Goal: Task Accomplishment & Management: Use online tool/utility

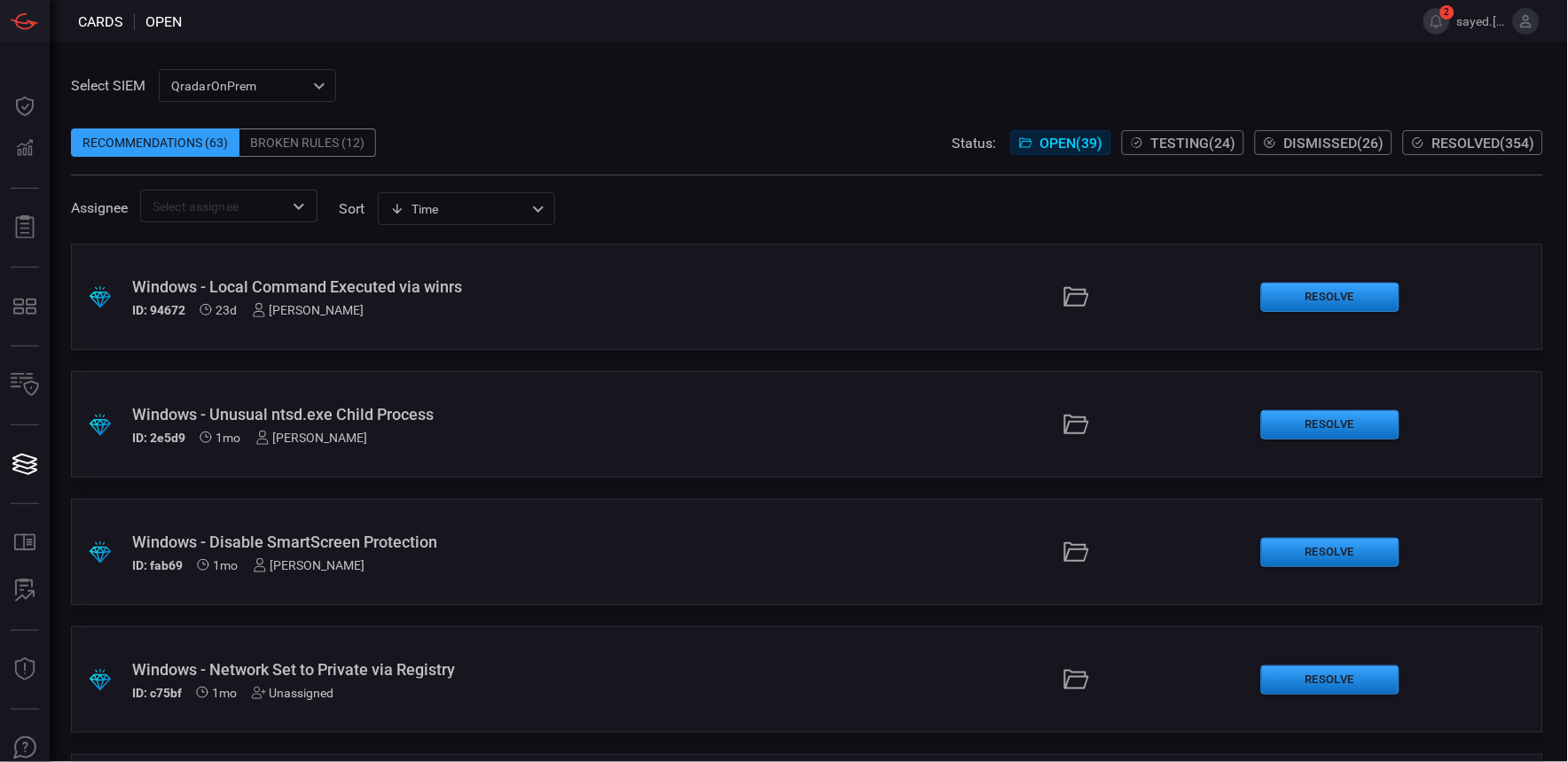
click at [1151, 141] on span "Testing ( 24 )" at bounding box center [1193, 143] width 85 height 17
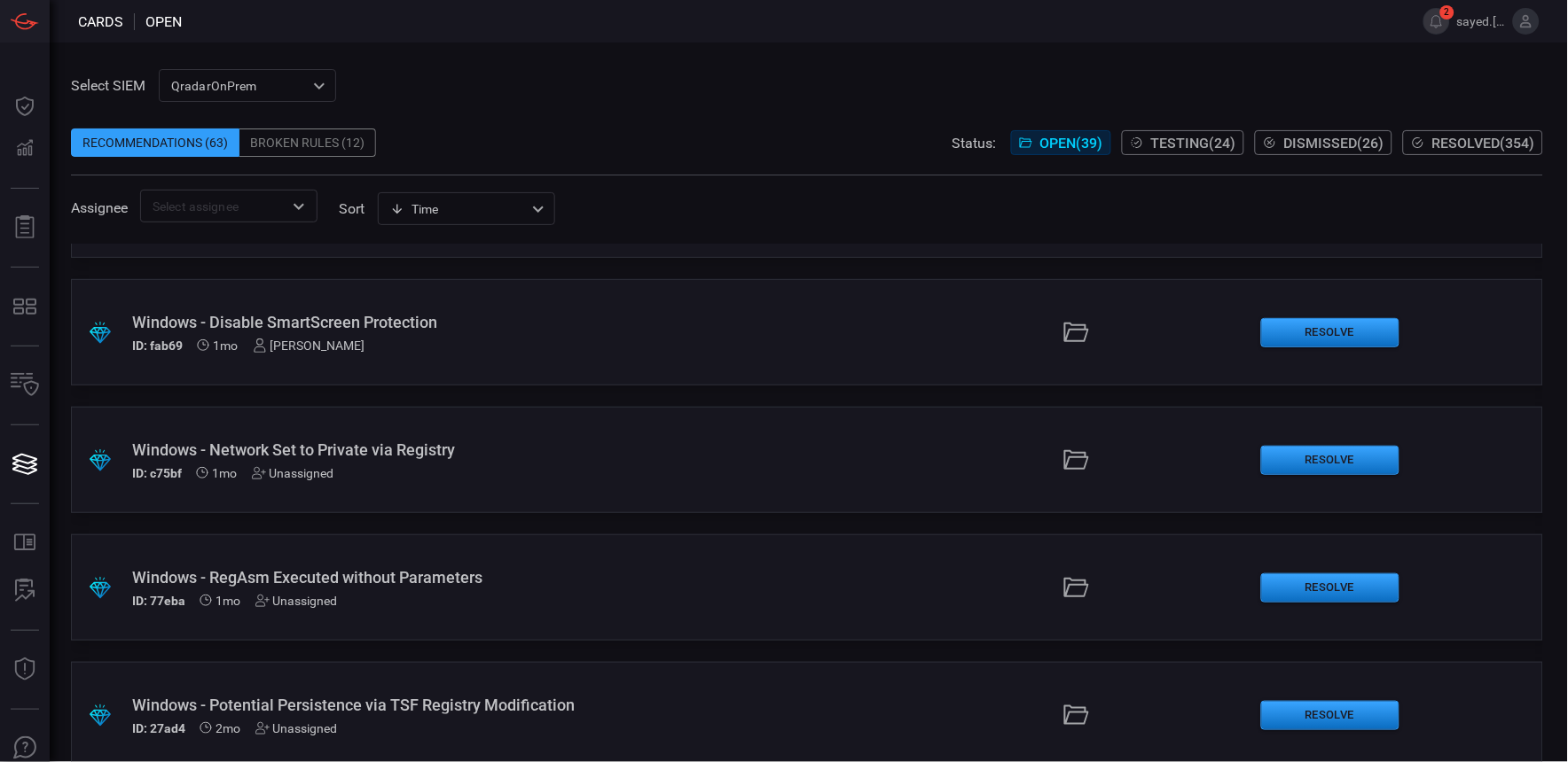
scroll to position [196, 0]
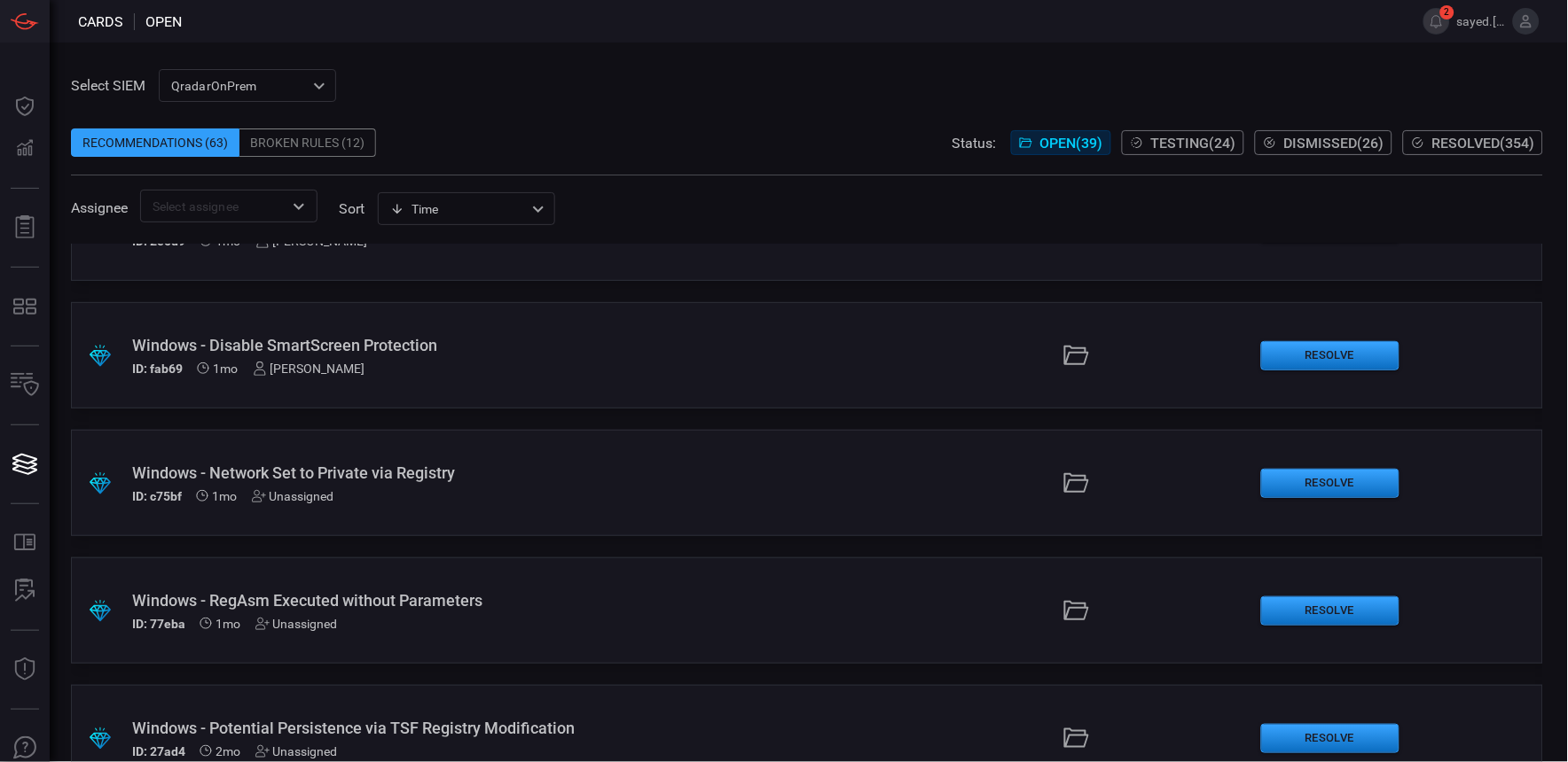
drag, startPoint x: 441, startPoint y: 467, endPoint x: 419, endPoint y: 468, distance: 22.0
click at [419, 468] on div "Windows - Network Set to Private via Registry" at bounding box center [376, 473] width 488 height 19
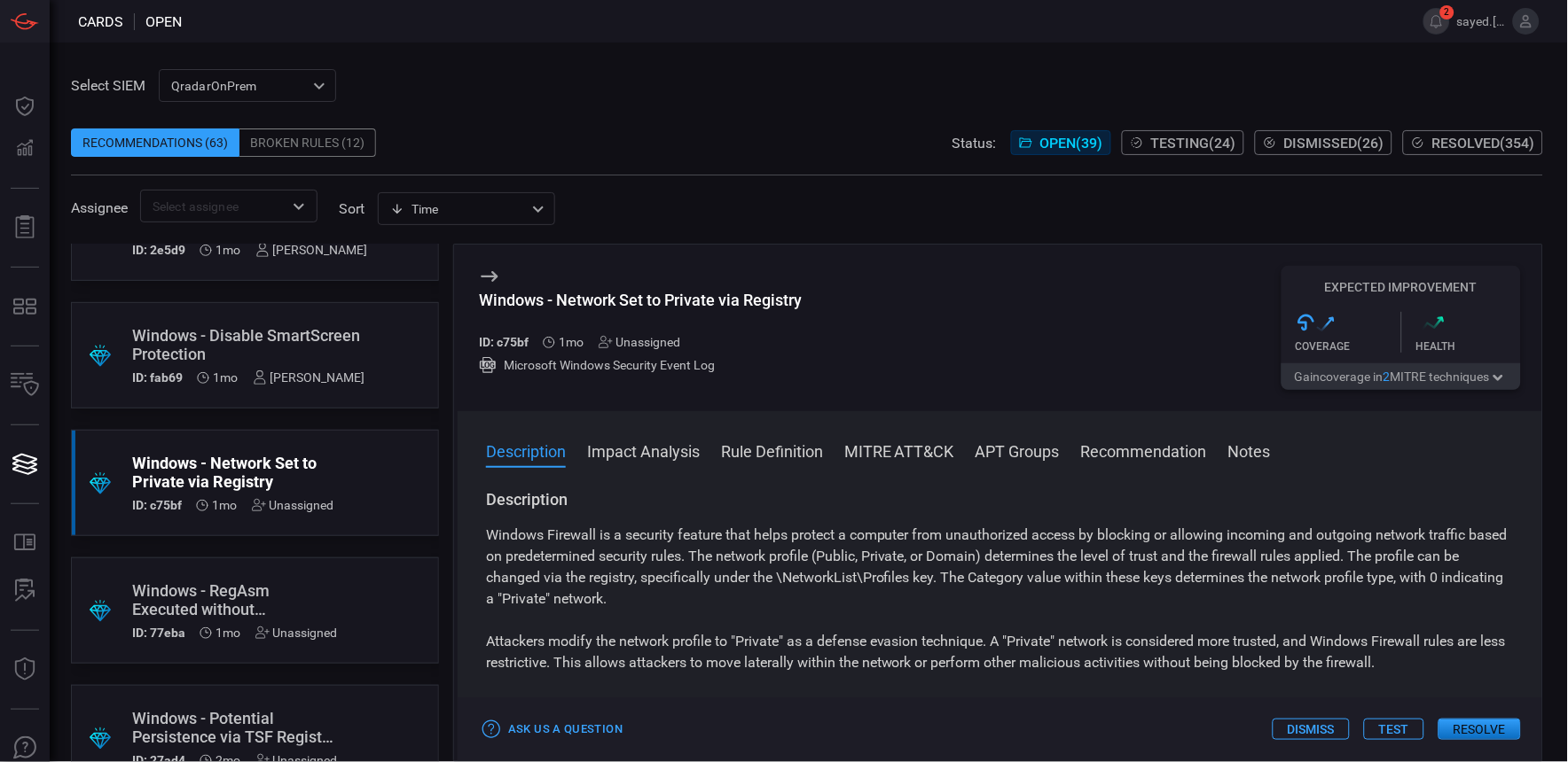
click at [332, 149] on div "Broken Rules (12)" at bounding box center [308, 142] width 137 height 28
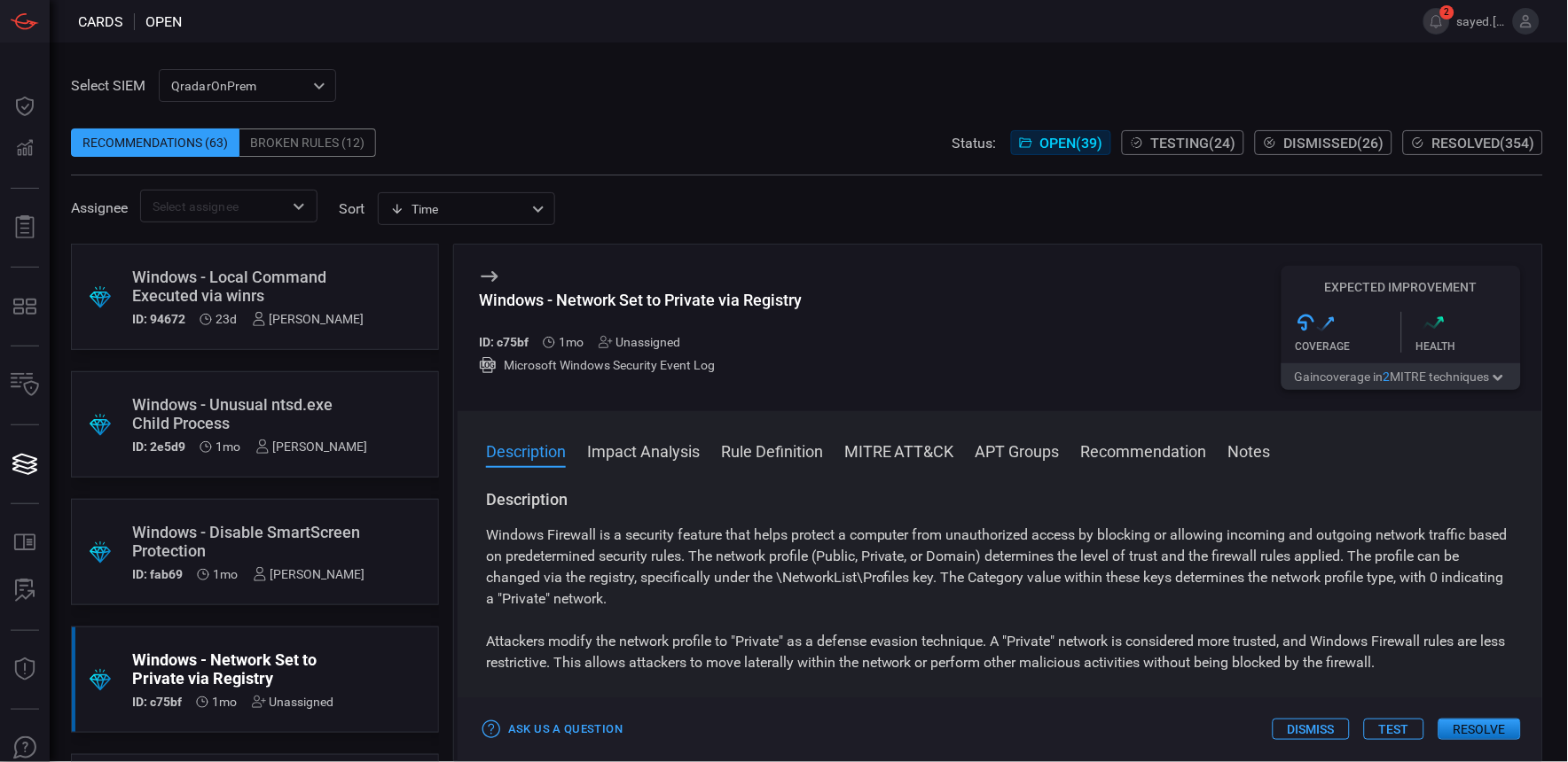
click at [1049, 143] on span "Open ( 39 )" at bounding box center [1071, 143] width 63 height 17
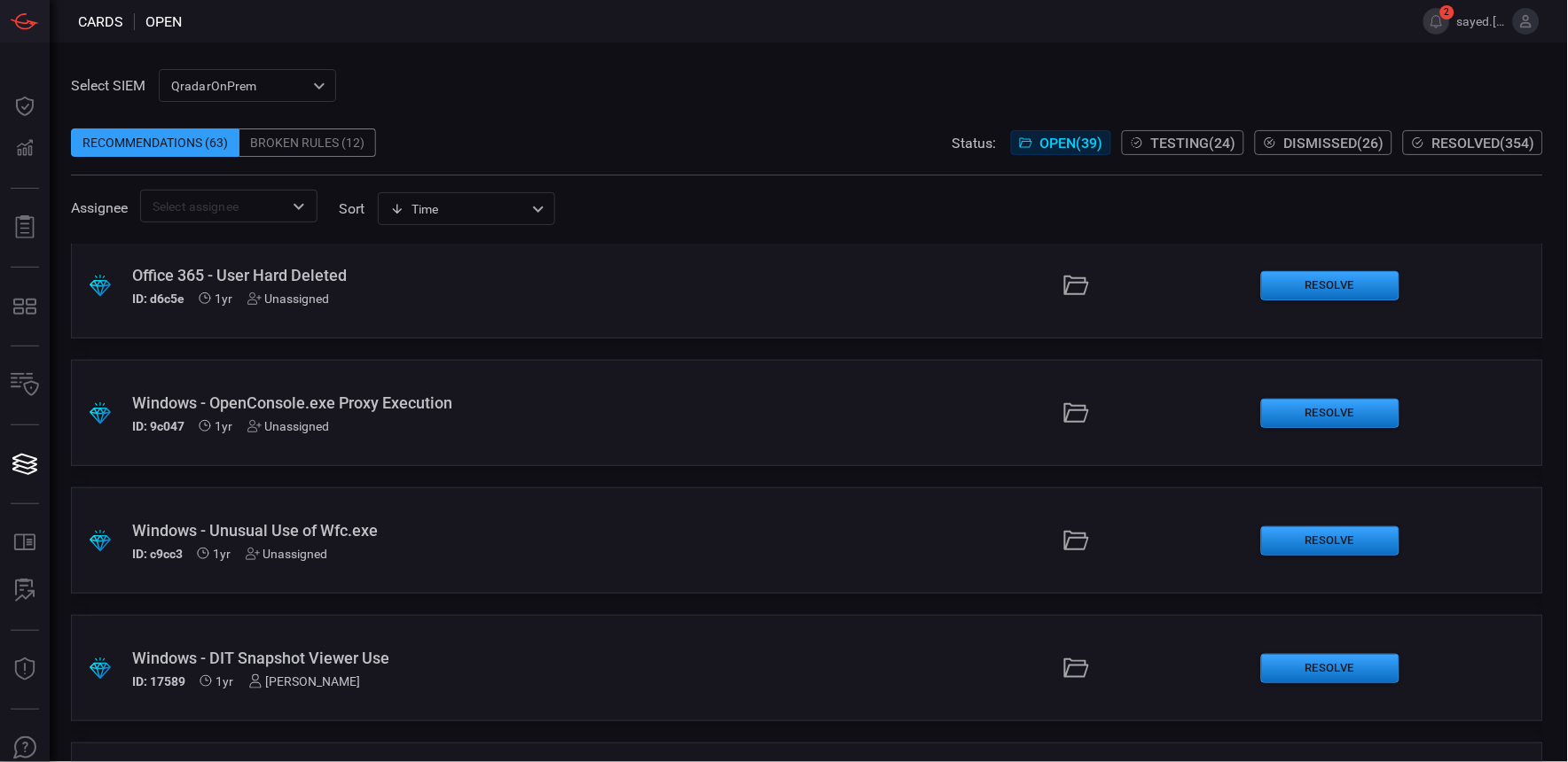
scroll to position [4459, 0]
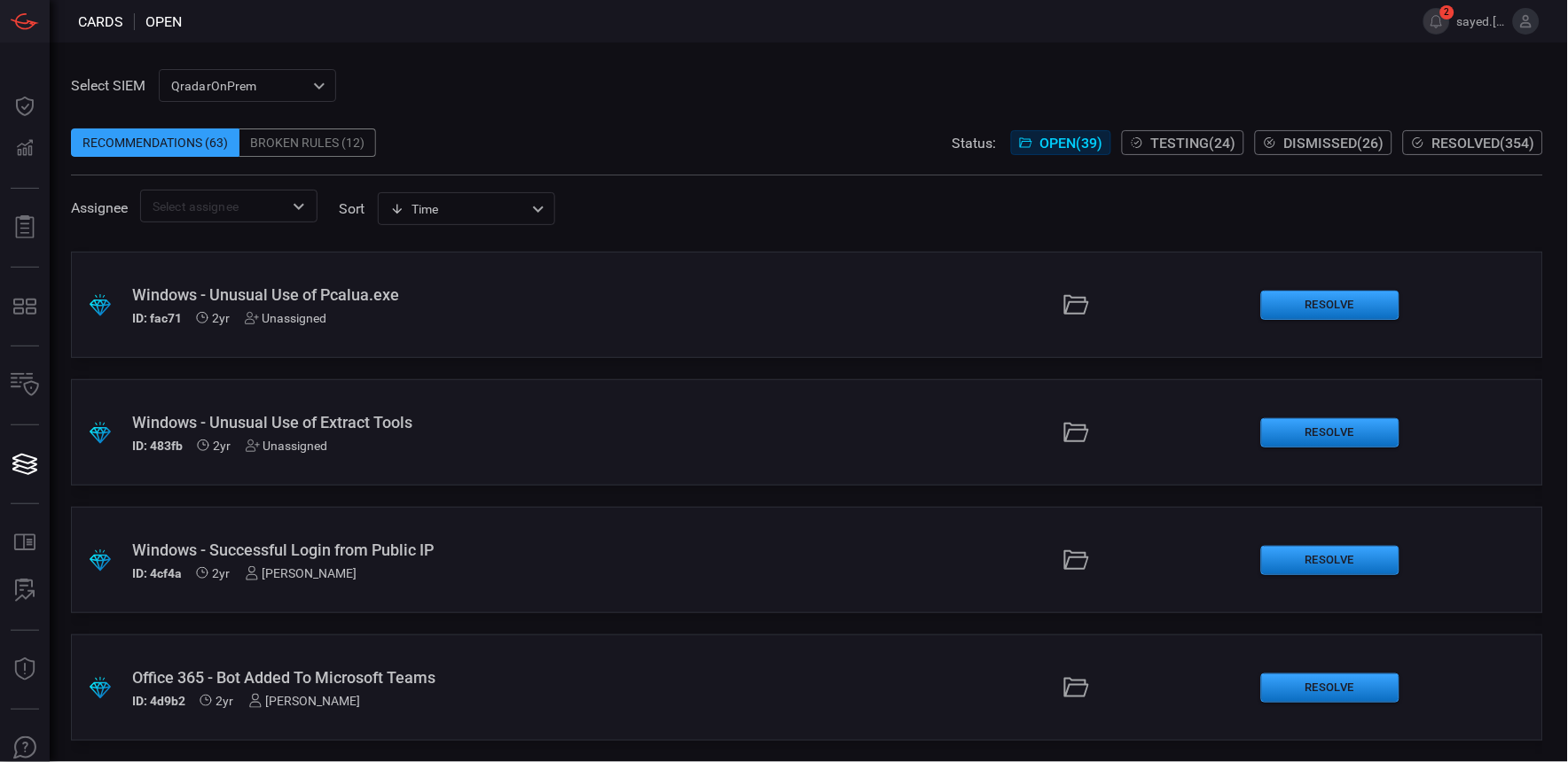
click at [1075, 138] on span "Open ( 39 )" at bounding box center [1071, 143] width 63 height 17
drag, startPoint x: 423, startPoint y: 548, endPoint x: 399, endPoint y: 546, distance: 24.1
click at [399, 546] on div "Windows - Successful Login from Public IP" at bounding box center [376, 549] width 488 height 19
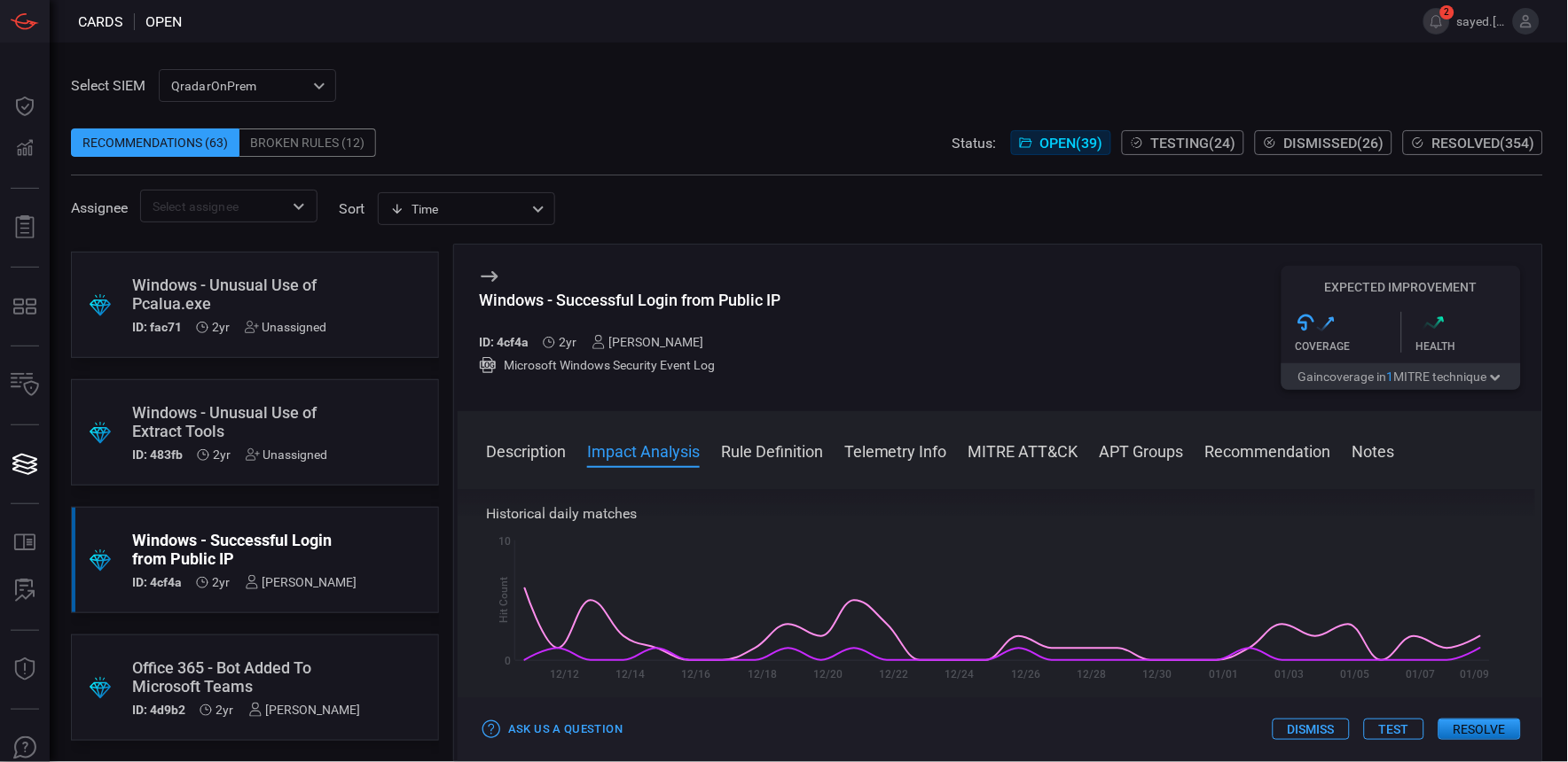
scroll to position [295, 0]
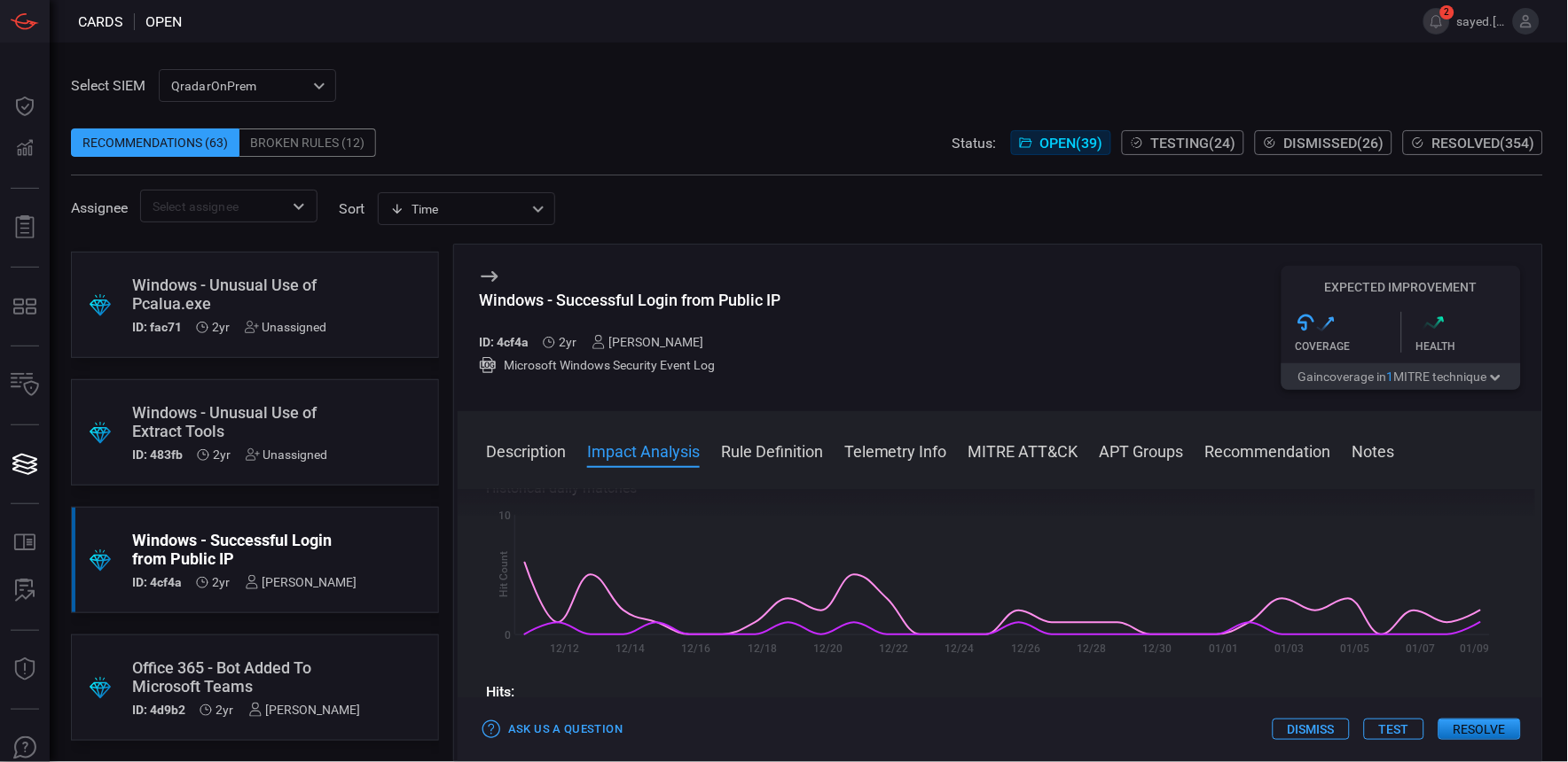
click at [816, 449] on button "Rule Definition" at bounding box center [771, 450] width 102 height 22
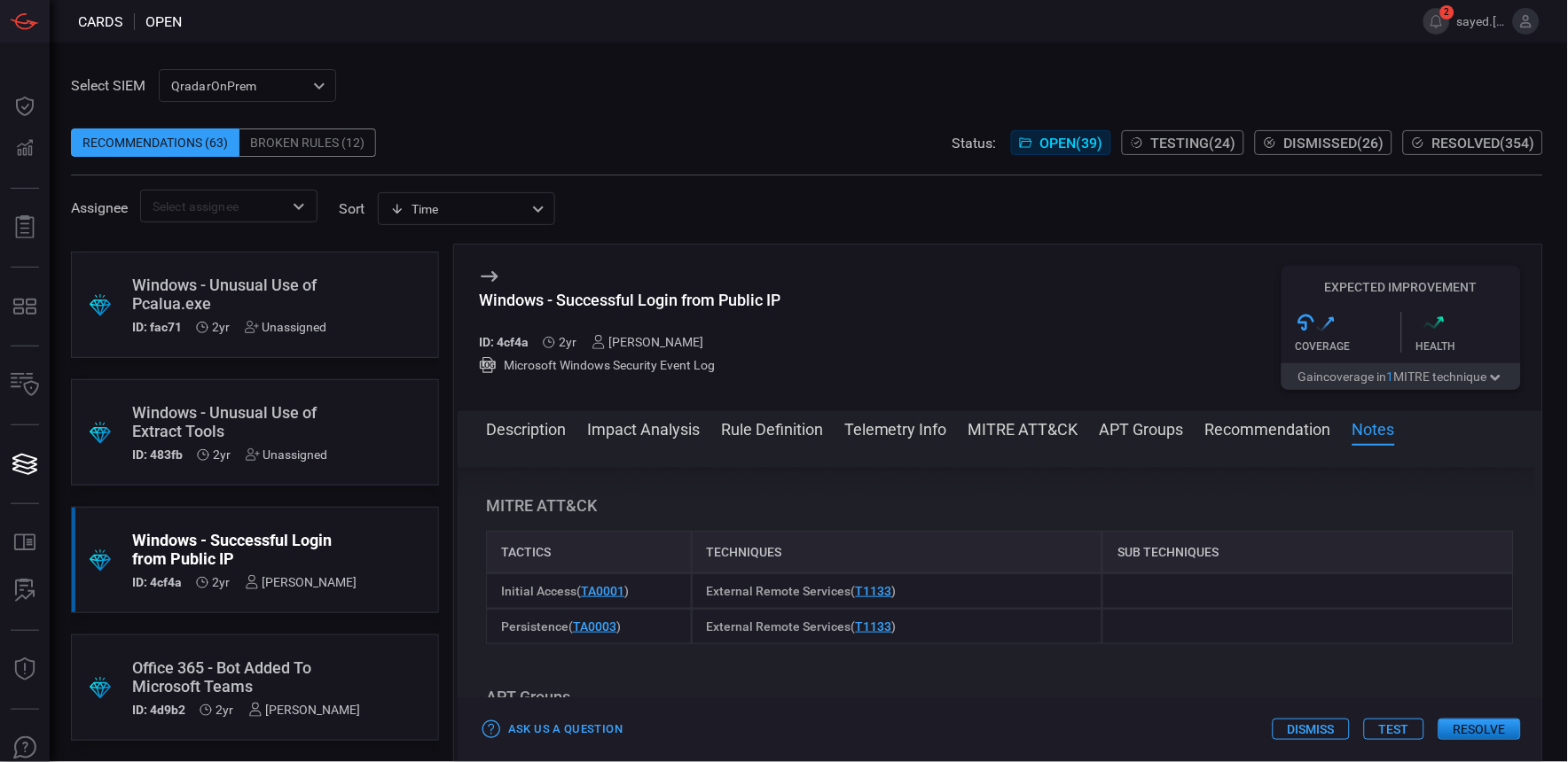
scroll to position [0, 0]
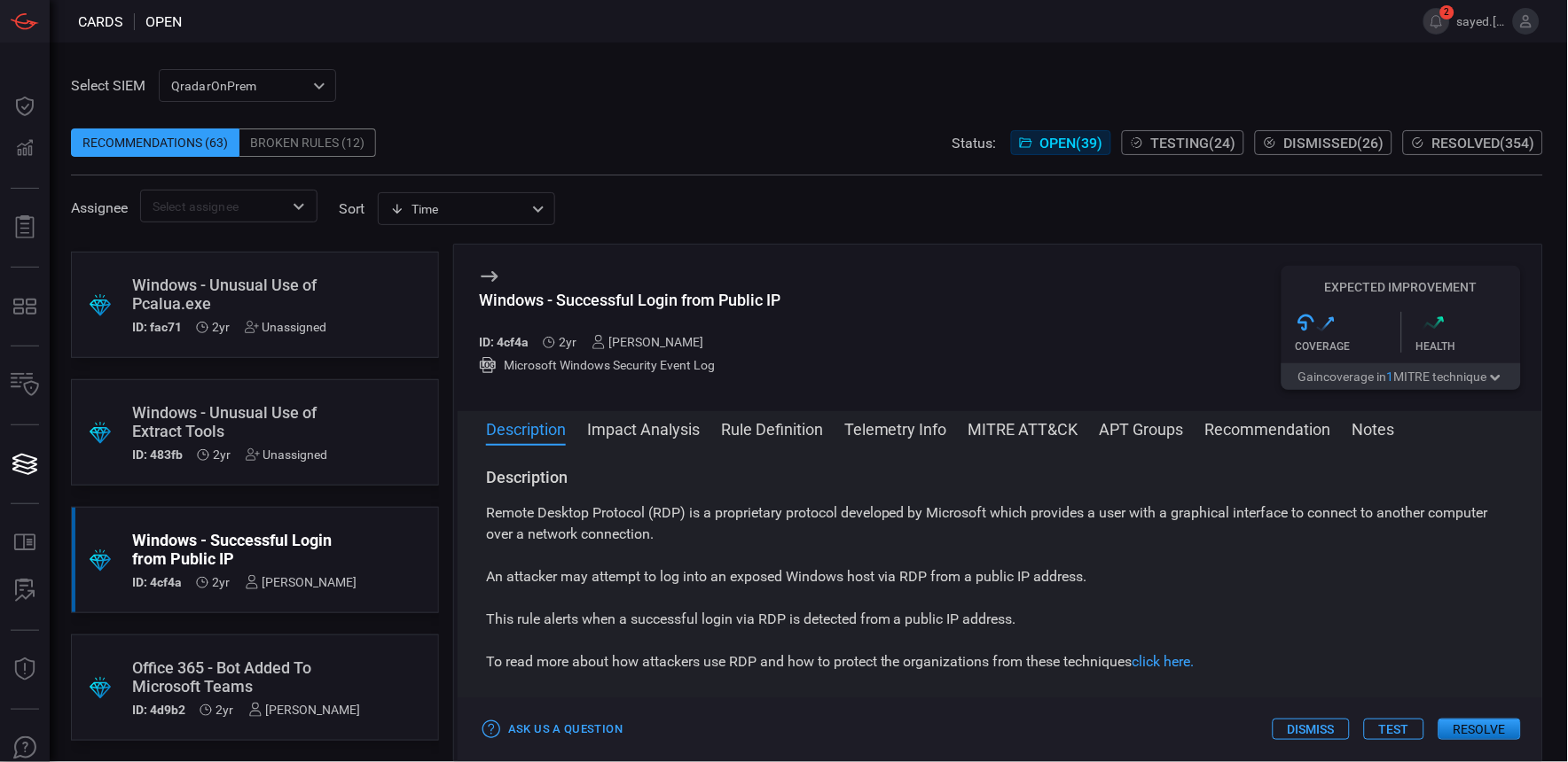
click at [773, 436] on button "Rule Definition" at bounding box center [771, 429] width 102 height 22
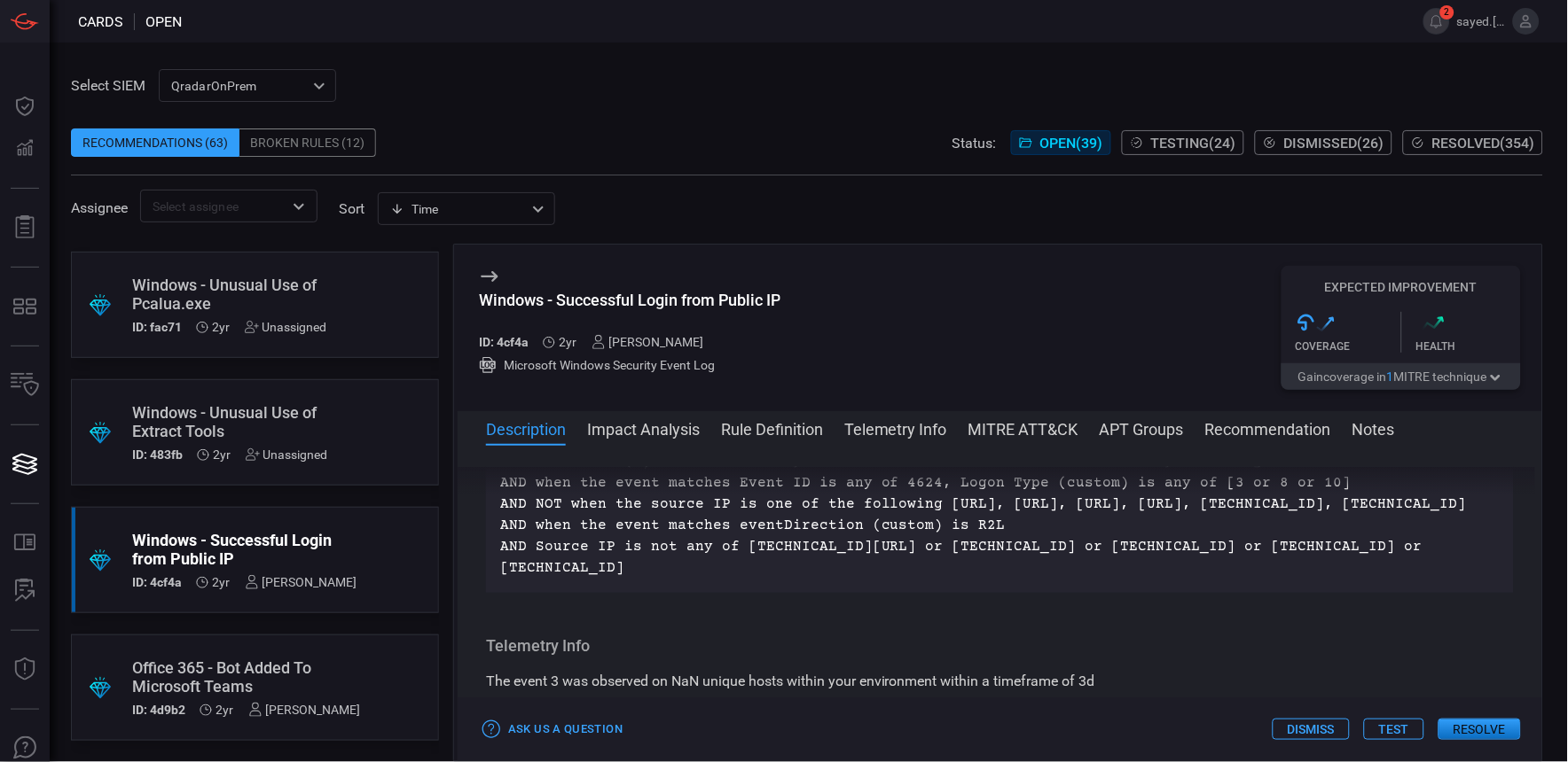
scroll to position [1051, 0]
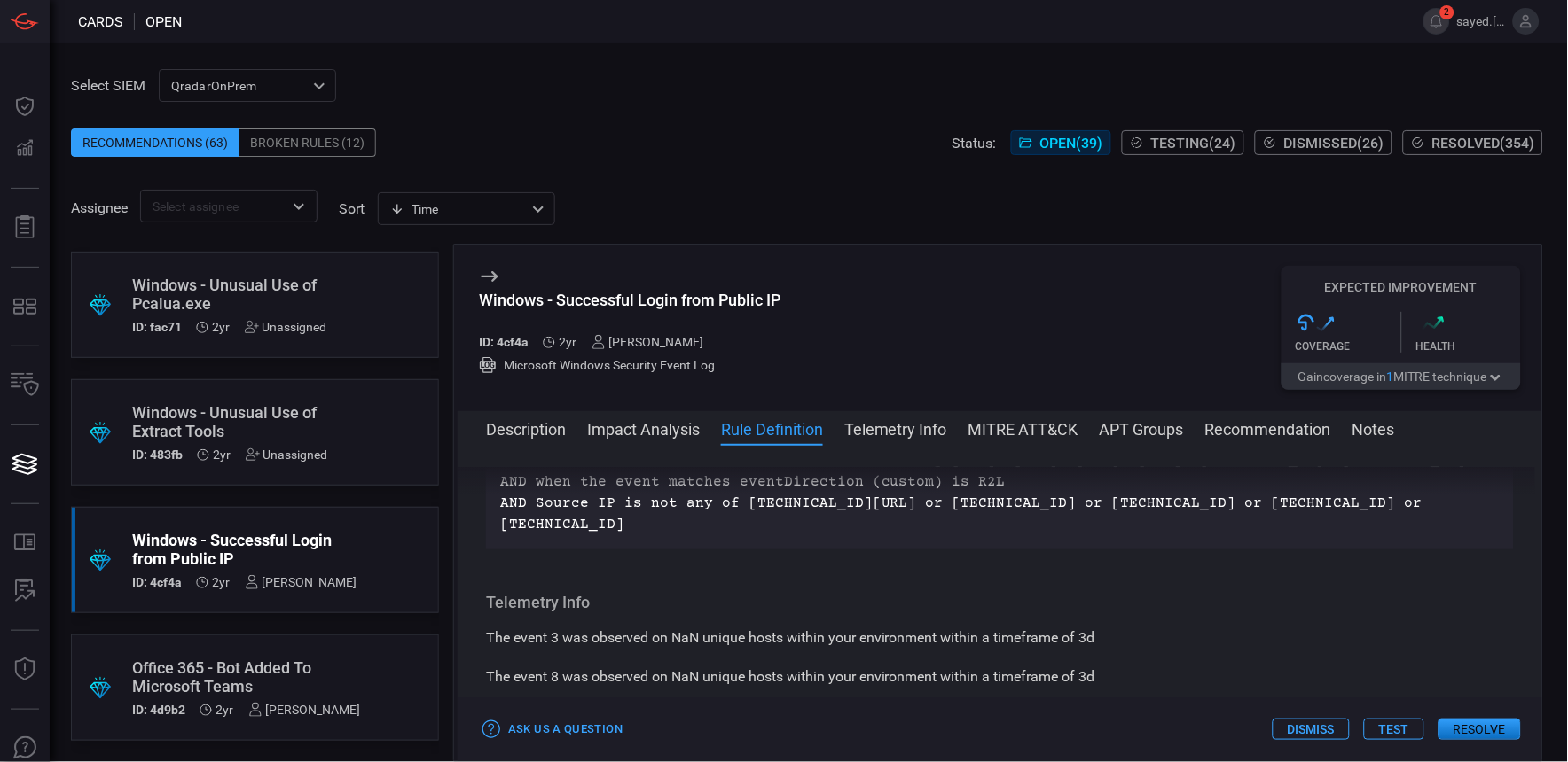
click at [1381, 730] on button "Test" at bounding box center [1394, 730] width 60 height 22
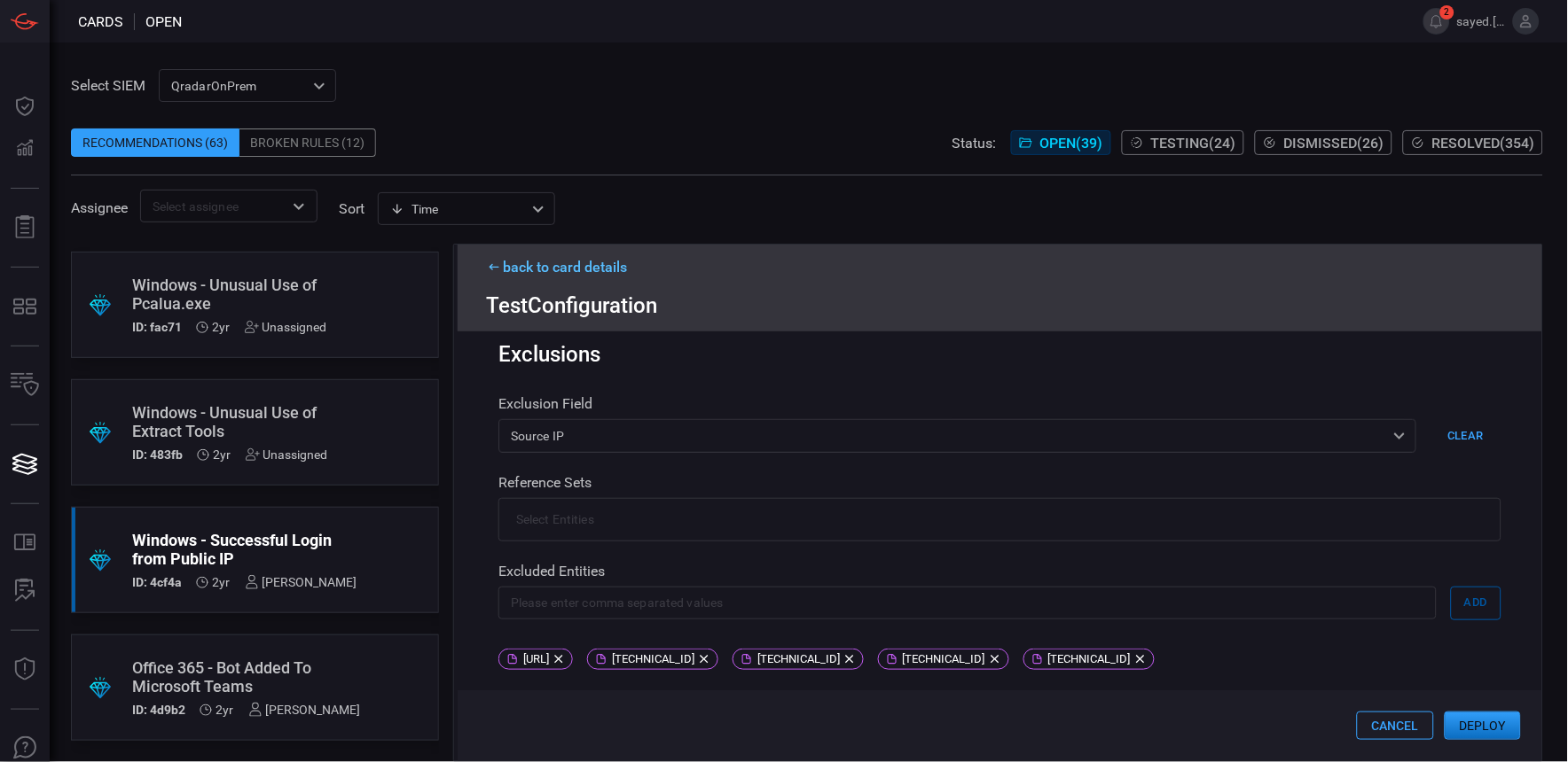
scroll to position [349, 0]
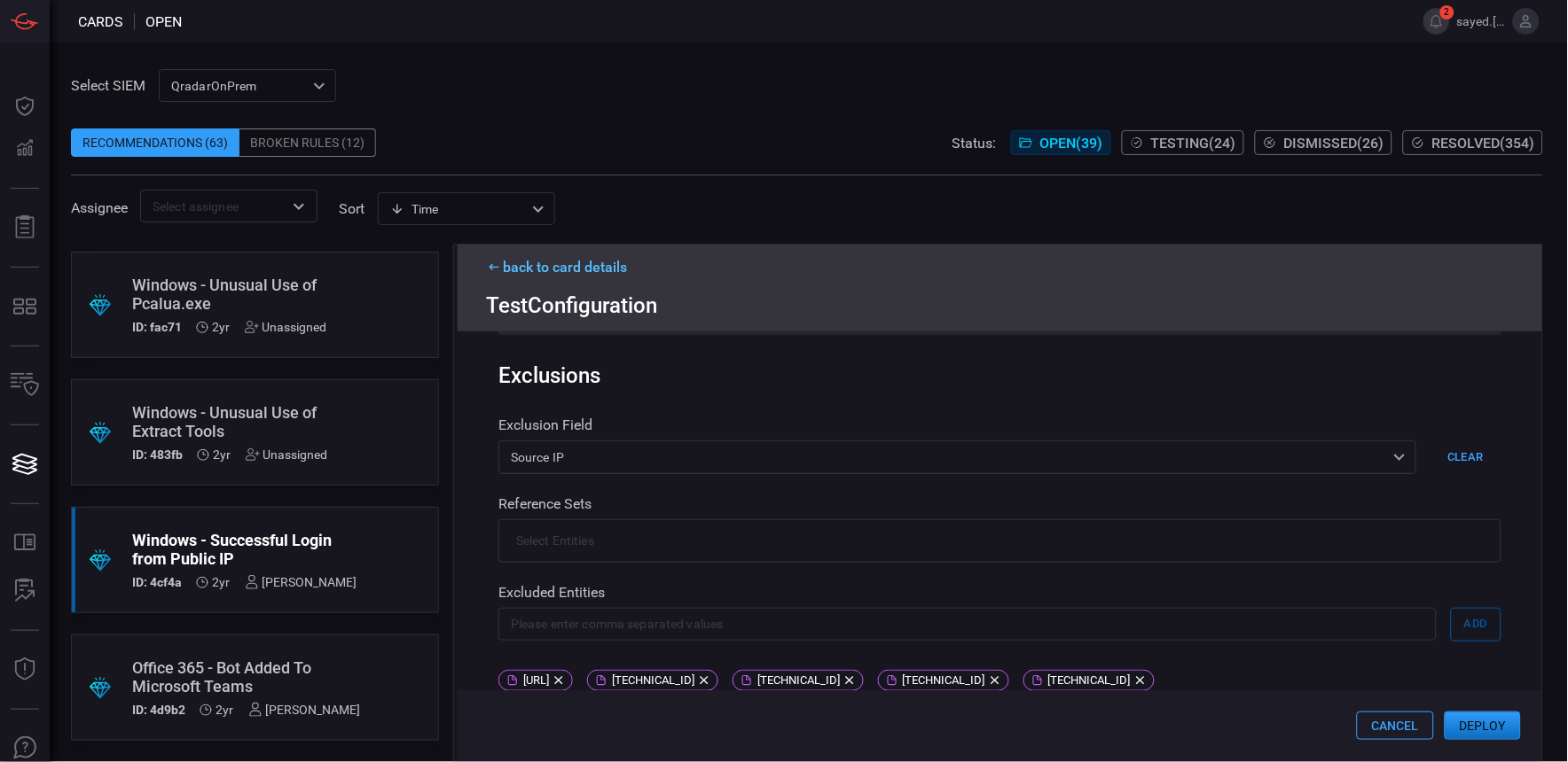
click at [1180, 147] on span "Testing ( 24 )" at bounding box center [1193, 143] width 85 height 17
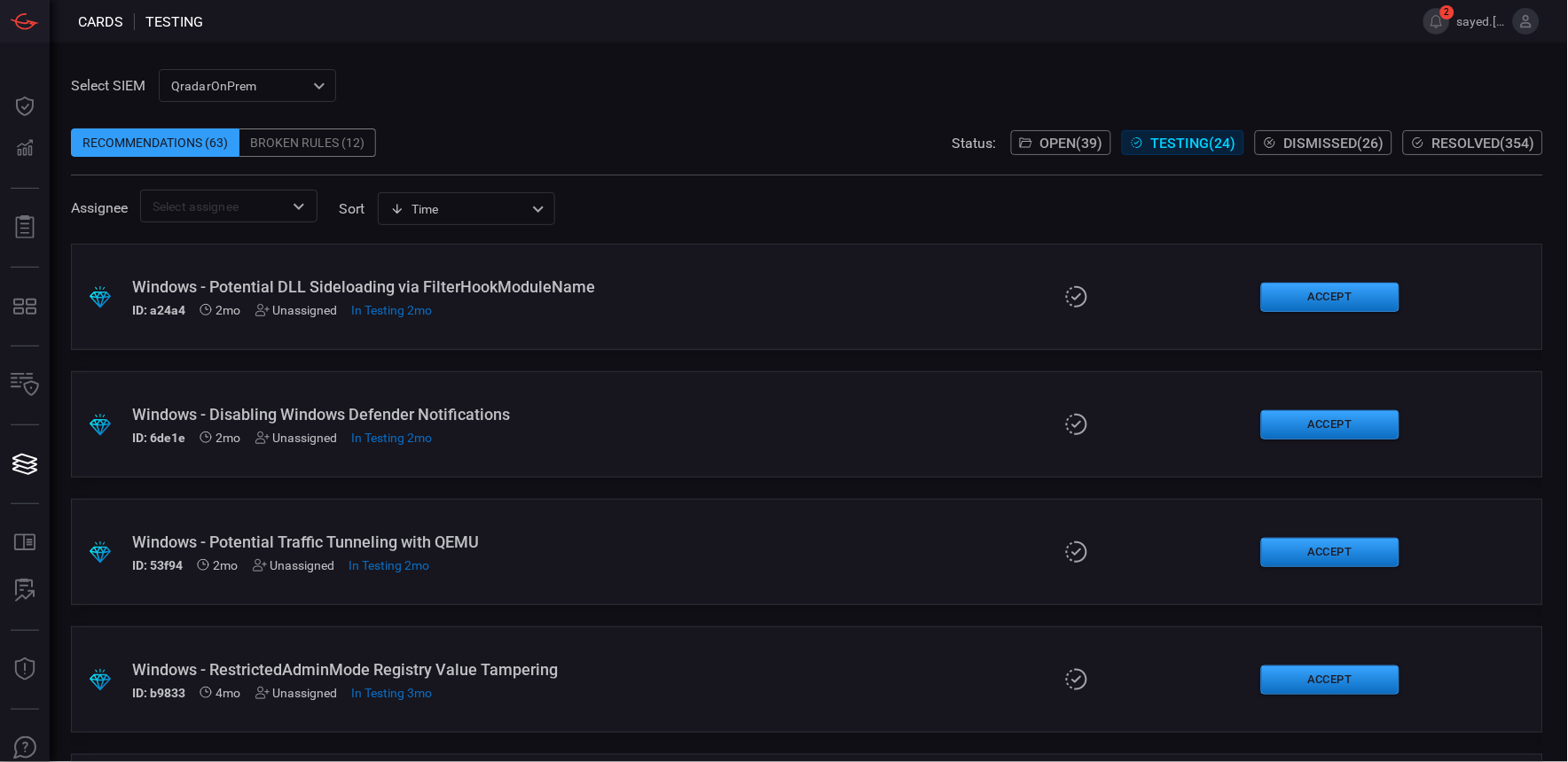
click at [1056, 146] on span "Open ( 39 )" at bounding box center [1071, 143] width 63 height 17
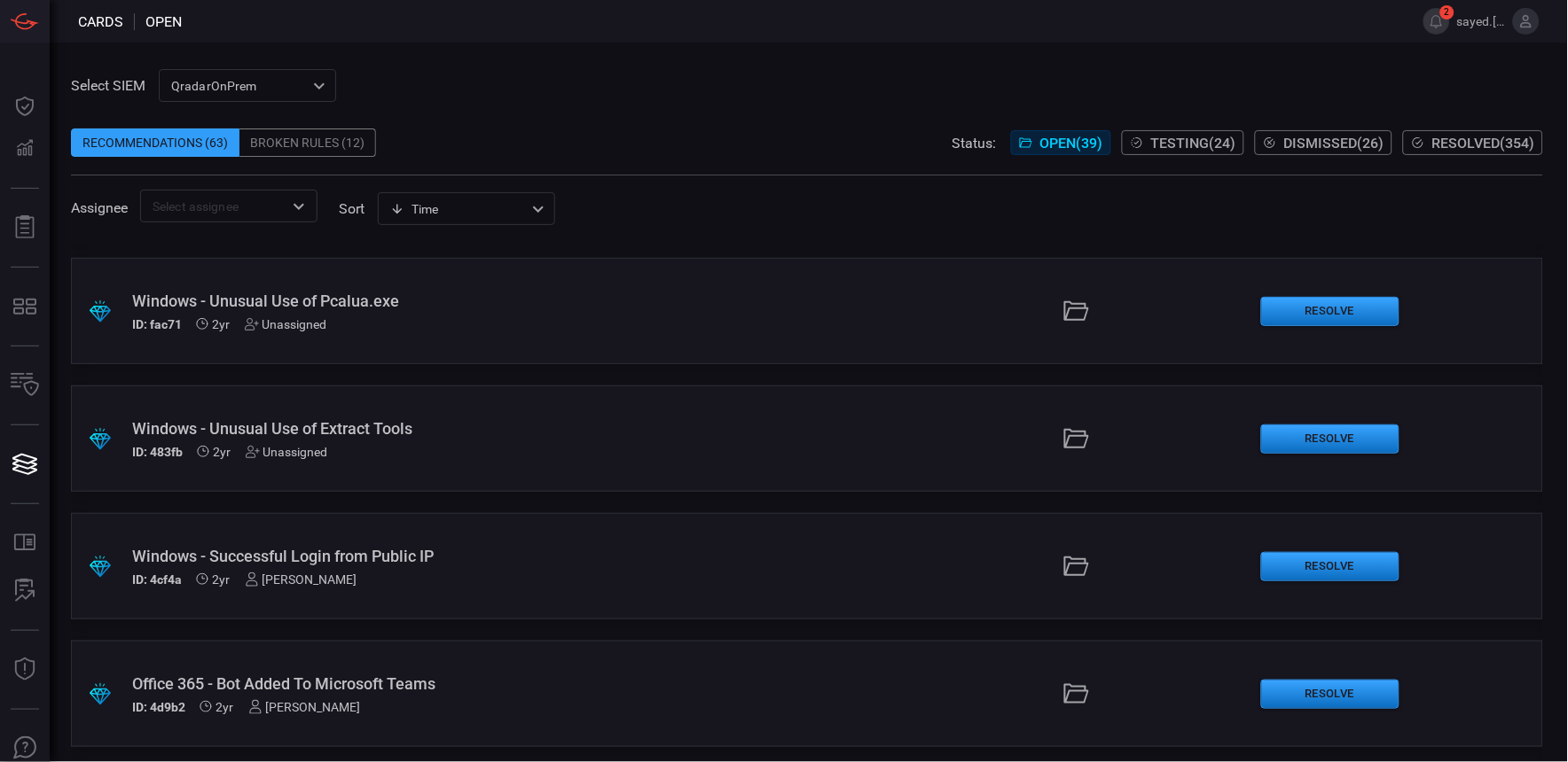
scroll to position [4459, 0]
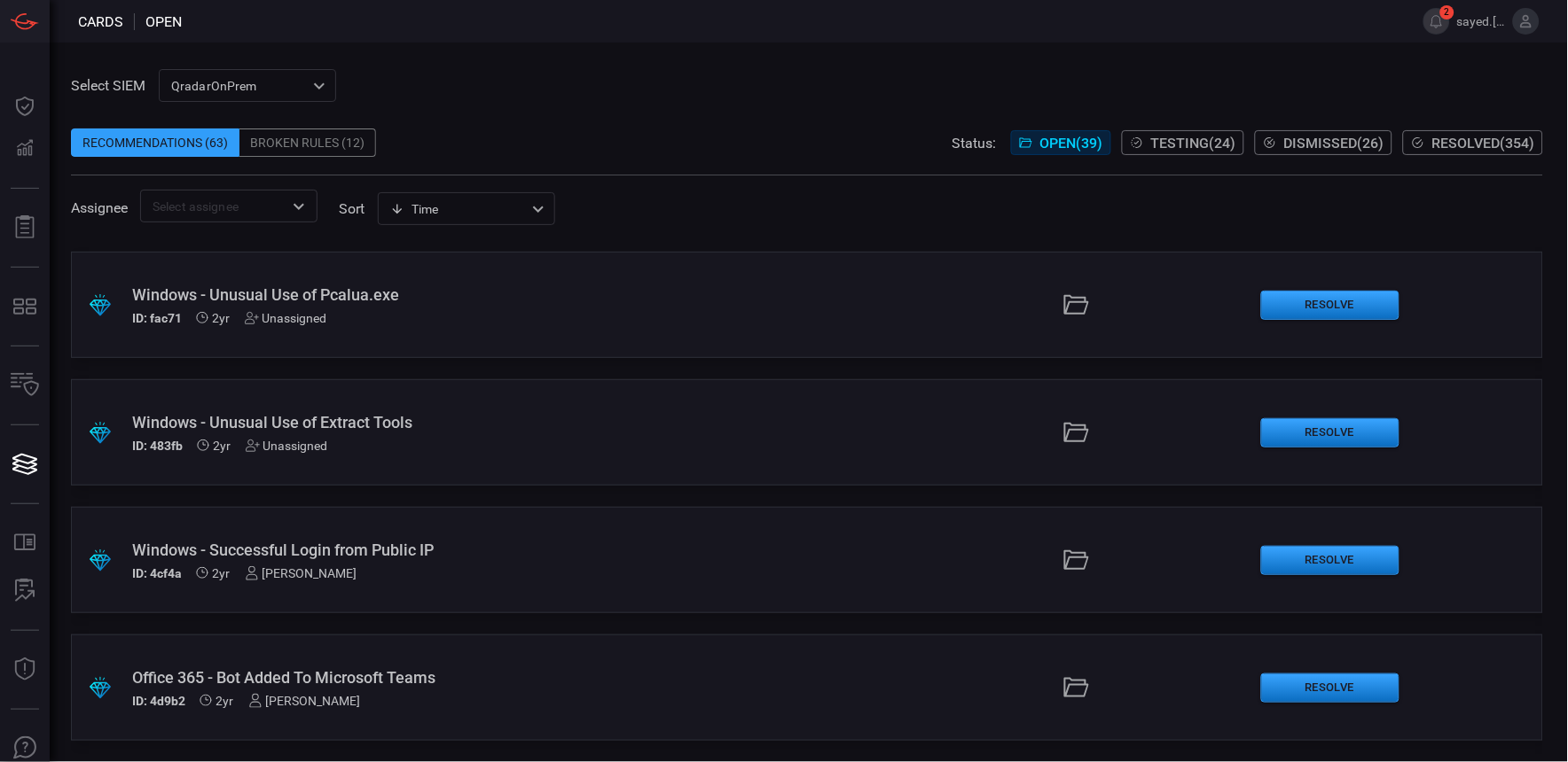
click at [412, 550] on div "Windows - Successful Login from Public IP" at bounding box center [376, 549] width 488 height 19
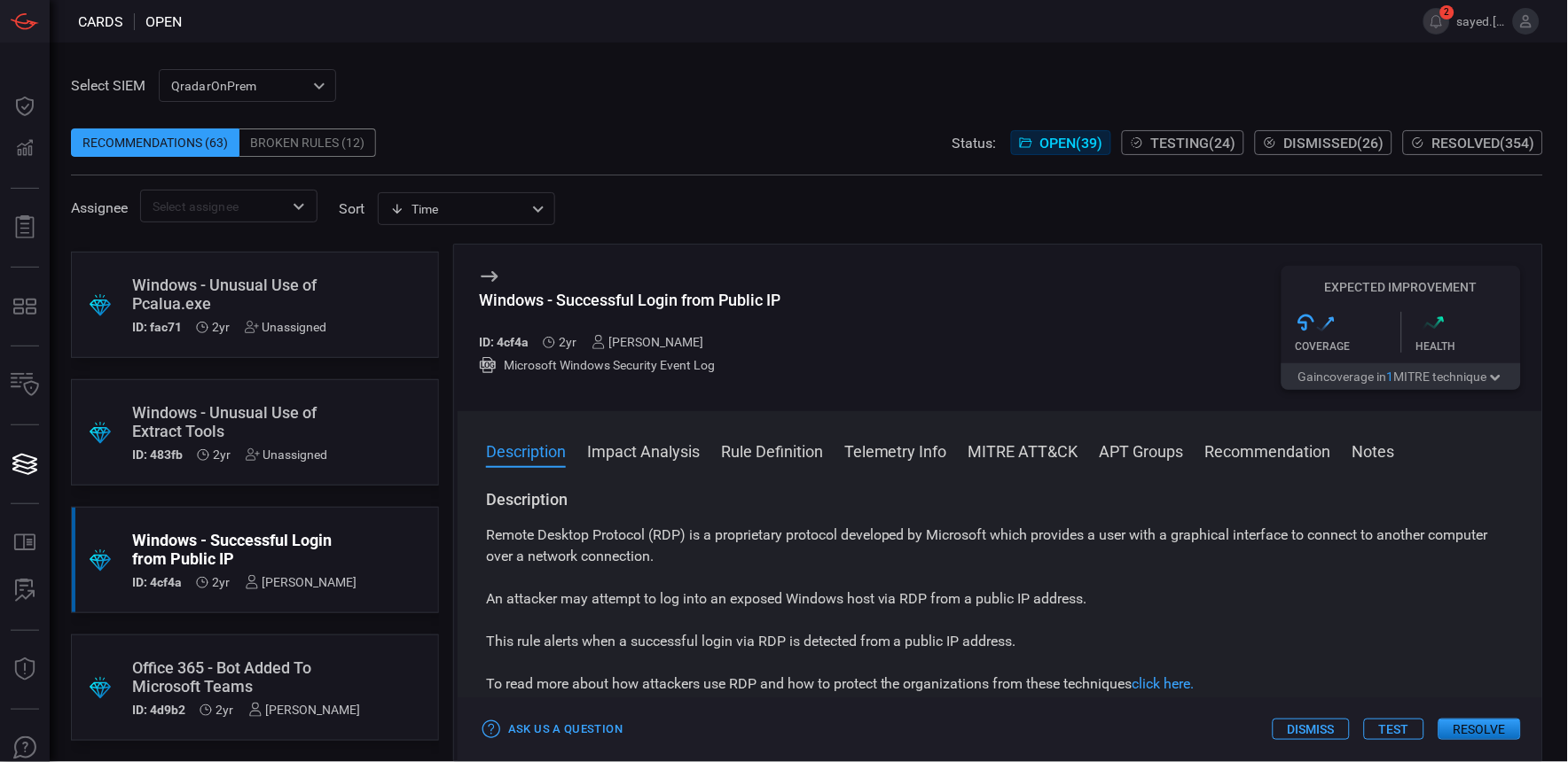
click at [1404, 721] on button "Test" at bounding box center [1394, 730] width 60 height 22
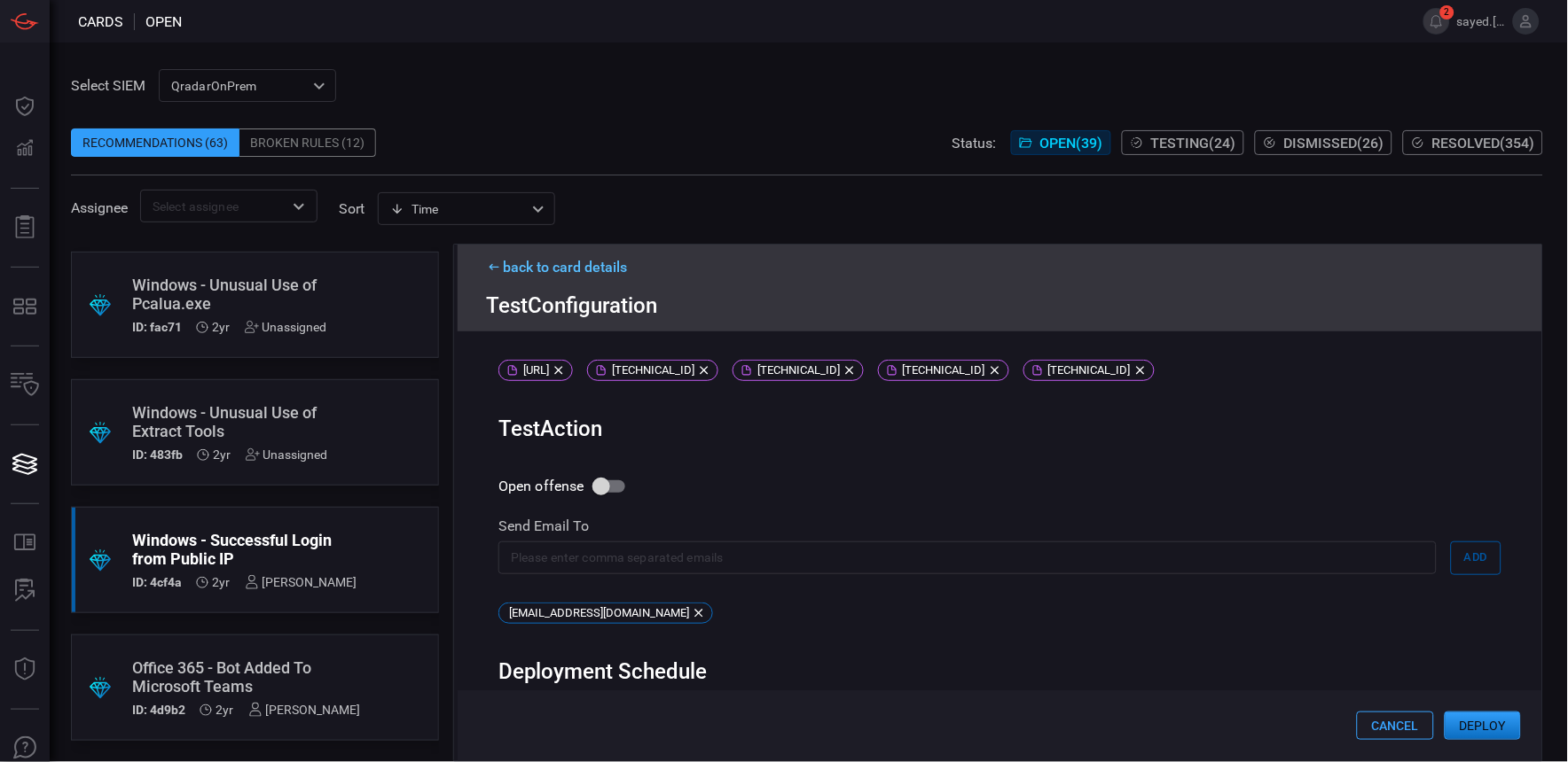
scroll to position [742, 0]
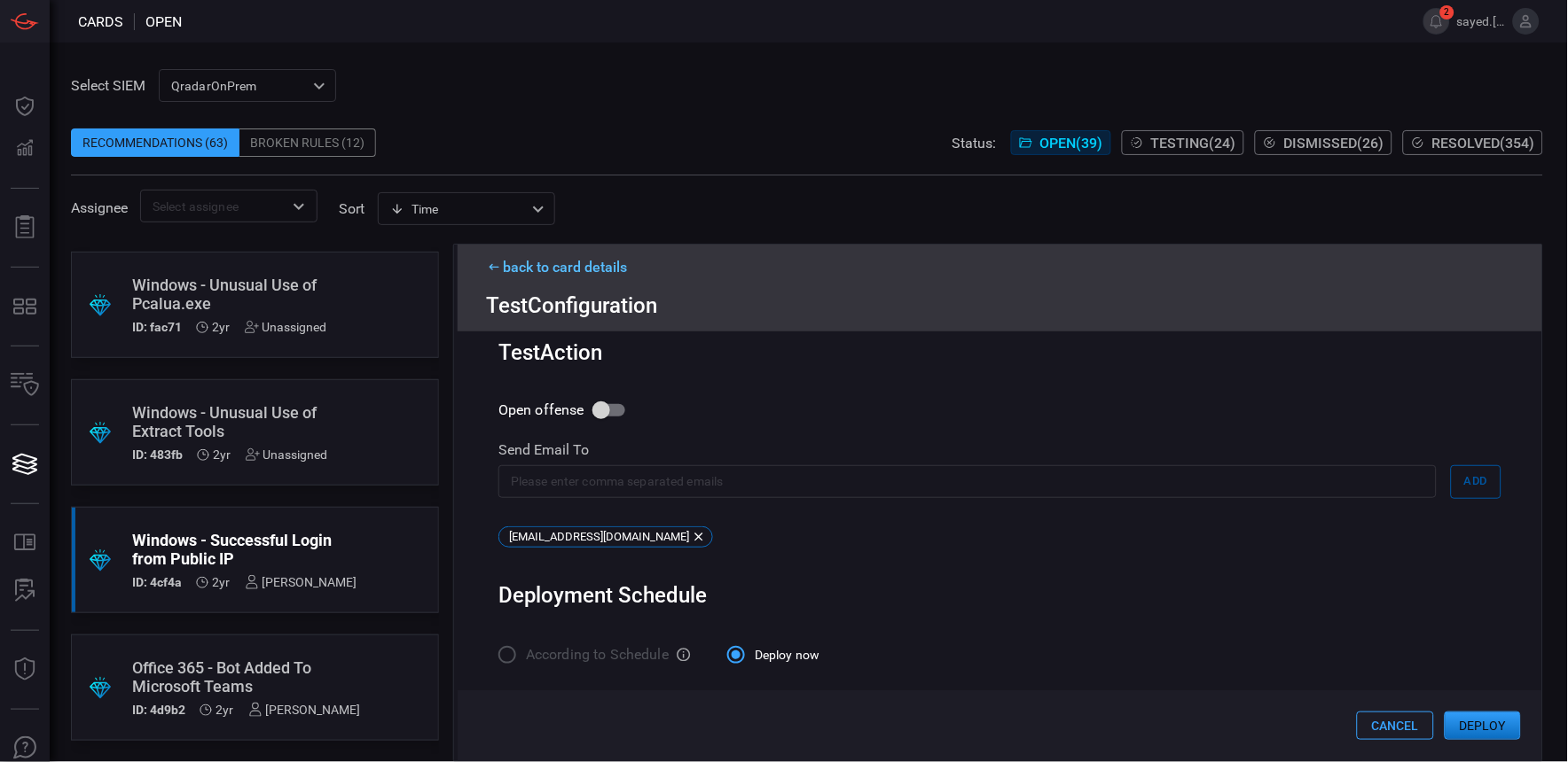
click at [1500, 730] on button "Deploy" at bounding box center [1482, 725] width 77 height 28
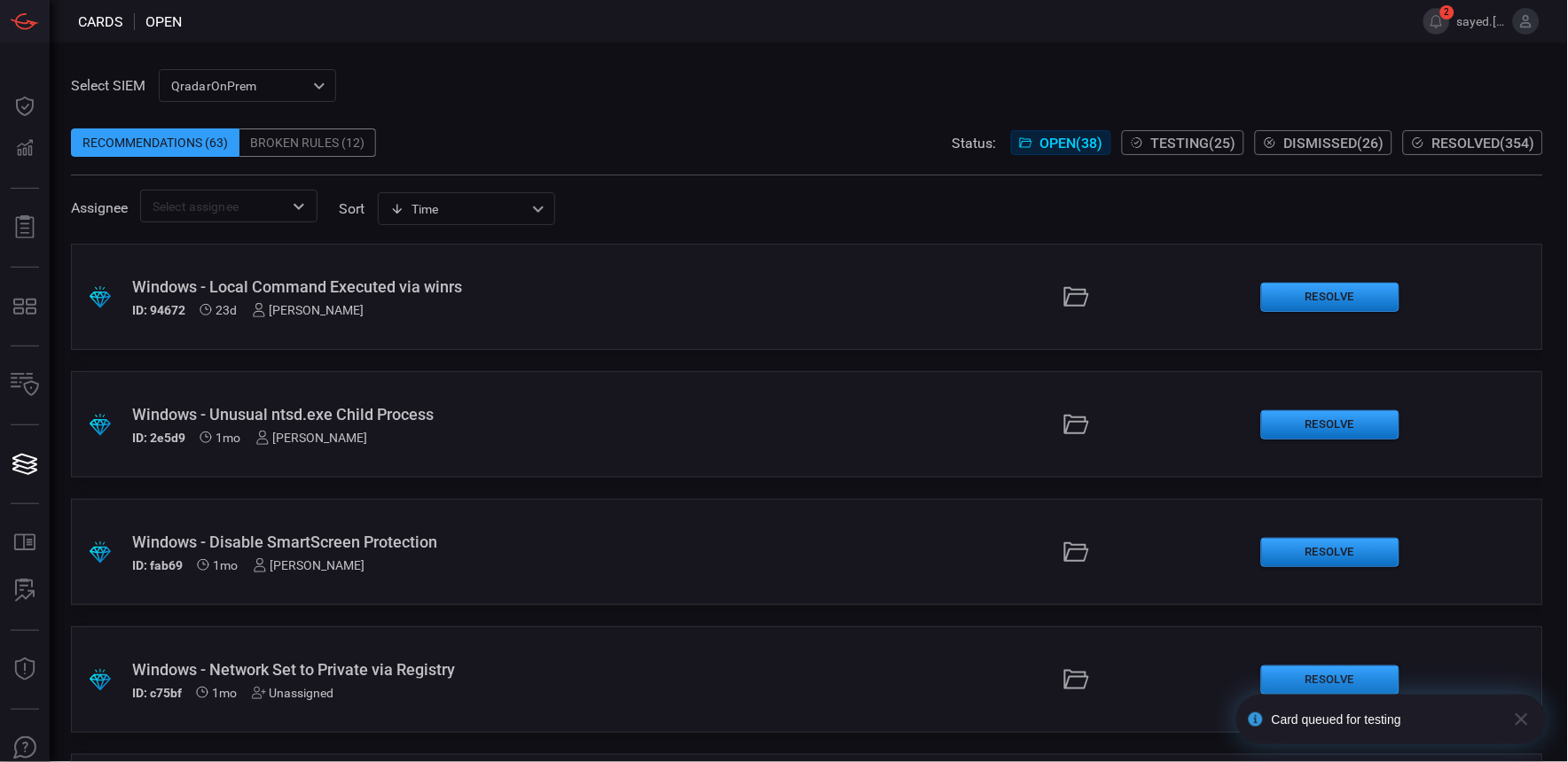
click at [1201, 144] on span "Testing ( 25 )" at bounding box center [1193, 143] width 85 height 17
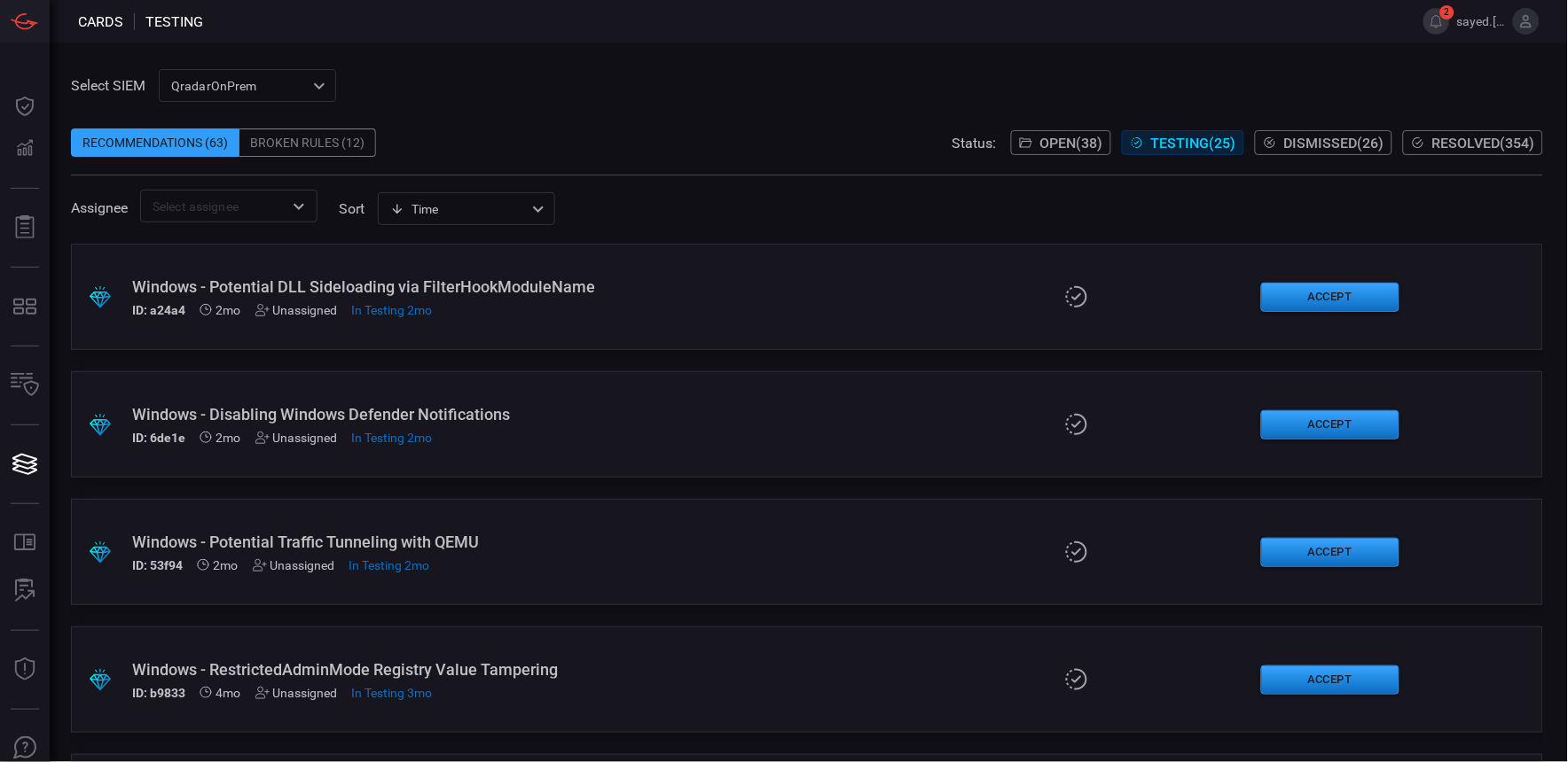
click at [589, 293] on div "Windows - Potential DLL Sideloading via FilterHookModuleName" at bounding box center [376, 286] width 488 height 19
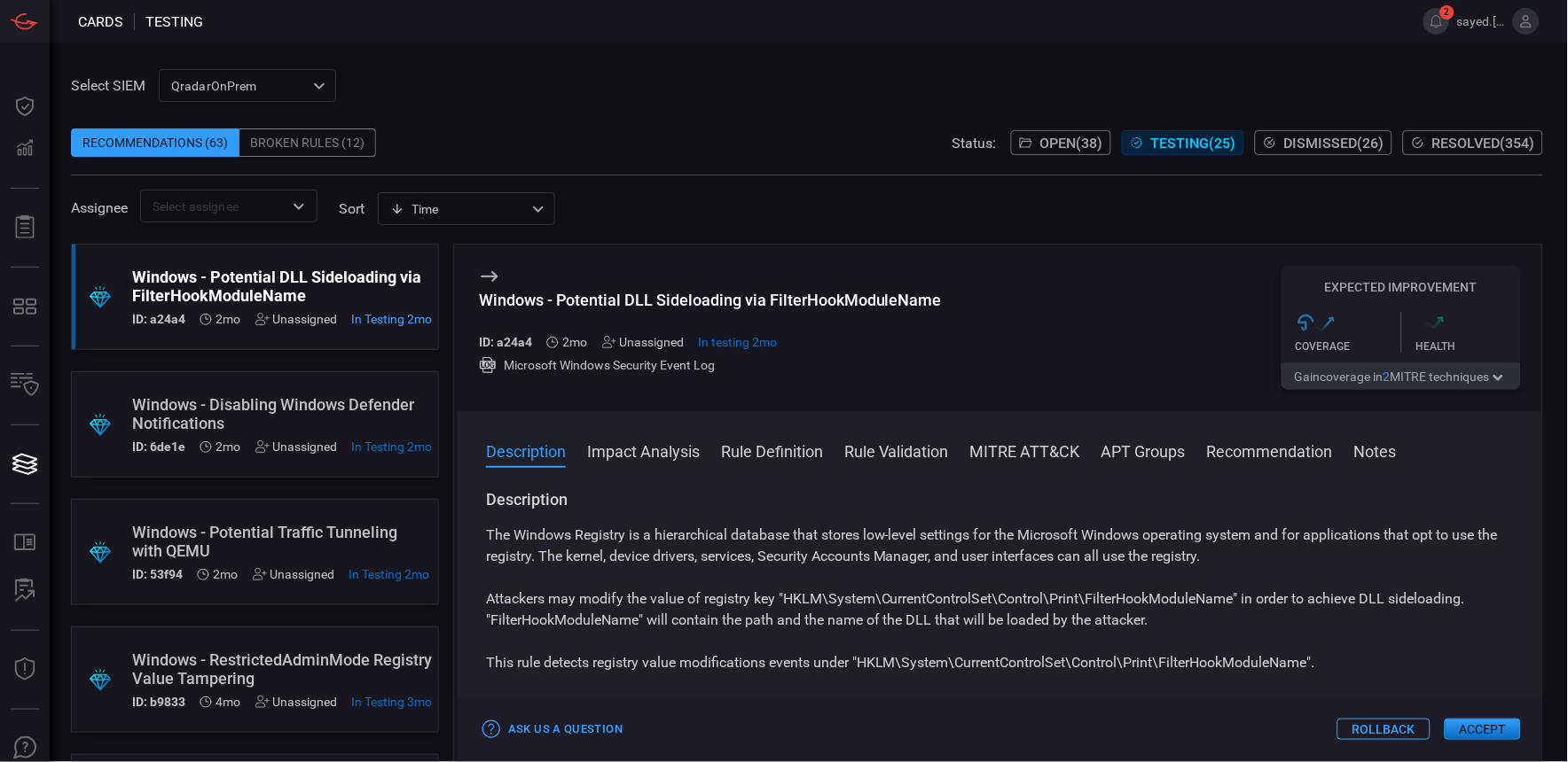
click at [1387, 727] on button "Rollback" at bounding box center [1383, 730] width 93 height 22
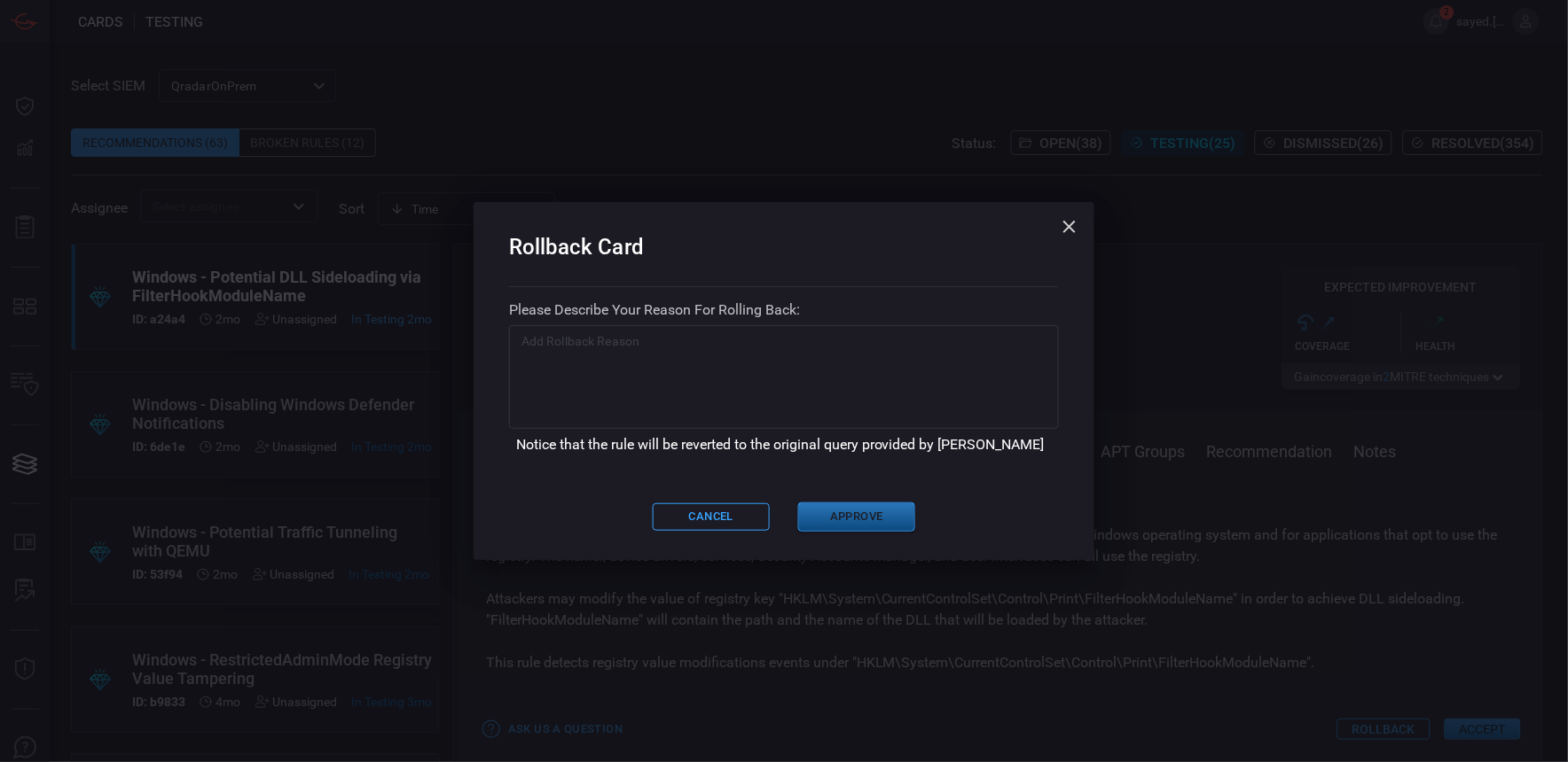
click at [853, 513] on button "Approve" at bounding box center [857, 517] width 117 height 29
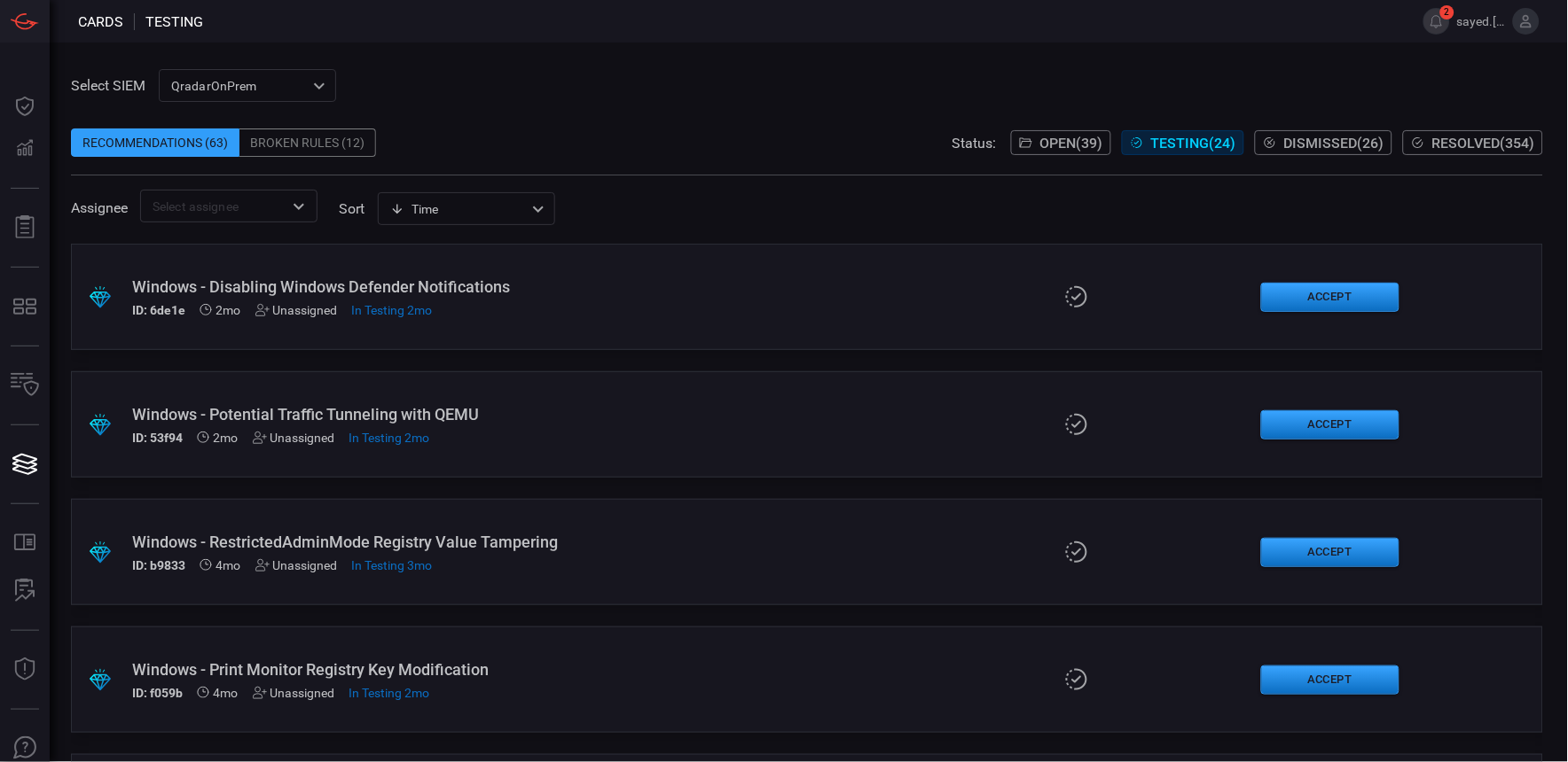
click at [1066, 140] on span "Open ( 39 )" at bounding box center [1071, 143] width 63 height 17
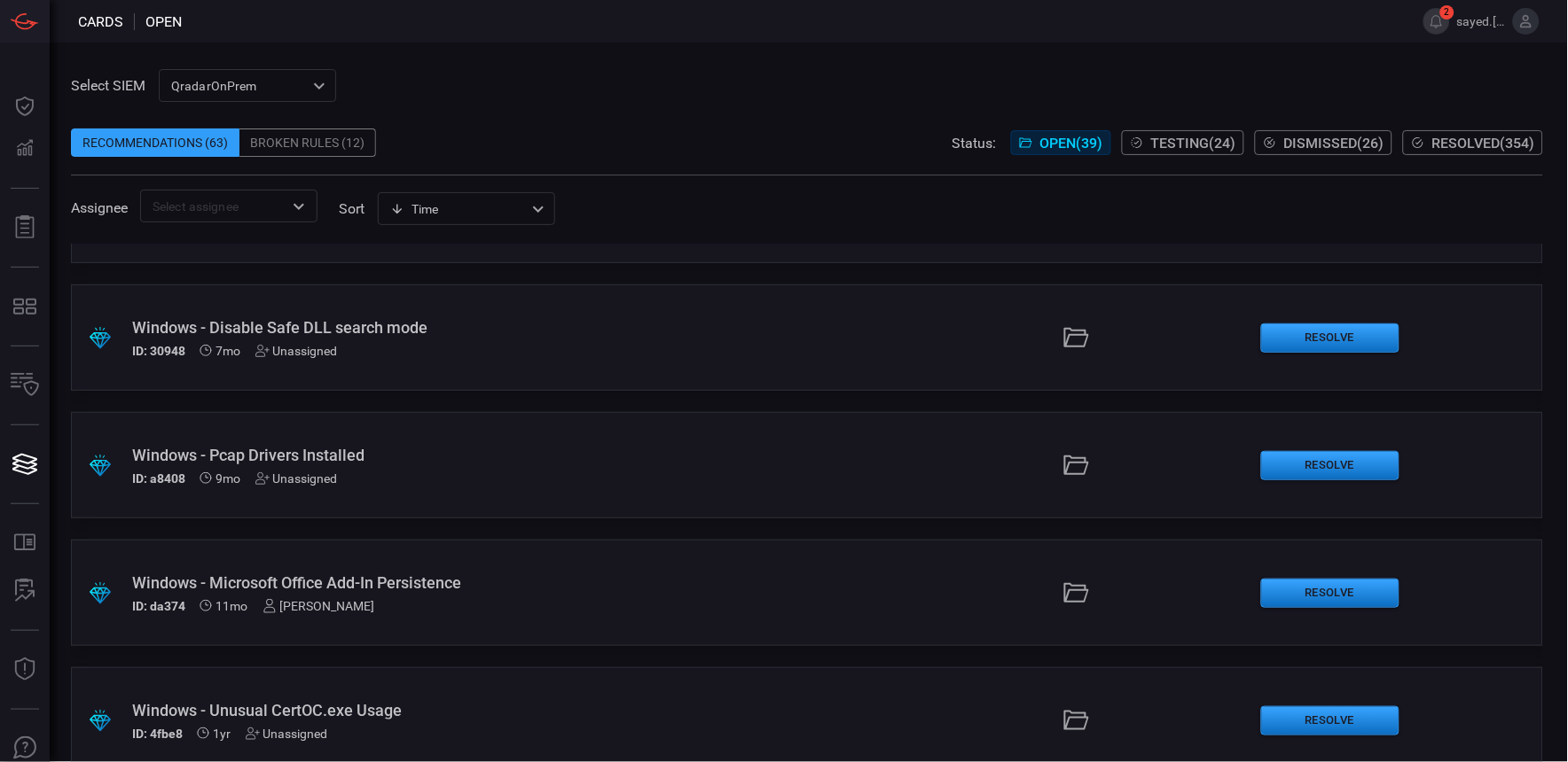
scroll to position [2589, 0]
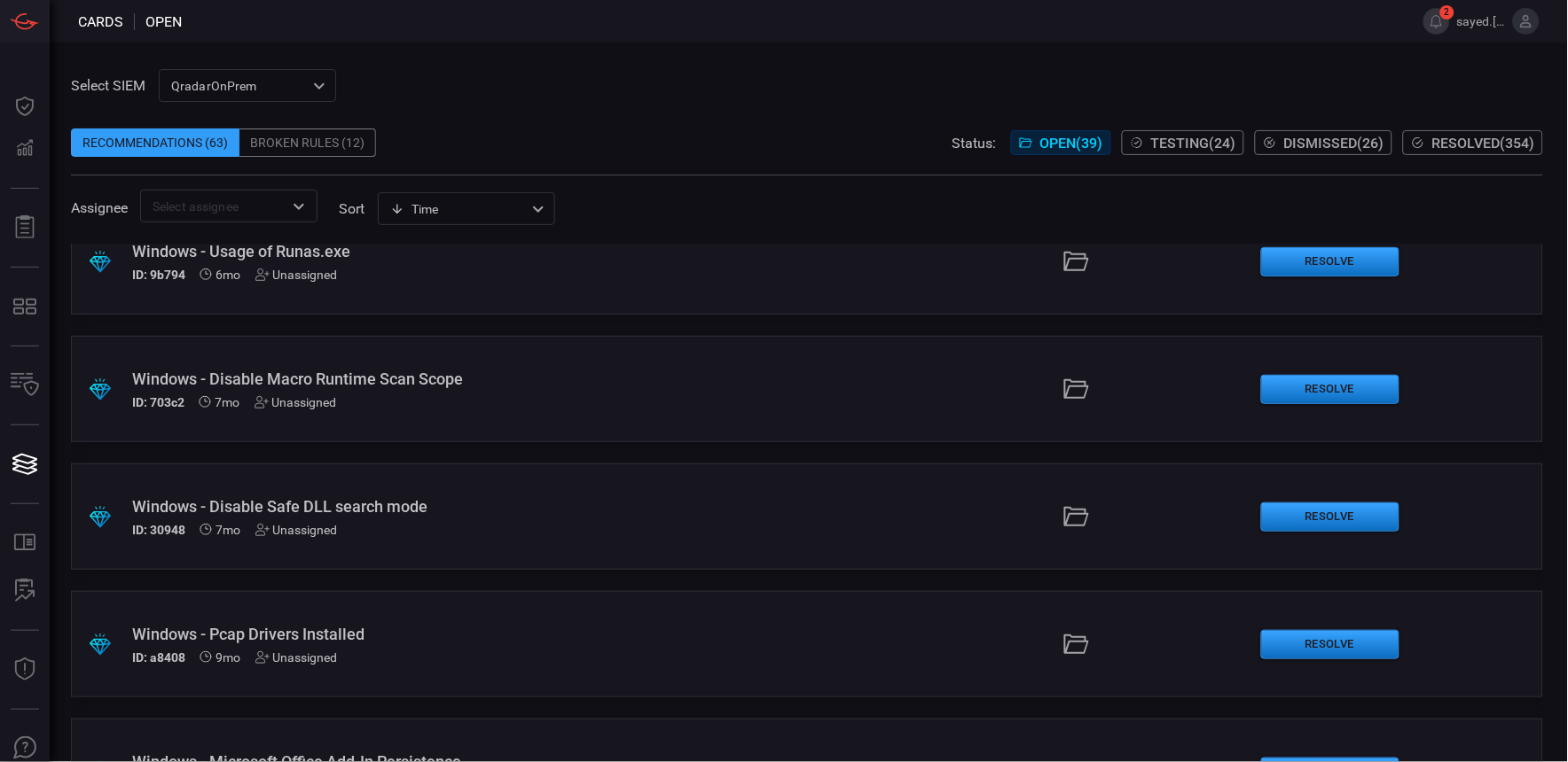
click at [1212, 145] on span "Testing ( 24 )" at bounding box center [1193, 143] width 85 height 17
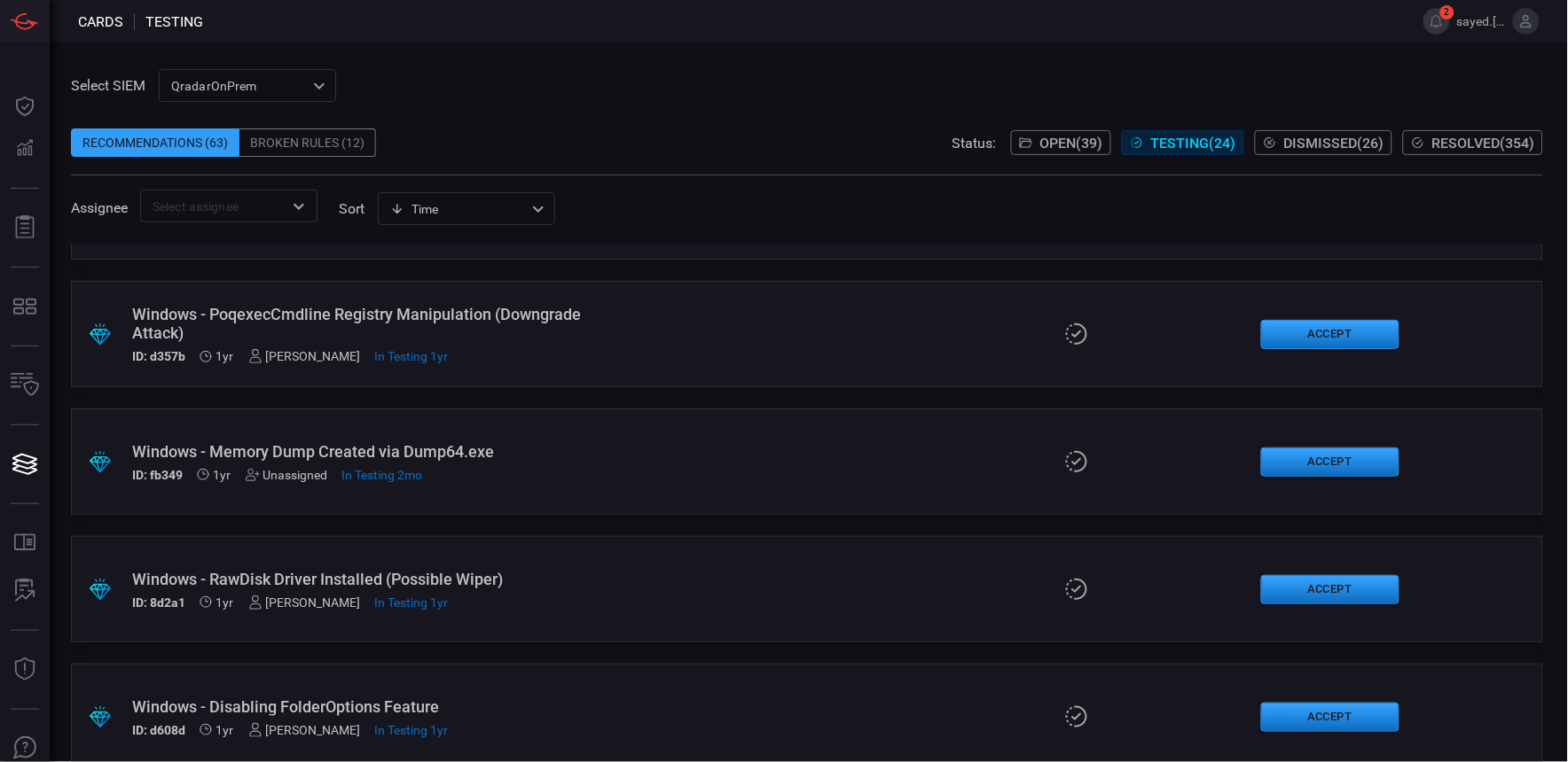
scroll to position [984, 0]
click at [467, 447] on div "Windows - Memory Dump Created via Dump64.exe" at bounding box center [376, 450] width 488 height 19
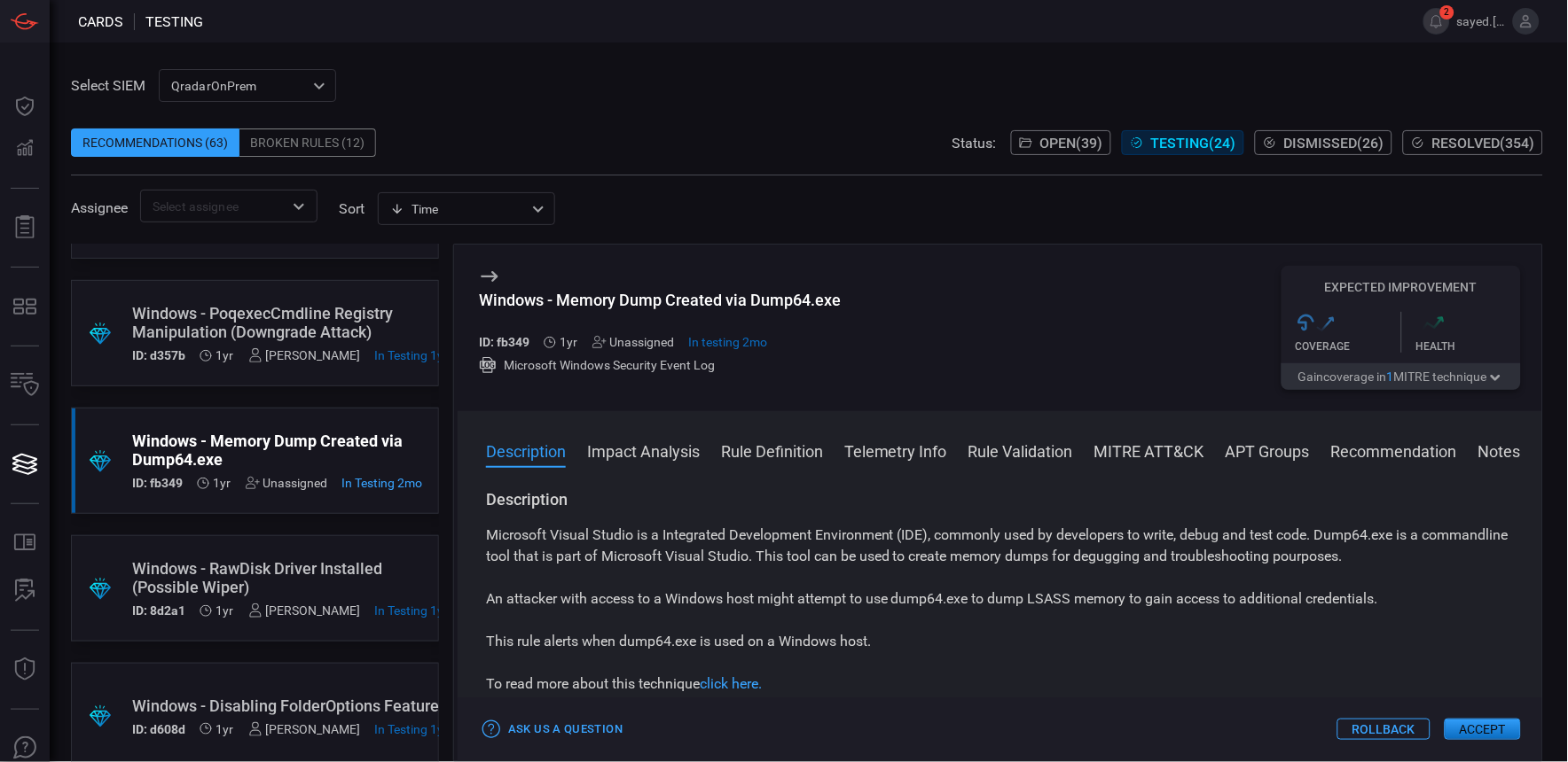
click at [616, 306] on div "Windows - Memory Dump Created via Dump64.exe" at bounding box center [660, 300] width 362 height 19
click at [616, 307] on div "Windows - Memory Dump Created via Dump64.exe" at bounding box center [660, 300] width 362 height 19
click at [515, 204] on div "Time visibleUpdateTime ​" at bounding box center [466, 209] width 178 height 32
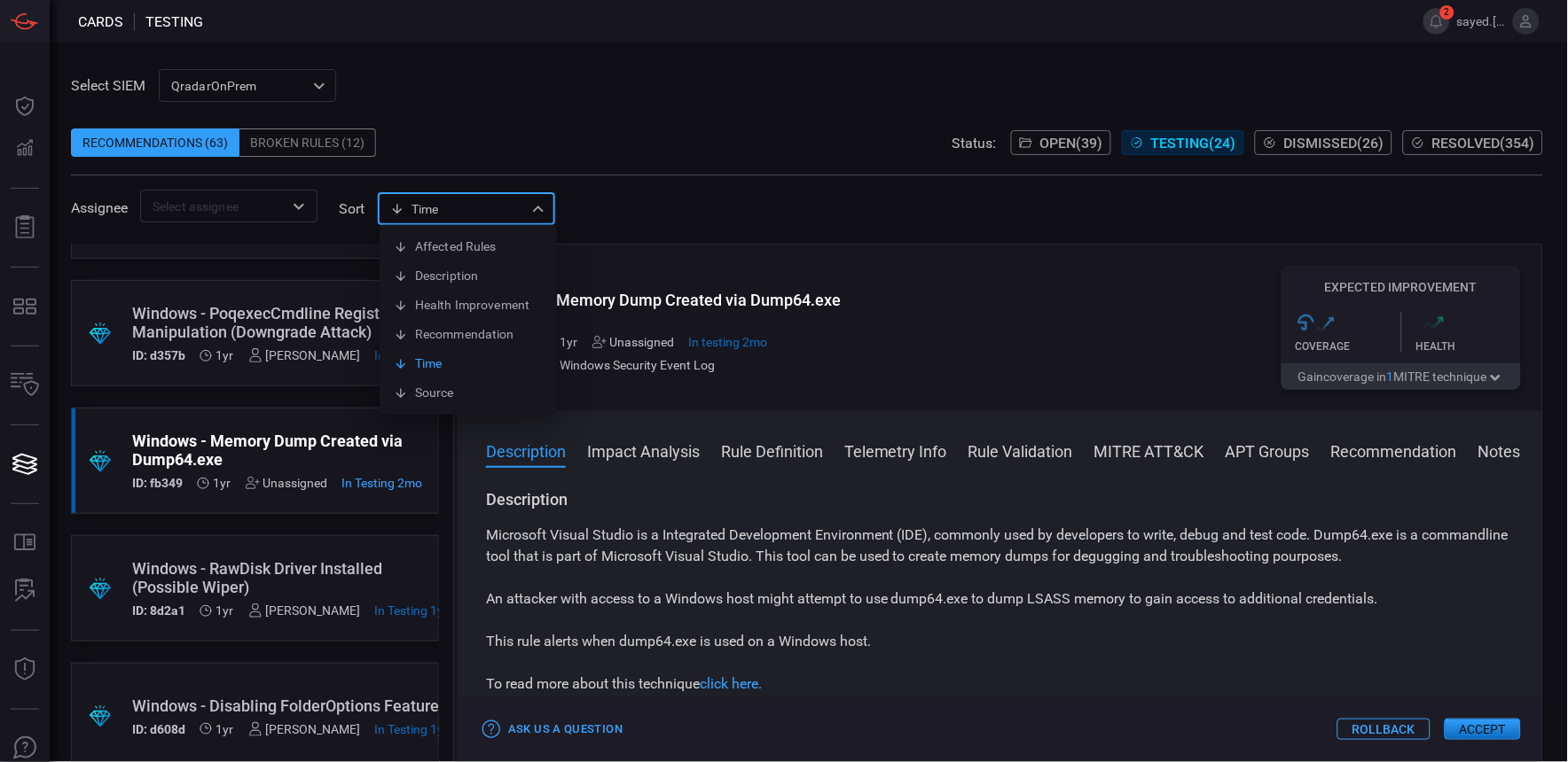
click at [515, 204] on div at bounding box center [784, 381] width 1568 height 762
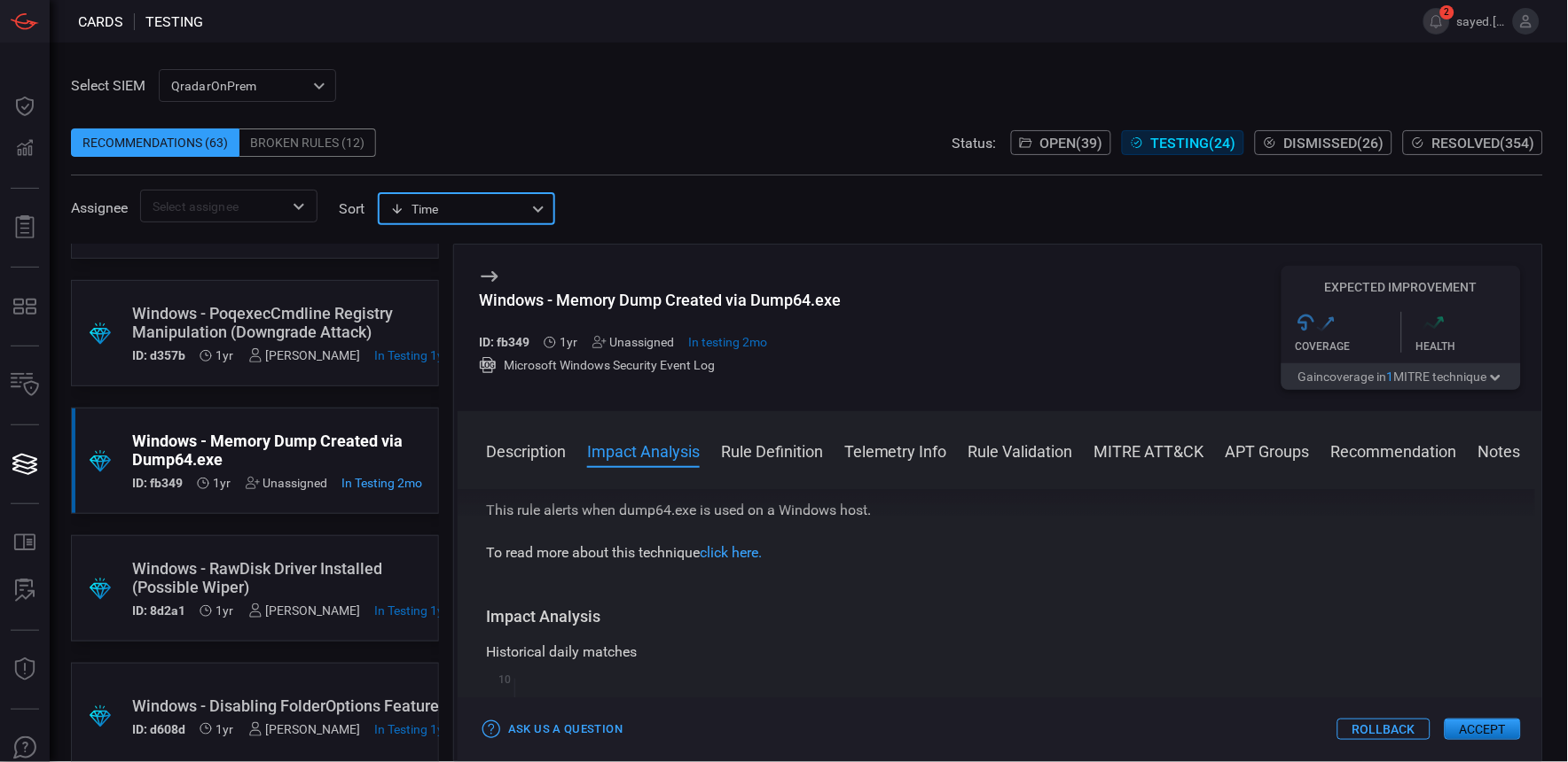
scroll to position [196, 0]
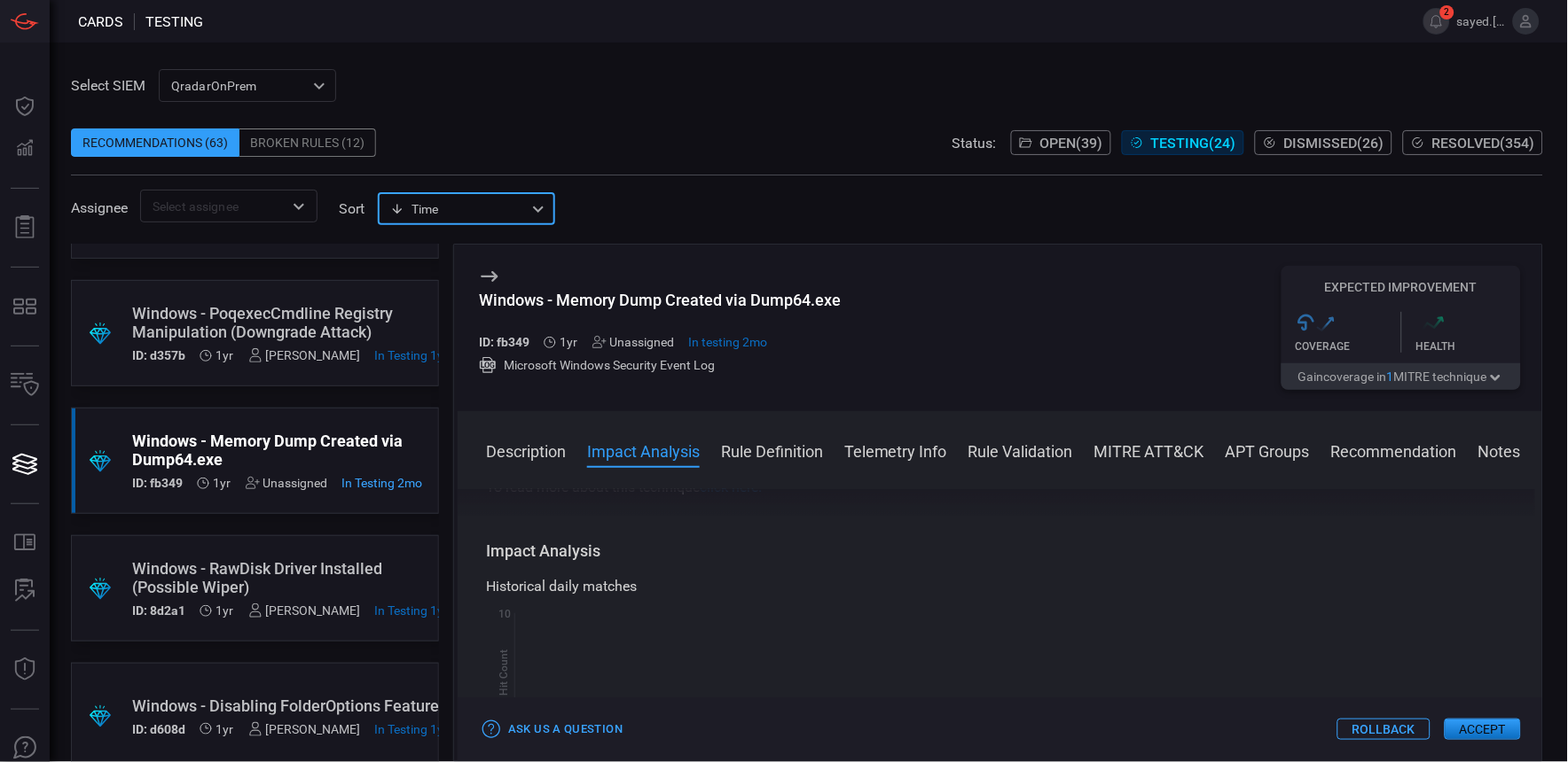
click at [987, 458] on button "Rule Validation" at bounding box center [1021, 450] width 105 height 22
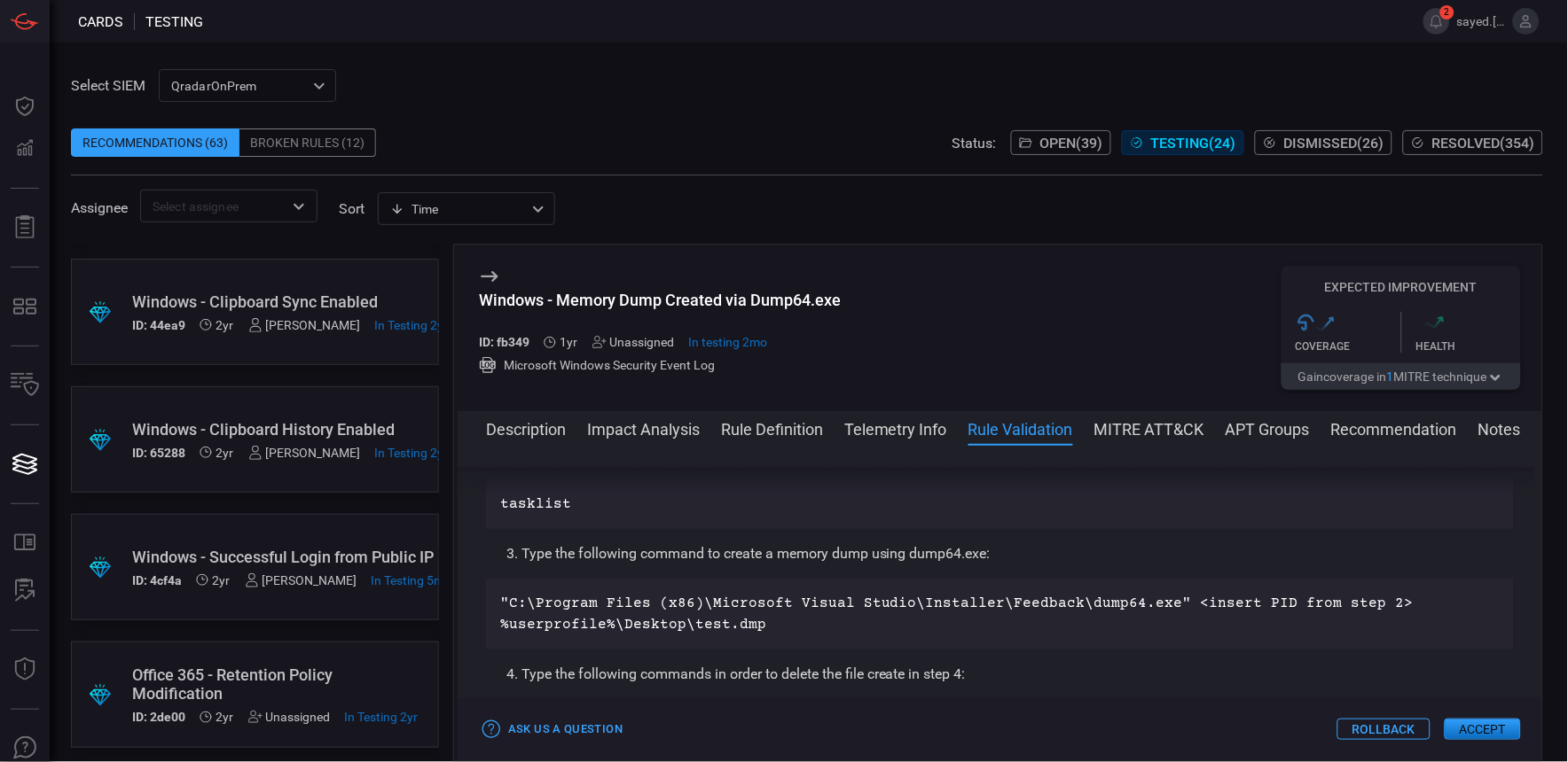
scroll to position [1674, 0]
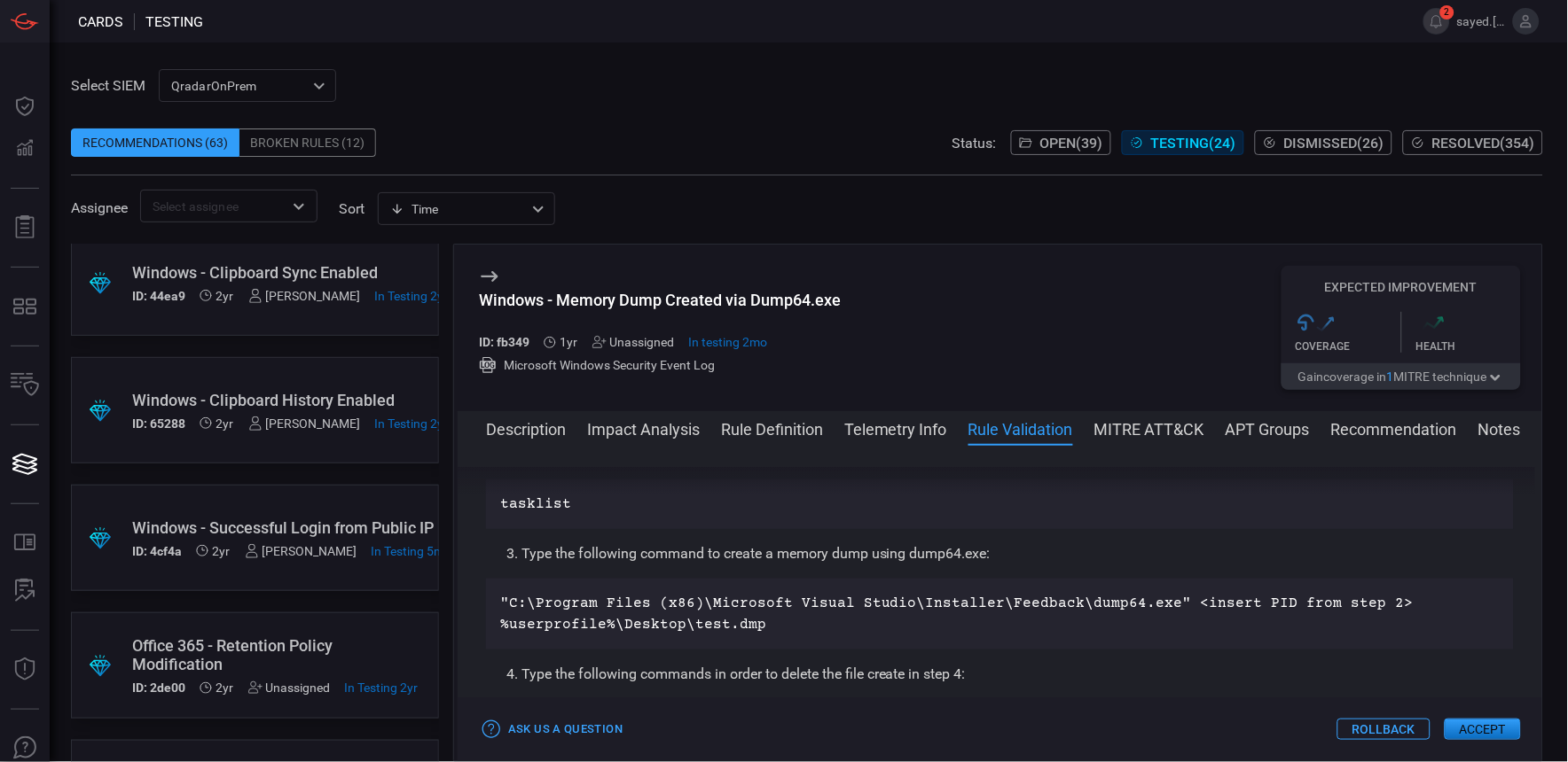
click at [337, 519] on div "Windows - Successful Login from Public IP" at bounding box center [288, 528] width 313 height 19
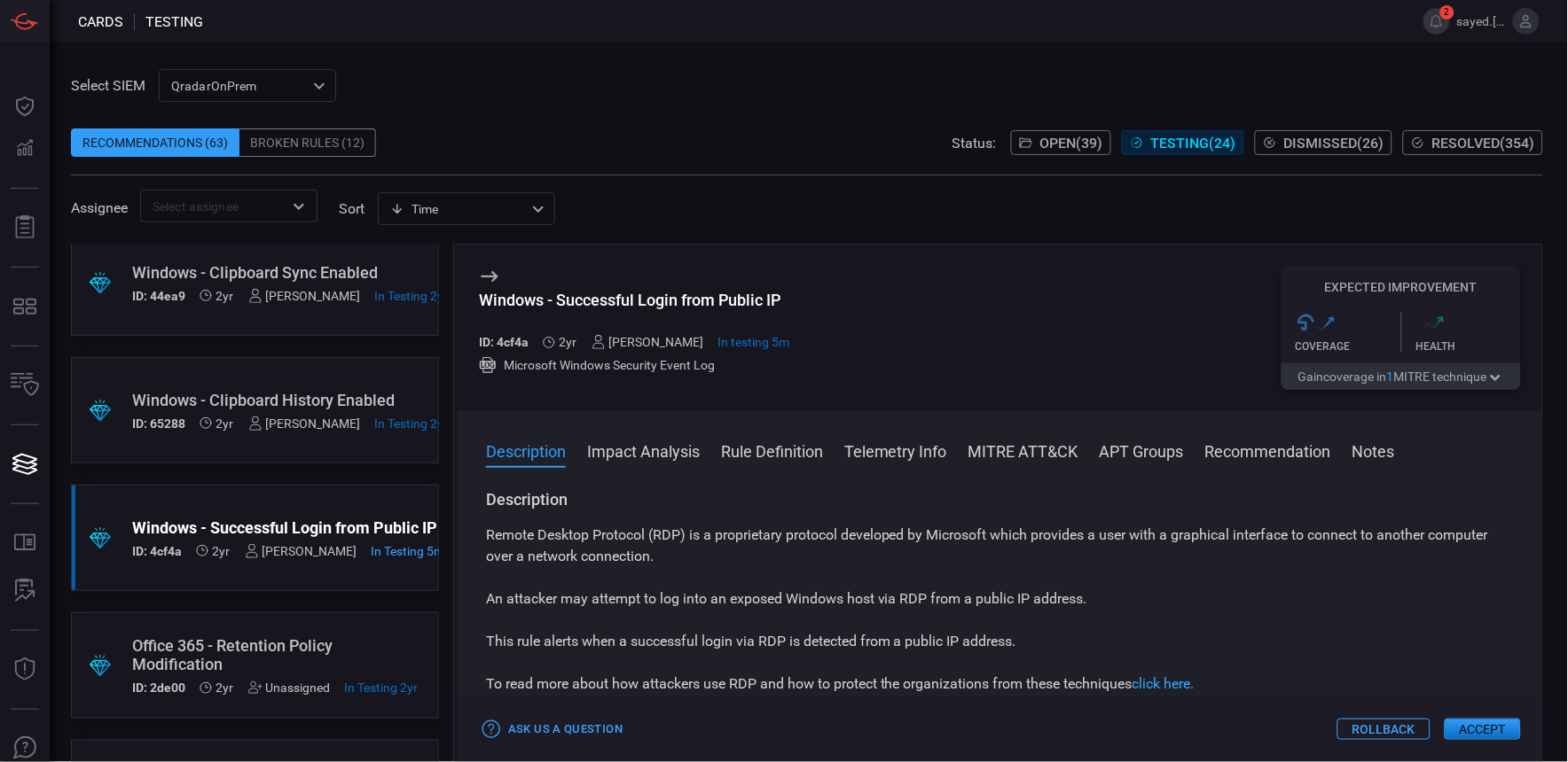
click at [1370, 724] on button "Rollback" at bounding box center [1383, 730] width 93 height 22
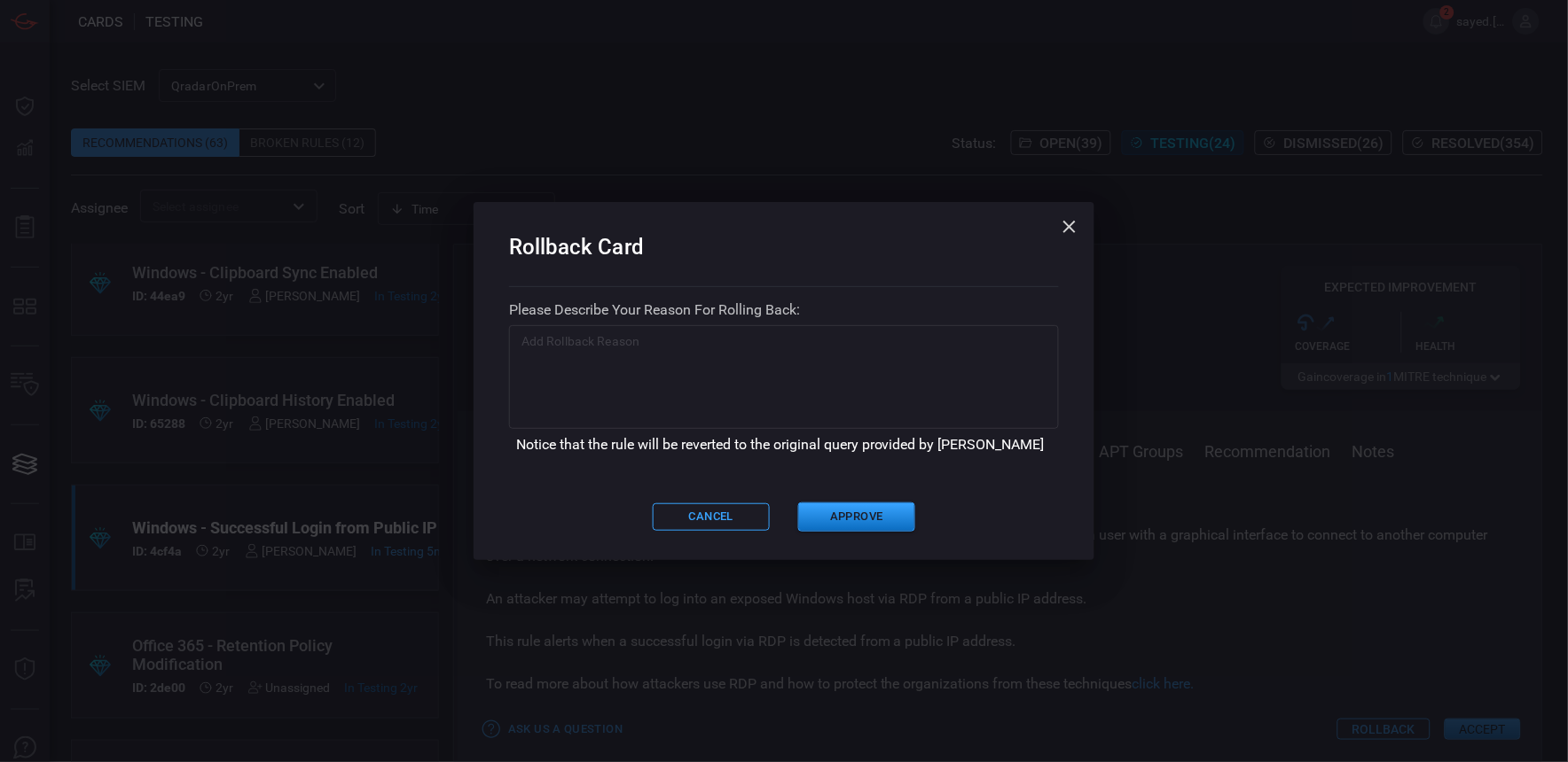
drag, startPoint x: 896, startPoint y: 525, endPoint x: 811, endPoint y: 379, distance: 168.9
click at [826, 395] on div "Rollback Card Please describe your reason for rolling back: x ​ Notice that the…" at bounding box center [784, 380] width 621 height 358
click at [809, 377] on textarea at bounding box center [784, 376] width 525 height 88
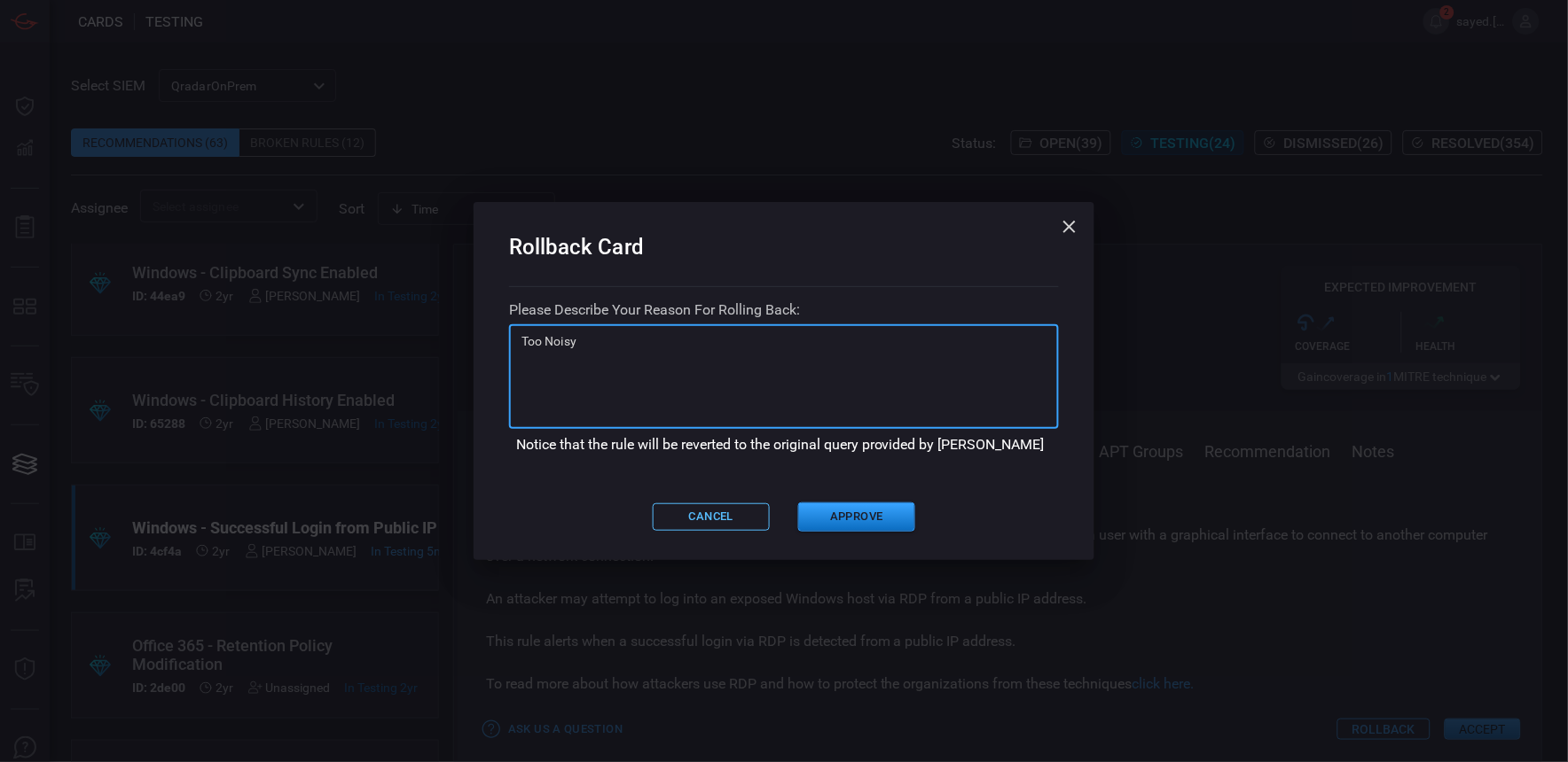
type textarea "Too Noisy"
click at [742, 503] on button "Cancel" at bounding box center [711, 517] width 117 height 28
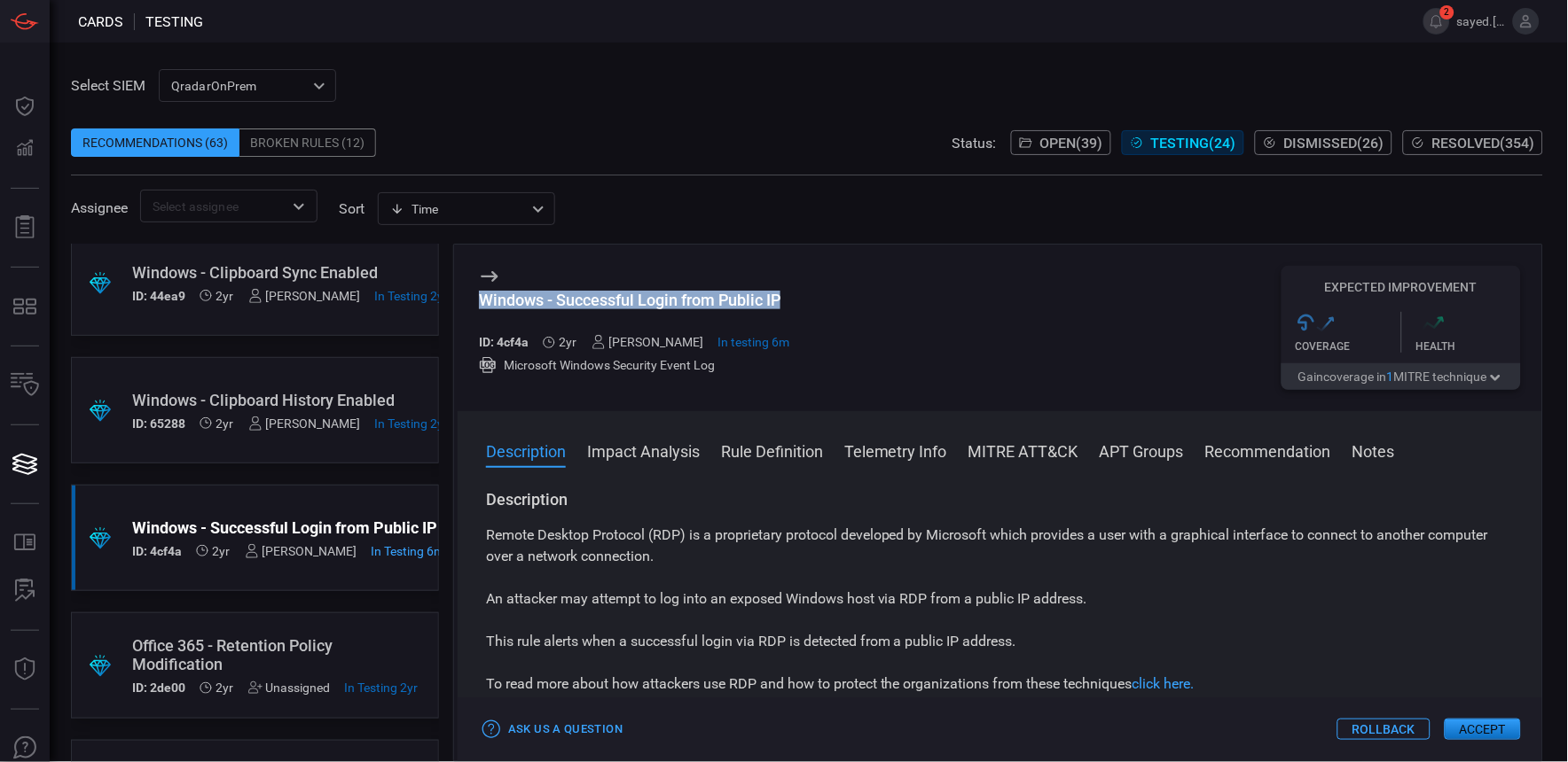
drag, startPoint x: 863, startPoint y: 296, endPoint x: 470, endPoint y: 310, distance: 393.2
click at [470, 310] on div "Windows - Successful Login from Public IP ID: 4cf4a 2yr [PERSON_NAME] In testin…" at bounding box center [1000, 328] width 1085 height 167
copy div "Windows - Successful Login from Public IP"
click at [1399, 723] on button "Rollback" at bounding box center [1383, 730] width 93 height 22
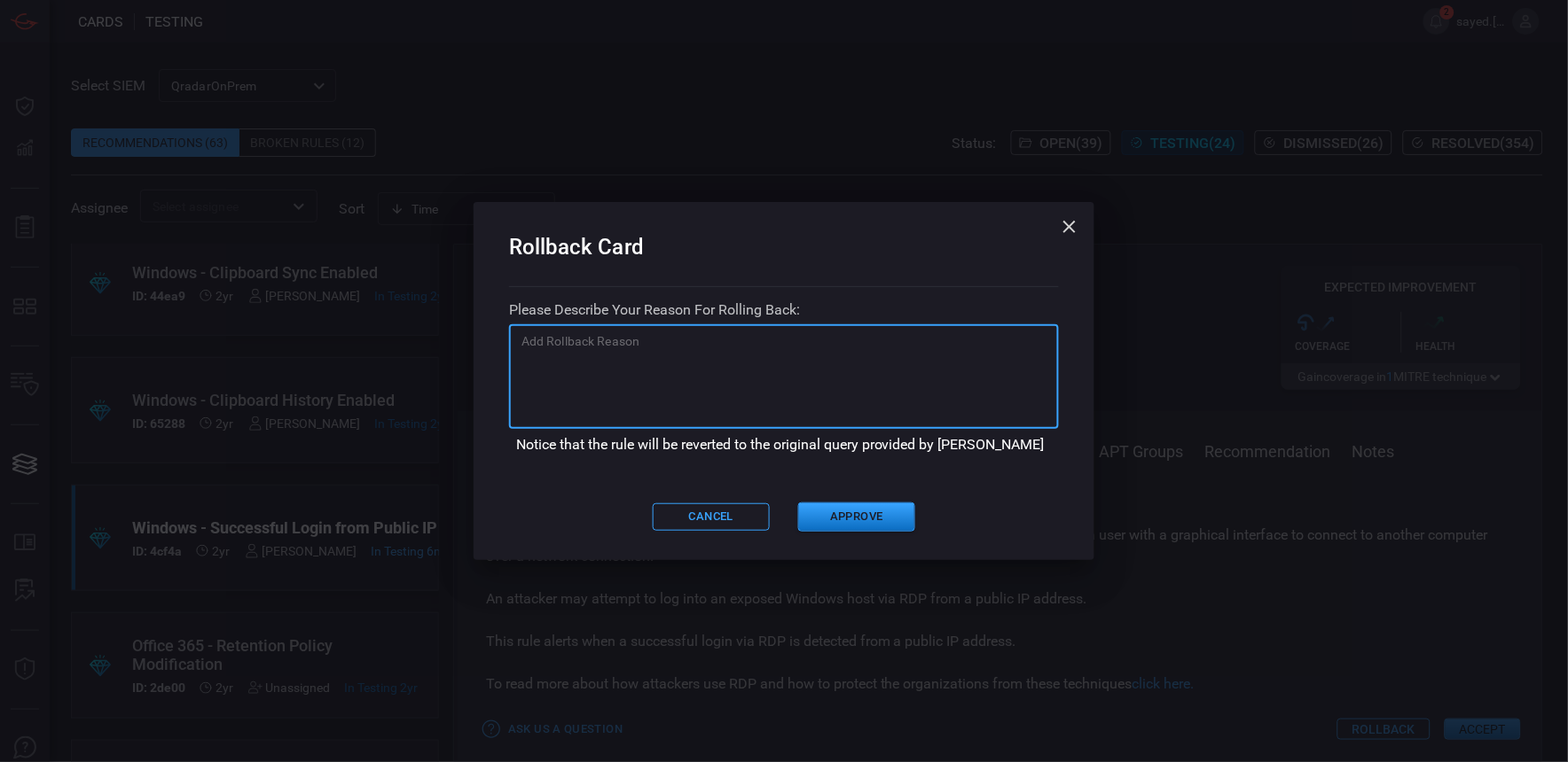
click at [722, 369] on textarea at bounding box center [784, 376] width 525 height 88
type textarea "Too noisy"
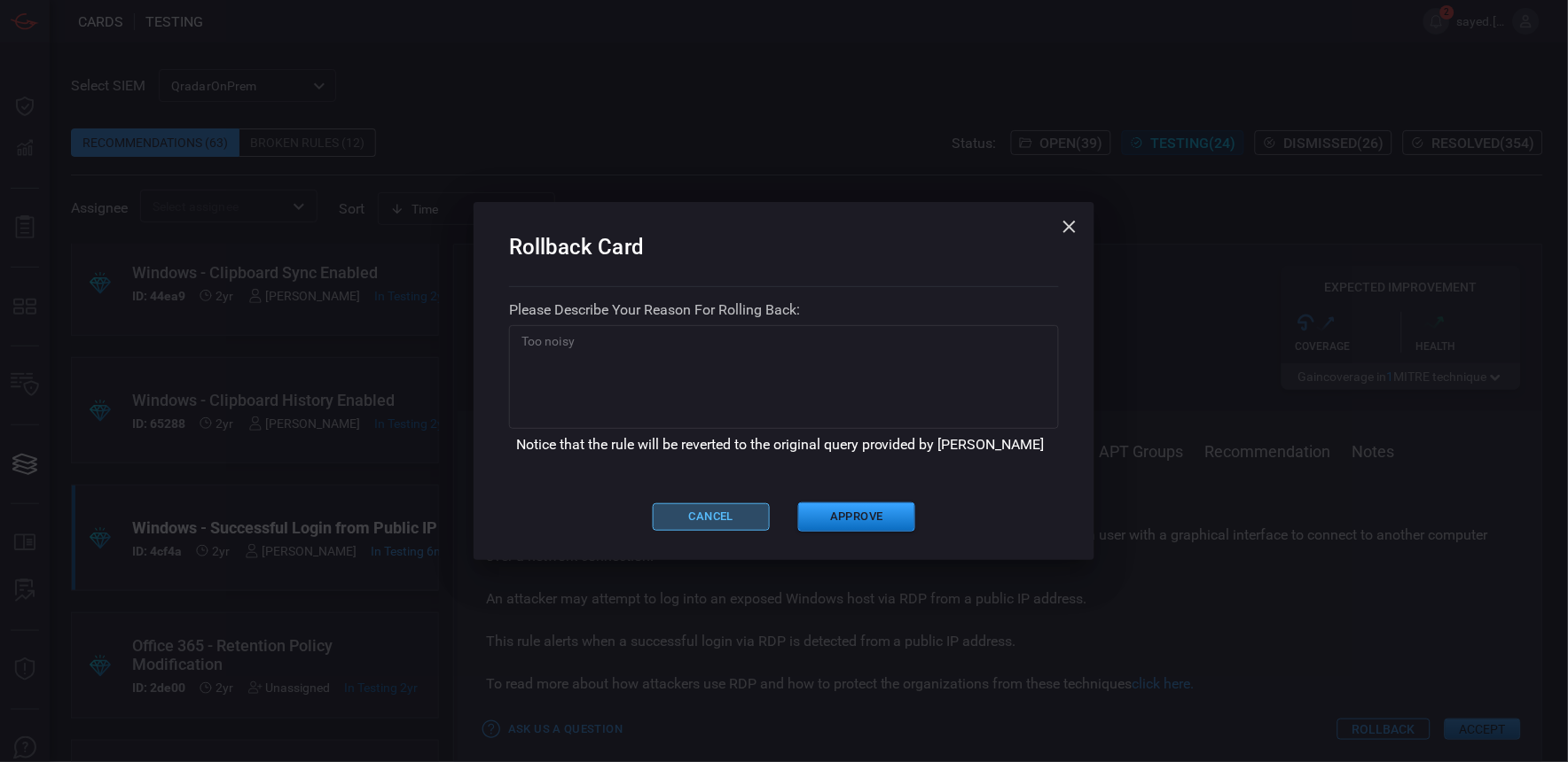
click at [758, 509] on button "Cancel" at bounding box center [711, 517] width 117 height 28
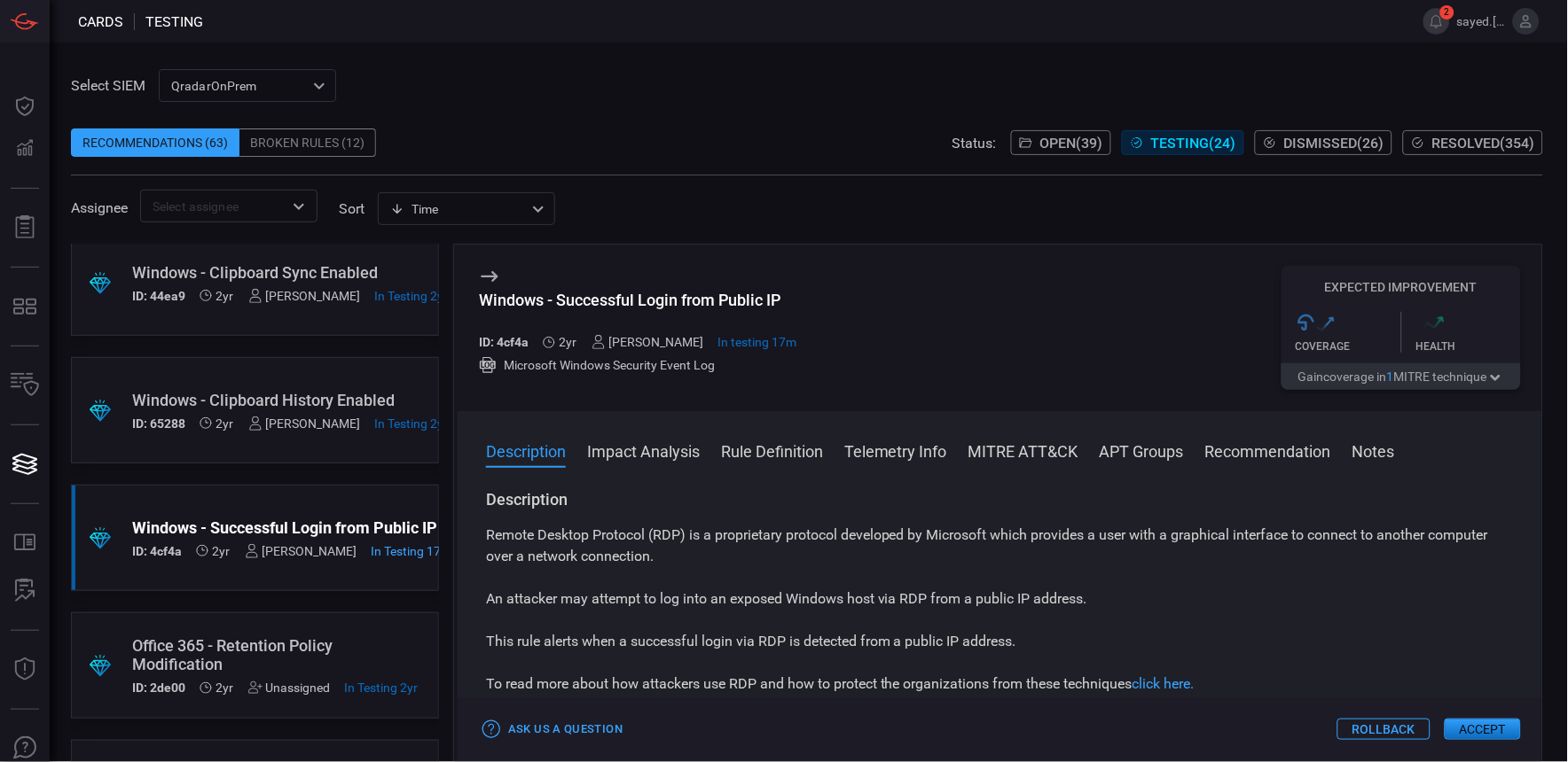
click at [1360, 727] on button "Rollback" at bounding box center [1383, 730] width 93 height 22
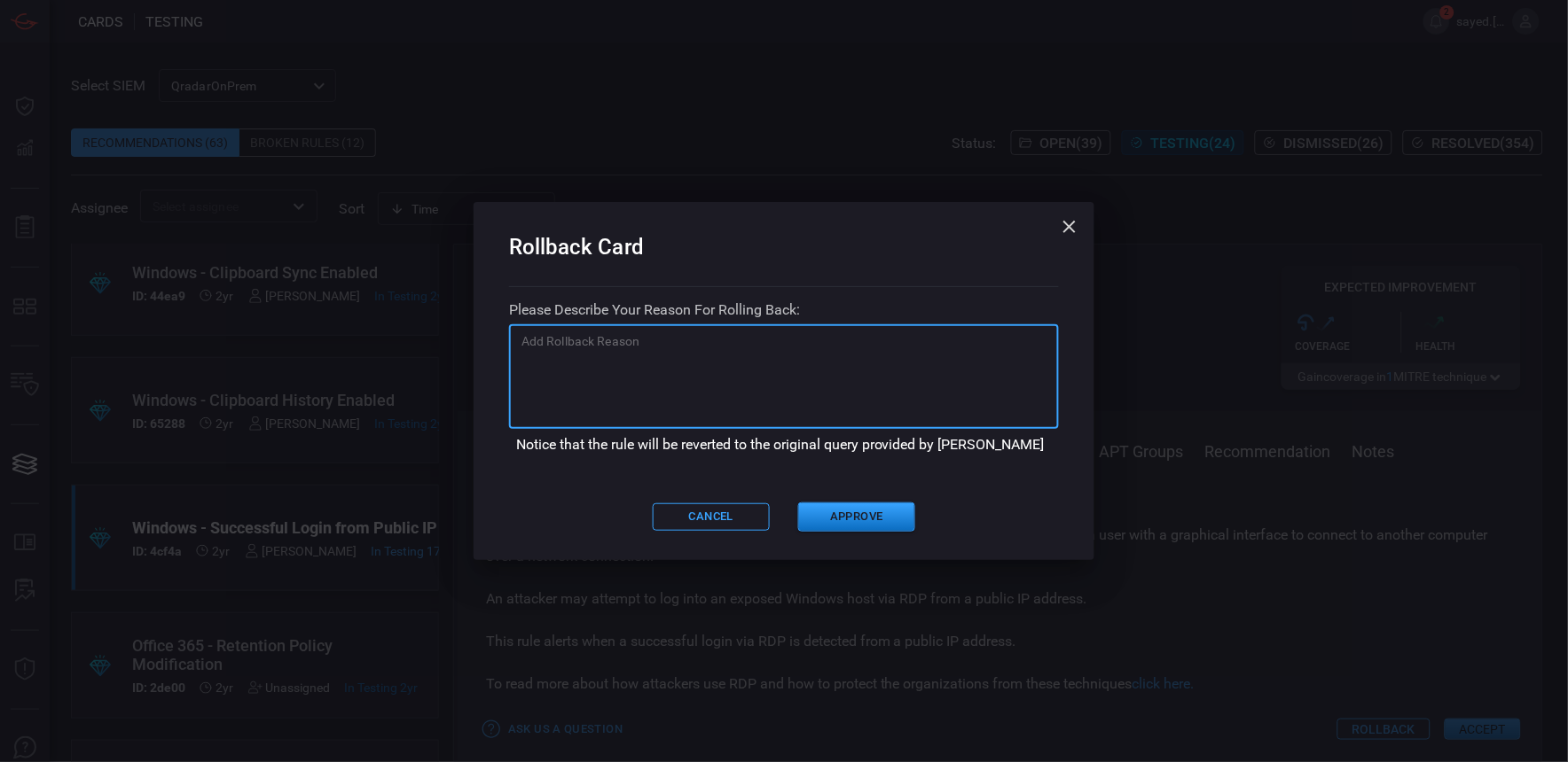
click at [681, 358] on textarea at bounding box center [784, 376] width 525 height 88
type textarea "Too Noisy"
click at [847, 519] on button "Approve" at bounding box center [857, 517] width 117 height 29
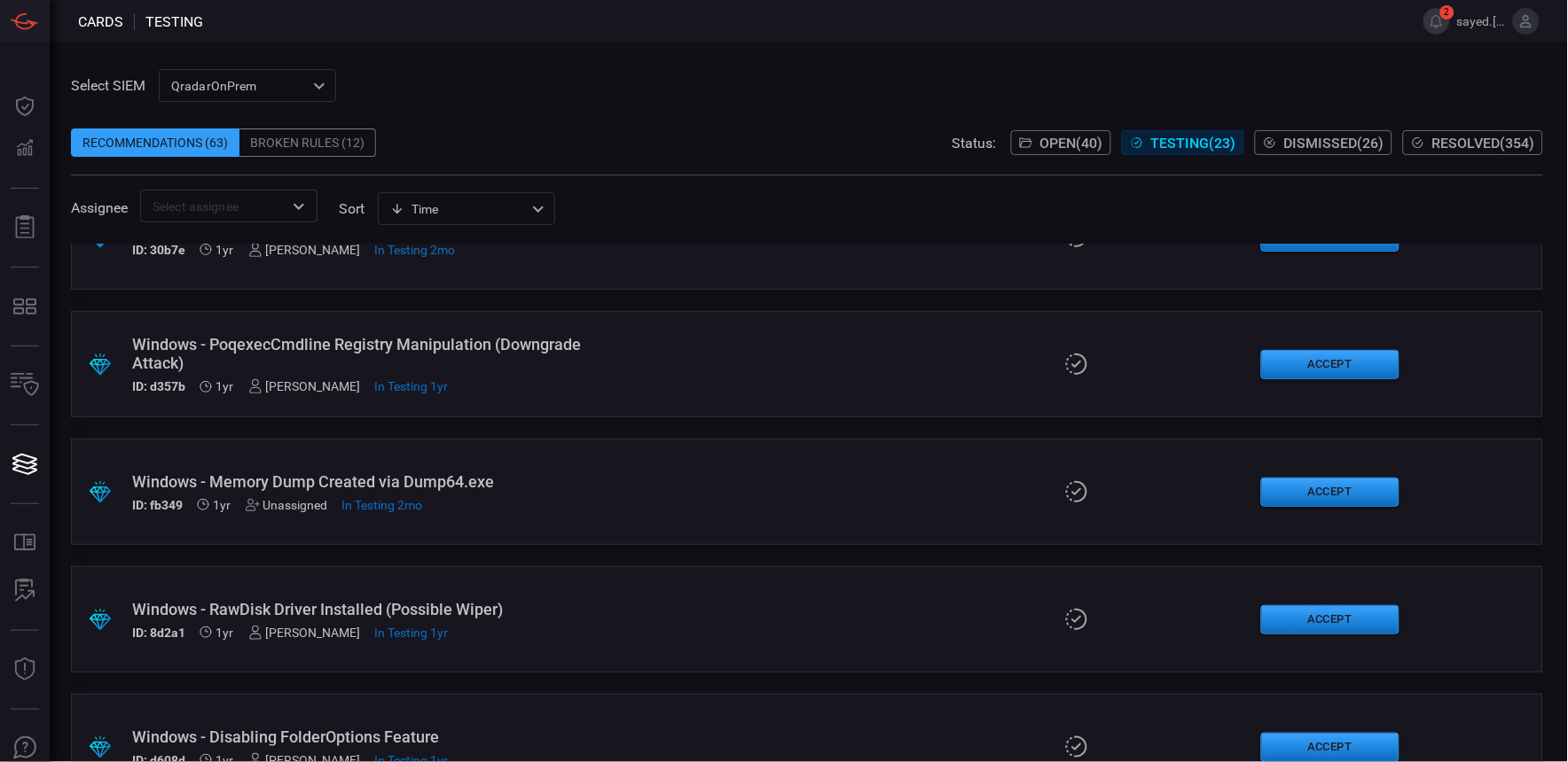
scroll to position [984, 0]
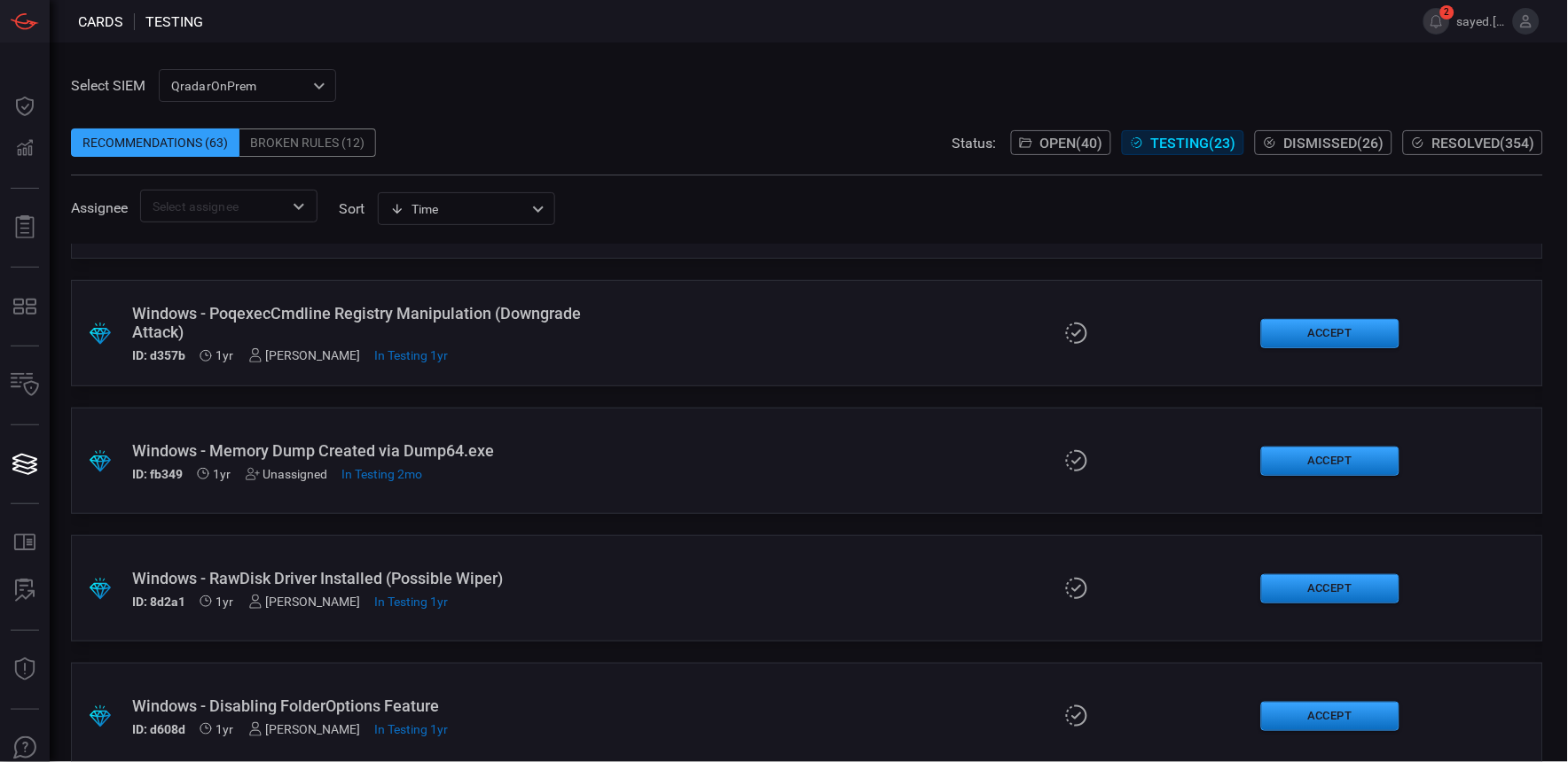
click at [299, 467] on div "Unassigned" at bounding box center [287, 475] width 83 height 14
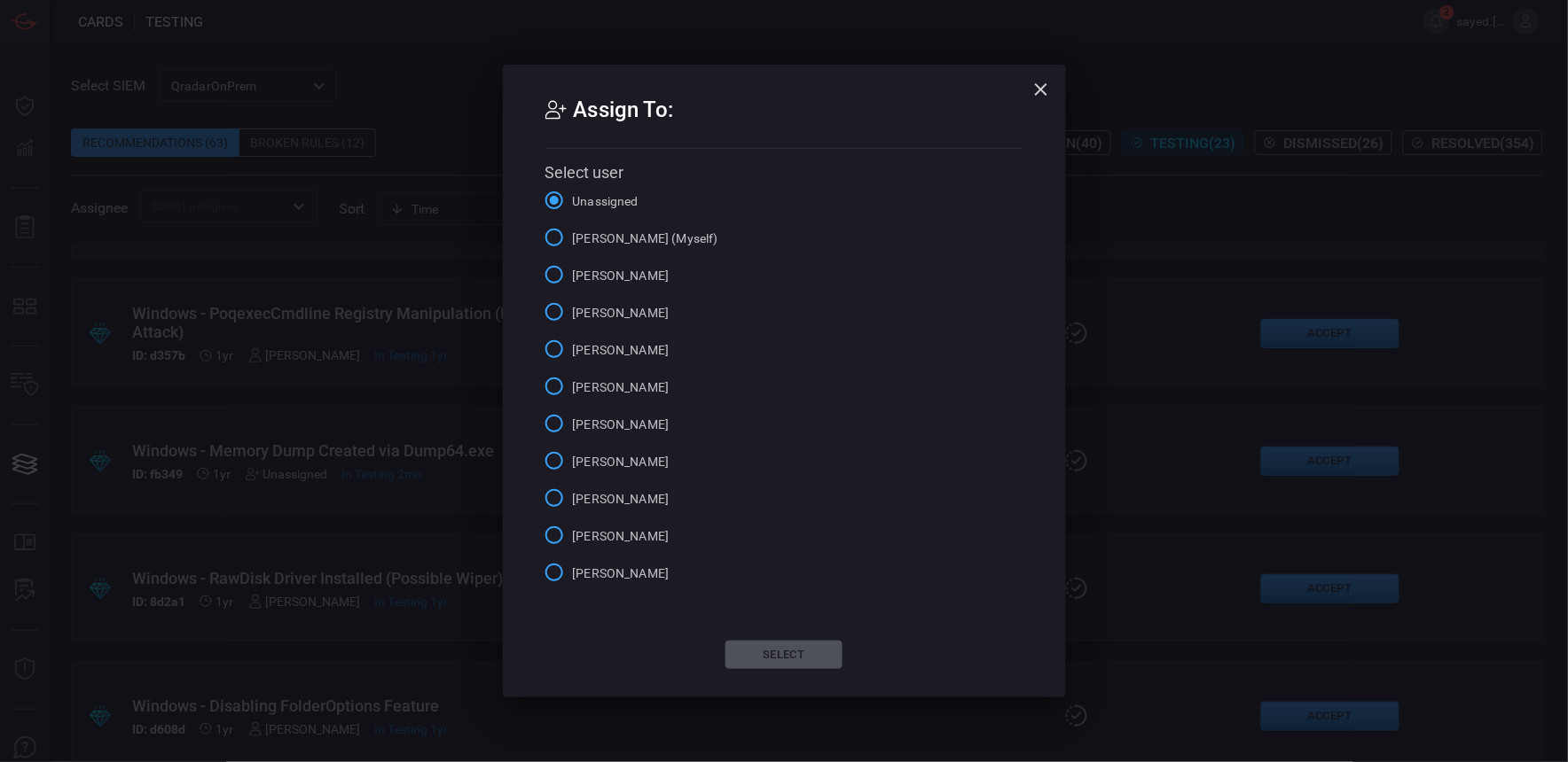
click at [586, 232] on span "[PERSON_NAME] (Myself)" at bounding box center [645, 239] width 145 height 19
click at [573, 232] on input "[PERSON_NAME] (Myself)" at bounding box center [553, 237] width 37 height 37
click at [826, 654] on button "Select" at bounding box center [784, 655] width 117 height 28
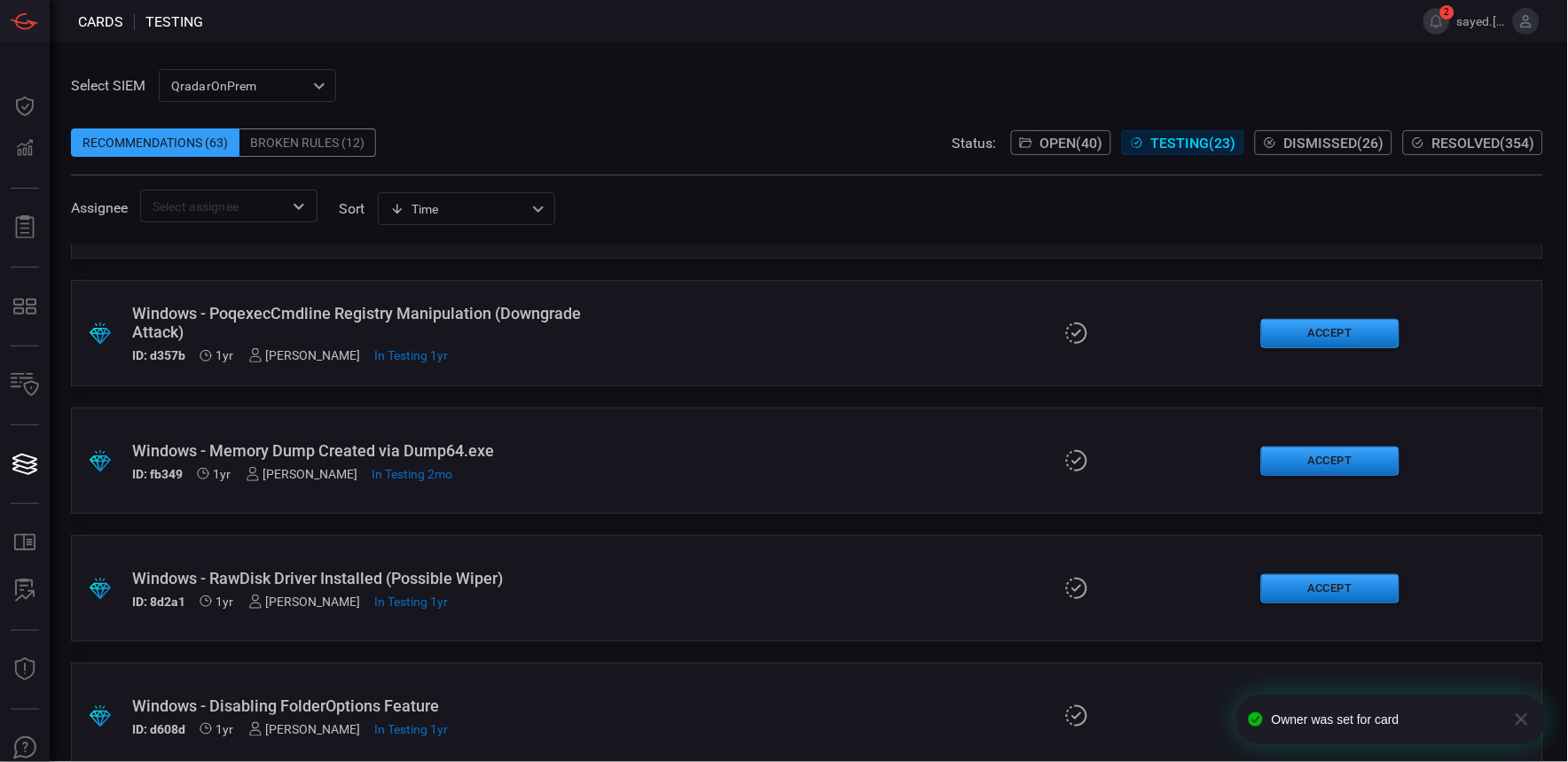
click at [488, 449] on div "Windows - Memory Dump Created via Dump64.exe" at bounding box center [376, 450] width 488 height 19
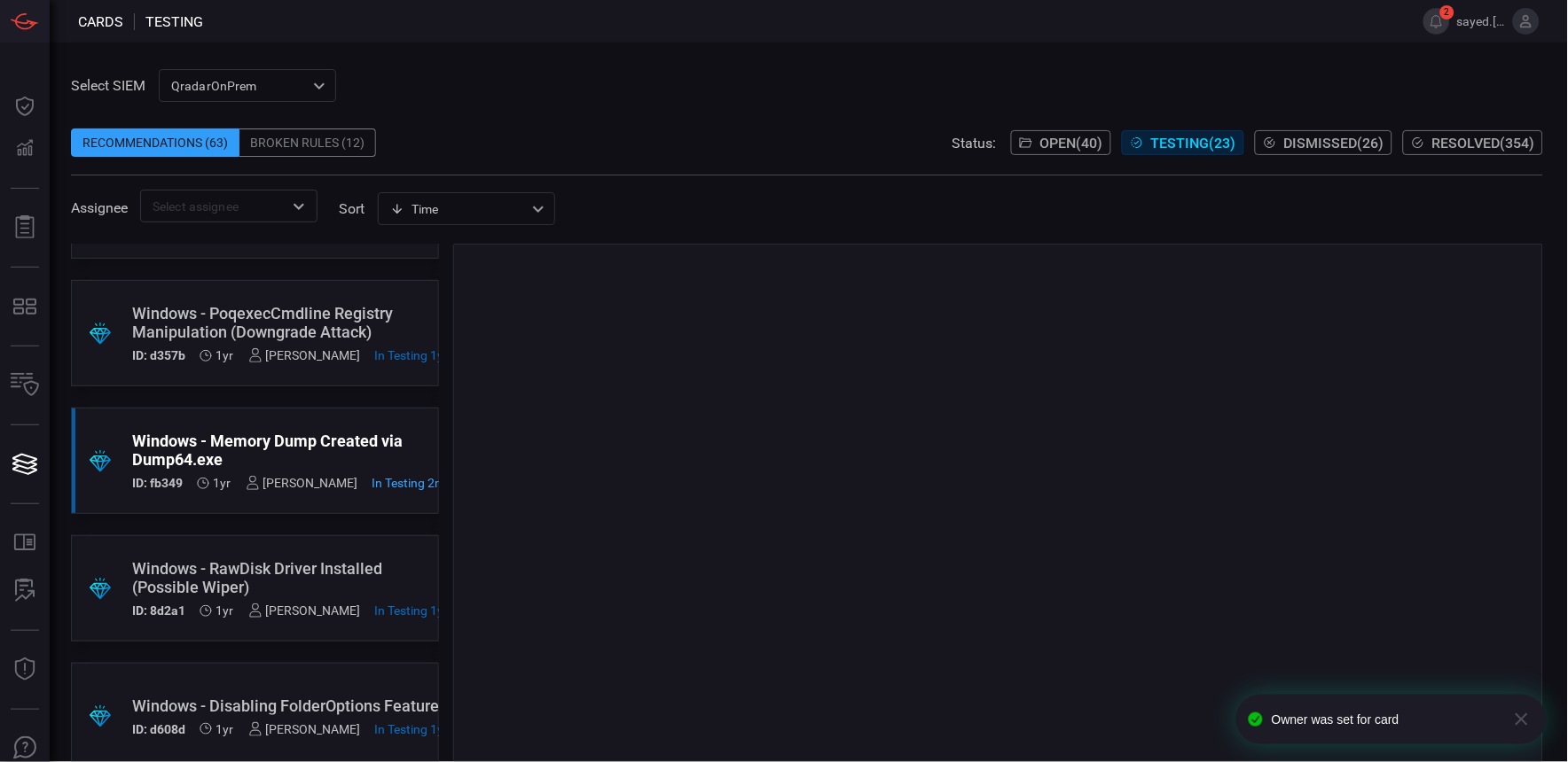
click at [1521, 720] on icon "button" at bounding box center [1522, 720] width 13 height 13
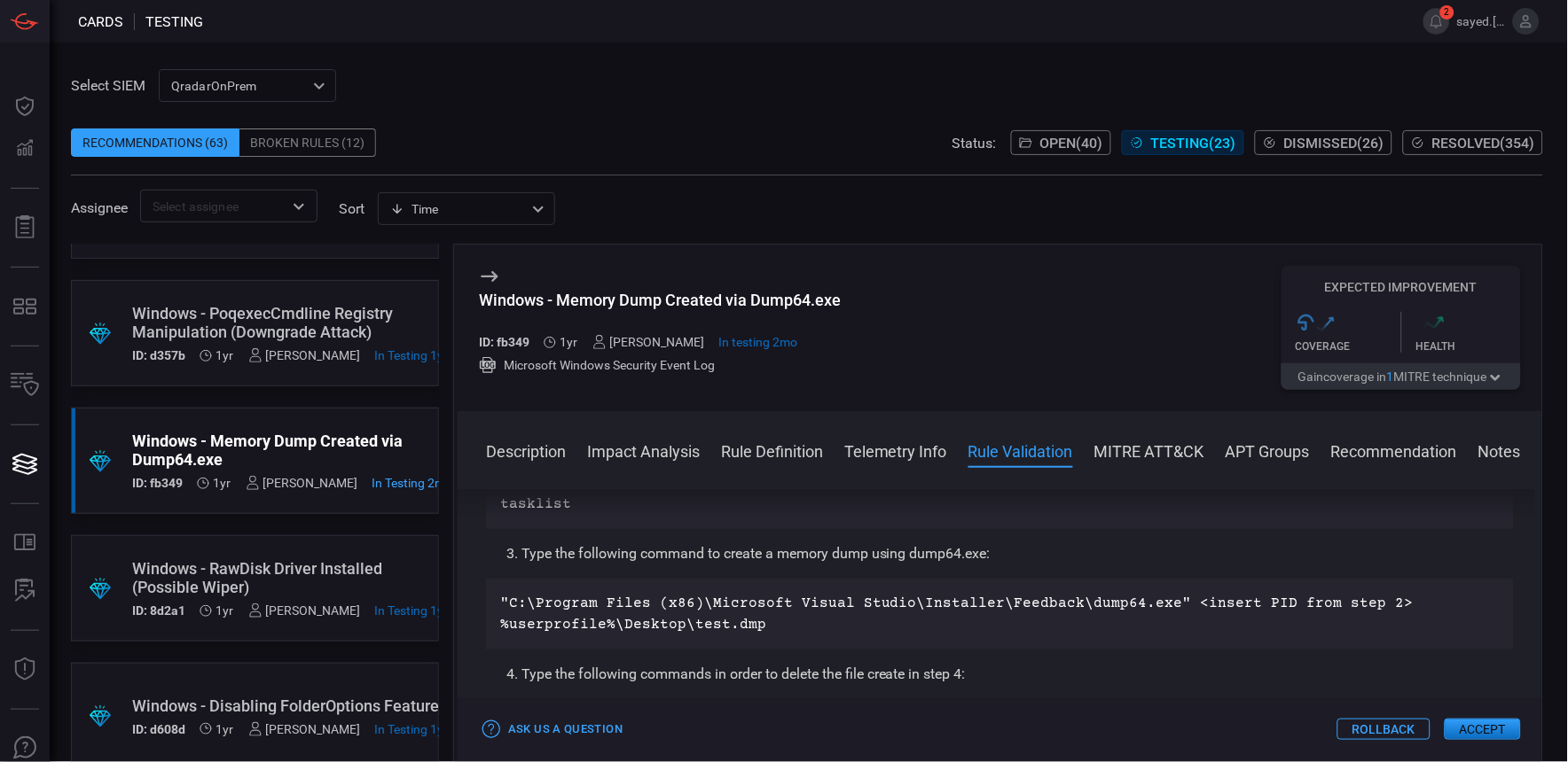
scroll to position [1084, 0]
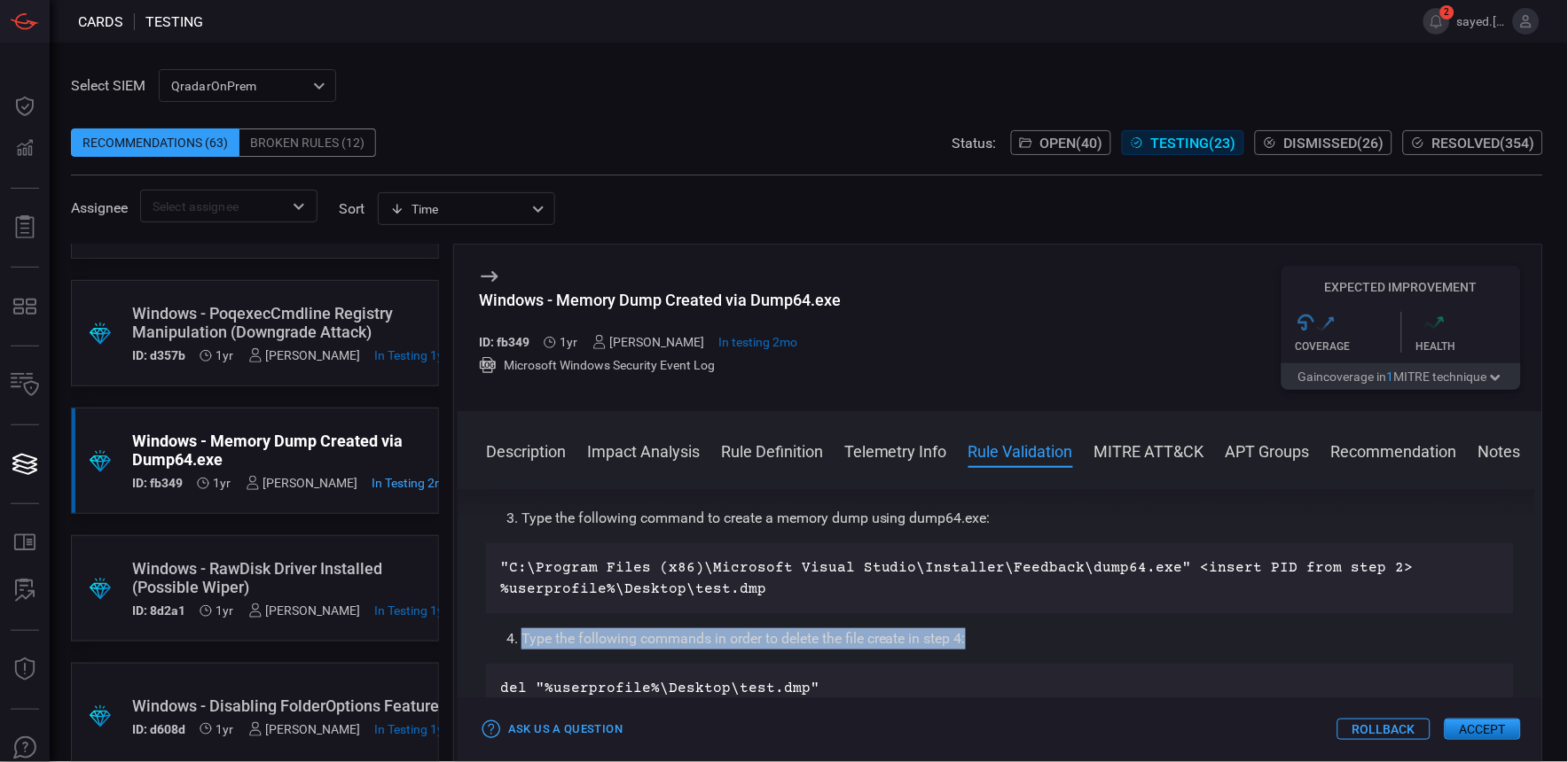
drag, startPoint x: 990, startPoint y: 636, endPoint x: 497, endPoint y: 636, distance: 493.0
click at [497, 636] on ol "Type the following commands in order to delete the file create in step 4:" at bounding box center [999, 640] width 1028 height 22
drag, startPoint x: 497, startPoint y: 636, endPoint x: 681, endPoint y: 640, distance: 184.0
click at [678, 640] on li "Type the following commands in order to delete the file create in step 4:" at bounding box center [1017, 640] width 992 height 22
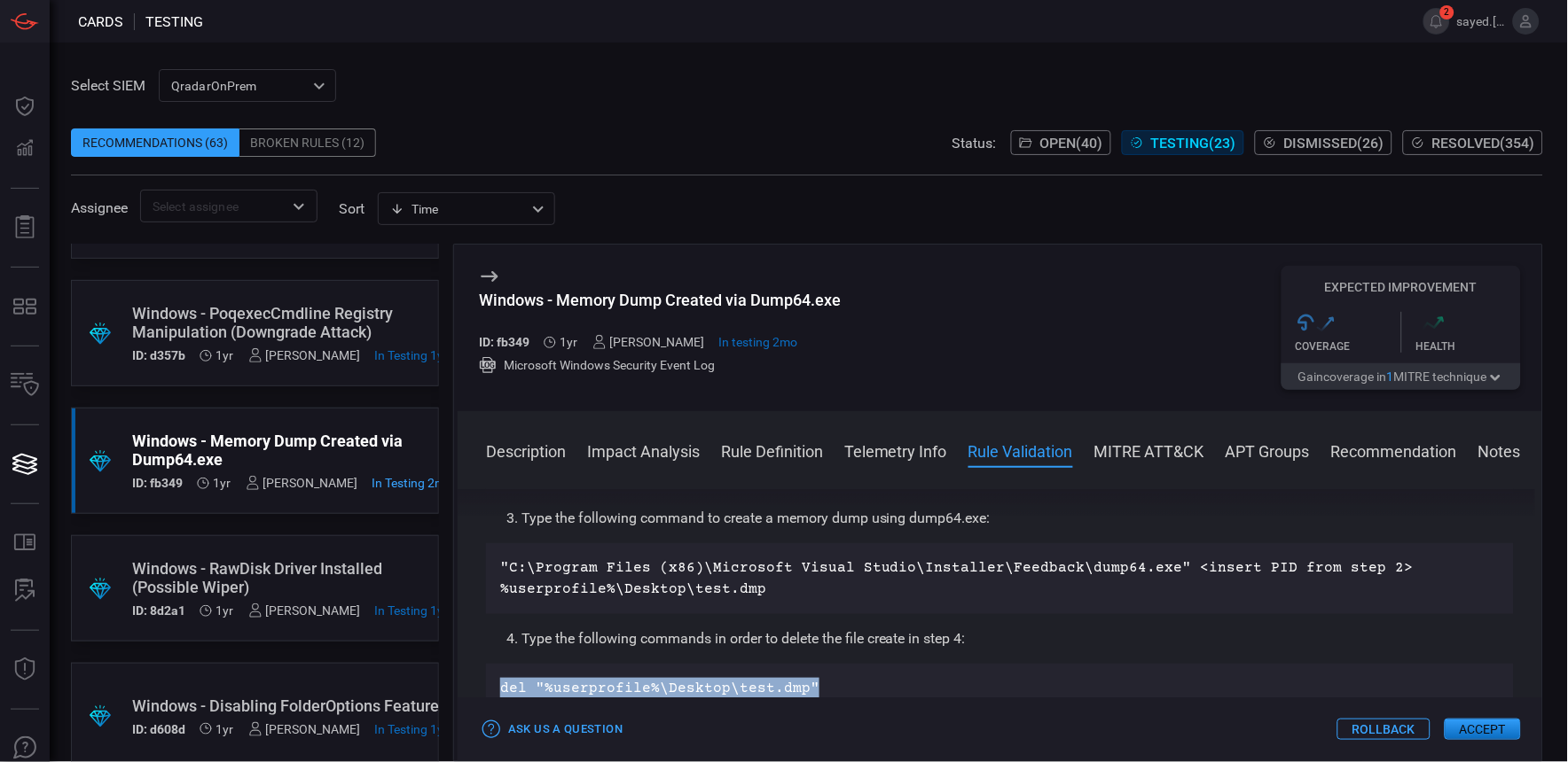
drag, startPoint x: 813, startPoint y: 685, endPoint x: 466, endPoint y: 680, distance: 347.0
click at [466, 680] on div "Description Microsoft Visual Studio is a Integrated Development Environment (ID…" at bounding box center [1000, 621] width 1085 height 266
click at [906, 679] on p "del "%userprofile%\Desktop\test.dmp"" at bounding box center [999, 689] width 999 height 22
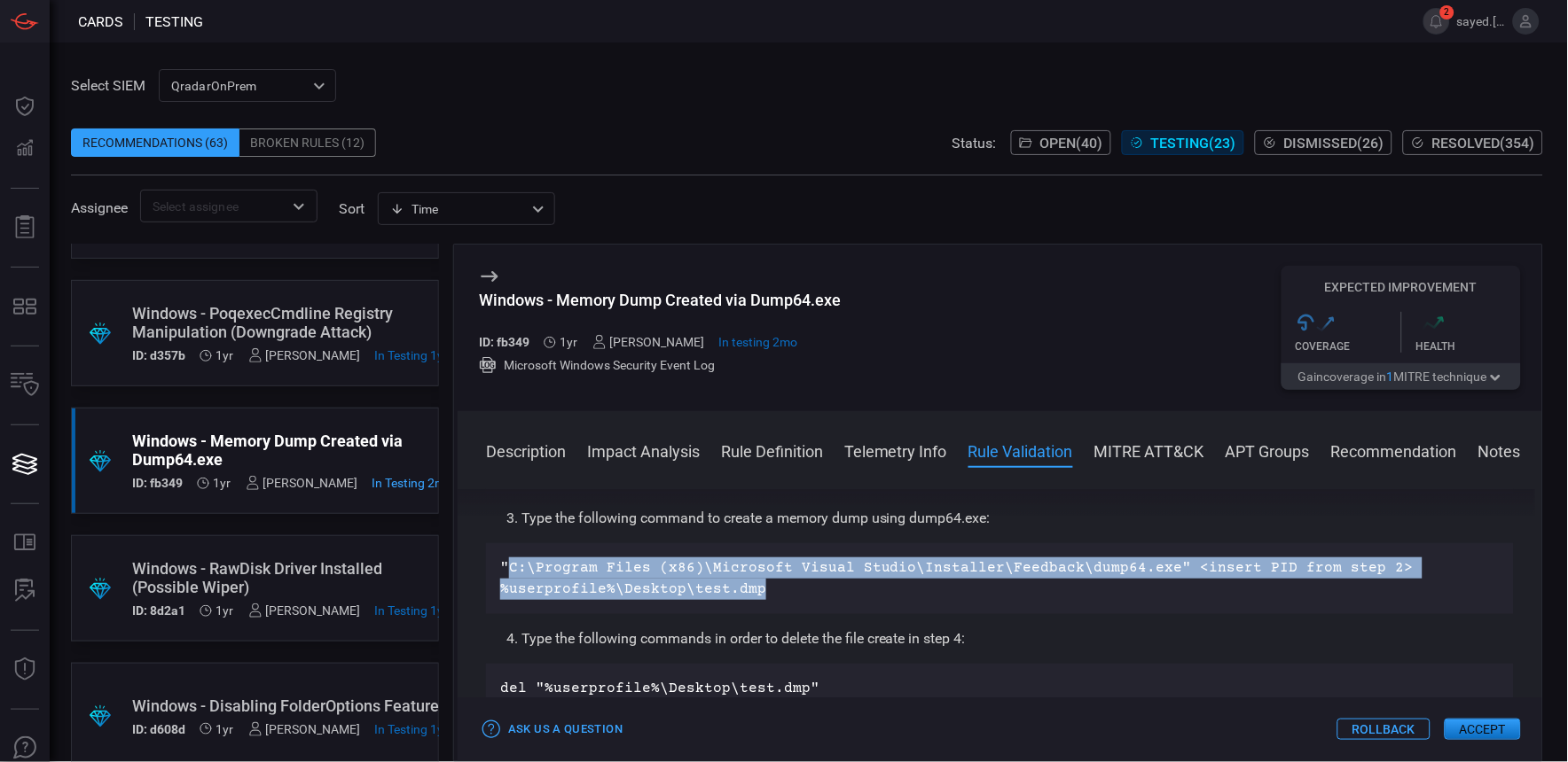
drag, startPoint x: 509, startPoint y: 558, endPoint x: 752, endPoint y: 587, distance: 244.7
click at [752, 587] on p ""C:\Program Files (x86)\Microsoft Visual Studio\Installer\Feedback\dump64.exe" …" at bounding box center [999, 578] width 999 height 42
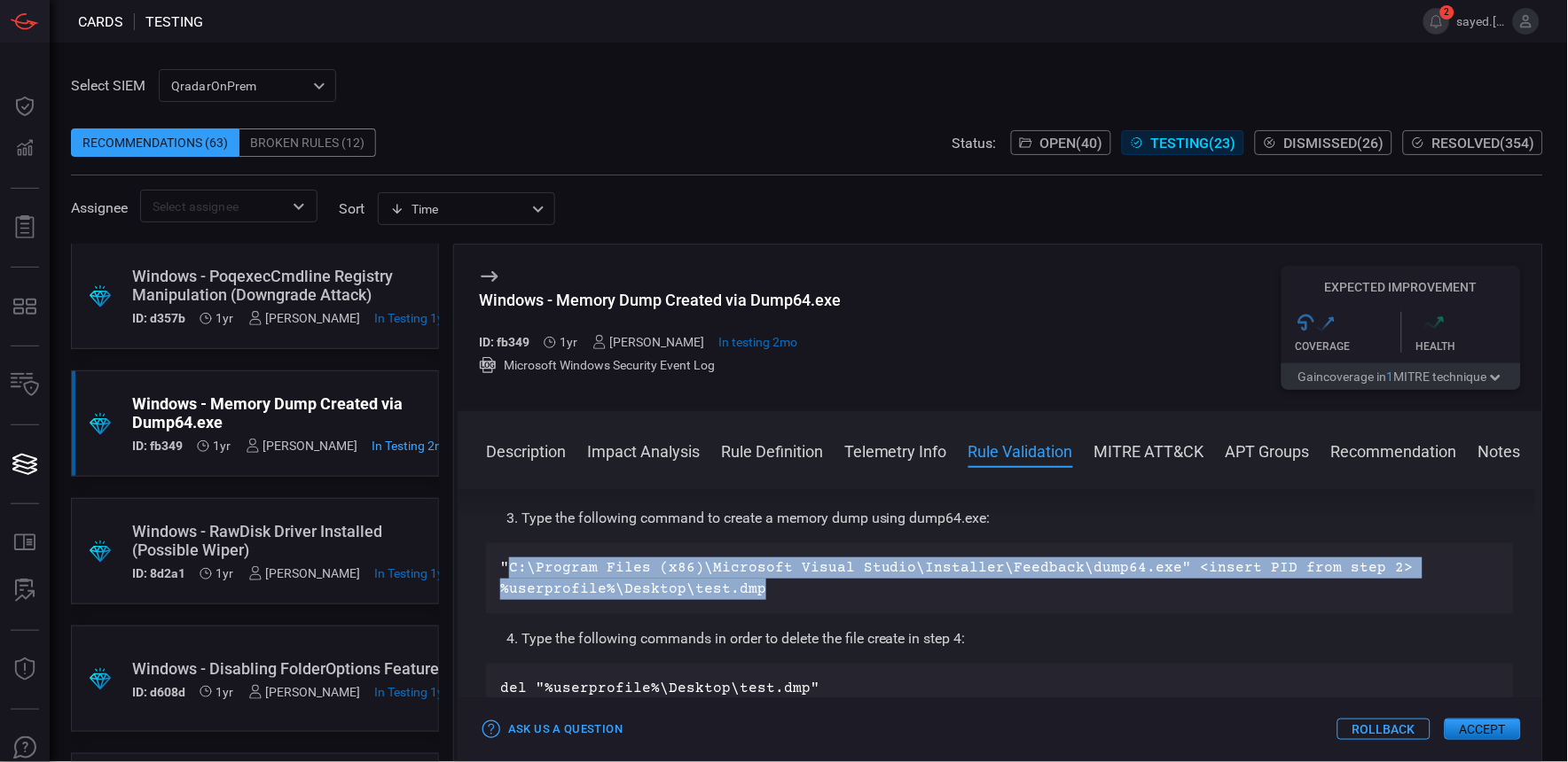
scroll to position [1034, 0]
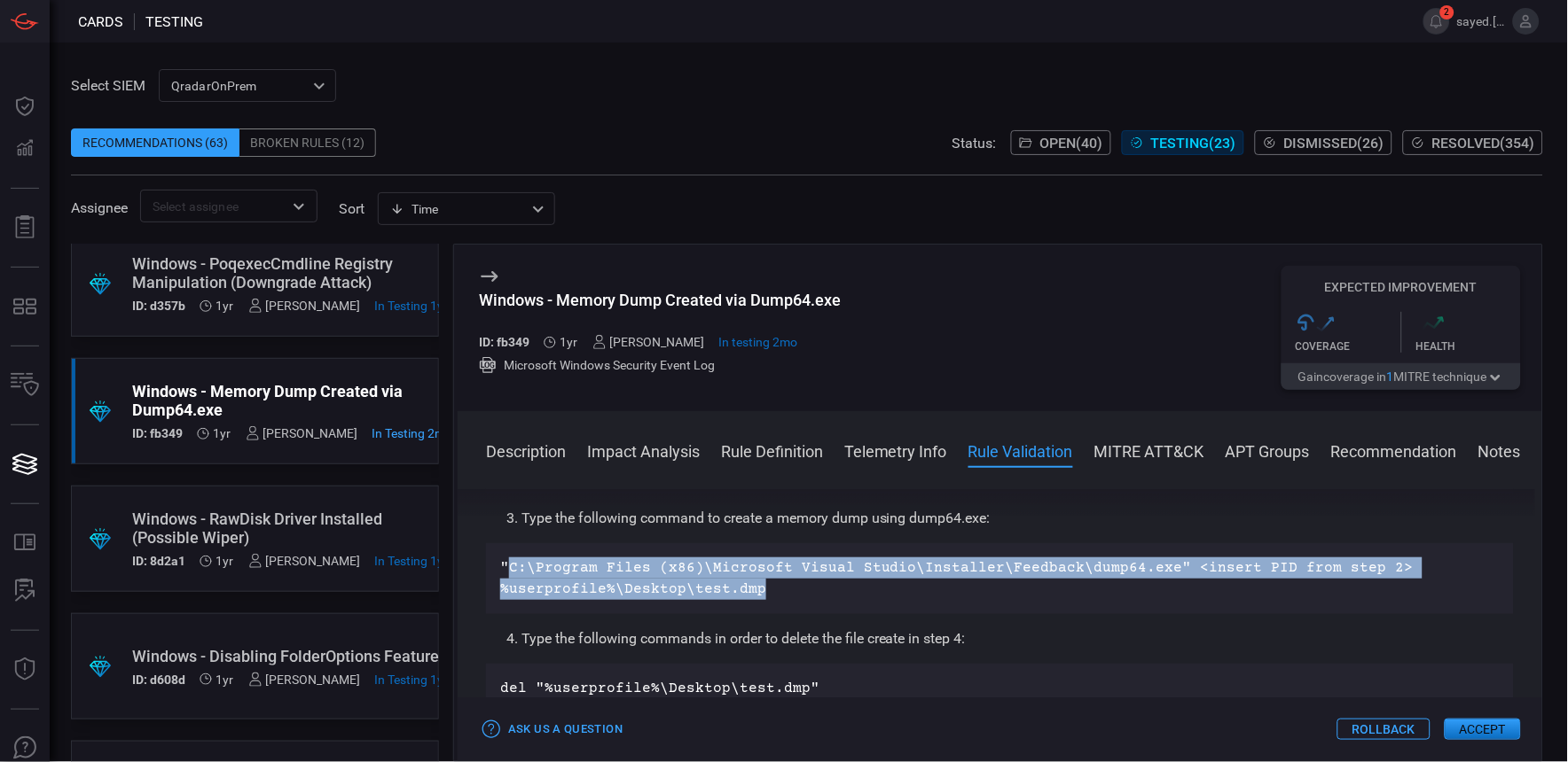
click at [1195, 441] on button "MITRE ATT&CK" at bounding box center [1149, 450] width 110 height 22
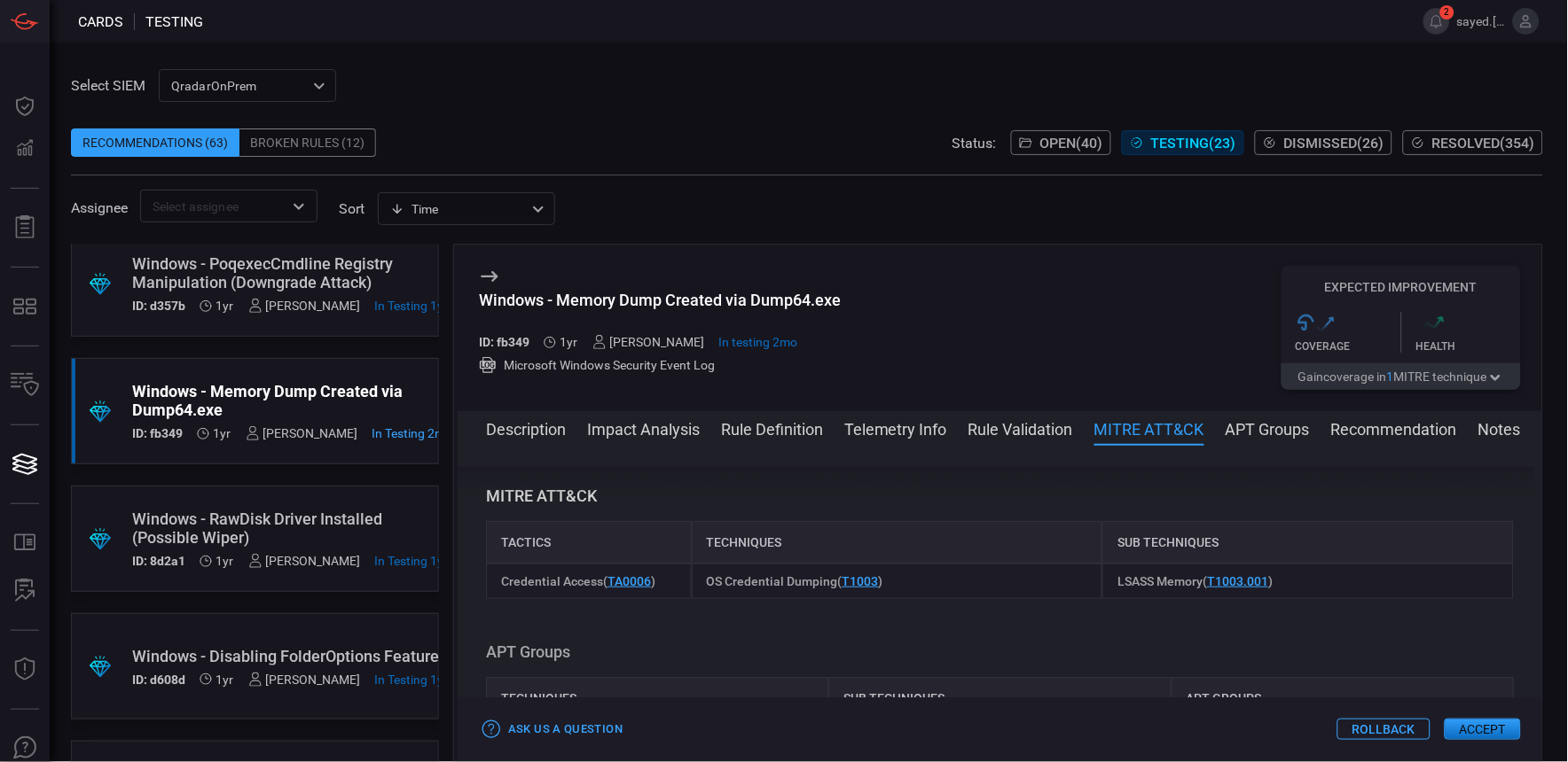
click at [1259, 428] on button "APT Groups" at bounding box center [1267, 429] width 84 height 22
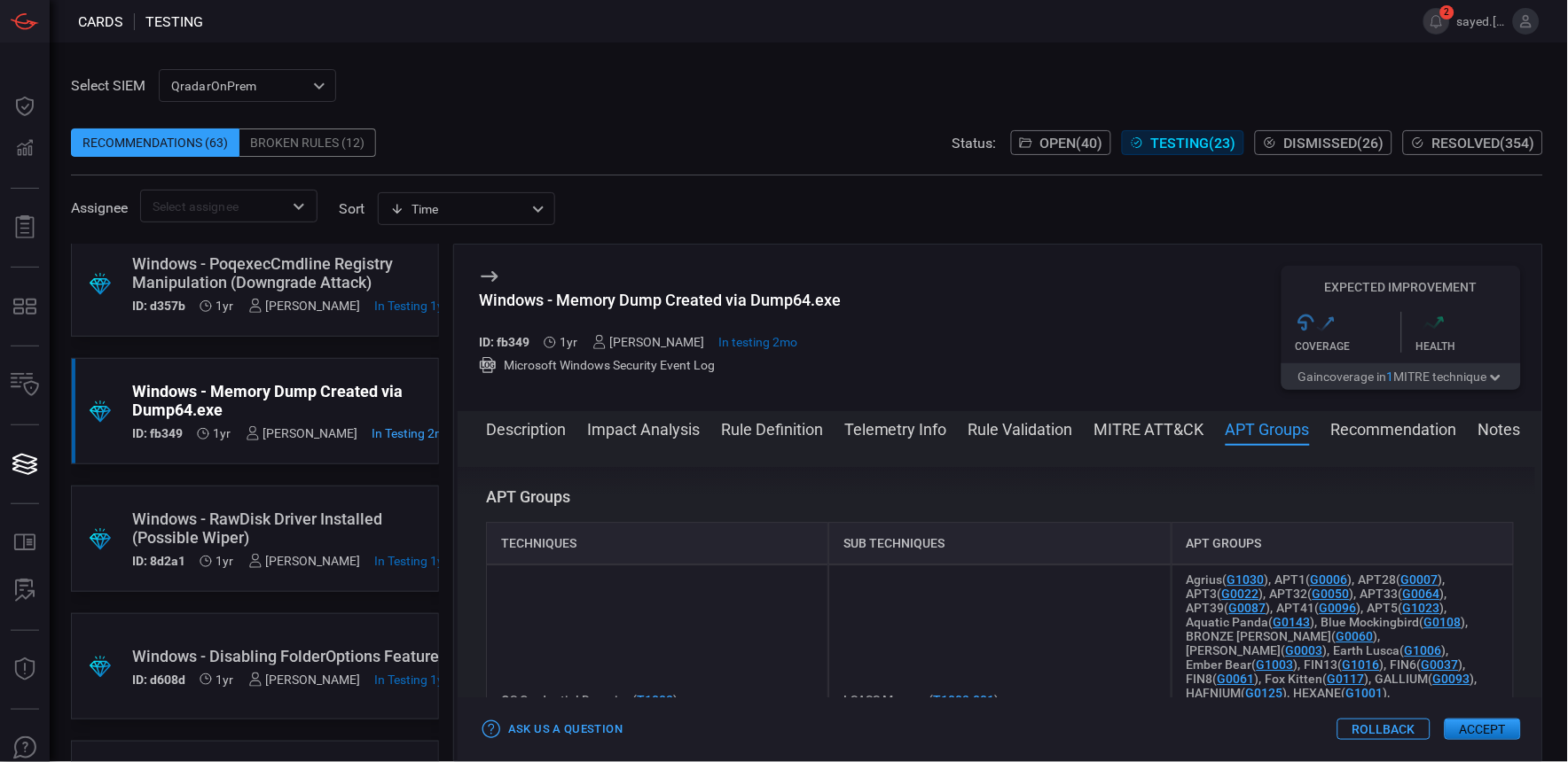
click at [1361, 434] on button "Recommendation" at bounding box center [1394, 429] width 126 height 22
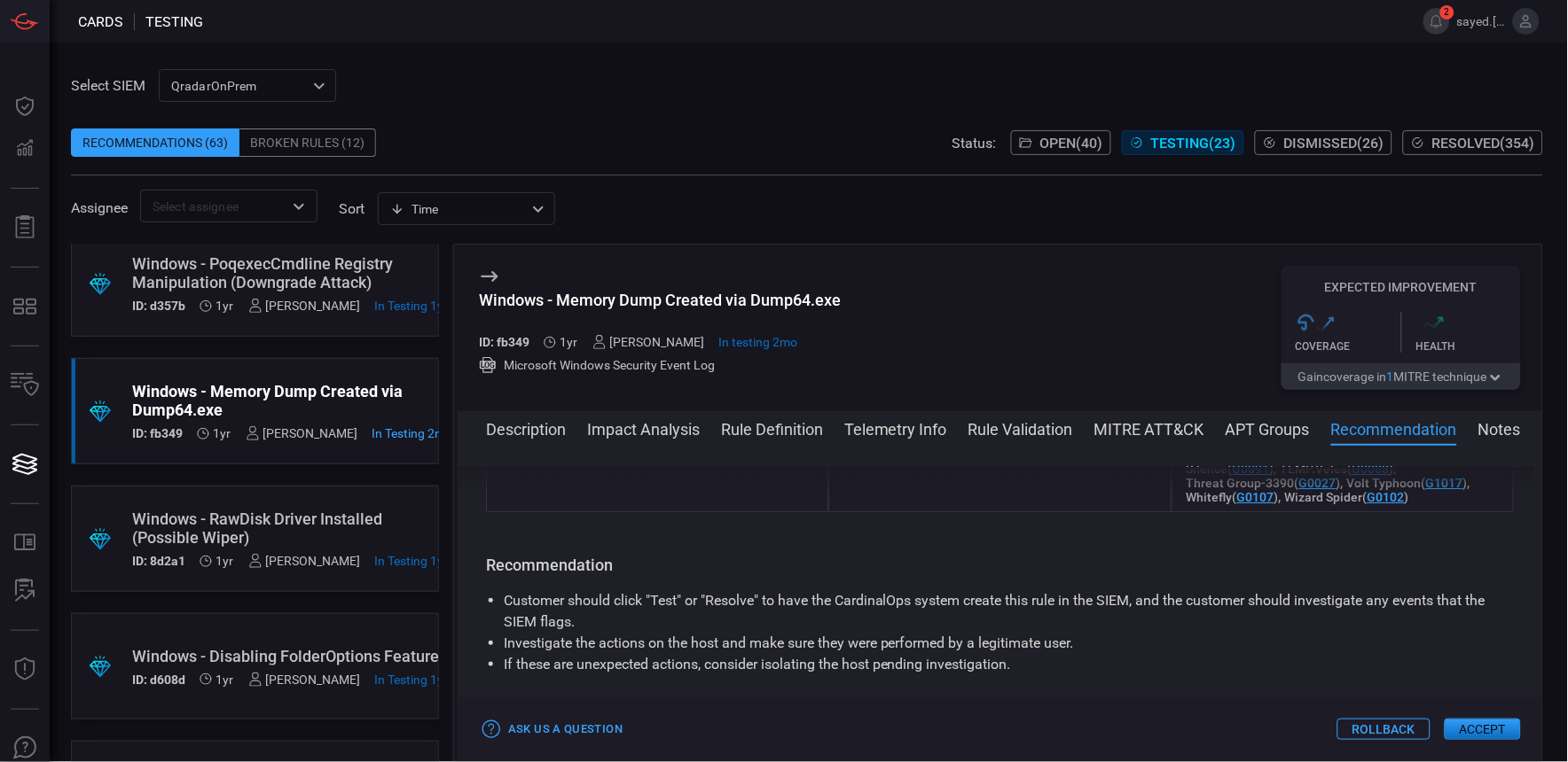
scroll to position [1890, 0]
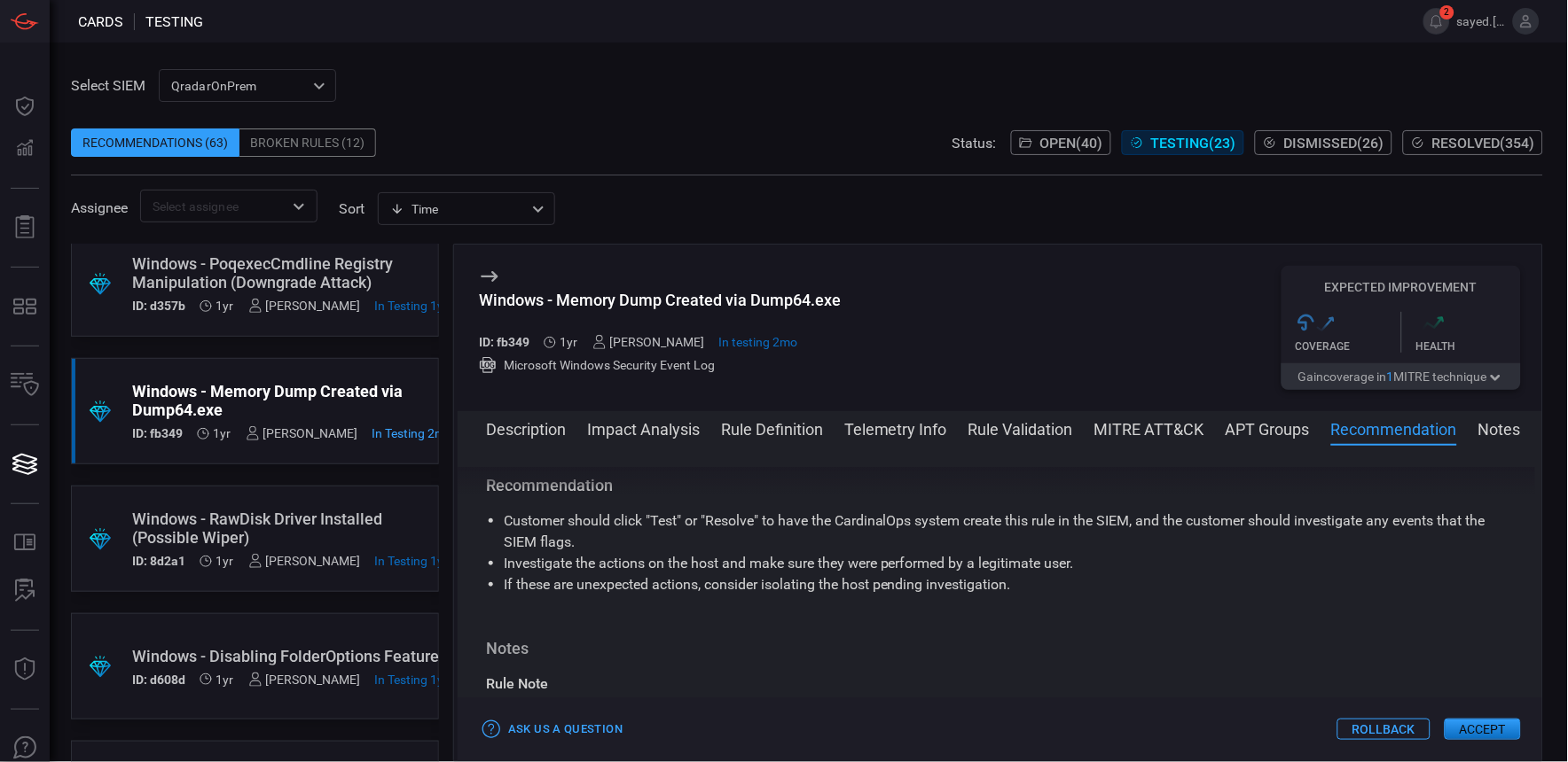
click at [1493, 431] on button "Notes" at bounding box center [1500, 429] width 42 height 22
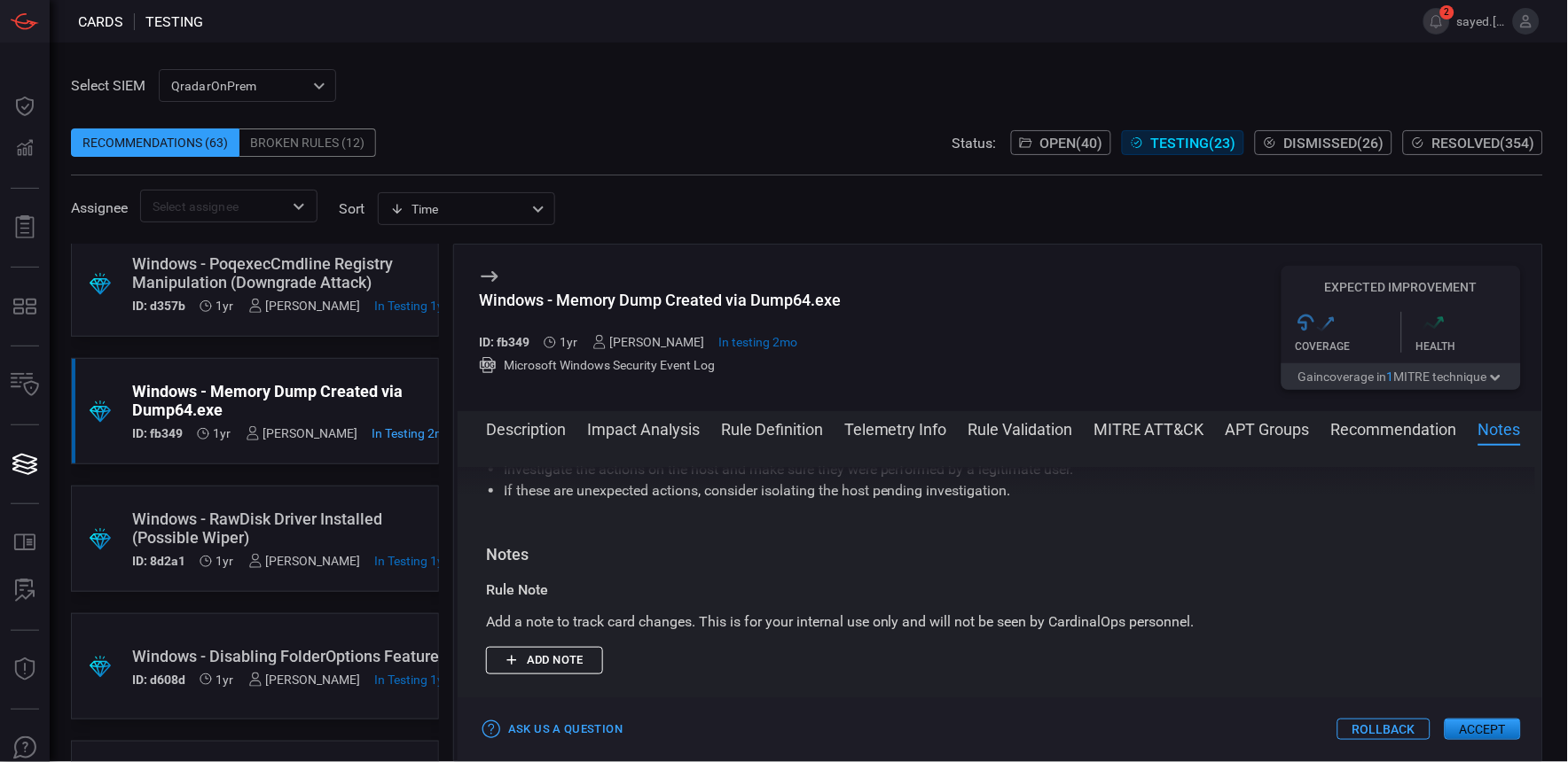
scroll to position [2052, 0]
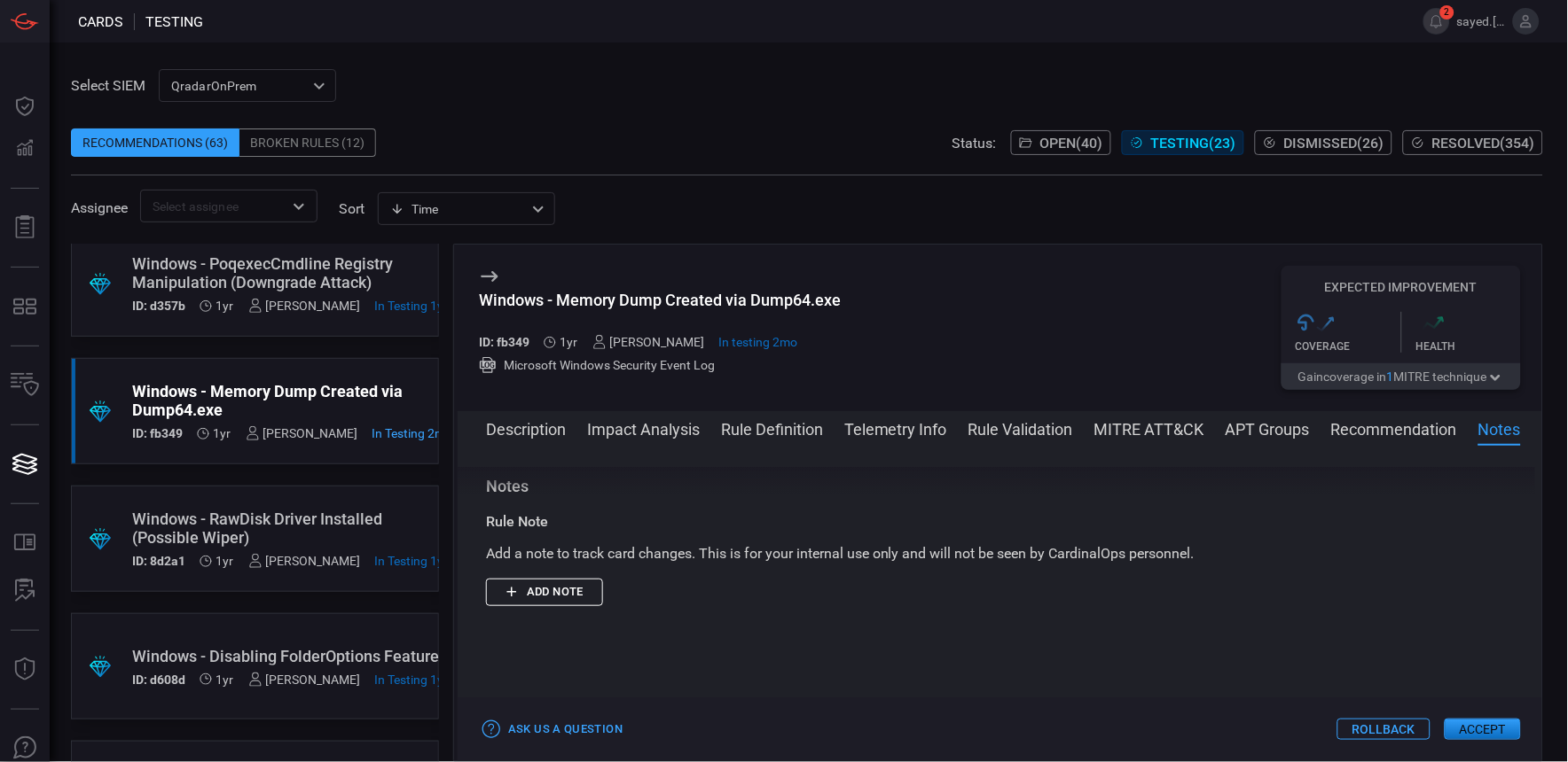
click at [738, 430] on button "Rule Definition" at bounding box center [771, 429] width 102 height 22
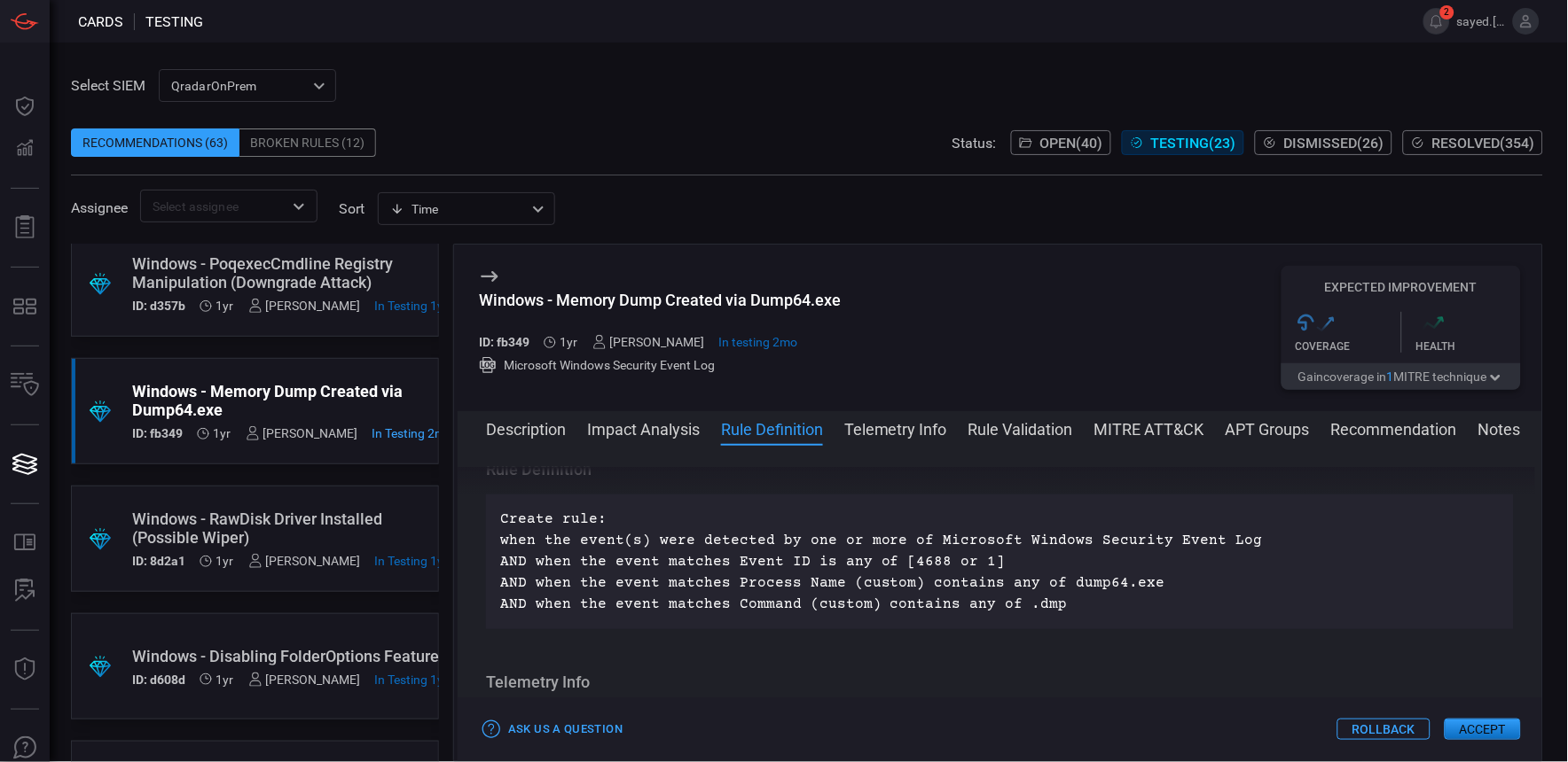
scroll to position [576, 0]
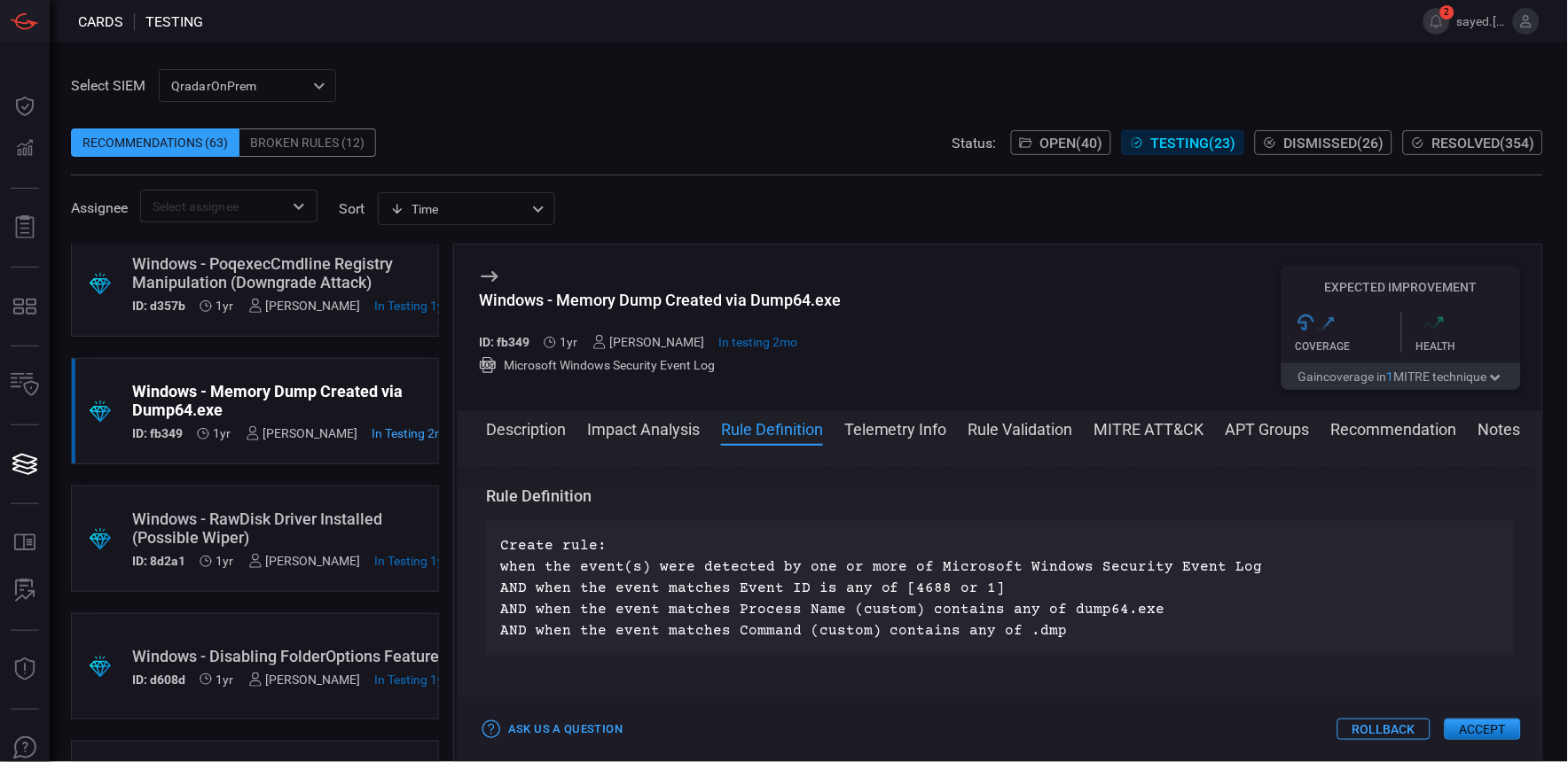
click at [980, 422] on button "Rule Validation" at bounding box center [1021, 429] width 105 height 22
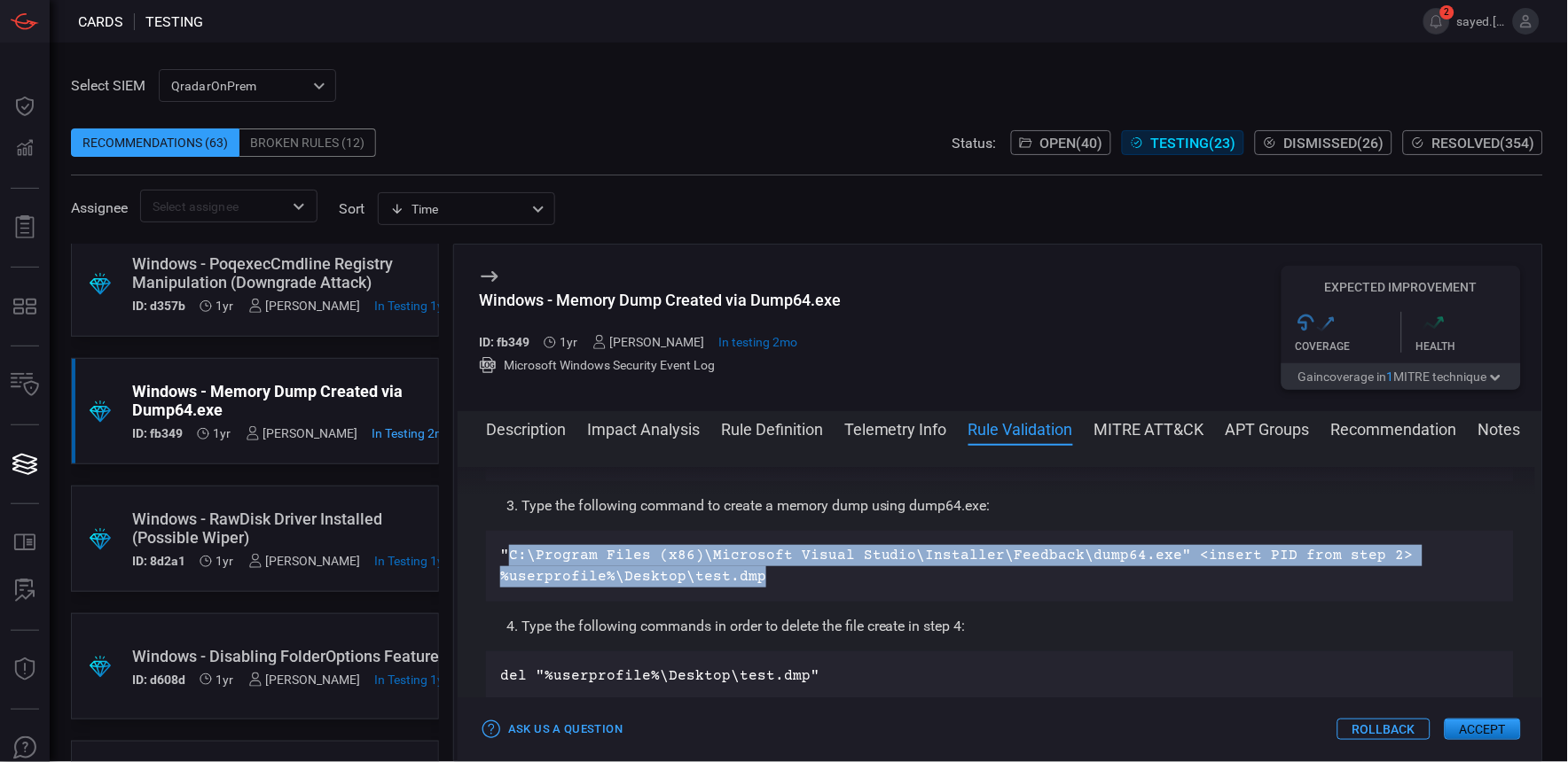
scroll to position [1026, 0]
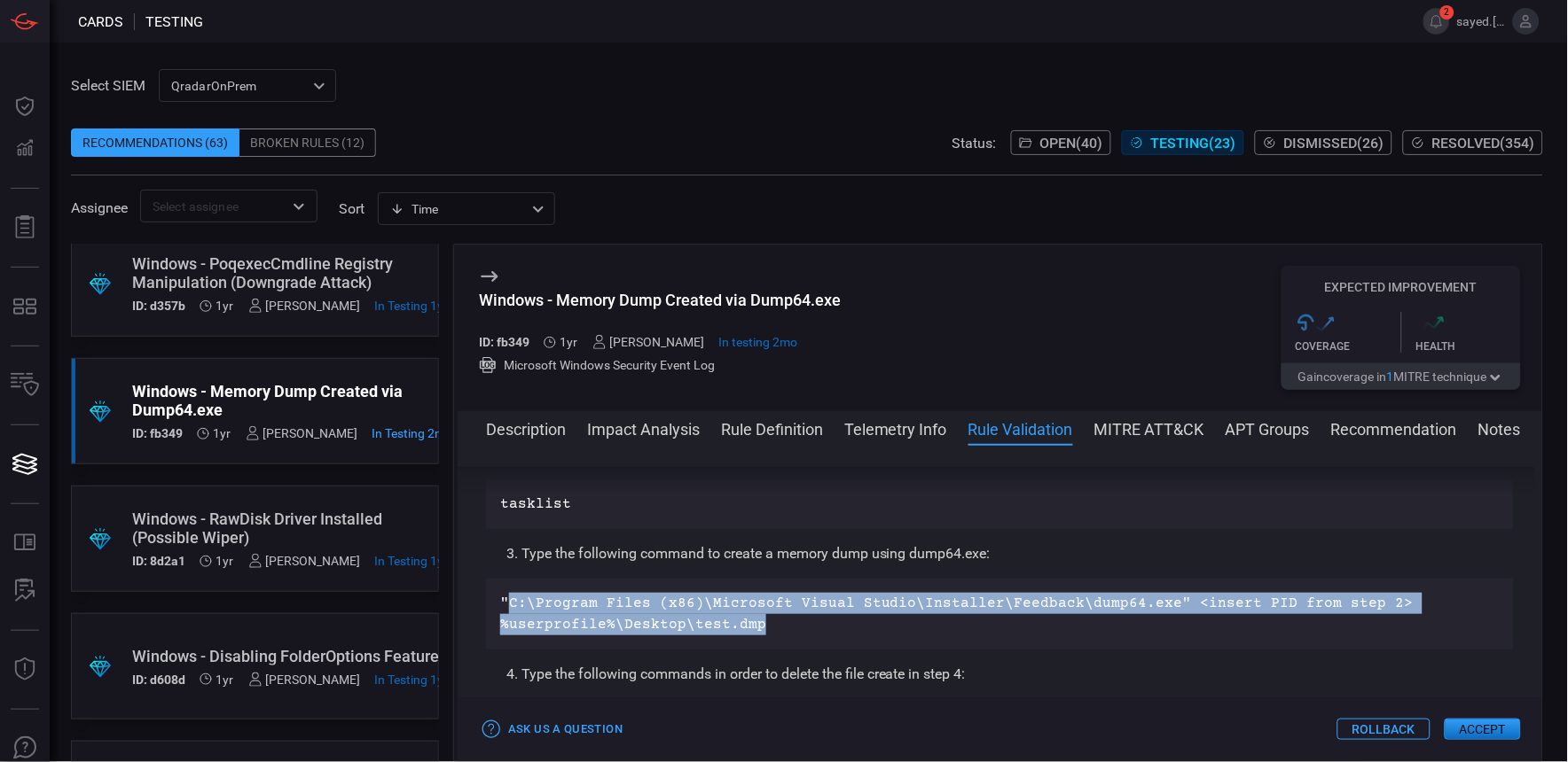
click at [548, 596] on p ""C:\Program Files (x86)\Microsoft Visual Studio\Installer\Feedback\dump64.exe" …" at bounding box center [999, 613] width 999 height 42
drag, startPoint x: 497, startPoint y: 599, endPoint x: 777, endPoint y: 628, distance: 281.5
click at [777, 628] on div ""C:\Program Files (x86)\Microsoft Visual Studio\Installer\Feedback\dump64.exe" …" at bounding box center [999, 614] width 1028 height 71
drag, startPoint x: 777, startPoint y: 628, endPoint x: 731, endPoint y: 617, distance: 47.3
drag, startPoint x: 731, startPoint y: 617, endPoint x: 670, endPoint y: 607, distance: 61.8
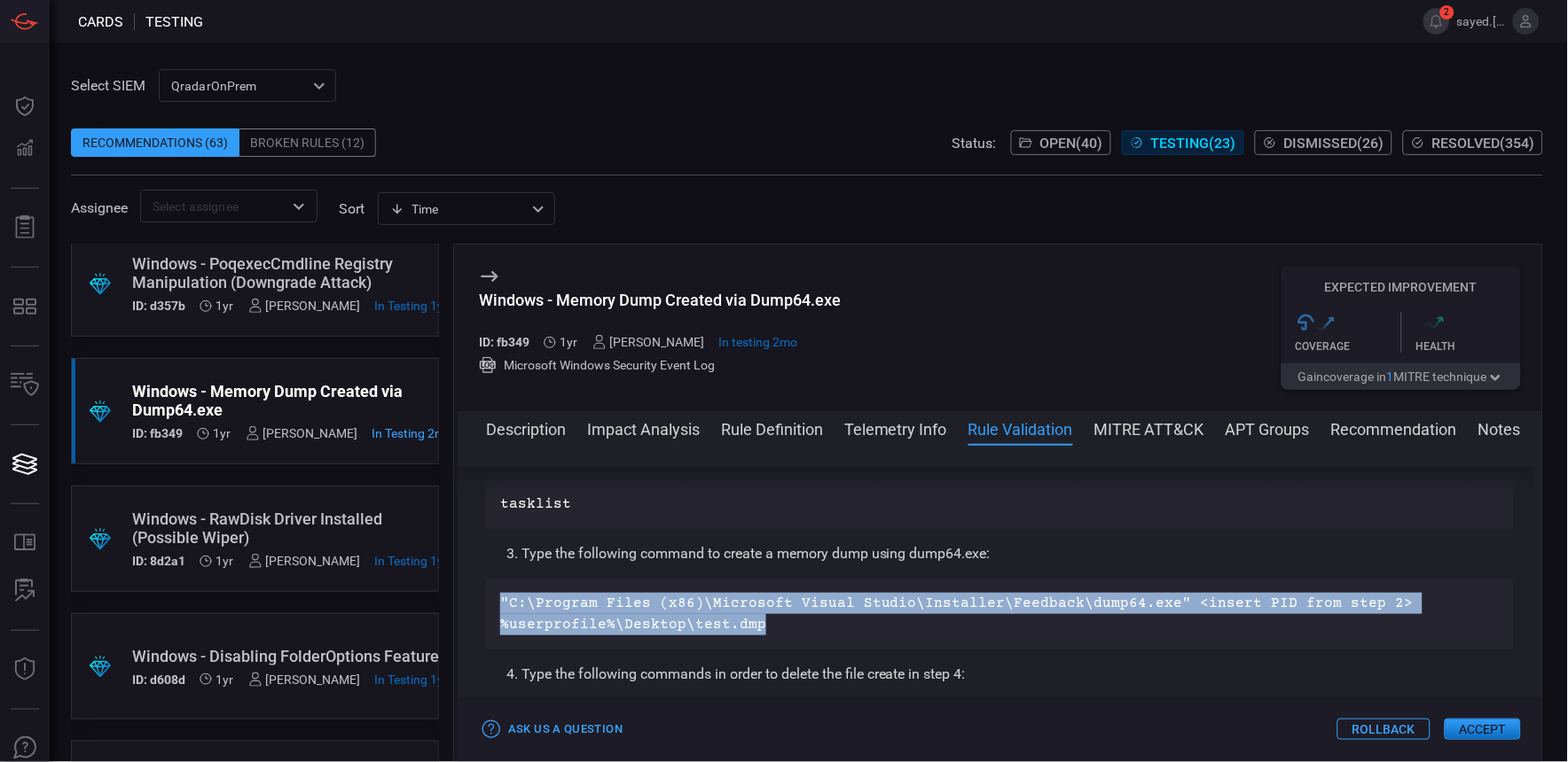
click at [670, 607] on p ""C:\Program Files (x86)\Microsoft Visual Studio\Installer\Feedback\dump64.exe" …" at bounding box center [999, 613] width 999 height 42
drag, startPoint x: 772, startPoint y: 619, endPoint x: 483, endPoint y: 599, distance: 289.7
click at [483, 599] on div "Description Microsoft Visual Studio is a Integrated Development Environment (ID…" at bounding box center [1000, 600] width 1085 height 266
drag, startPoint x: 483, startPoint y: 599, endPoint x: 687, endPoint y: 616, distance: 204.7
copy p ""C:\Program Files (x86)\Microsoft Visual Studio\Installer\Feedback\dump64.exe" …"
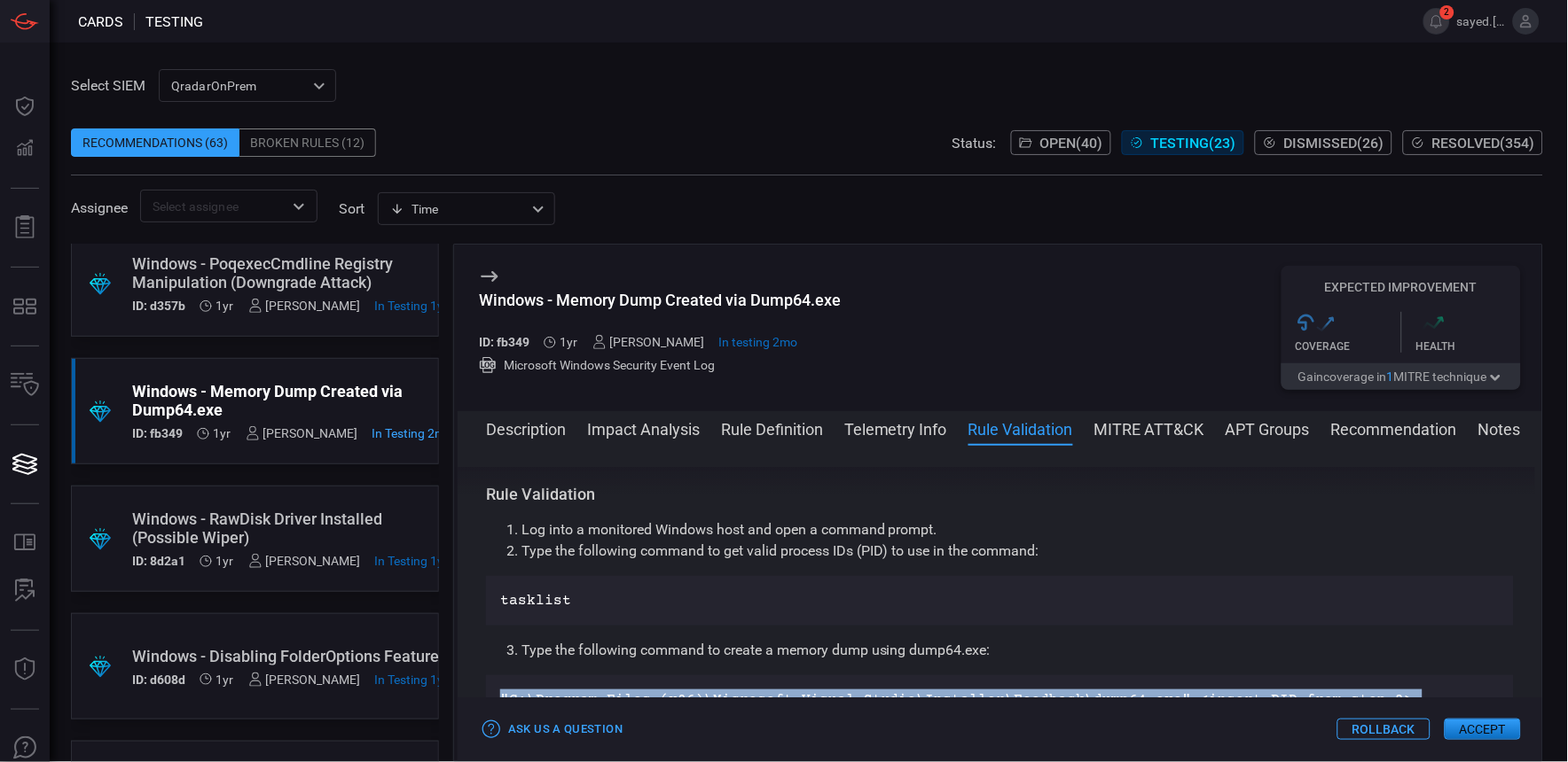
scroll to position [927, 0]
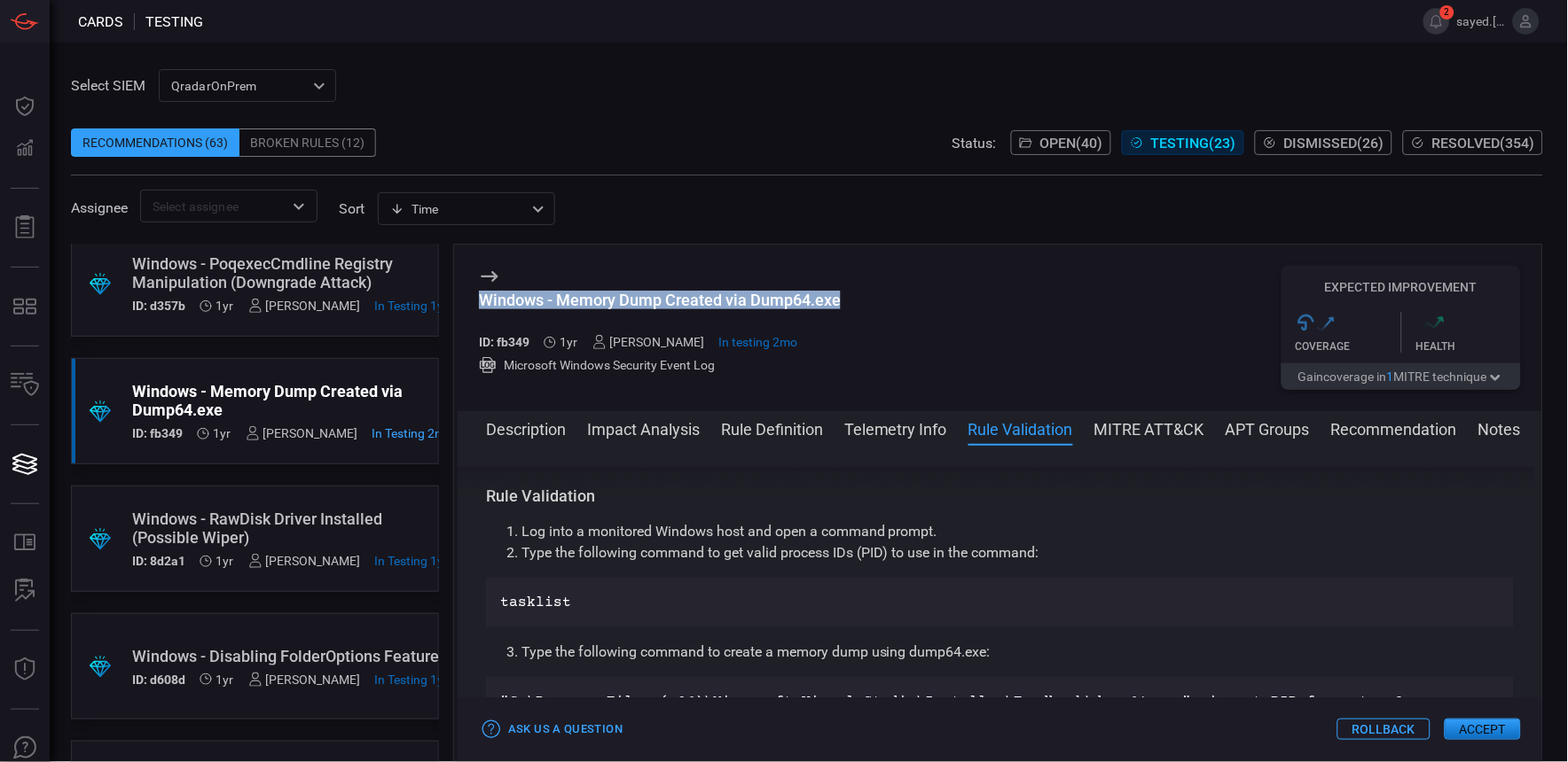
drag, startPoint x: 858, startPoint y: 304, endPoint x: 509, endPoint y: 282, distance: 349.7
click at [509, 282] on div "Windows - Memory Dump Created via Dump64.exe ID: fb349 1yr [PERSON_NAME] In tes…" at bounding box center [1000, 328] width 1085 height 167
drag, startPoint x: 509, startPoint y: 282, endPoint x: 515, endPoint y: 295, distance: 14.3
copy div "Windows - Memory Dump Created via Dump64.exe"
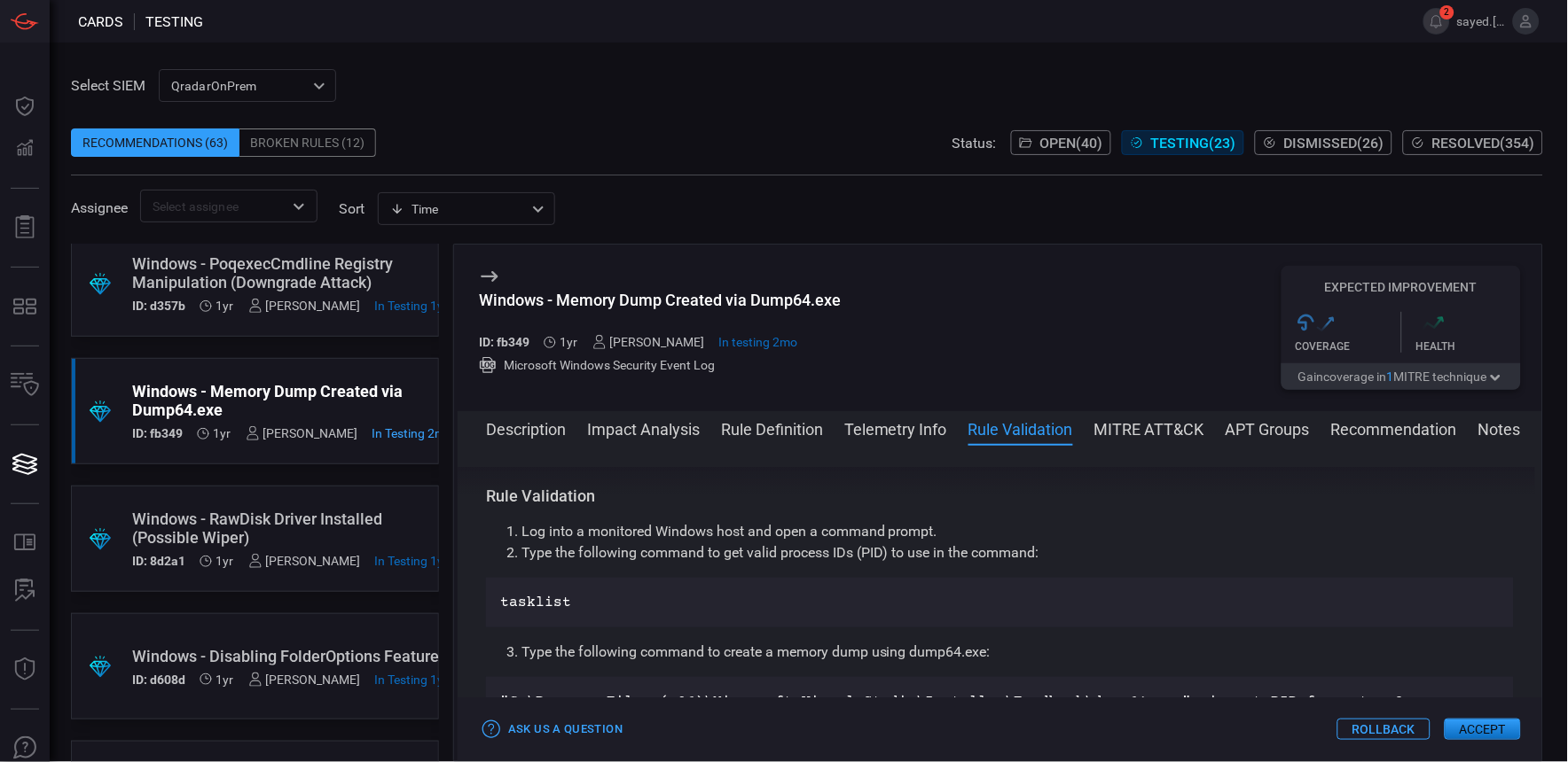
click at [706, 213] on div "Assignee ​ sort Time visibleUpdateTime ​" at bounding box center [807, 206] width 1472 height 32
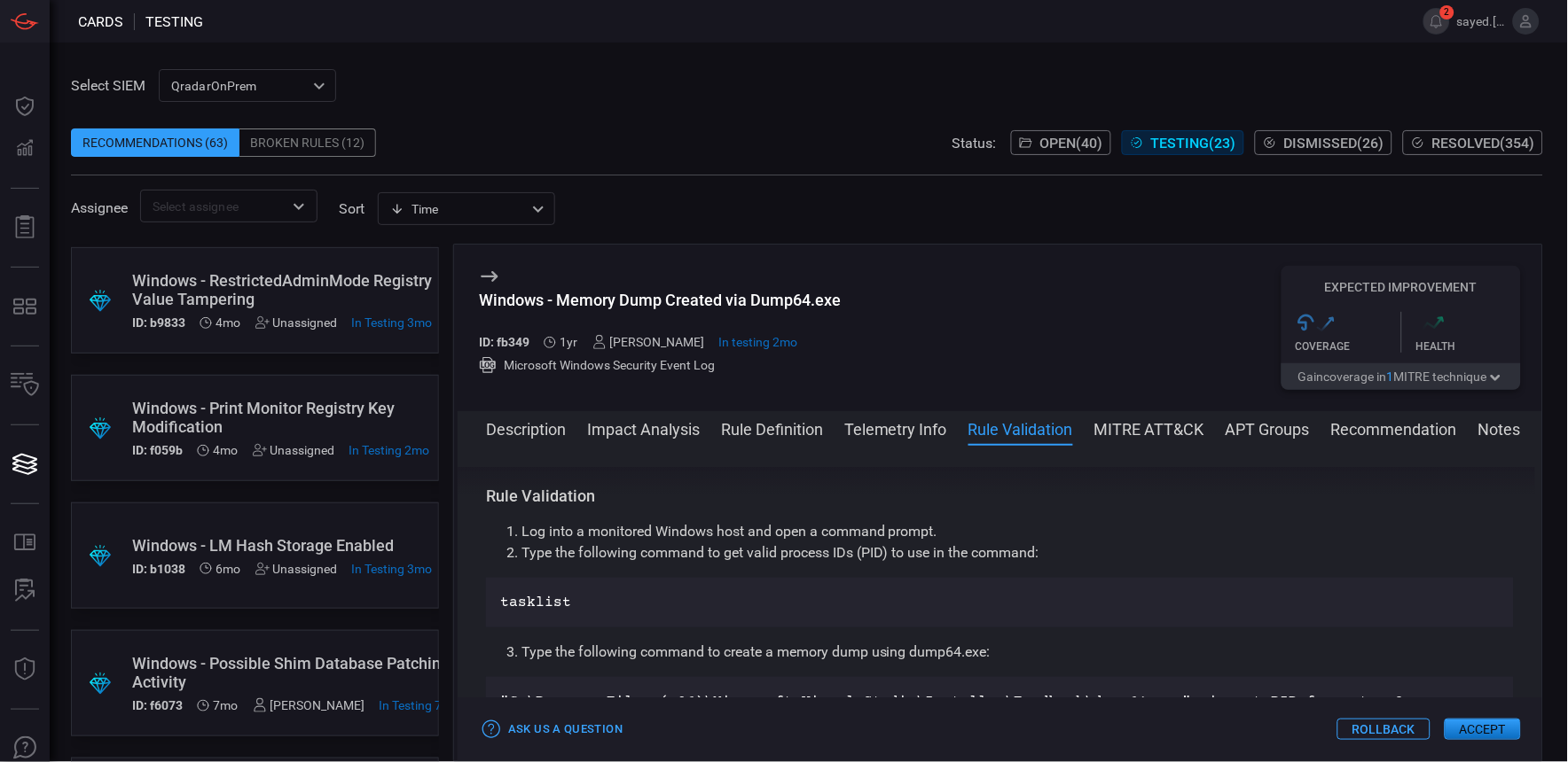
scroll to position [0, 0]
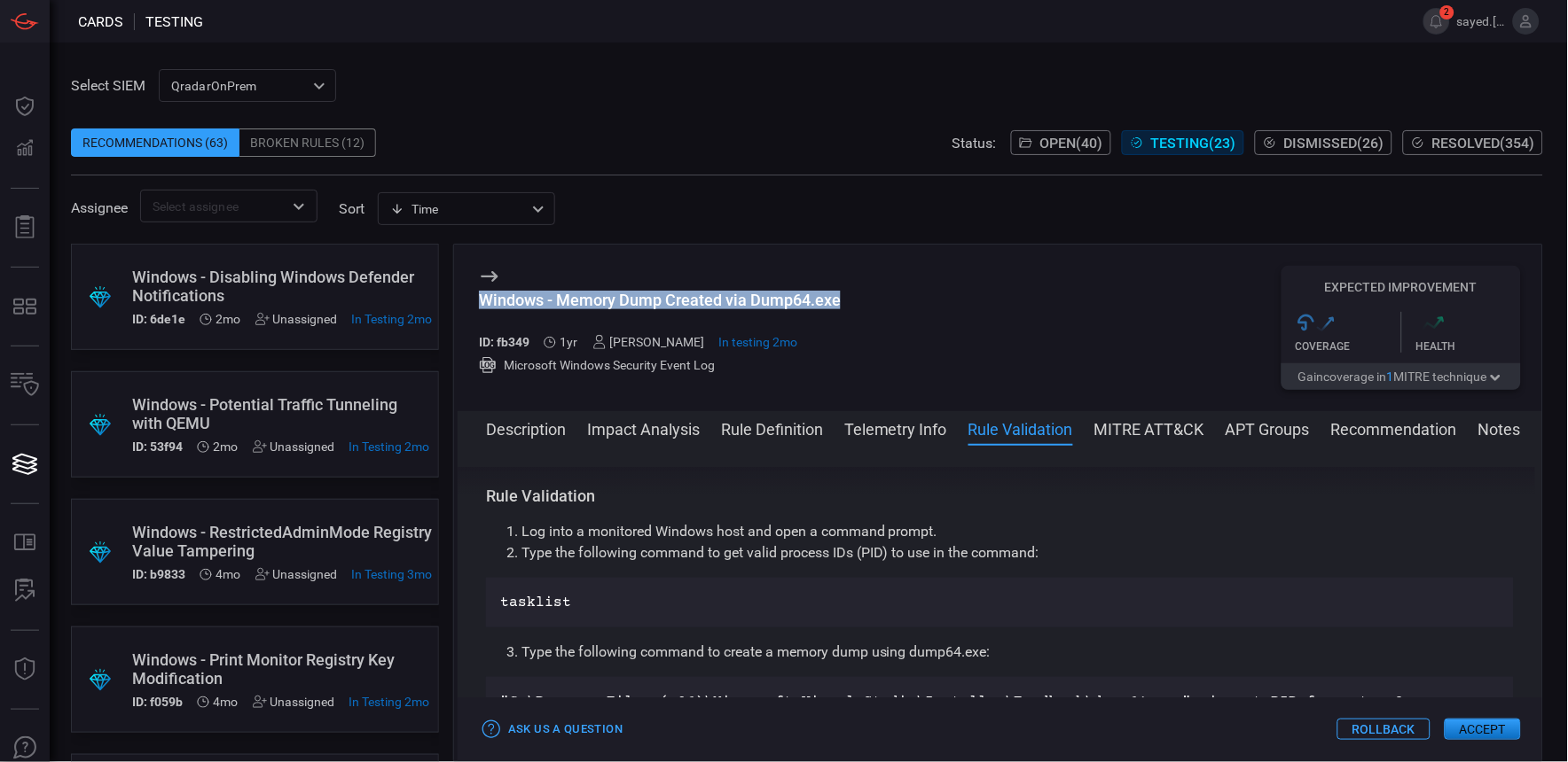
drag, startPoint x: 850, startPoint y: 306, endPoint x: 480, endPoint y: 295, distance: 370.2
click at [480, 295] on div "Windows - Memory Dump Created via Dump64.exe ID: fb349 1yr [PERSON_NAME] In tes…" at bounding box center [1000, 328] width 1085 height 167
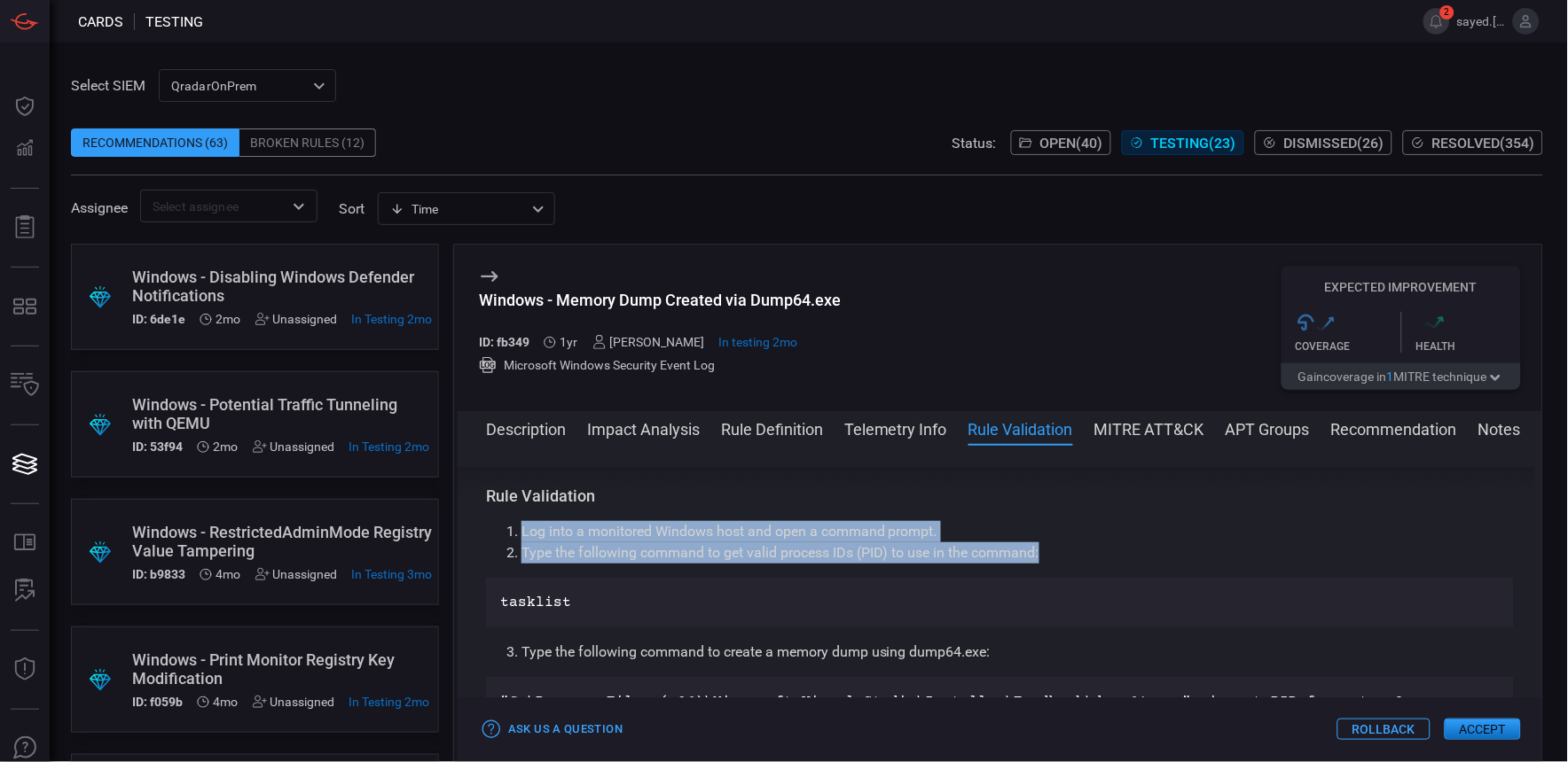
drag, startPoint x: 509, startPoint y: 519, endPoint x: 1047, endPoint y: 548, distance: 538.8
click at [1047, 548] on div "Rule Validation Log into a monitored Windows host and open a command prompt. Ty…" at bounding box center [999, 667] width 1028 height 362
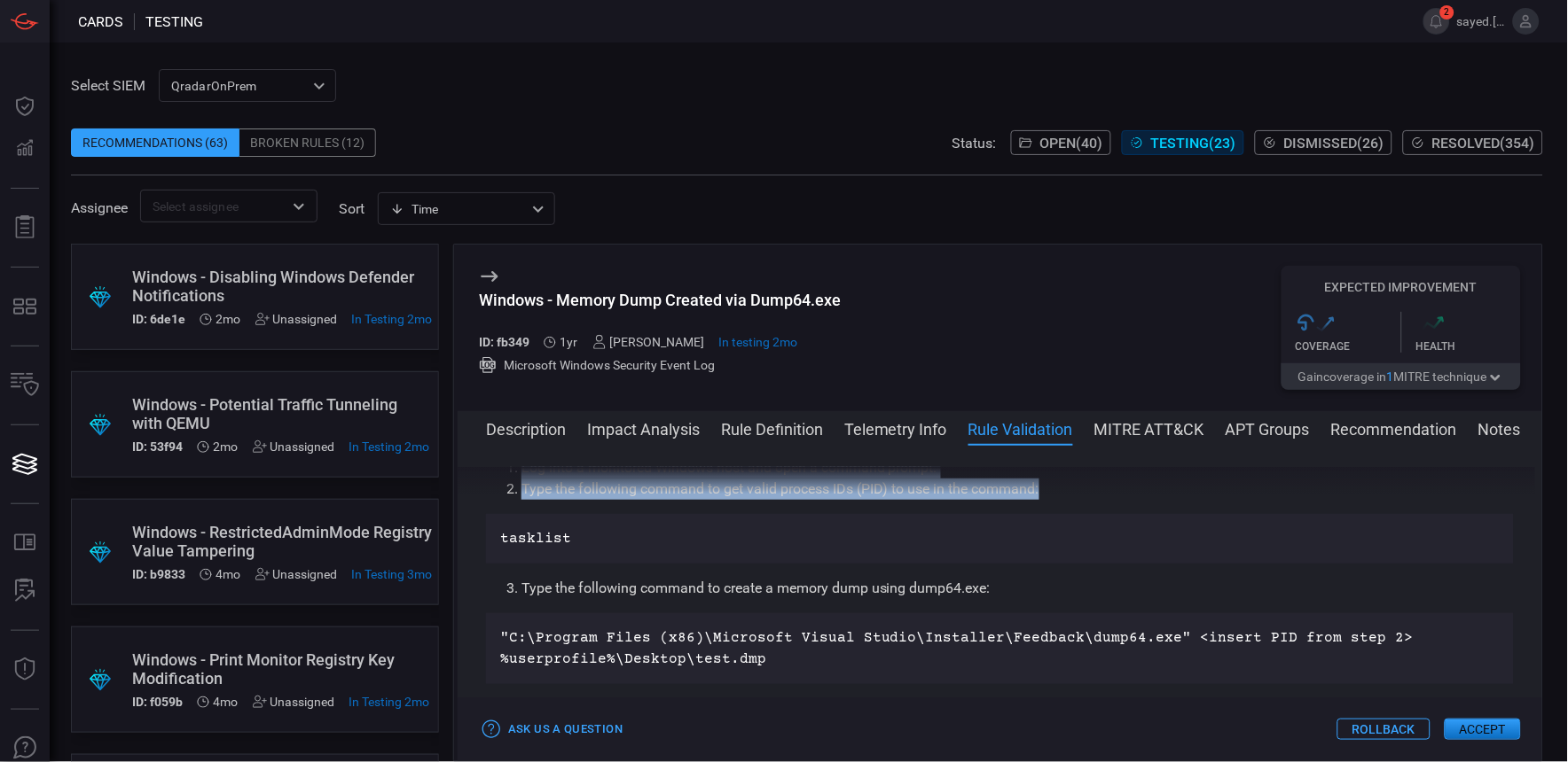
scroll to position [1026, 0]
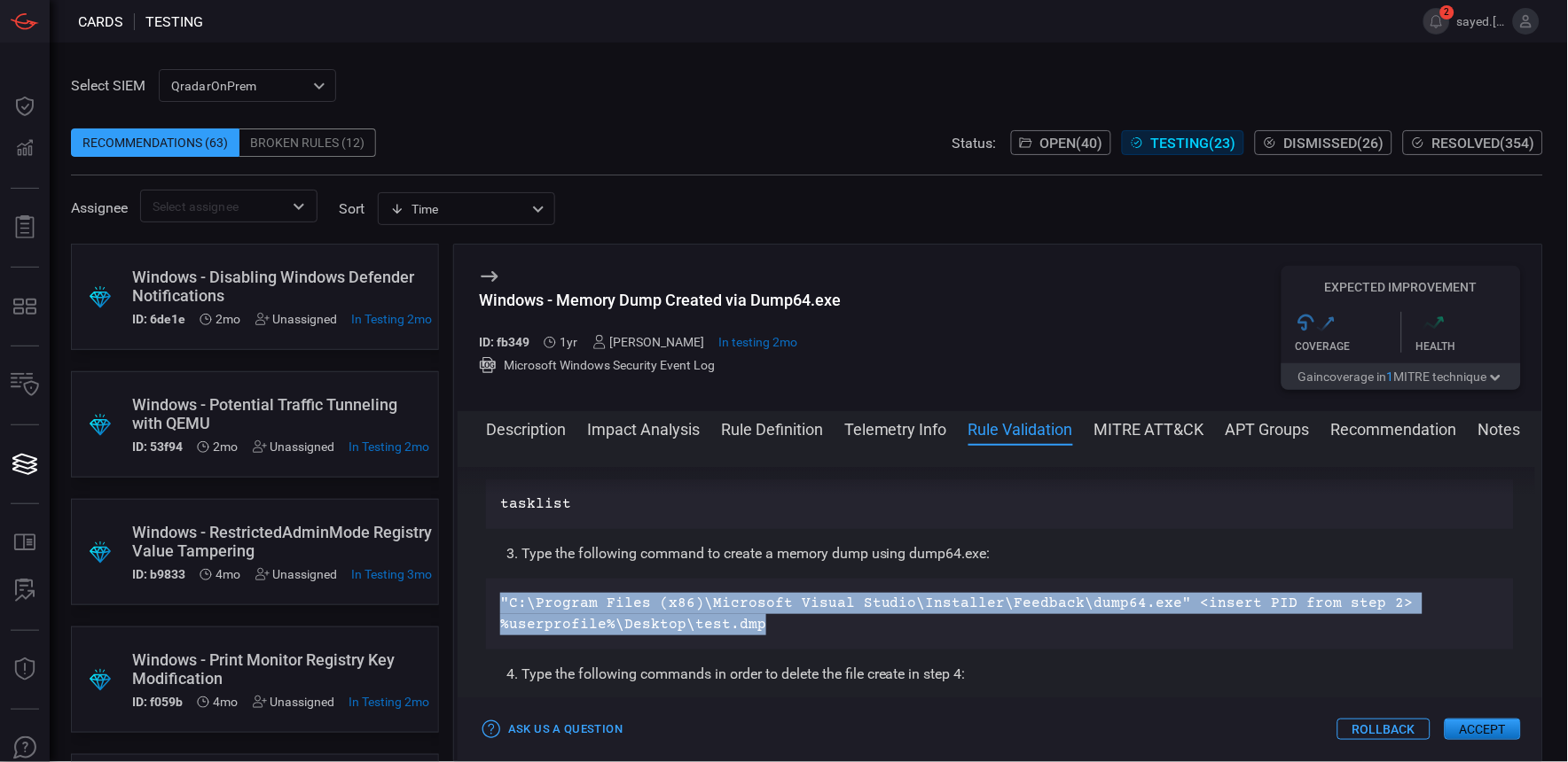
drag, startPoint x: 504, startPoint y: 595, endPoint x: 758, endPoint y: 621, distance: 255.3
click at [758, 621] on p ""C:\Program Files (x86)\Microsoft Visual Studio\Installer\Feedback\dump64.exe" …" at bounding box center [999, 613] width 999 height 42
drag, startPoint x: 758, startPoint y: 621, endPoint x: 732, endPoint y: 619, distance: 26.1
copy p ""C:\Program Files (x86)\Microsoft Visual Studio\Installer\Feedback\dump64.exe" …"
click at [807, 428] on button "Rule Definition" at bounding box center [771, 429] width 102 height 22
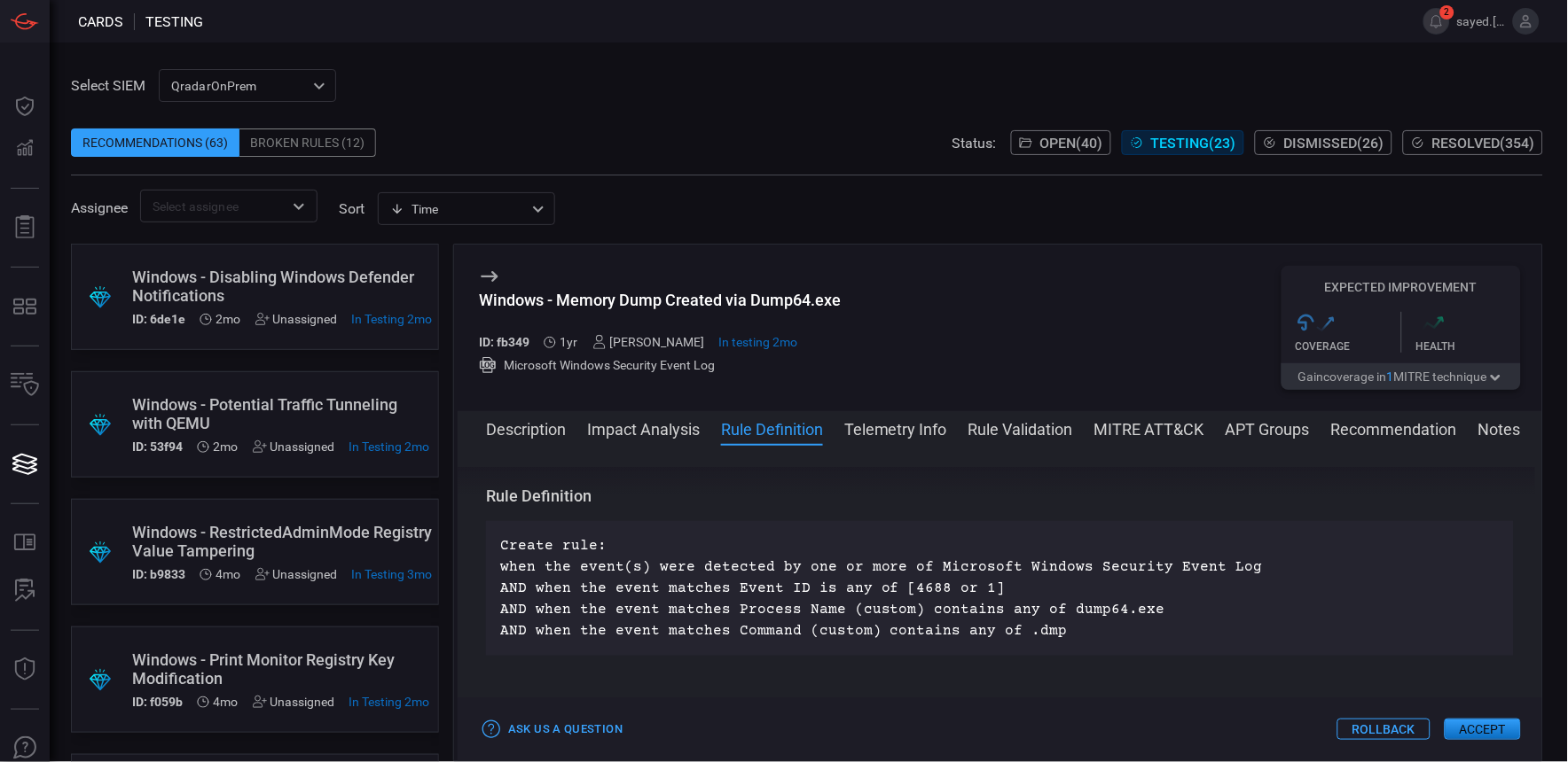
click at [932, 431] on button "Telemetry Info" at bounding box center [896, 429] width 103 height 22
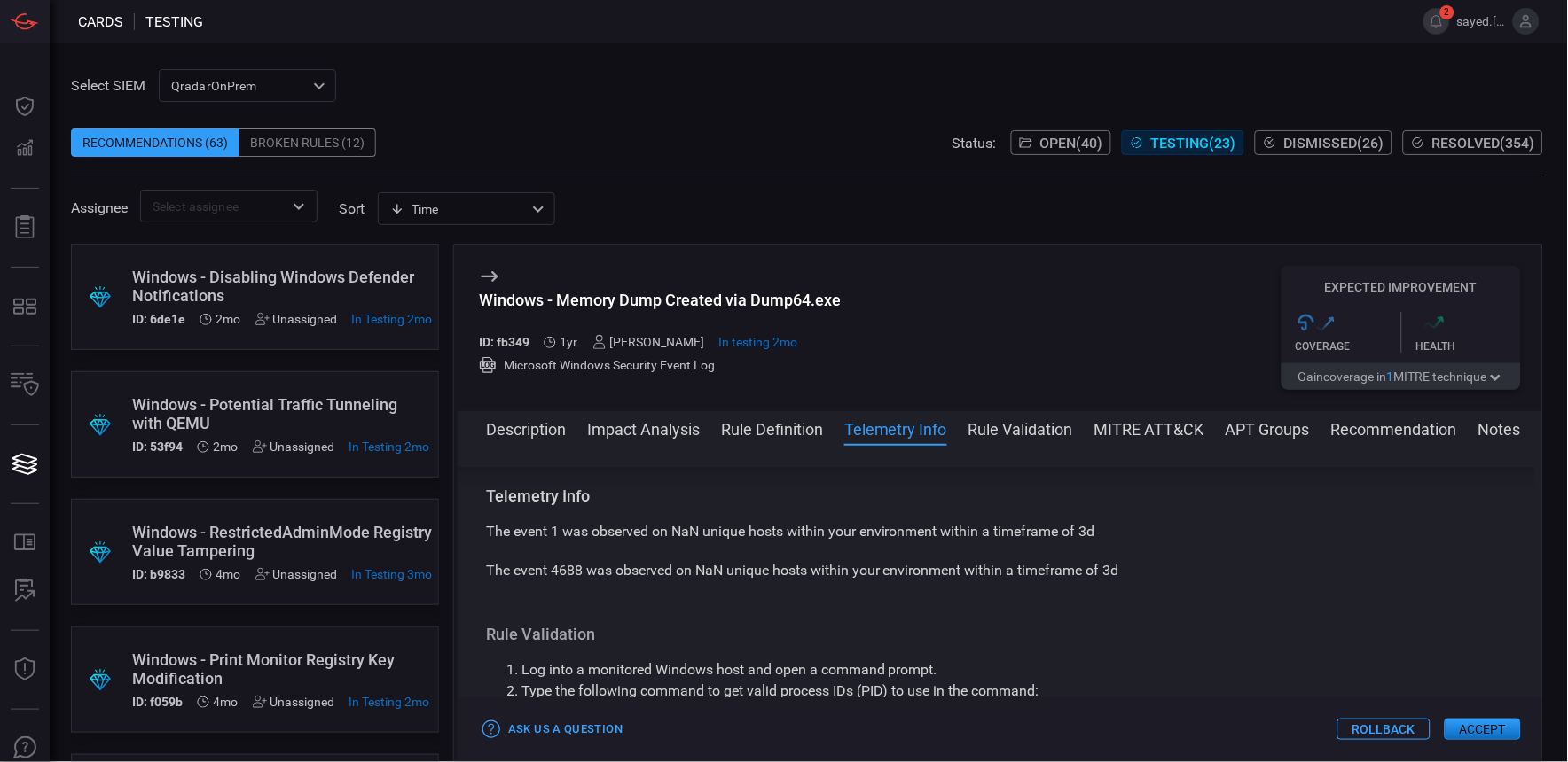
click at [990, 435] on button "Rule Validation" at bounding box center [1021, 429] width 105 height 22
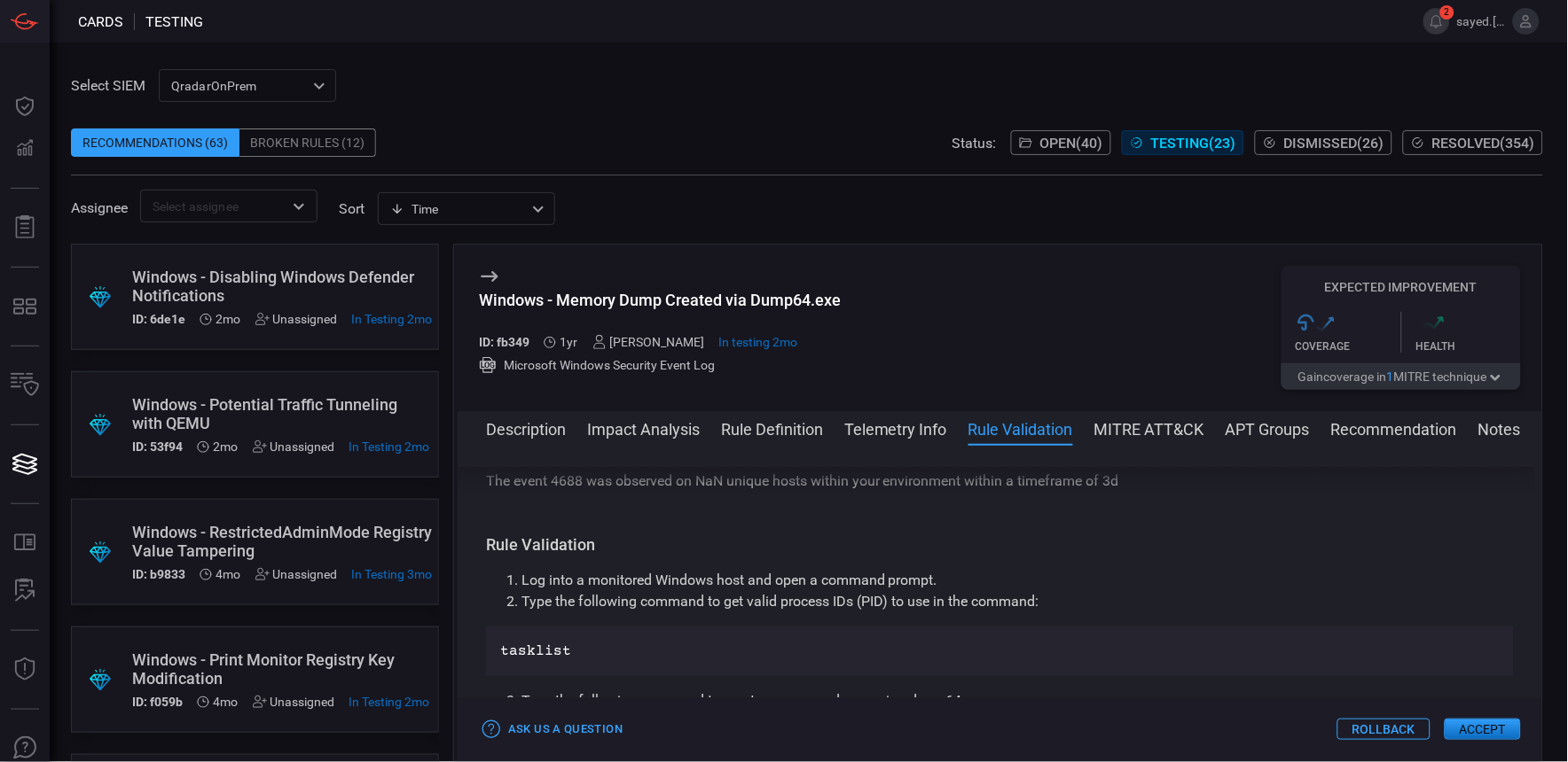
scroll to position [927, 0]
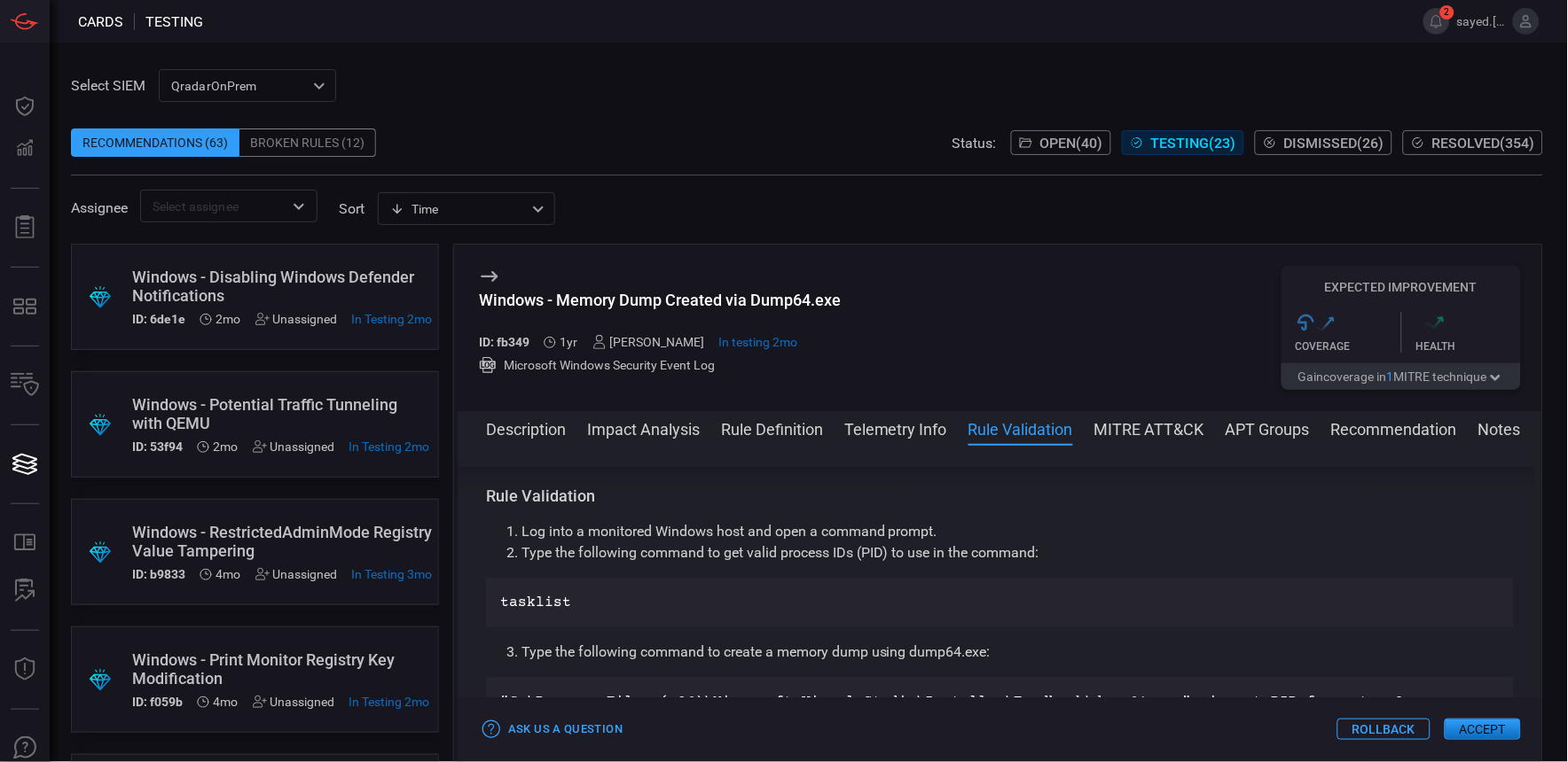
click at [1153, 417] on div "Description Impact Analysis Rule Definition Telemetry Info Rule Validation MITR…" at bounding box center [1000, 586] width 1085 height 350
click at [1162, 434] on button "MITRE ATT&CK" at bounding box center [1149, 429] width 110 height 22
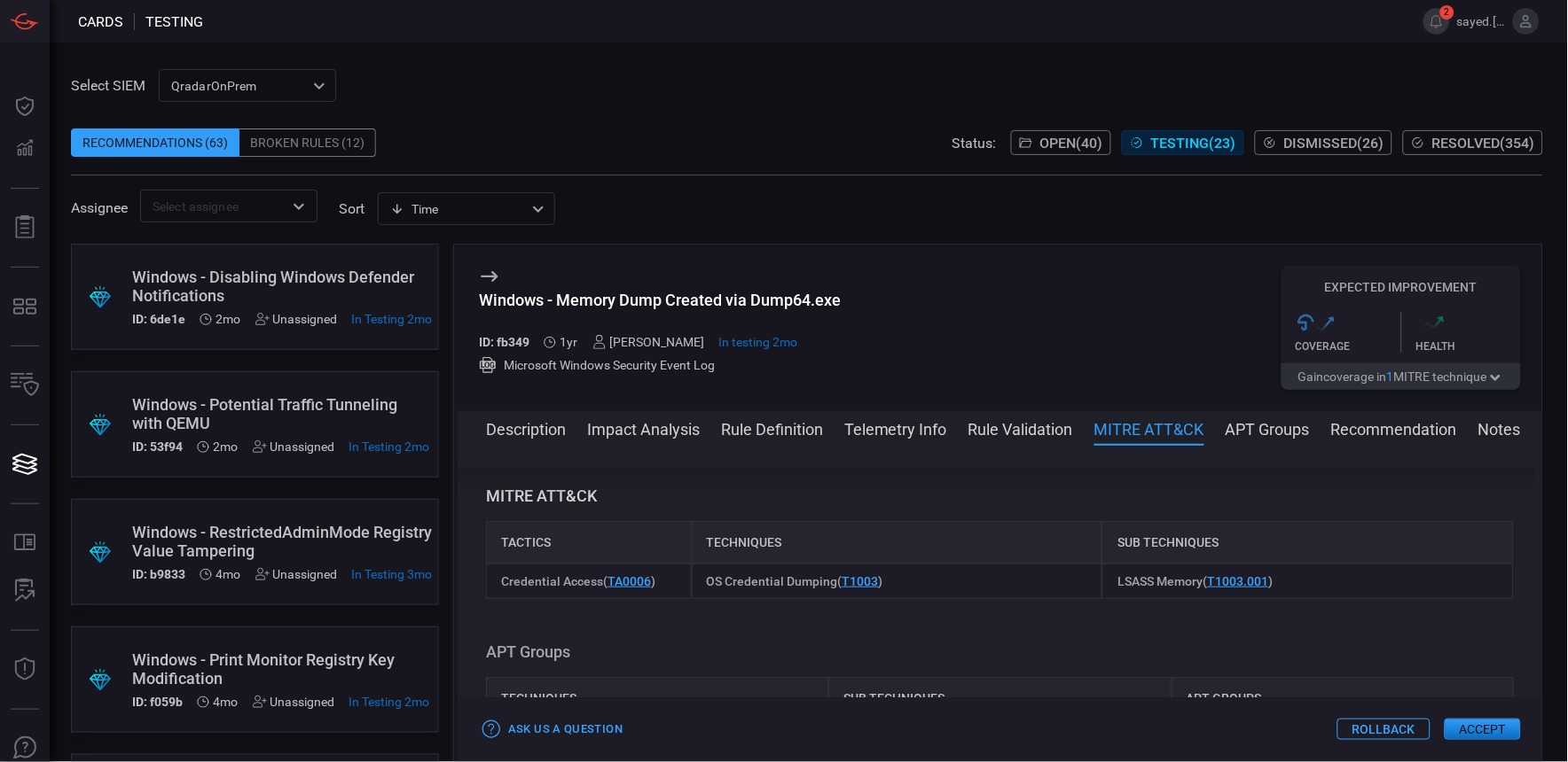
click at [1345, 432] on button "Recommendation" at bounding box center [1394, 429] width 126 height 22
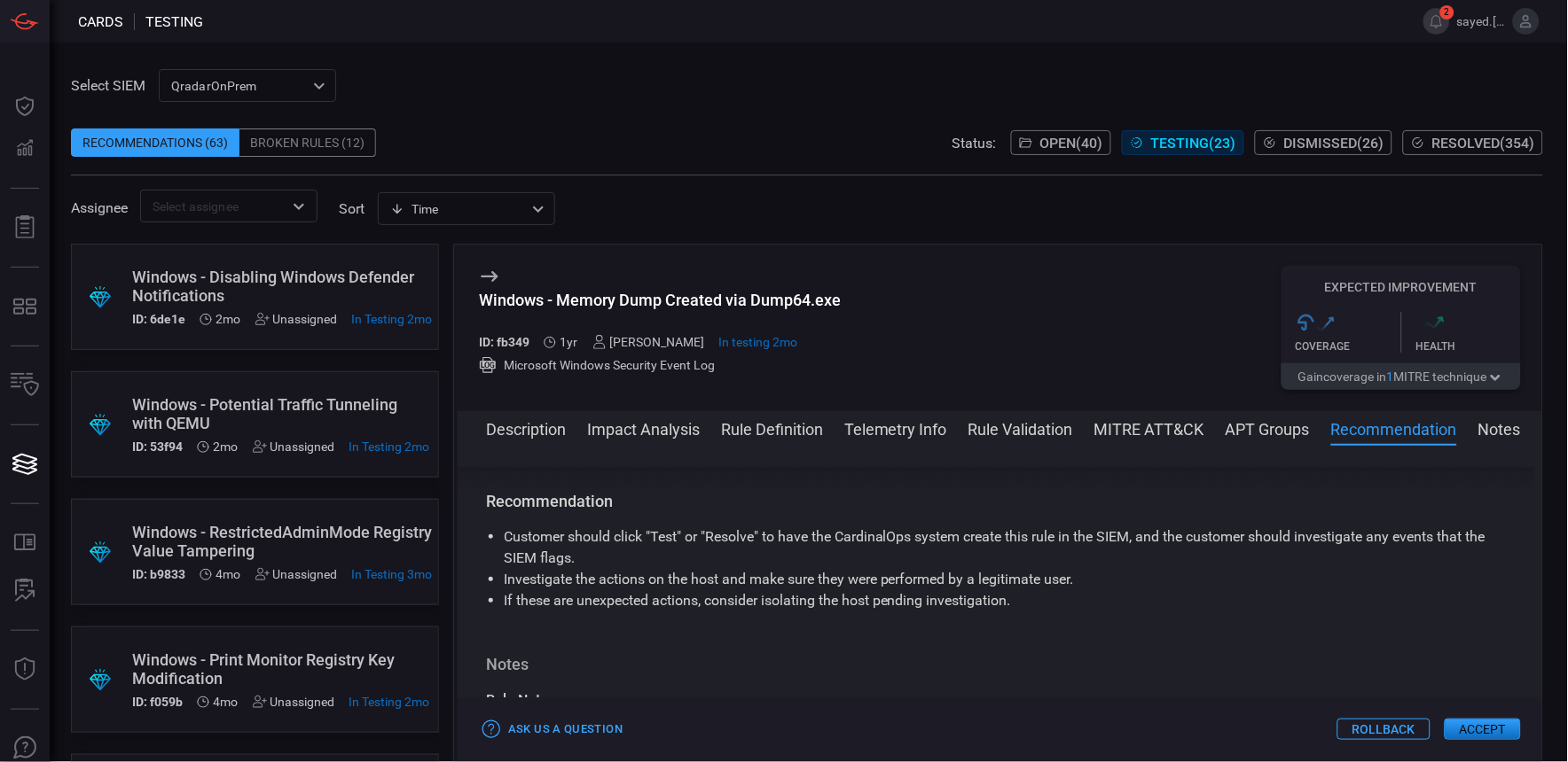
scroll to position [1890, 0]
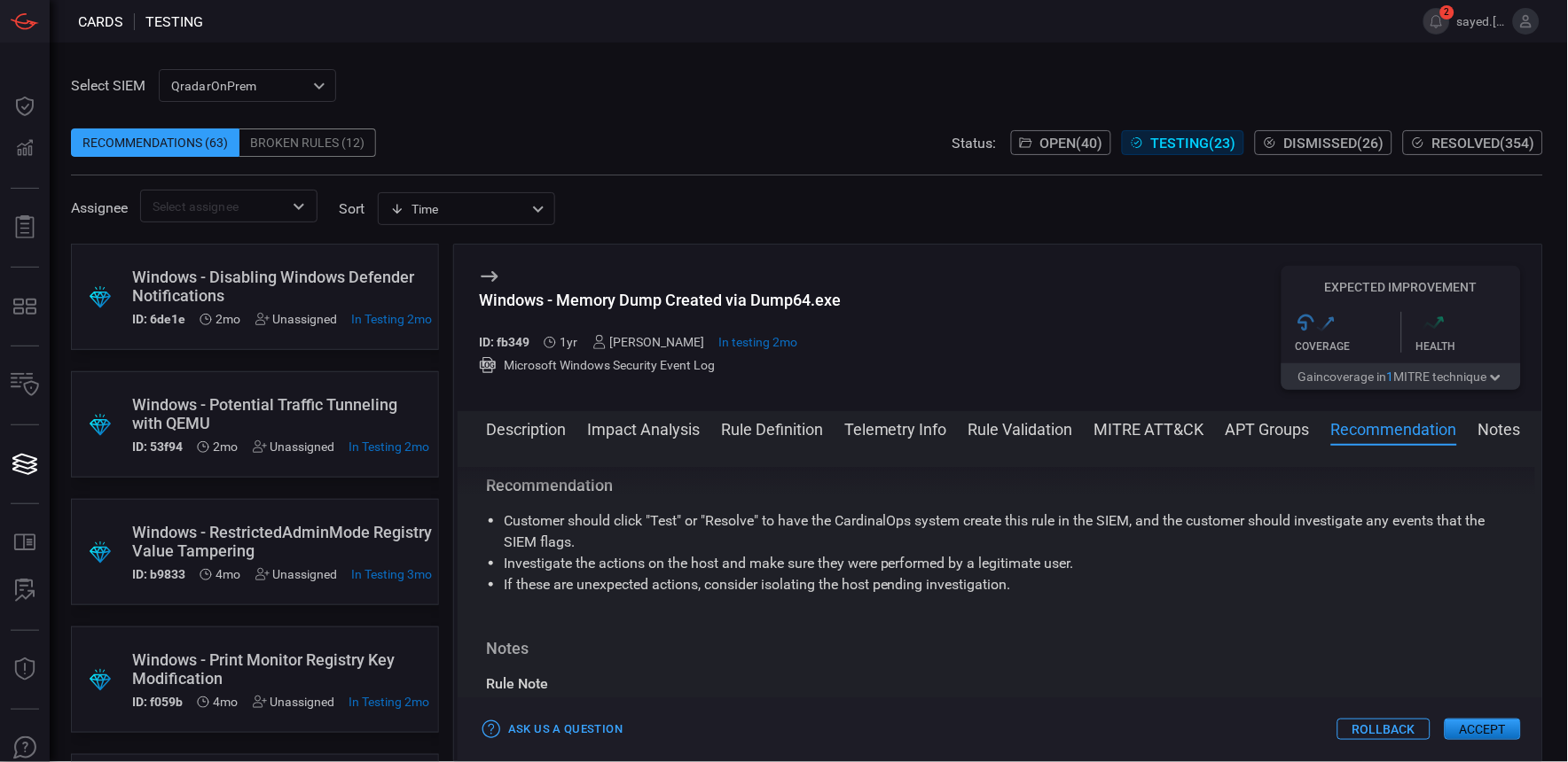
click at [1012, 427] on button "Rule Validation" at bounding box center [1021, 429] width 105 height 22
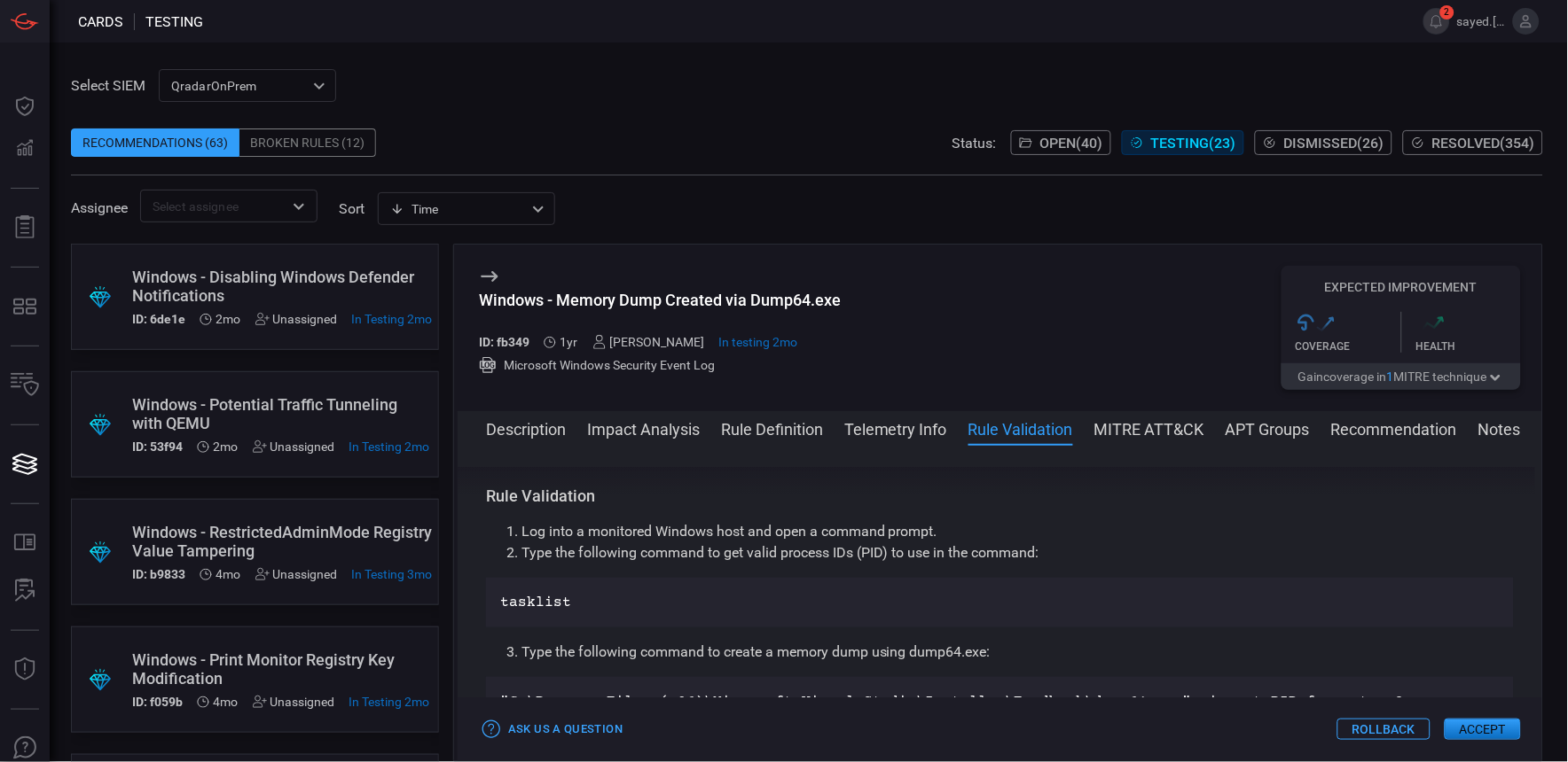
click at [922, 430] on button "Telemetry Info" at bounding box center [896, 429] width 103 height 22
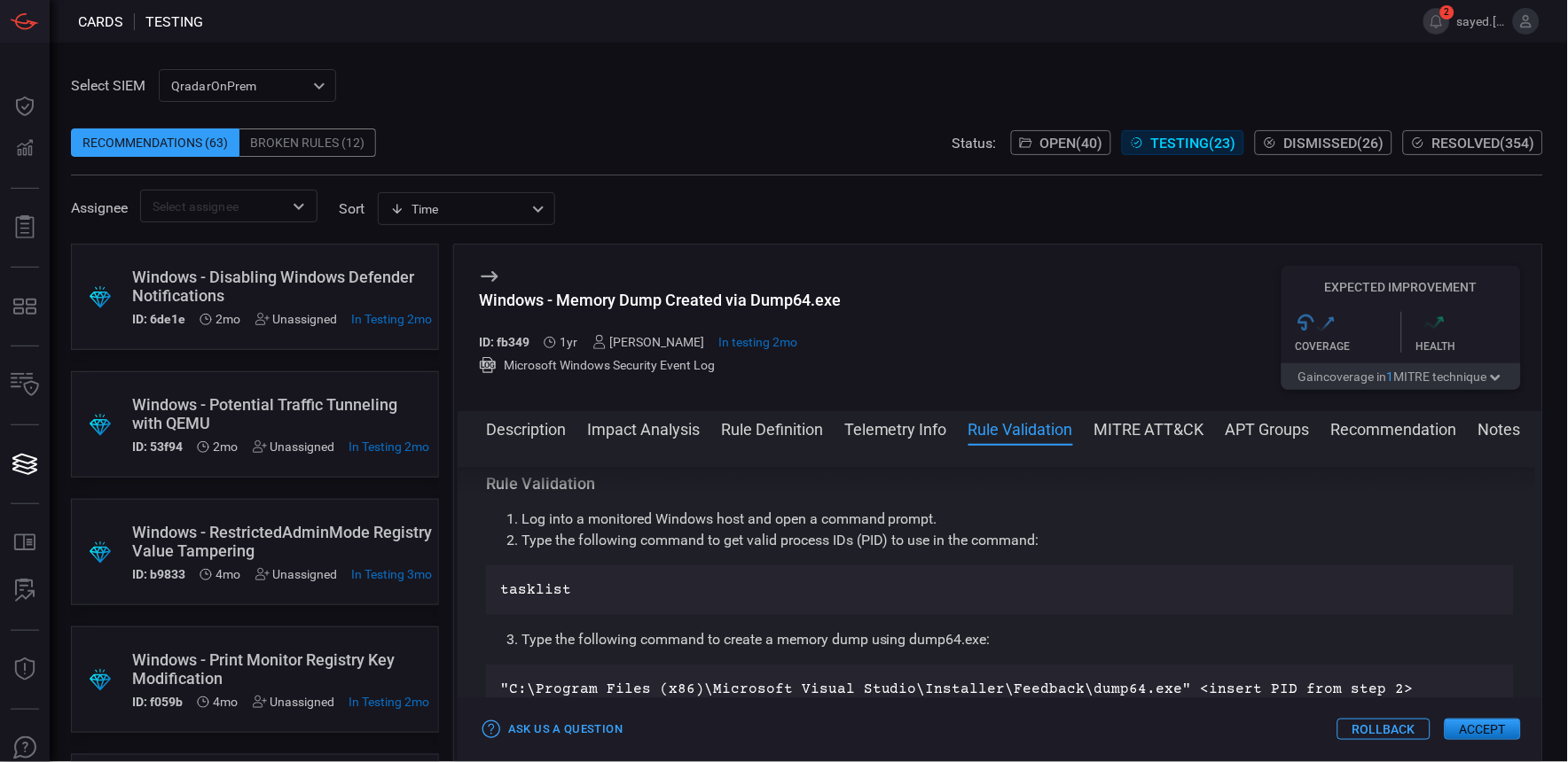
scroll to position [985, 0]
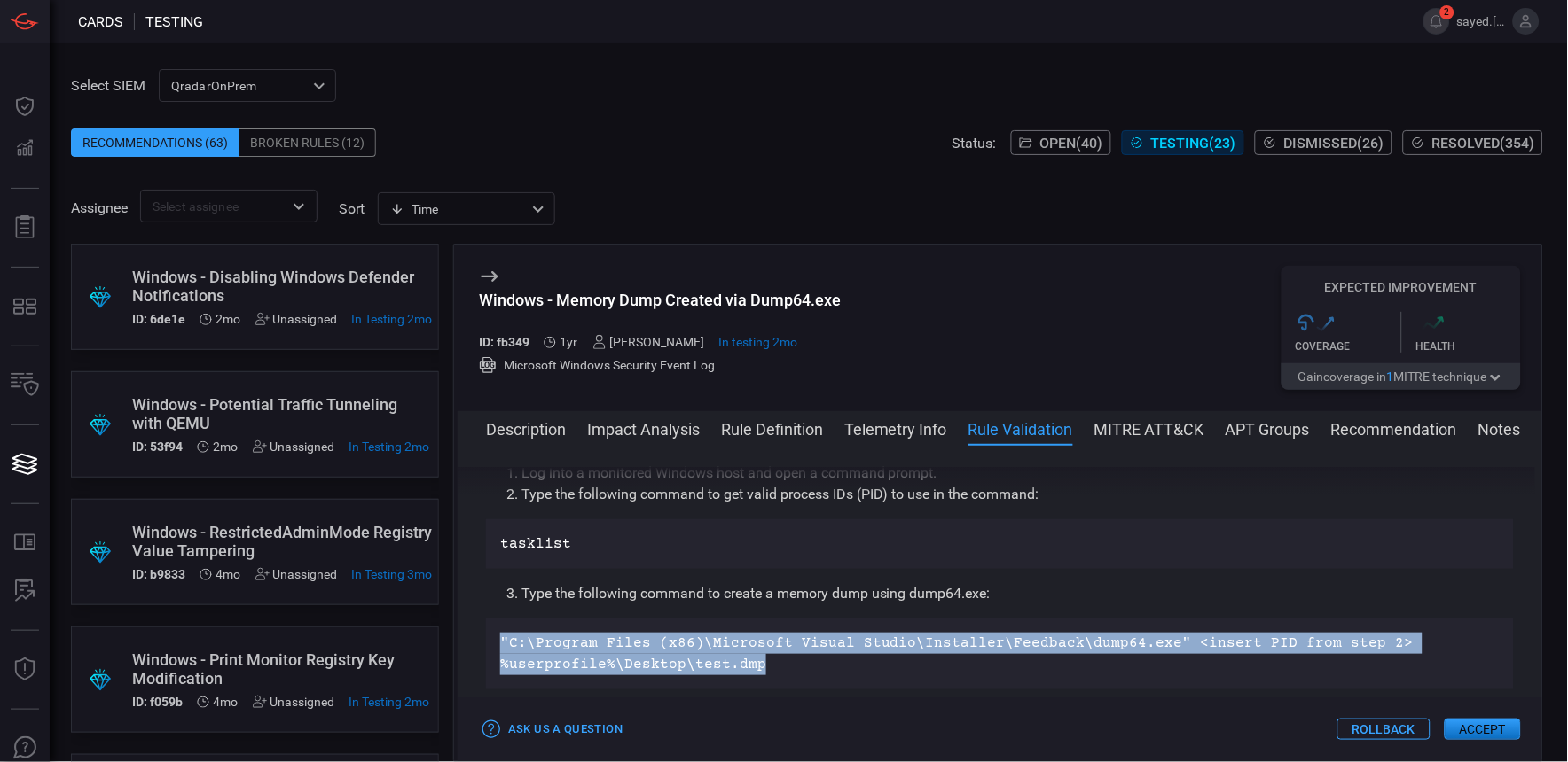
drag, startPoint x: 501, startPoint y: 631, endPoint x: 826, endPoint y: 683, distance: 329.1
click at [826, 683] on div ""C:\Program Files (x86)\Microsoft Visual Studio\Installer\Feedback\dump64.exe" …" at bounding box center [999, 654] width 1028 height 71
drag, startPoint x: 826, startPoint y: 683, endPoint x: 669, endPoint y: 662, distance: 158.4
click at [1040, 145] on span "Open ( 40 )" at bounding box center [1071, 143] width 63 height 17
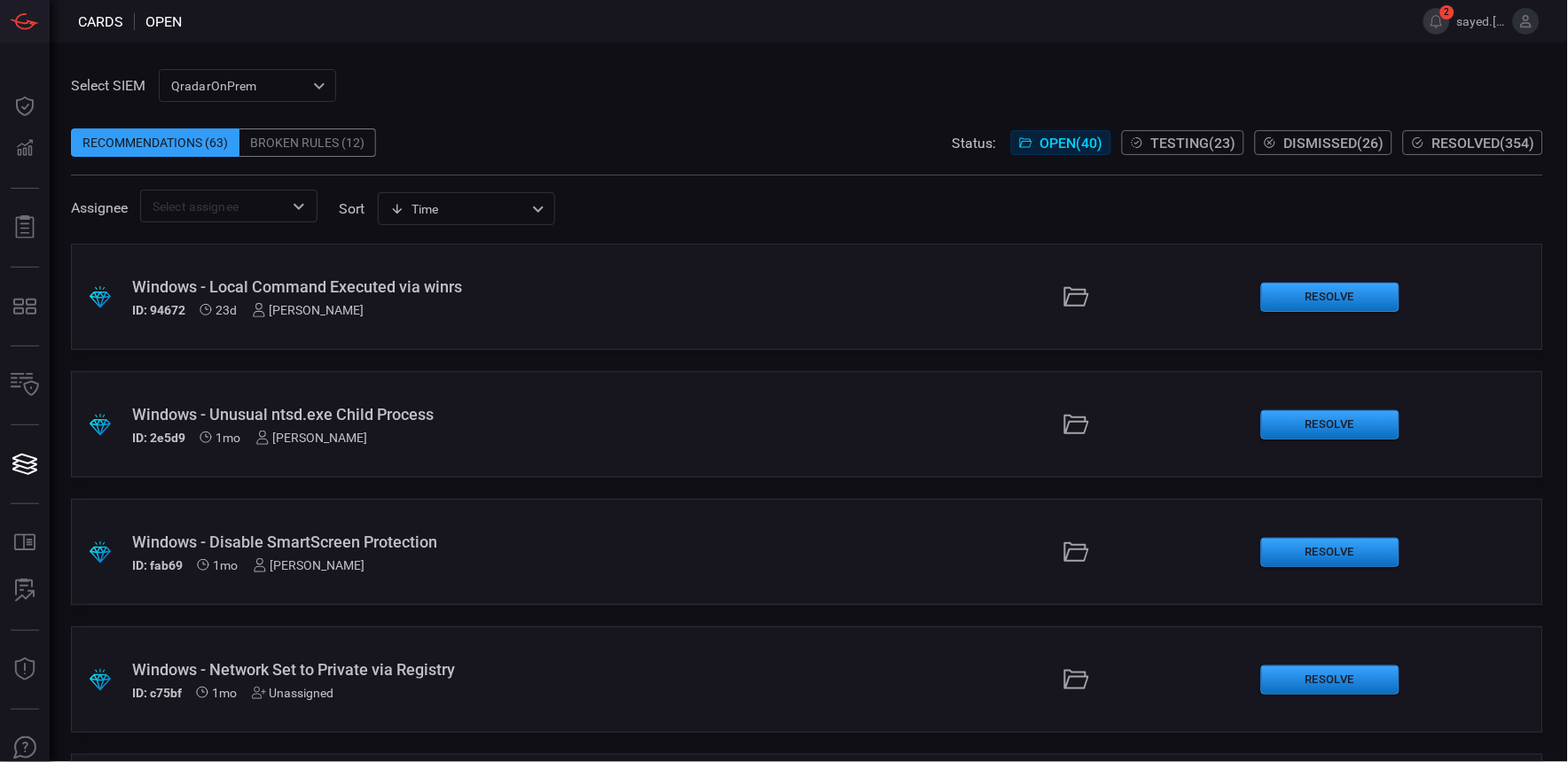
click at [450, 281] on div "Windows - Local Command Executed via winrs" at bounding box center [376, 286] width 488 height 19
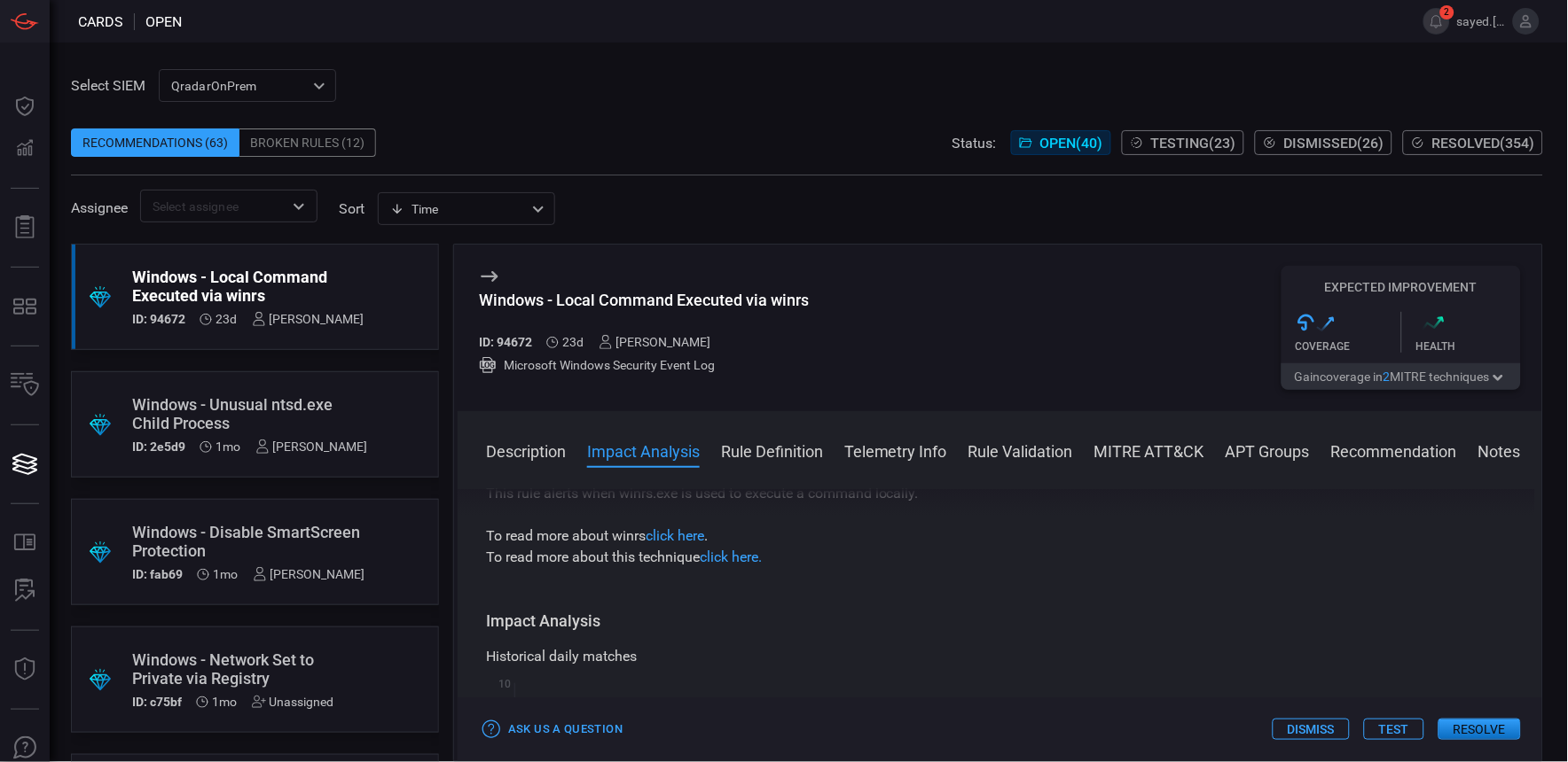
scroll to position [196, 0]
click at [980, 449] on button "Rule Validation" at bounding box center [1021, 450] width 105 height 22
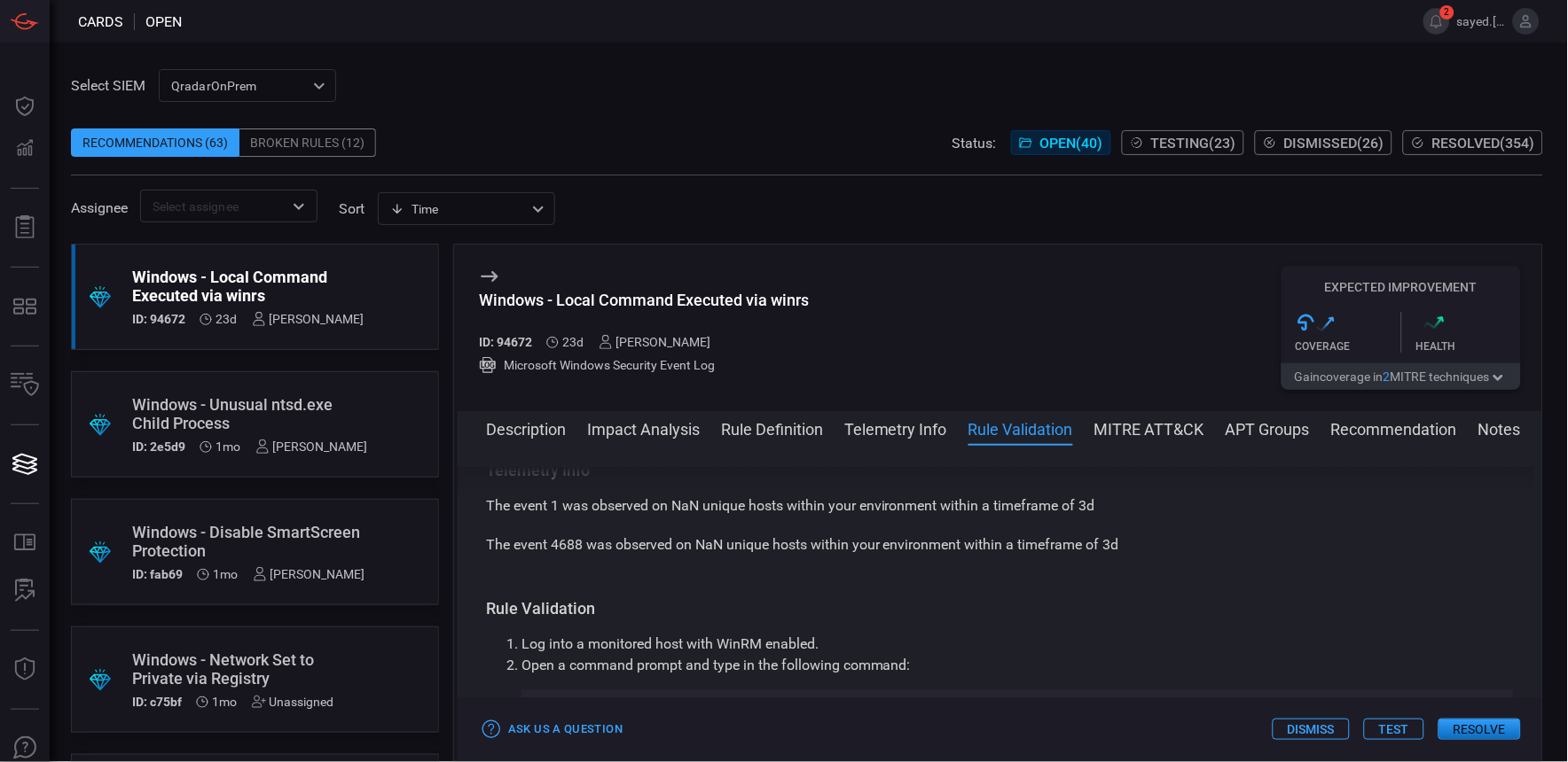
scroll to position [990, 0]
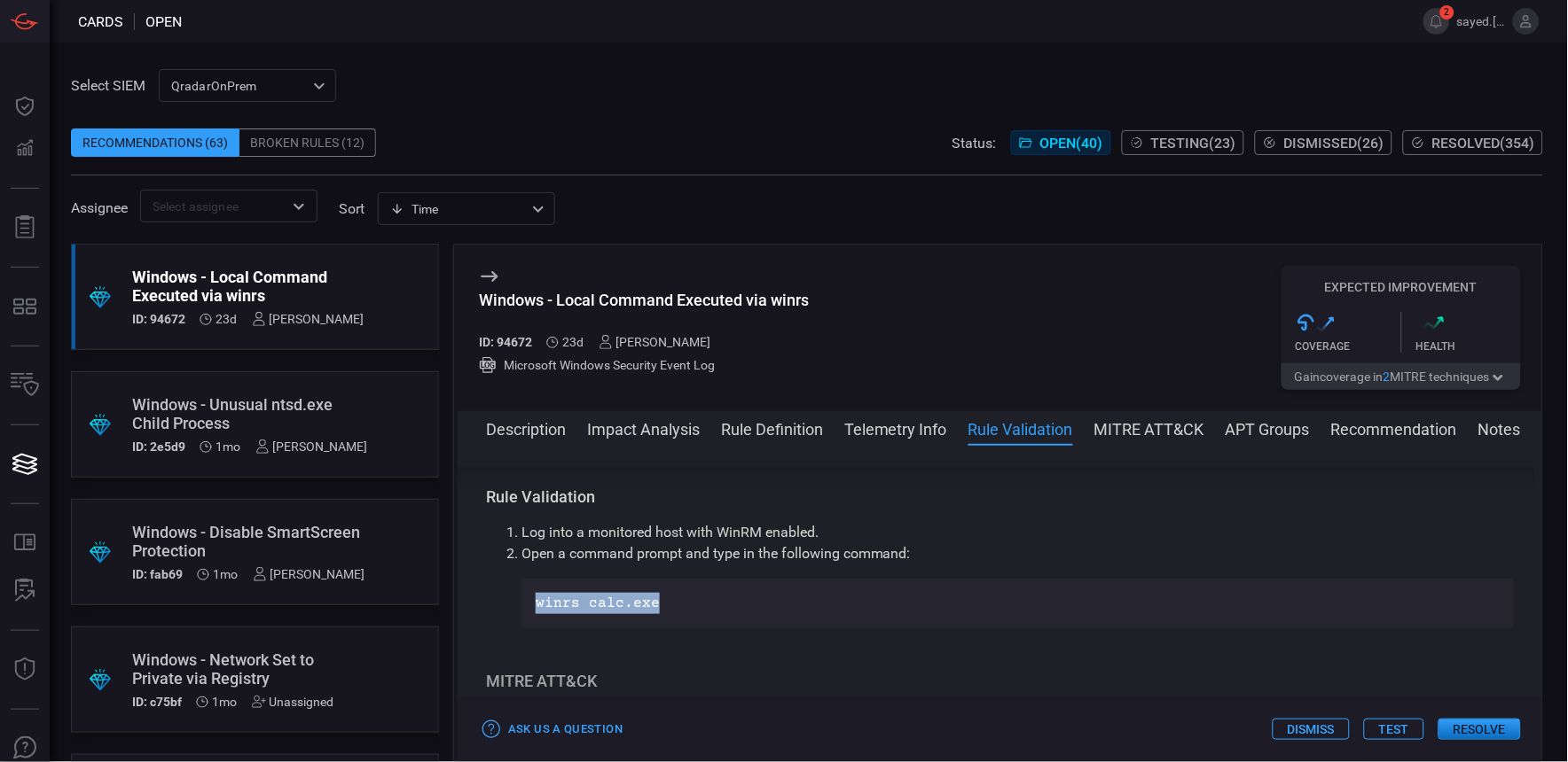
drag, startPoint x: 677, startPoint y: 592, endPoint x: 537, endPoint y: 604, distance: 140.5
click at [537, 604] on p "winrs calc.exe" at bounding box center [1017, 603] width 964 height 22
drag, startPoint x: 661, startPoint y: 600, endPoint x: 533, endPoint y: 600, distance: 128.0
click at [533, 600] on div "winrs calc.exe" at bounding box center [1017, 603] width 992 height 50
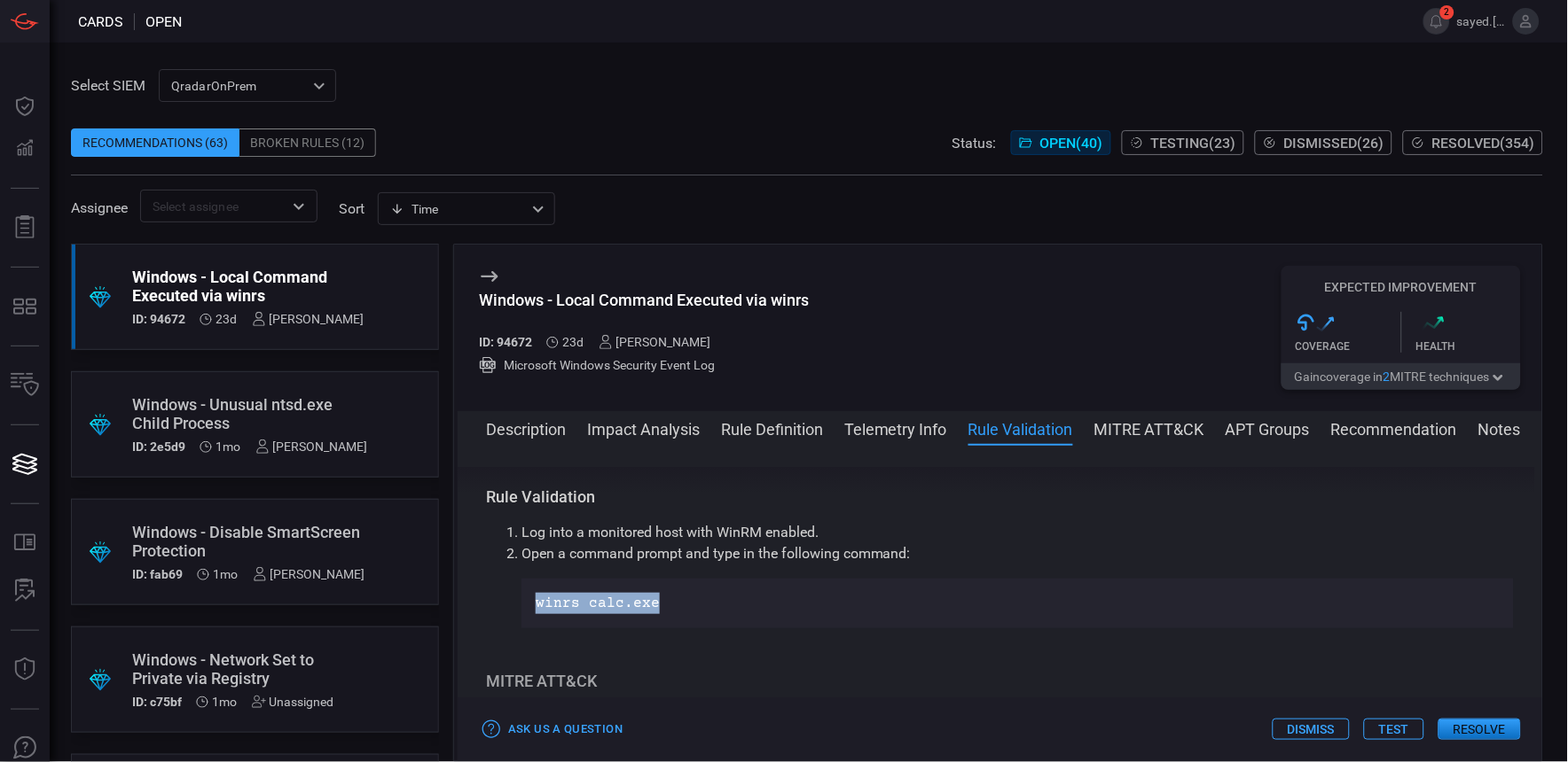
copy p "winrs calc.exe"
click at [183, 279] on div "Windows - Local Command Executed via winrs" at bounding box center [249, 286] width 232 height 37
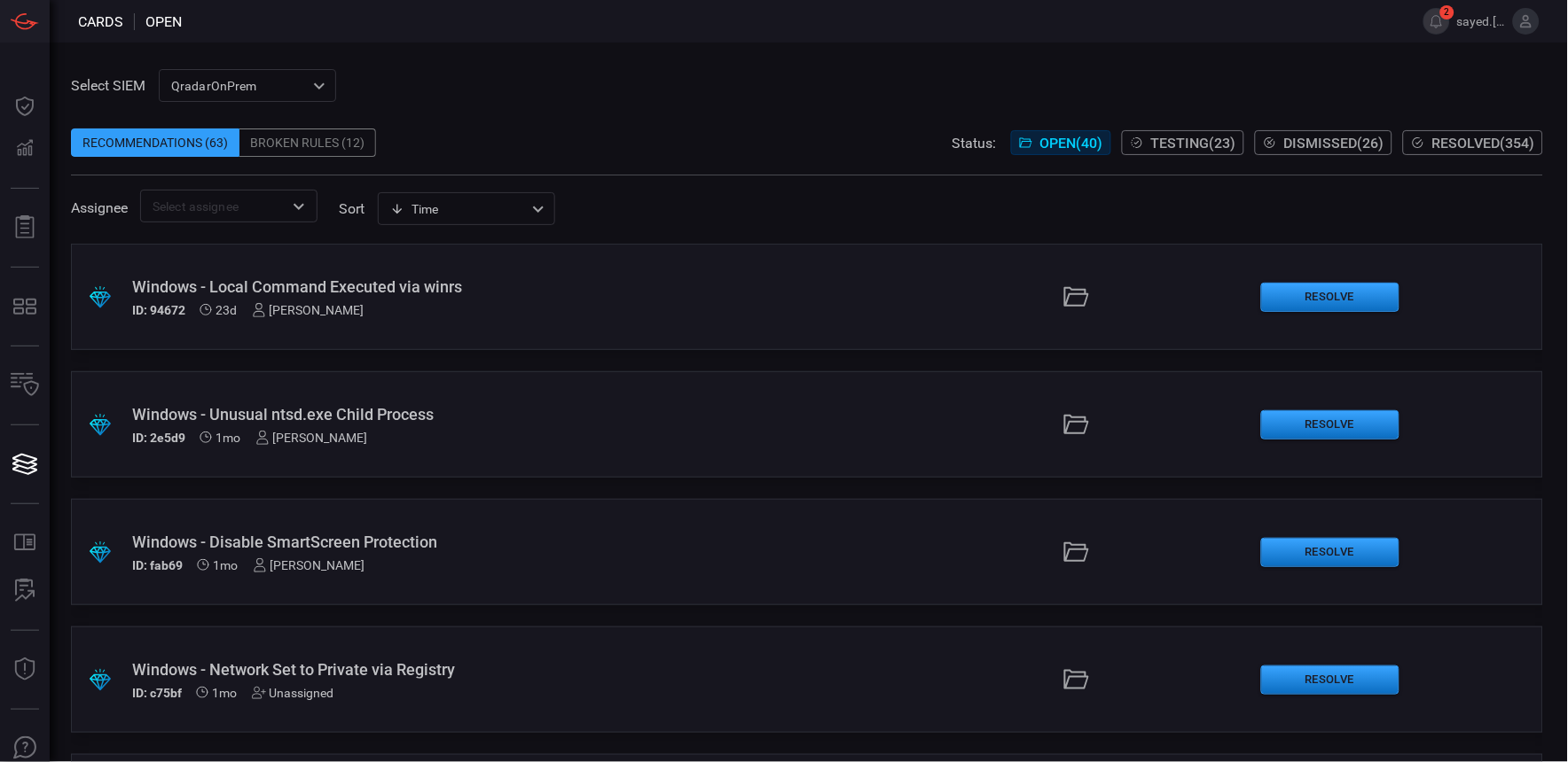
click at [234, 276] on div ".suggested_cards_icon{fill:url(#suggested_cards_icon);} Windows - Local Command…" at bounding box center [807, 297] width 1472 height 106
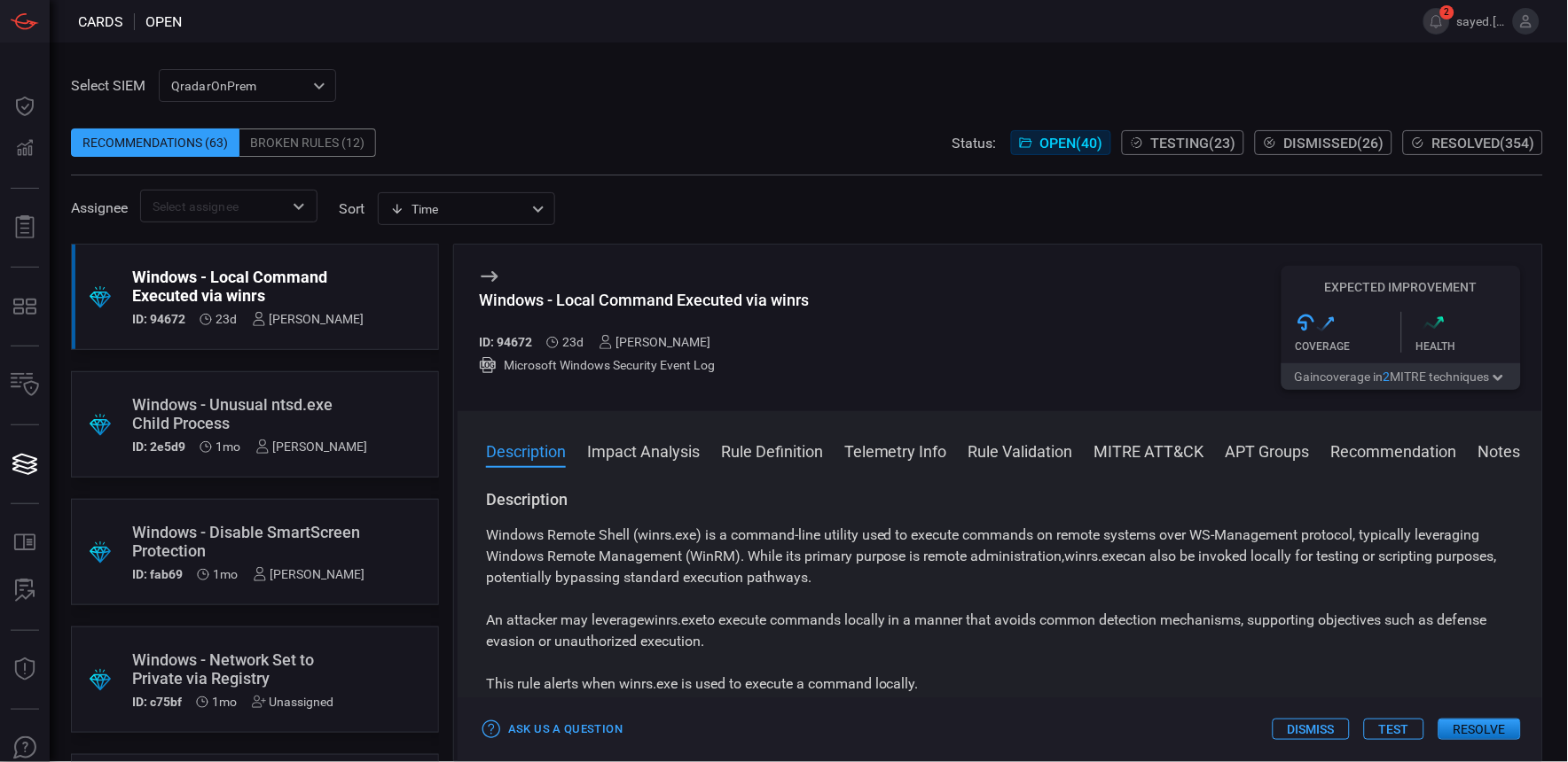
click at [1419, 727] on button "Test" at bounding box center [1394, 730] width 60 height 22
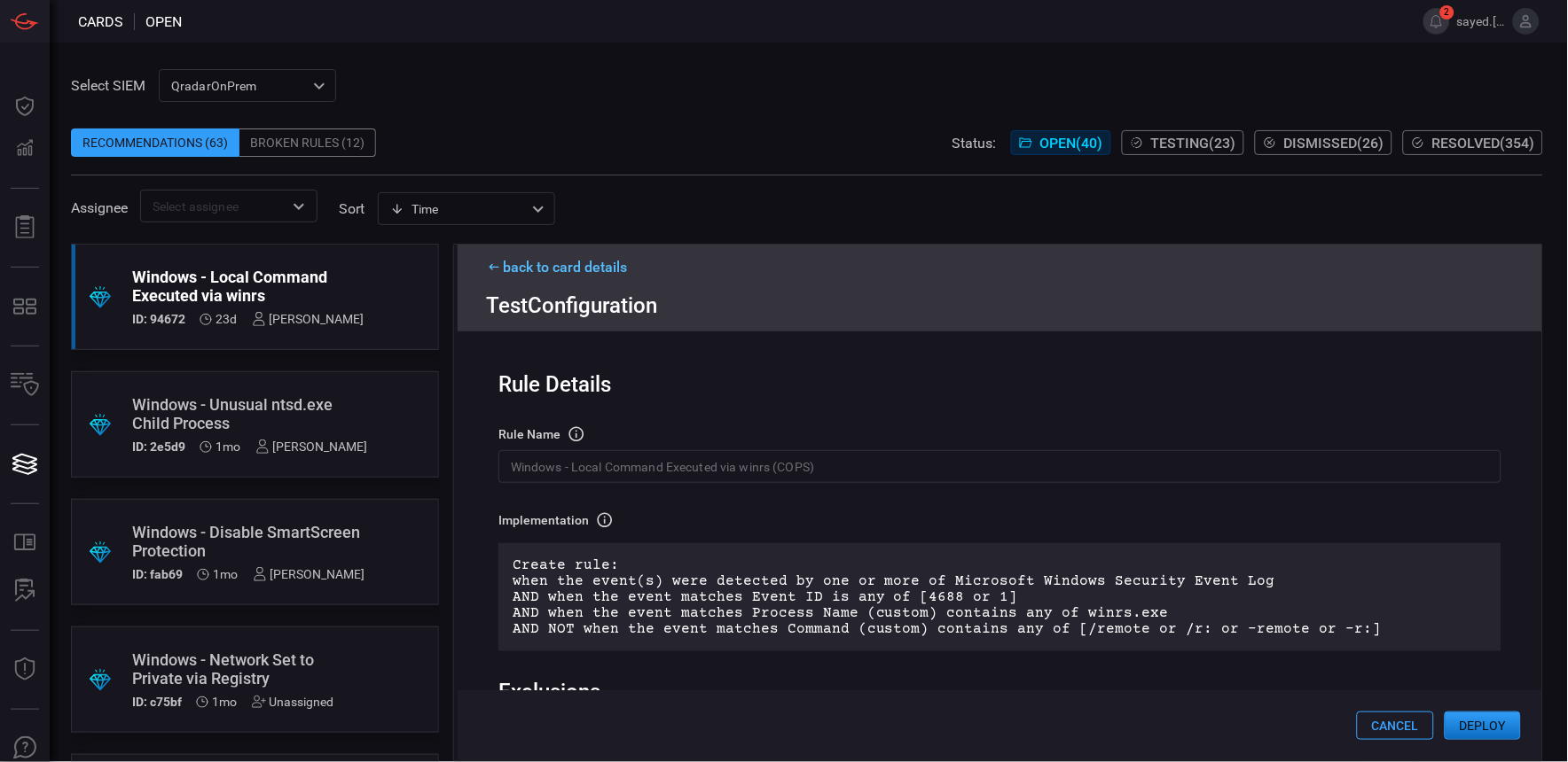
click at [1485, 733] on button "Deploy" at bounding box center [1482, 725] width 77 height 28
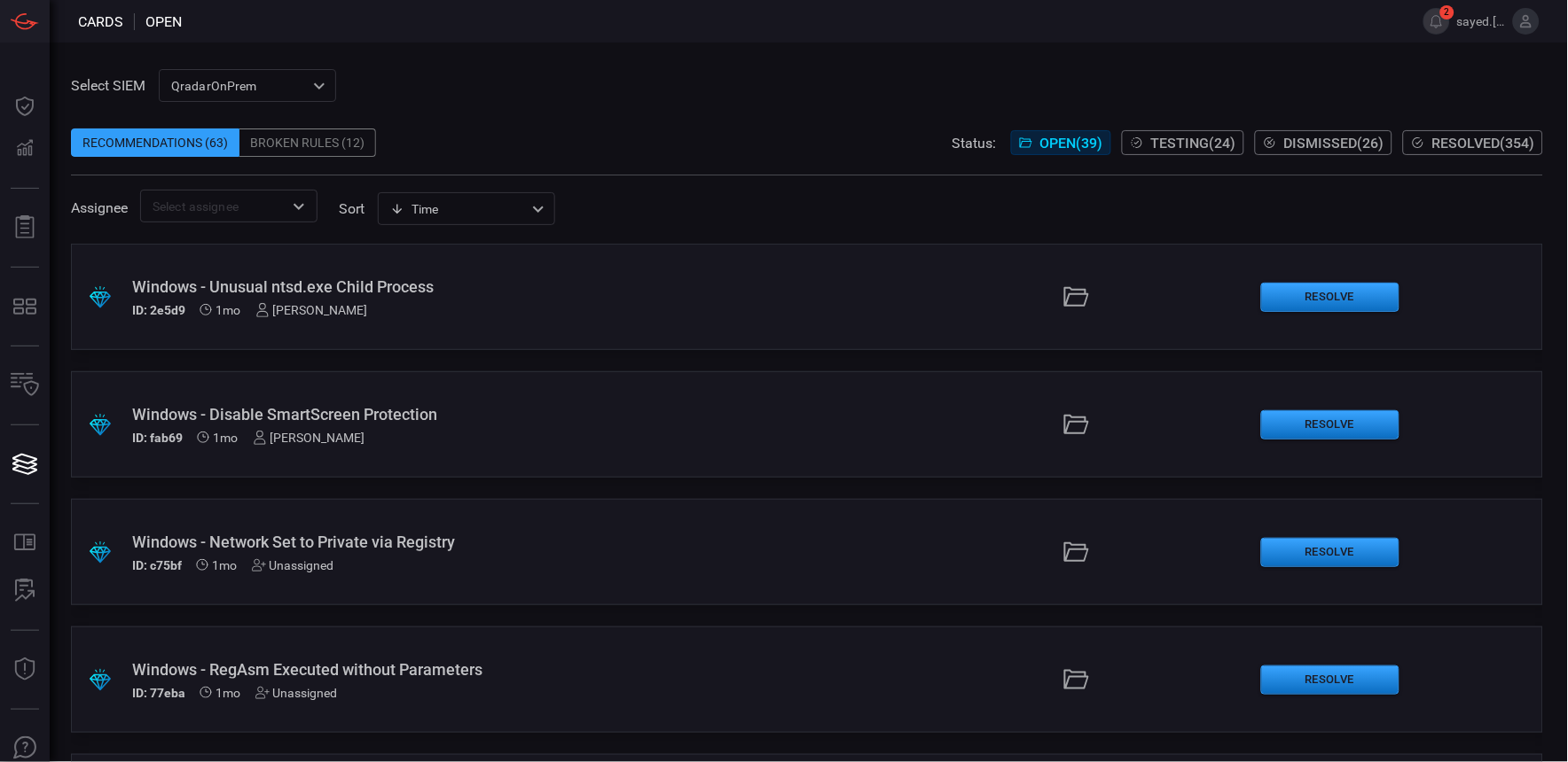
click at [1151, 138] on span "Testing ( 24 )" at bounding box center [1193, 143] width 85 height 17
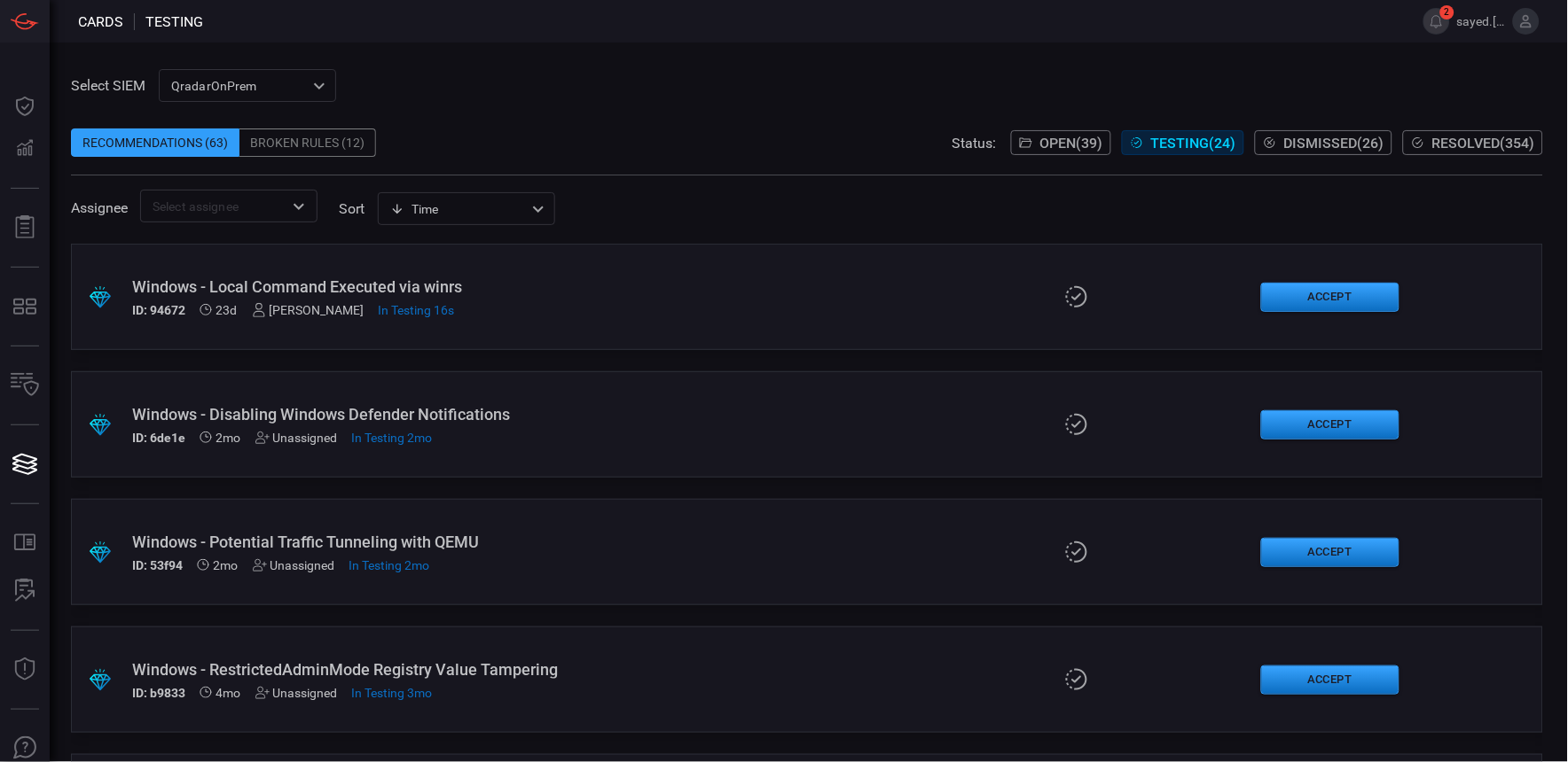
click at [1044, 142] on span "Open ( 39 )" at bounding box center [1071, 143] width 63 height 17
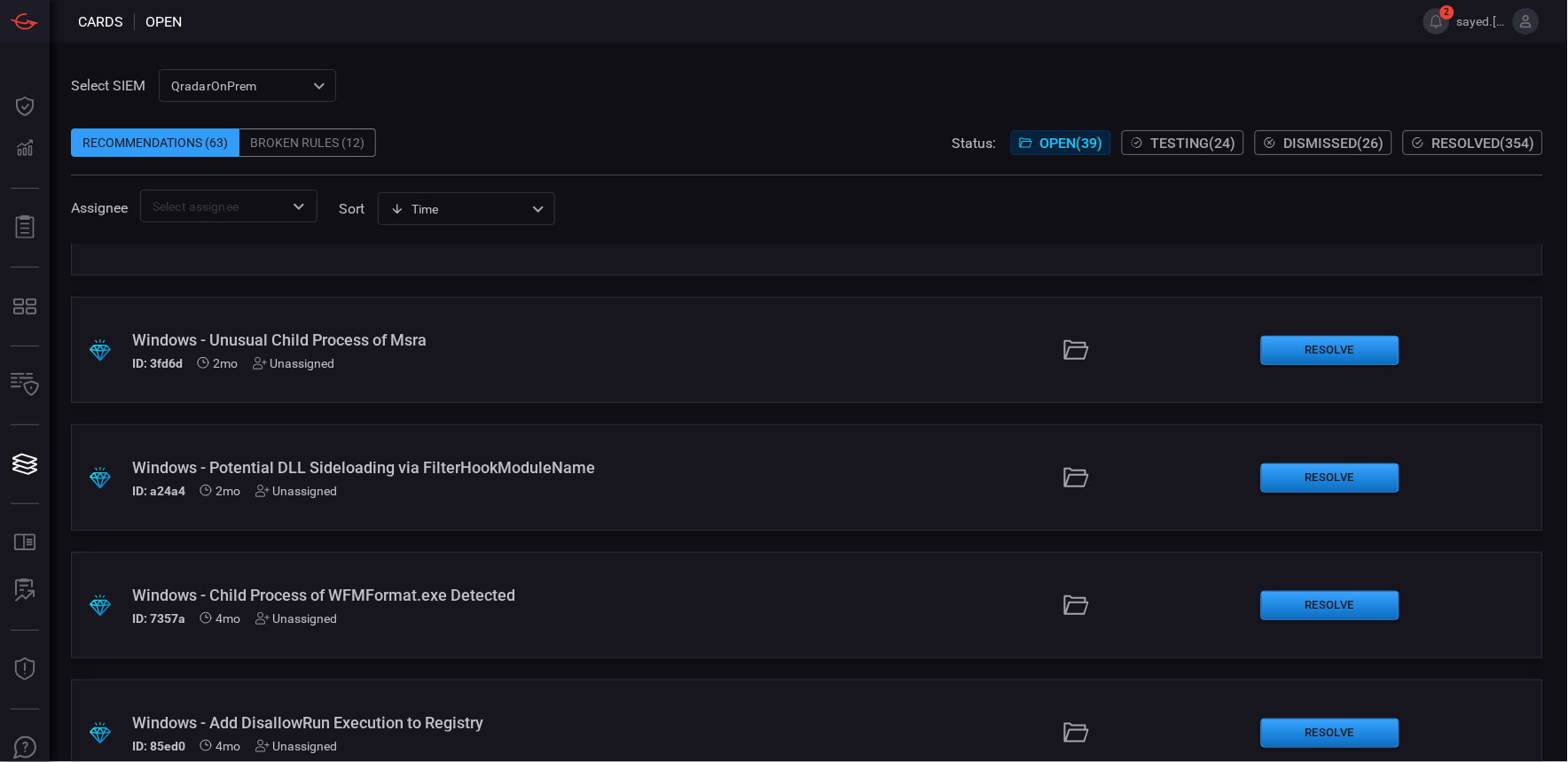
scroll to position [689, 0]
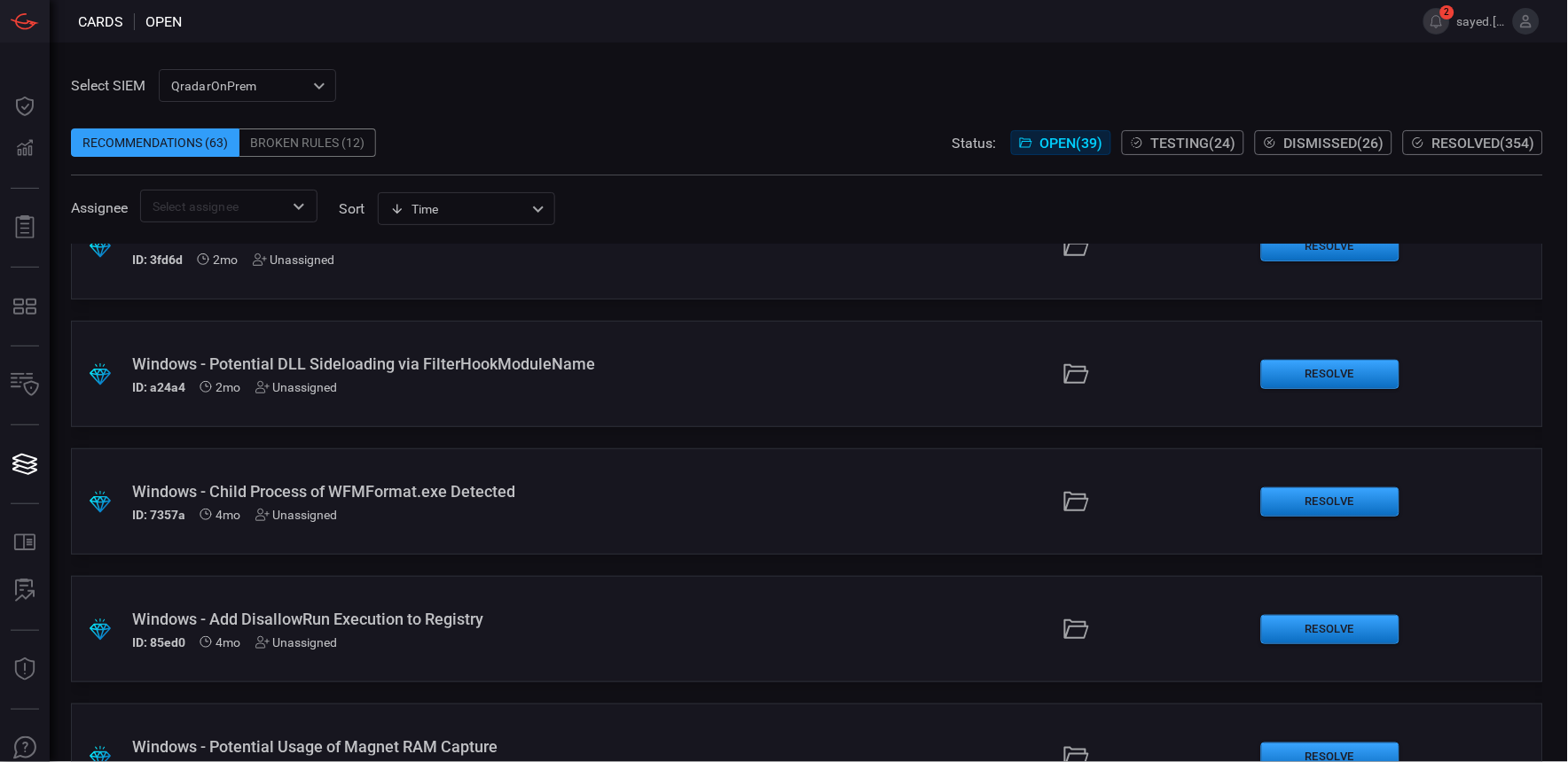
click at [1050, 138] on span "Open ( 39 )" at bounding box center [1071, 143] width 63 height 17
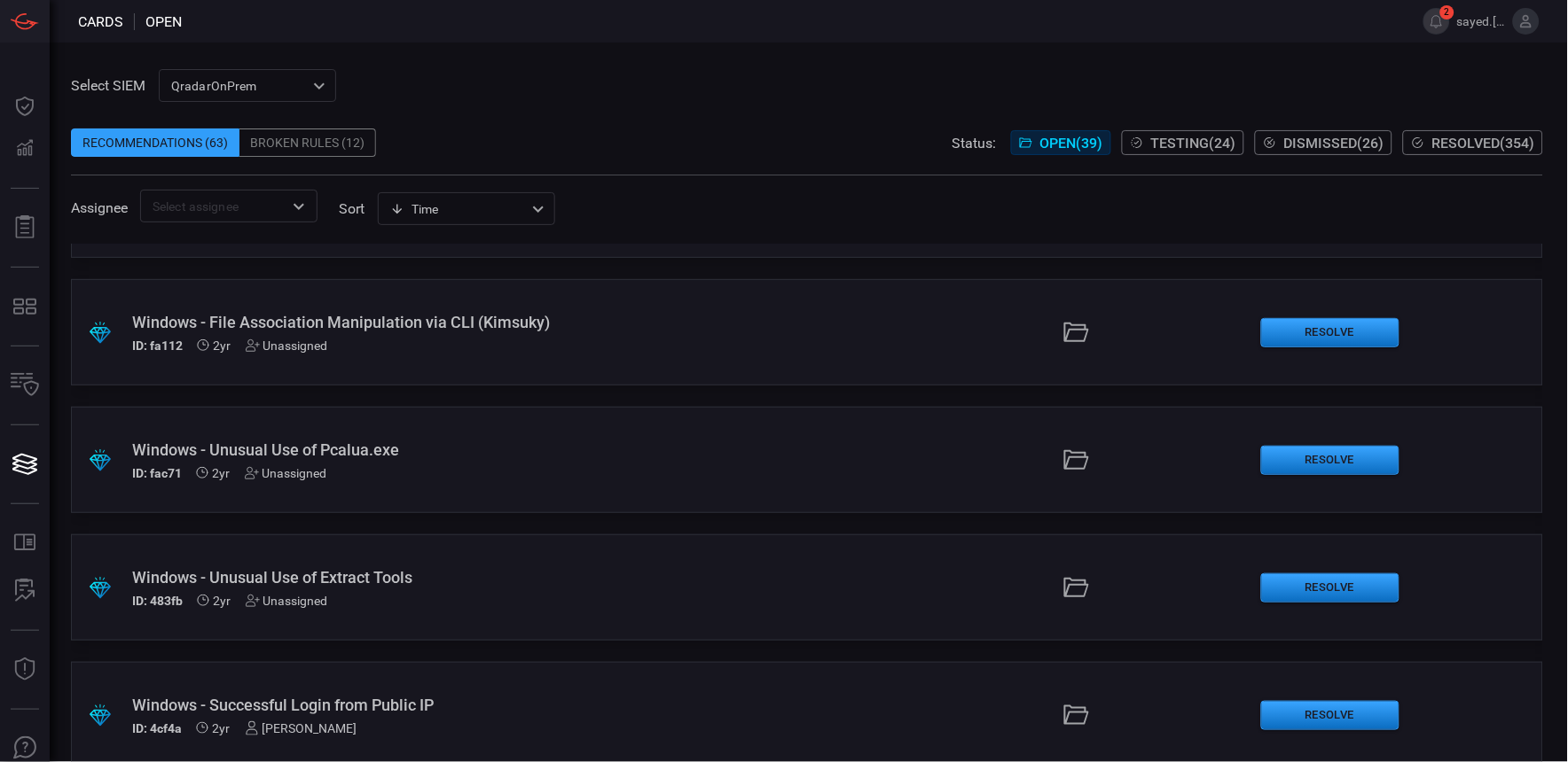
scroll to position [4459, 0]
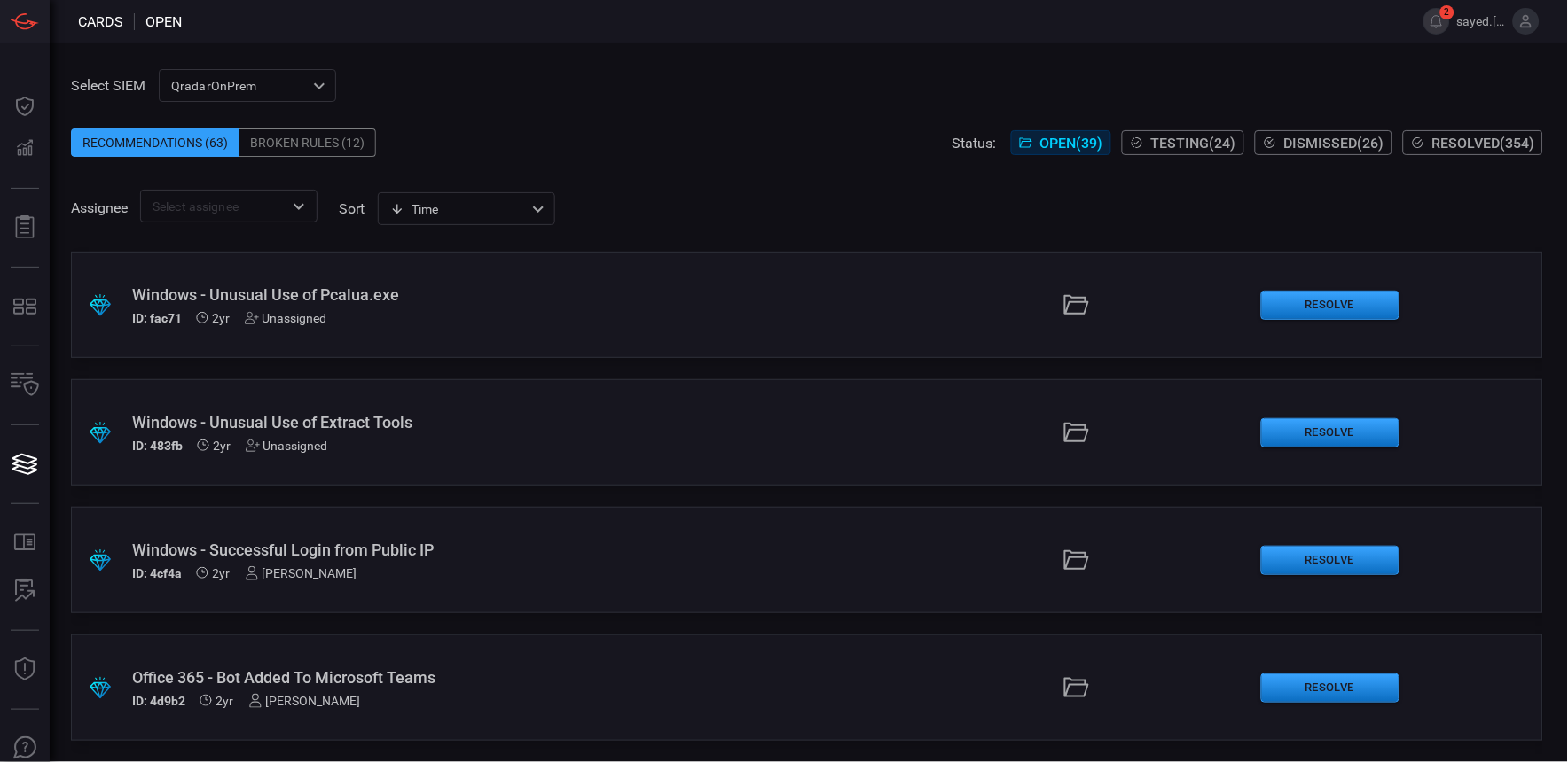
click at [1064, 553] on icon at bounding box center [1077, 560] width 25 height 20
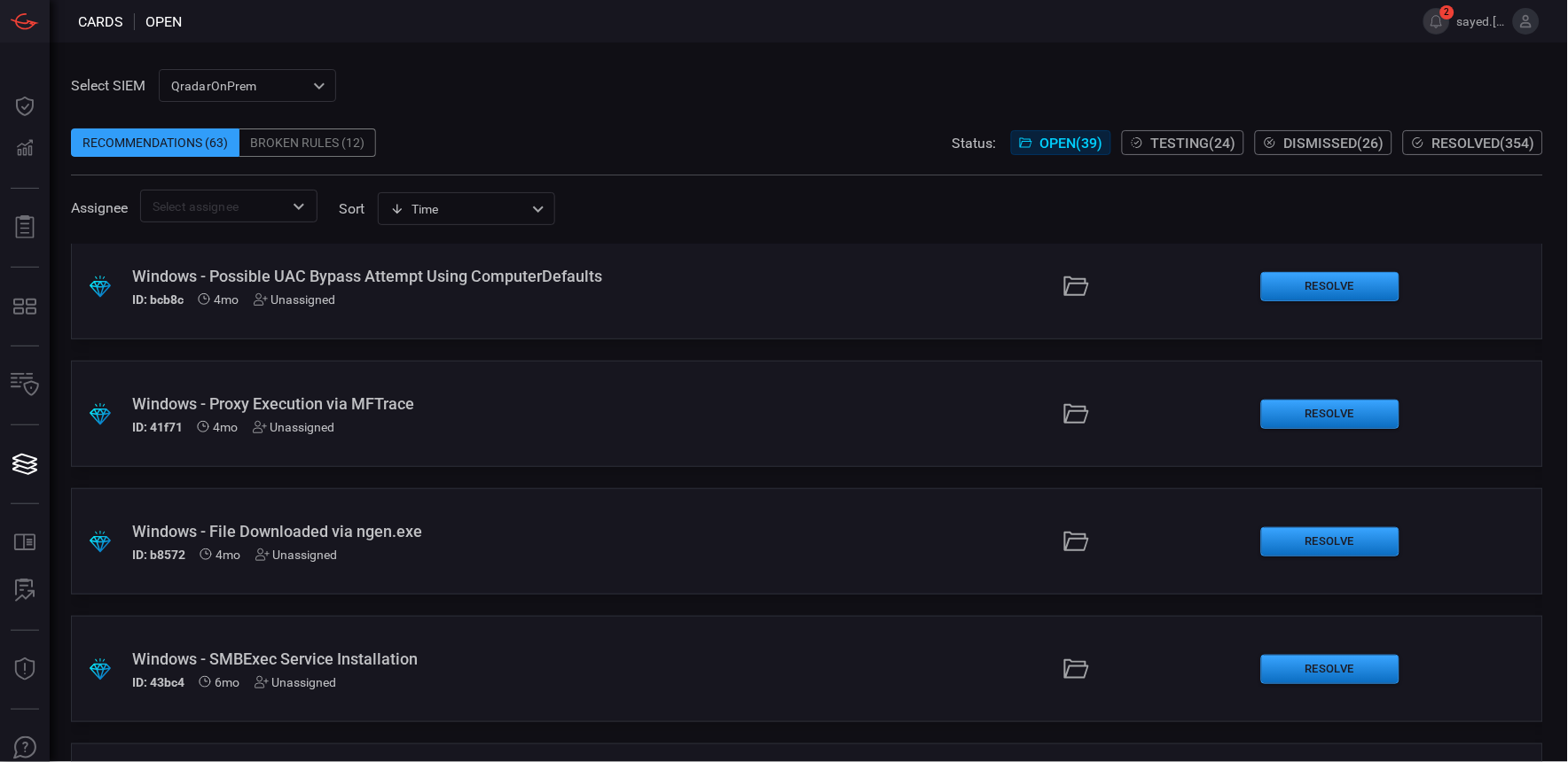
scroll to position [2166, 0]
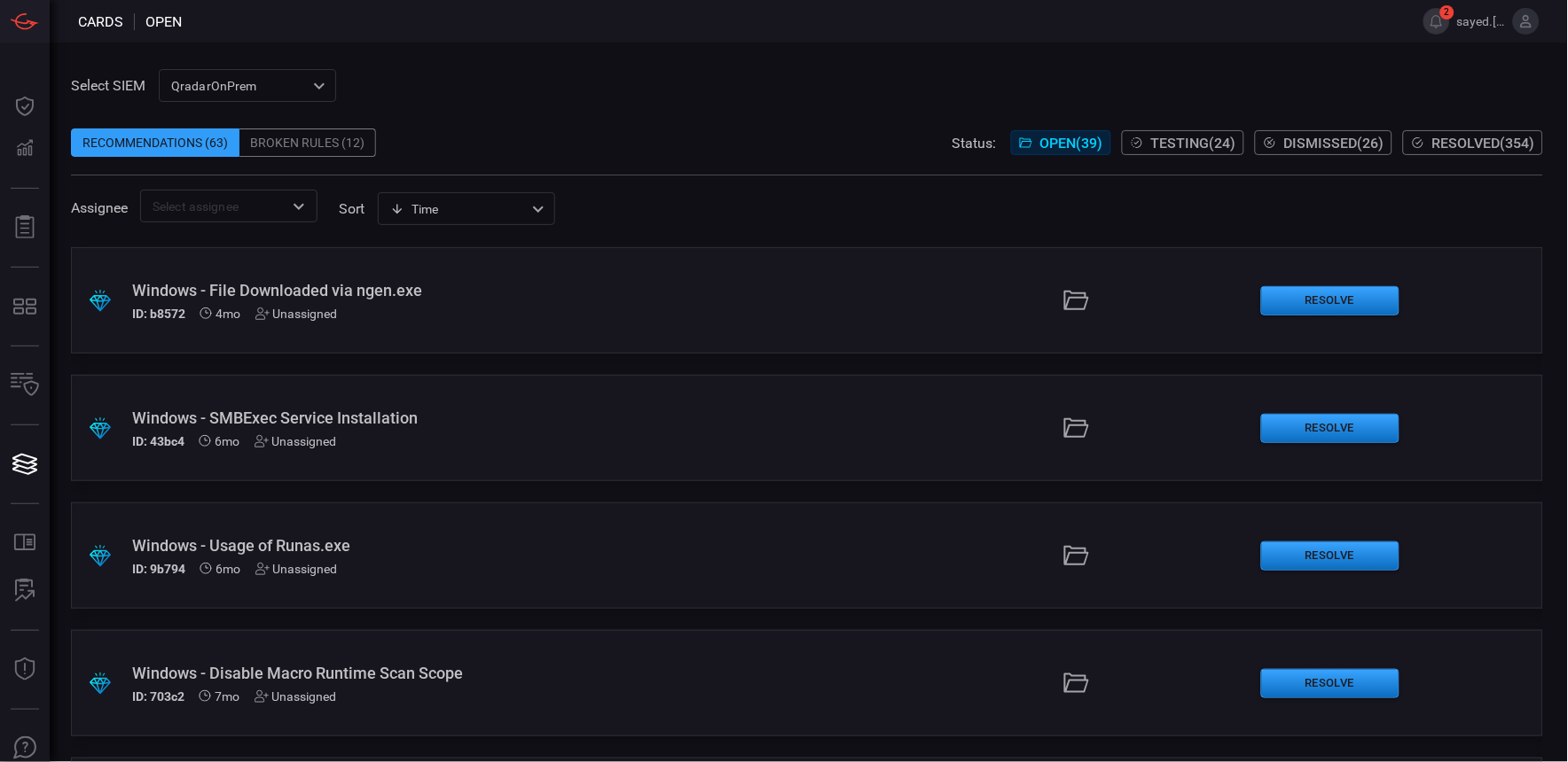
click at [375, 418] on div "Windows - SMBExec Service Installation" at bounding box center [376, 418] width 488 height 19
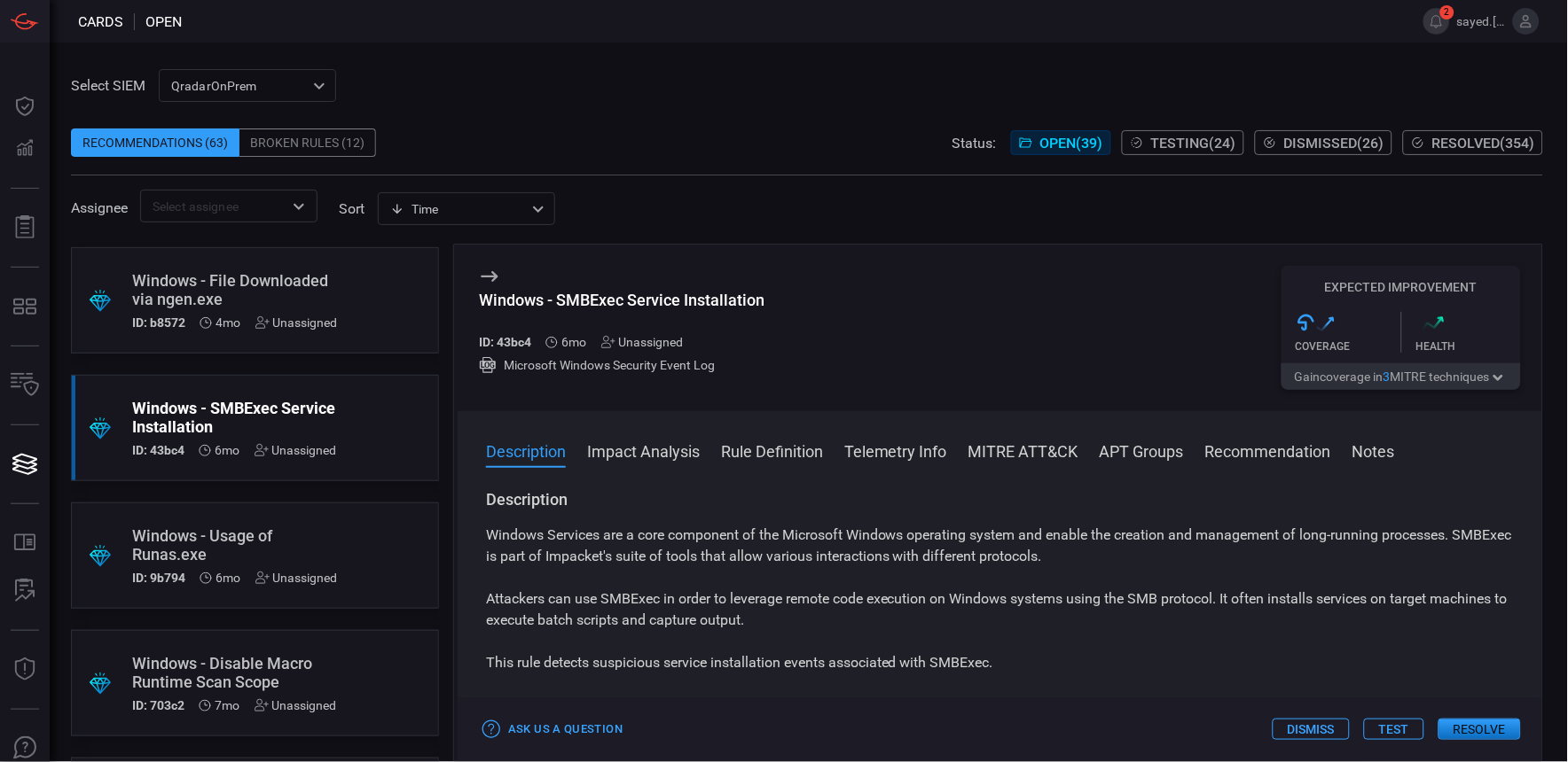
click at [916, 461] on button "Telemetry Info" at bounding box center [896, 450] width 103 height 22
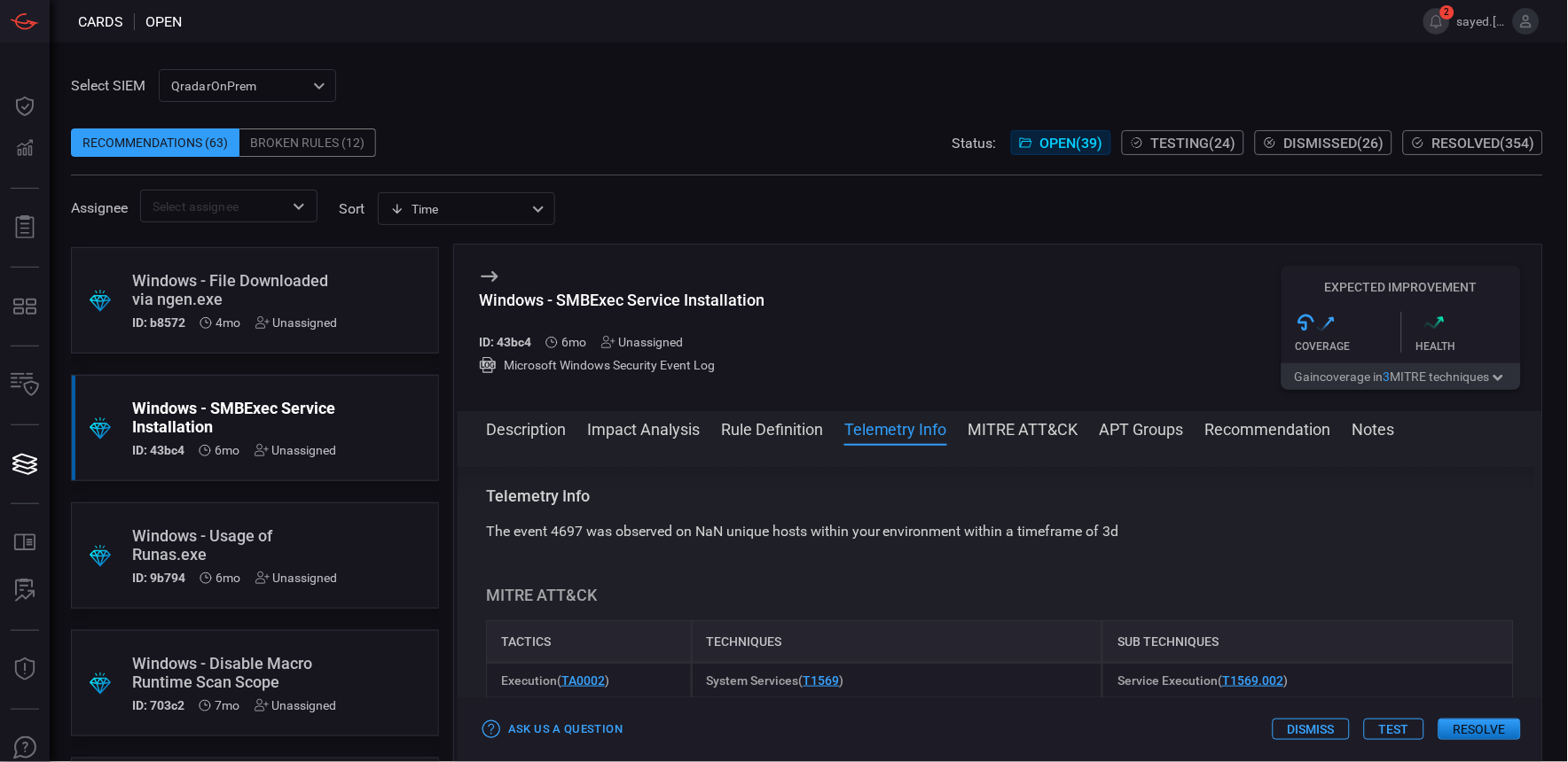
click at [784, 427] on button "Rule Definition" at bounding box center [771, 429] width 102 height 22
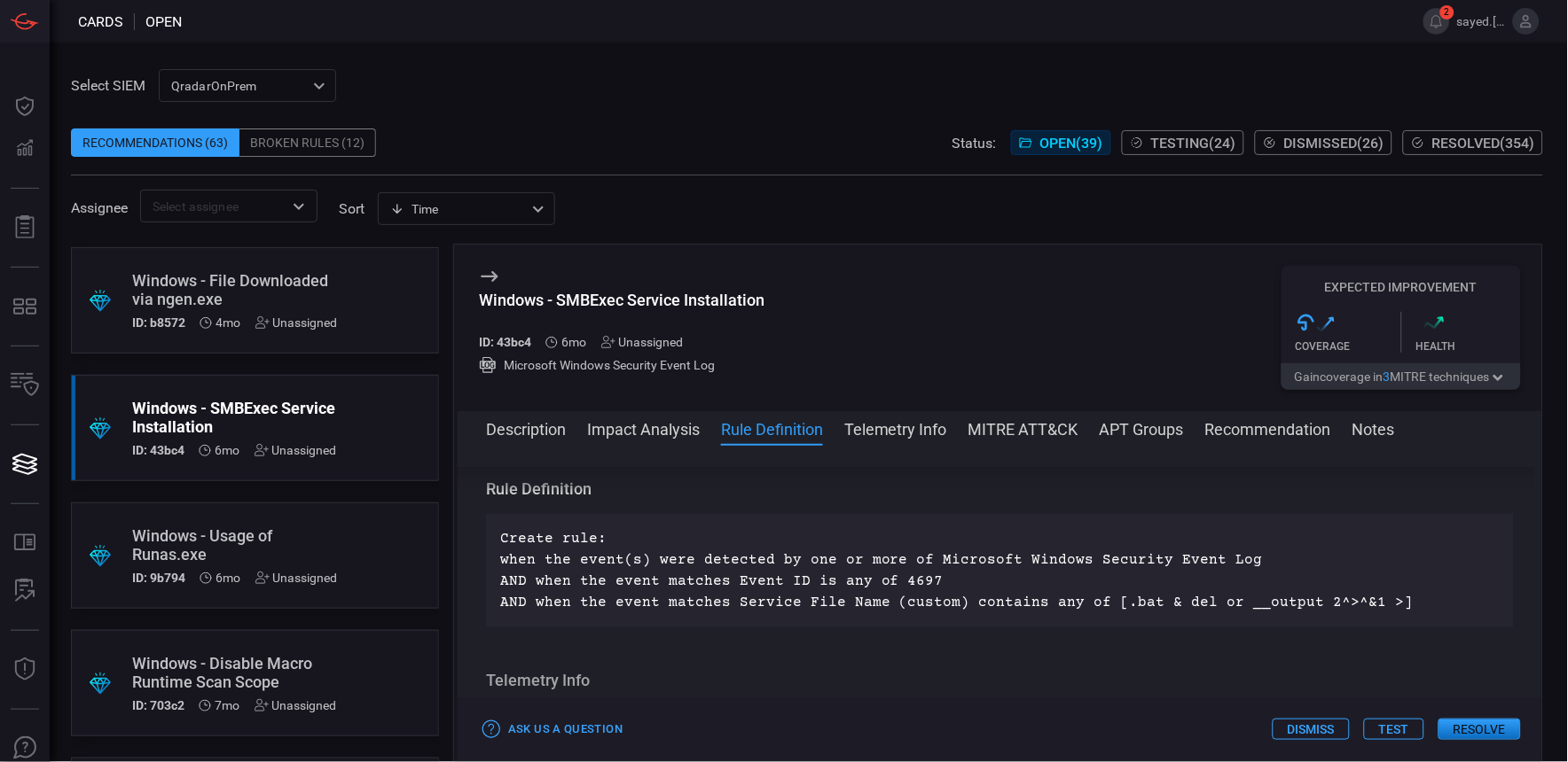
scroll to position [597, 0]
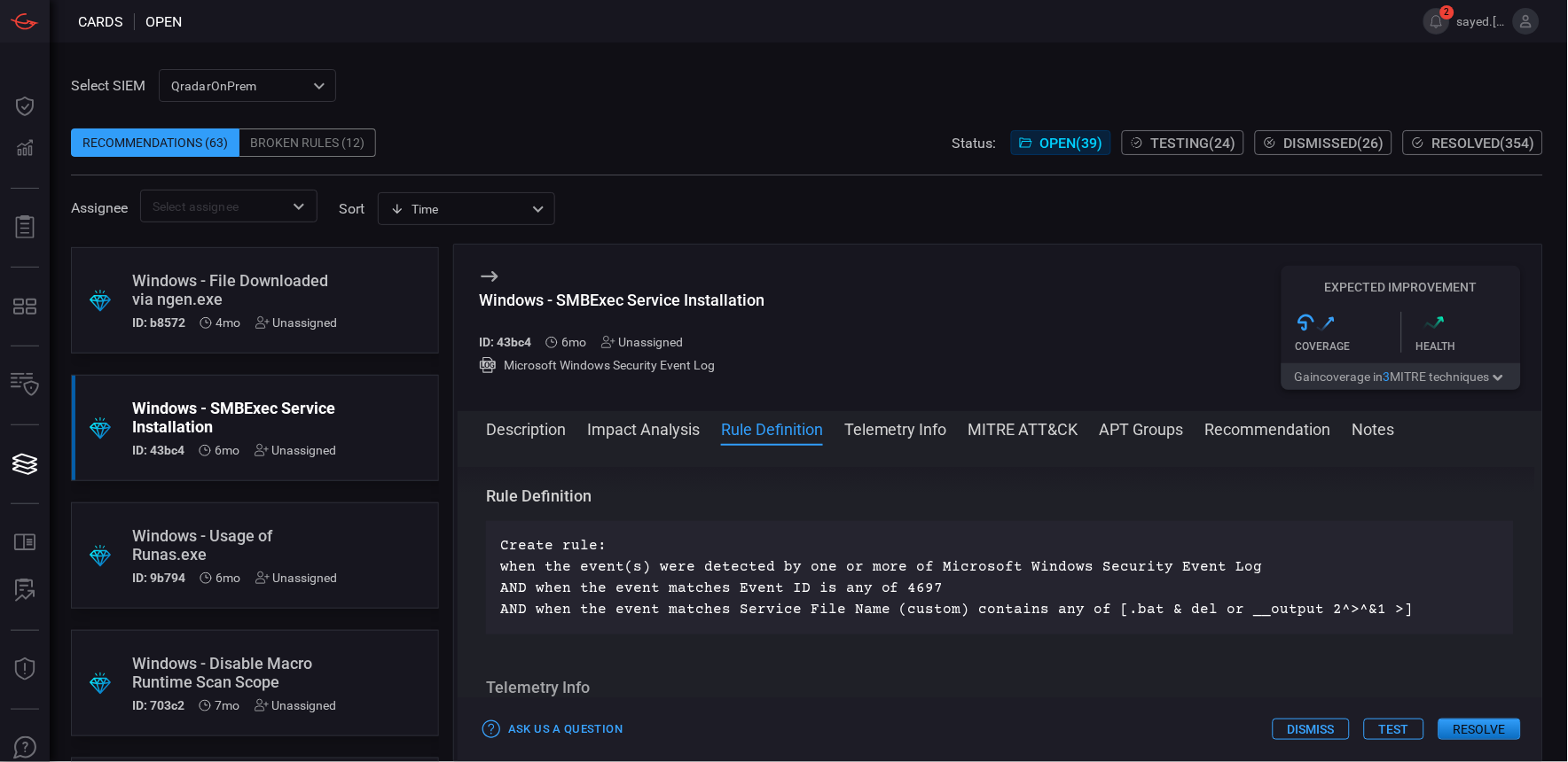
click at [920, 432] on button "Telemetry Info" at bounding box center [896, 429] width 103 height 22
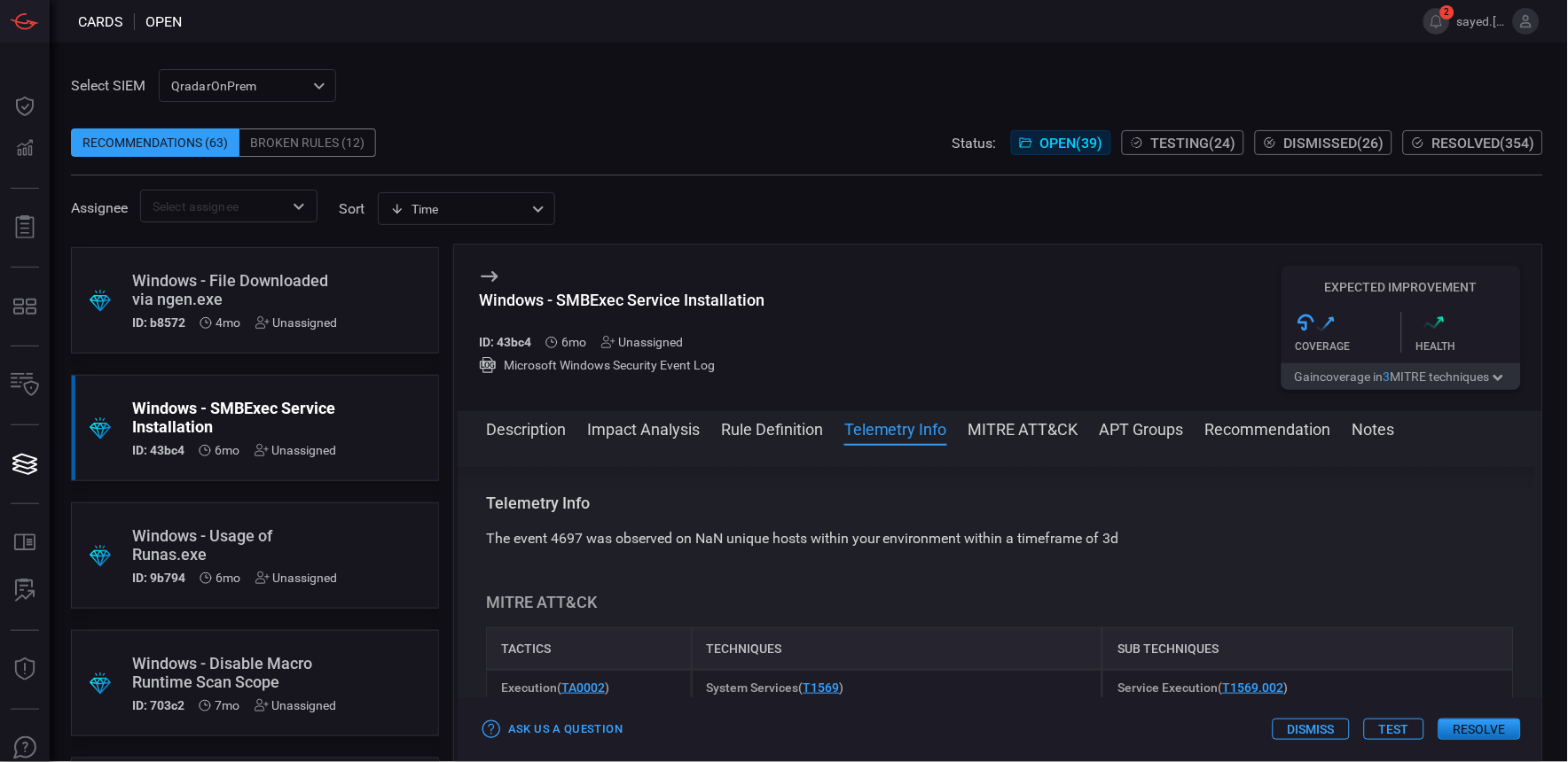
scroll to position [789, 0]
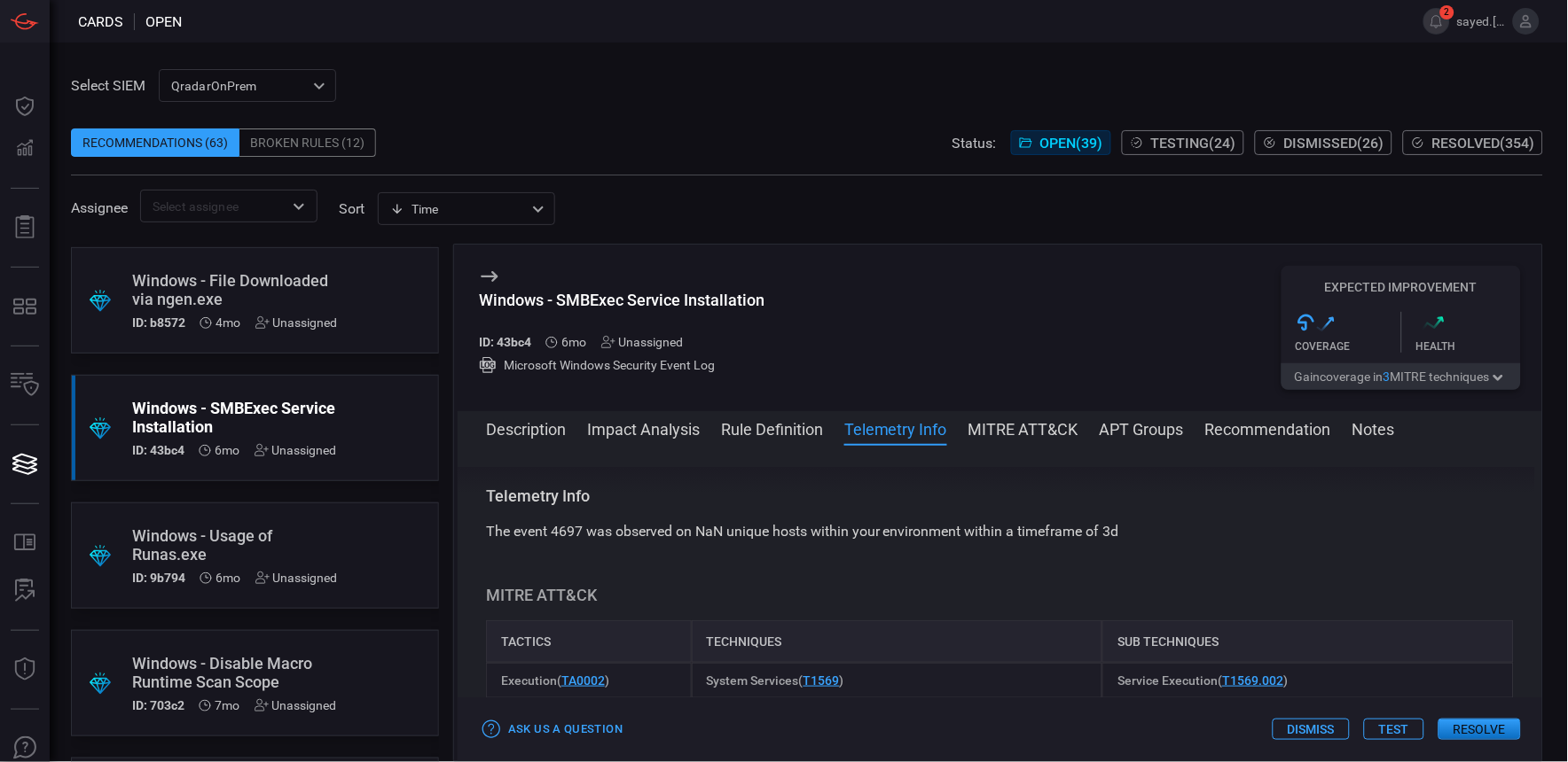
click at [1020, 440] on span at bounding box center [1000, 452] width 1085 height 28
click at [1066, 425] on button "MITRE ATT&CK" at bounding box center [1024, 429] width 110 height 22
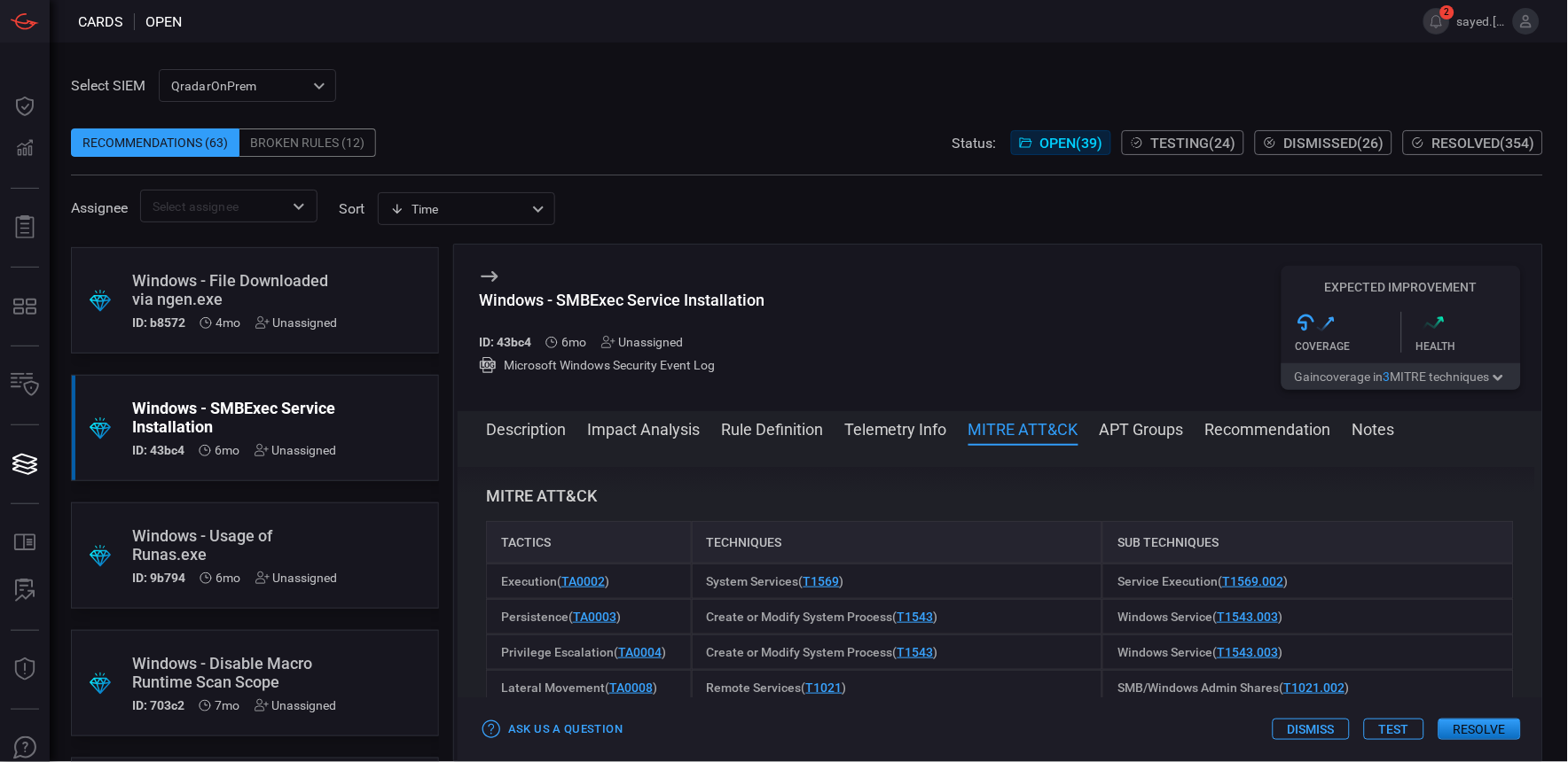
click at [850, 413] on div "Description Impact Analysis Rule Definition Telemetry Info MITRE ATT&CK APT Gro…" at bounding box center [1000, 586] width 1085 height 350
click at [870, 415] on div "Description Impact Analysis Rule Definition Telemetry Info MITRE ATT&CK APT Gro…" at bounding box center [1000, 586] width 1085 height 350
click at [925, 426] on button "Telemetry Info" at bounding box center [896, 429] width 103 height 22
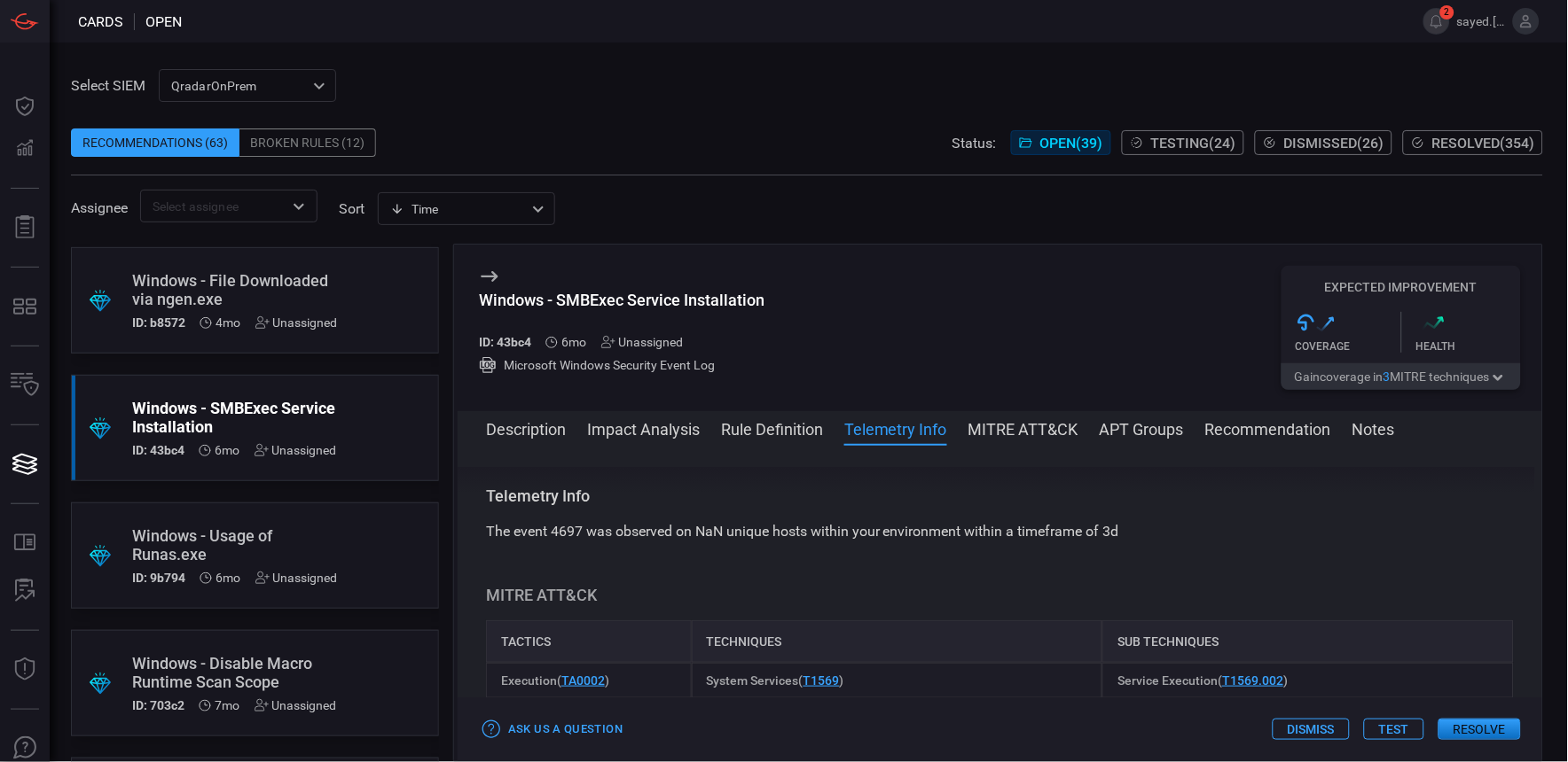
click at [799, 431] on button "Rule Definition" at bounding box center [771, 429] width 102 height 22
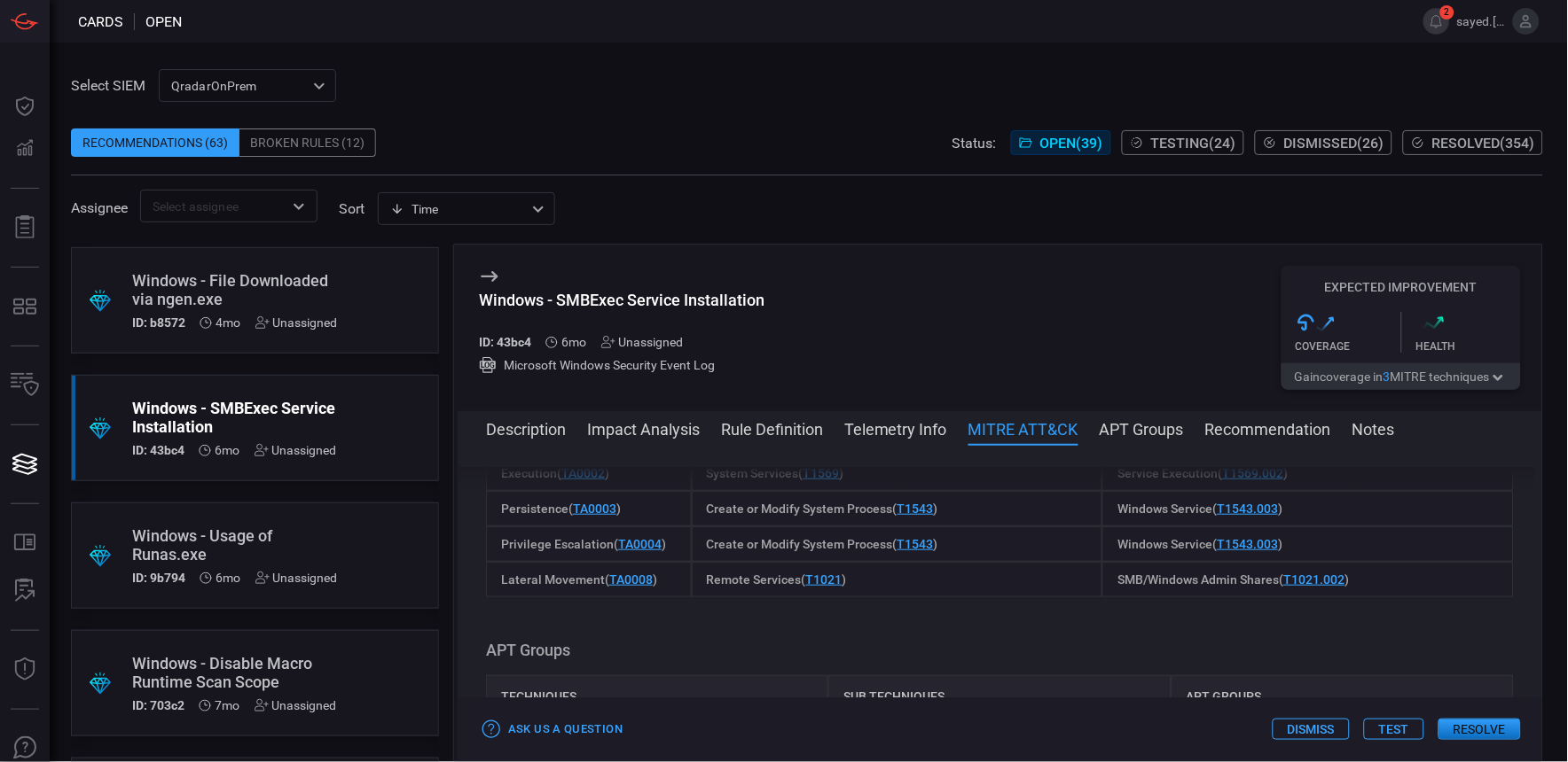
scroll to position [995, 0]
click at [640, 338] on div "Unassigned" at bounding box center [643, 342] width 83 height 14
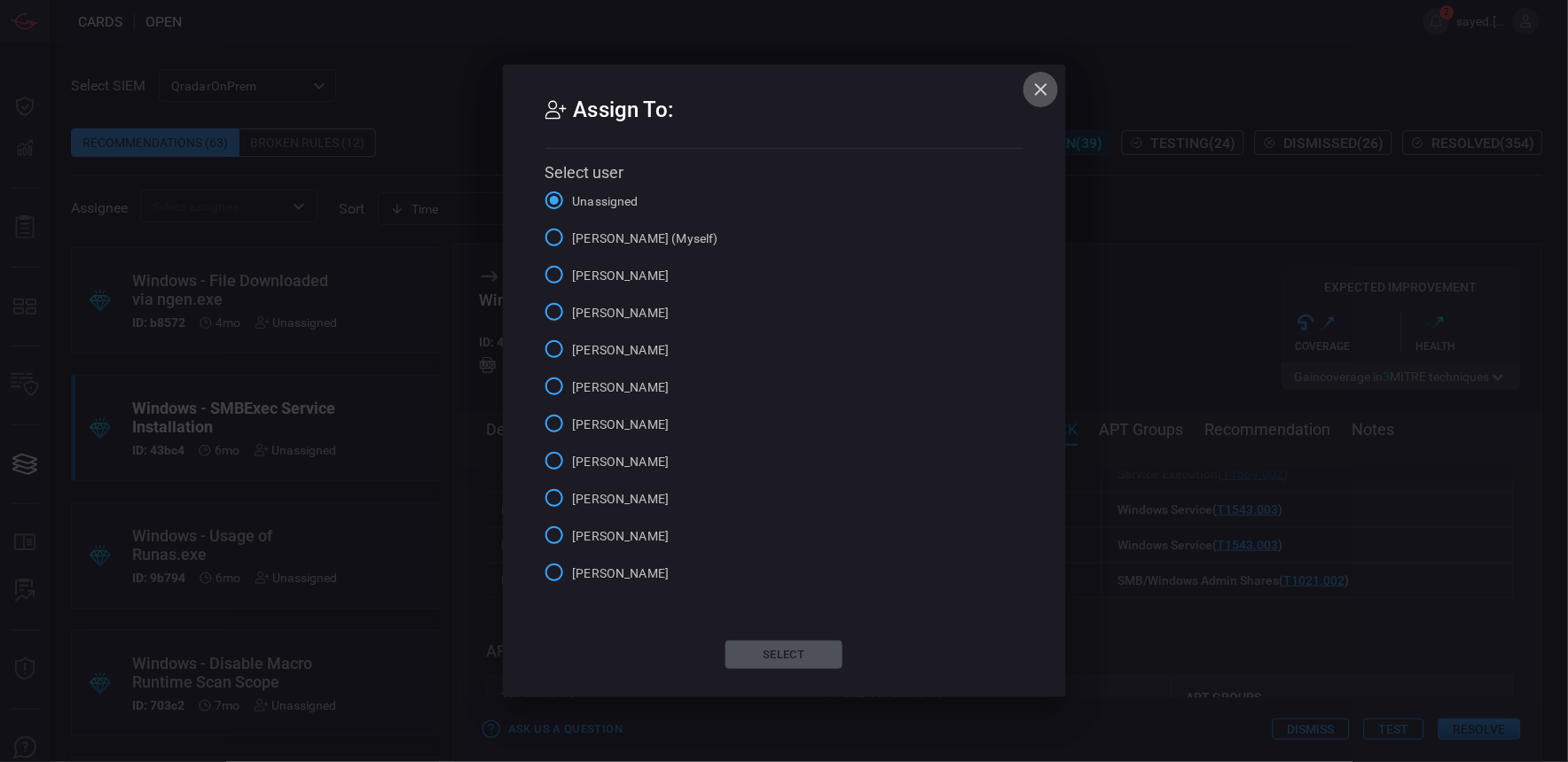
click at [1049, 92] on icon "button" at bounding box center [1042, 90] width 22 height 22
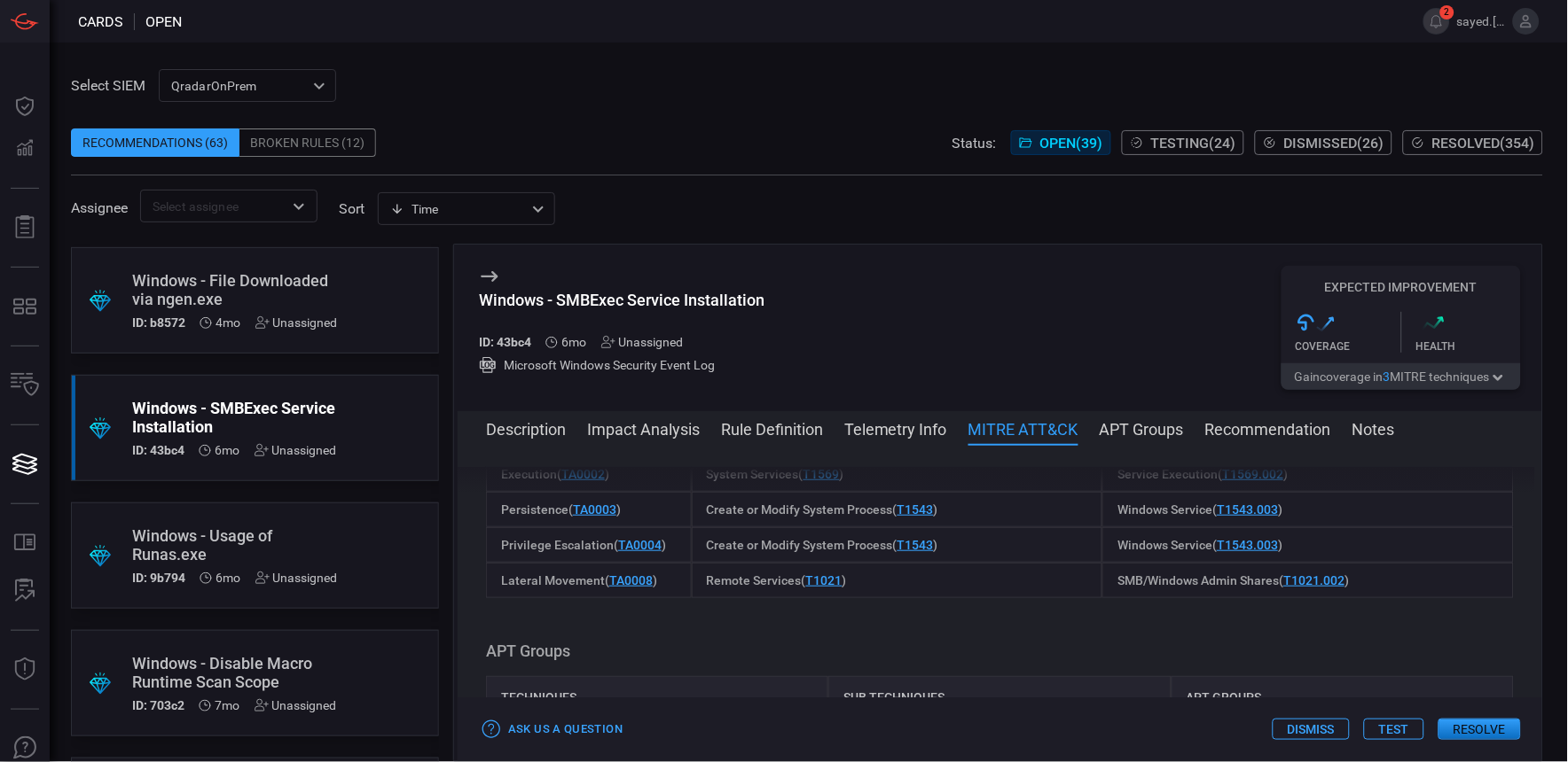
click at [1068, 137] on span "Open ( 39 )" at bounding box center [1071, 143] width 63 height 17
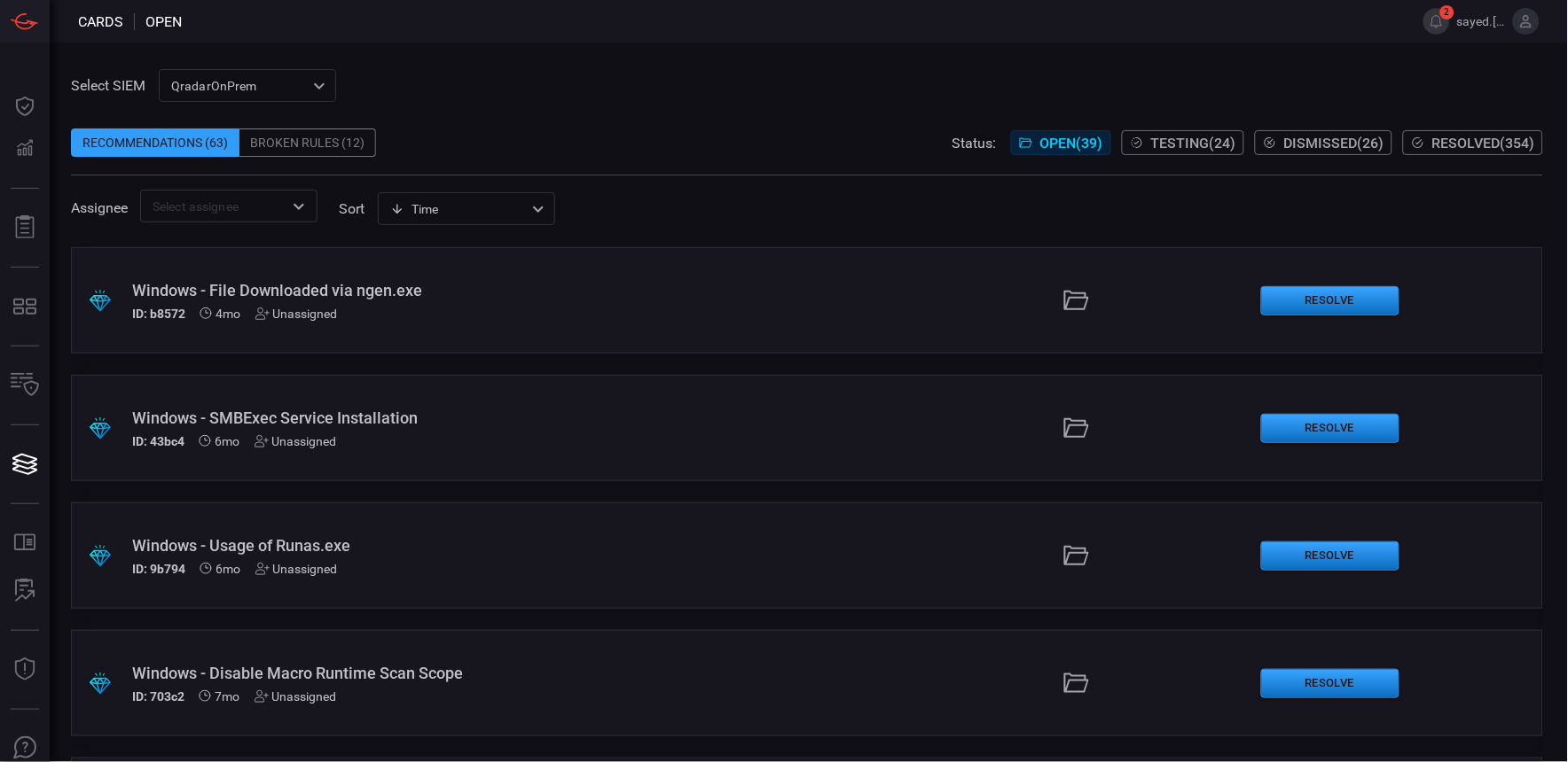
click at [344, 541] on div "Windows - Usage of Runas.exe" at bounding box center [376, 545] width 488 height 19
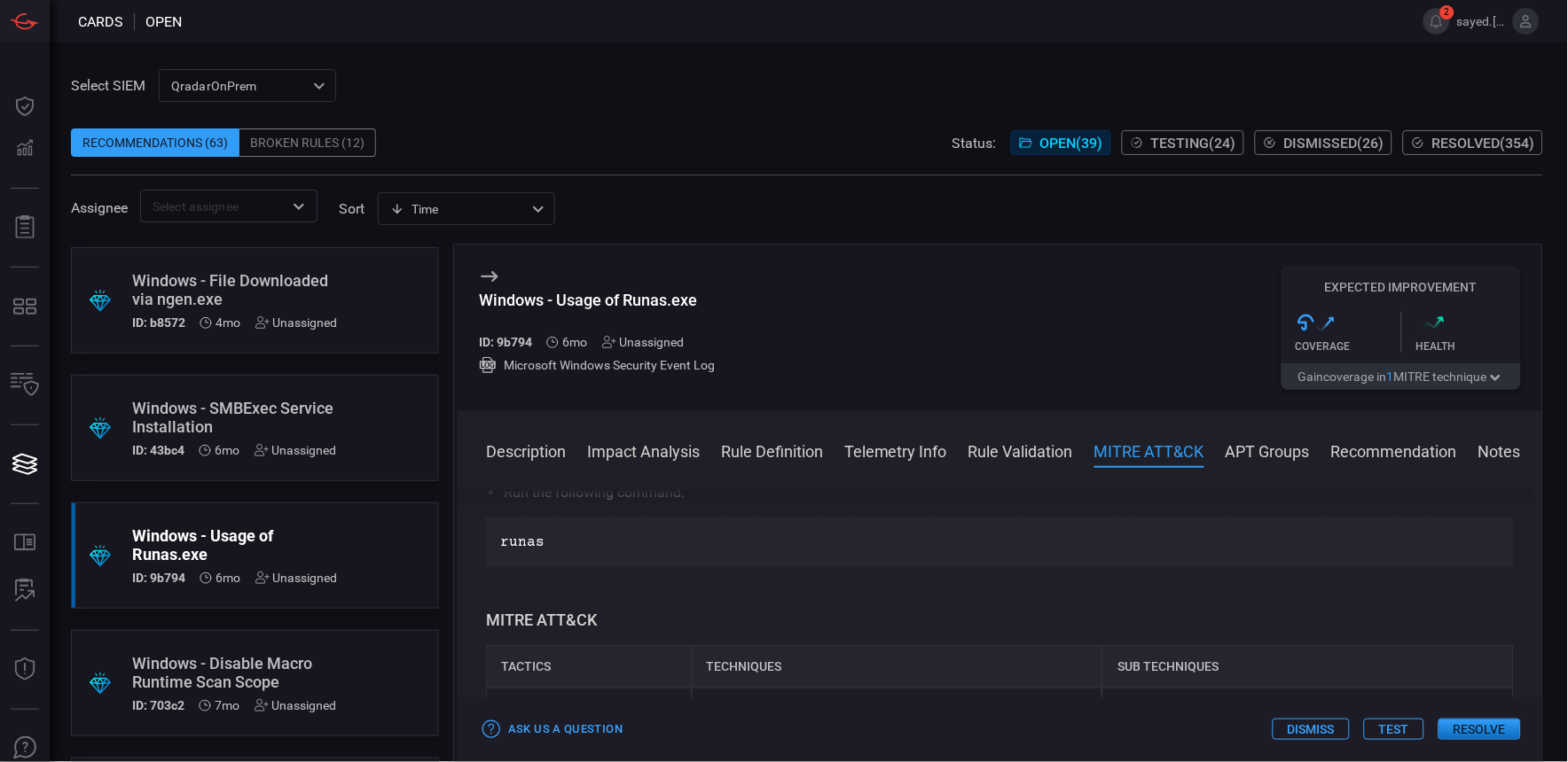
scroll to position [1575, 0]
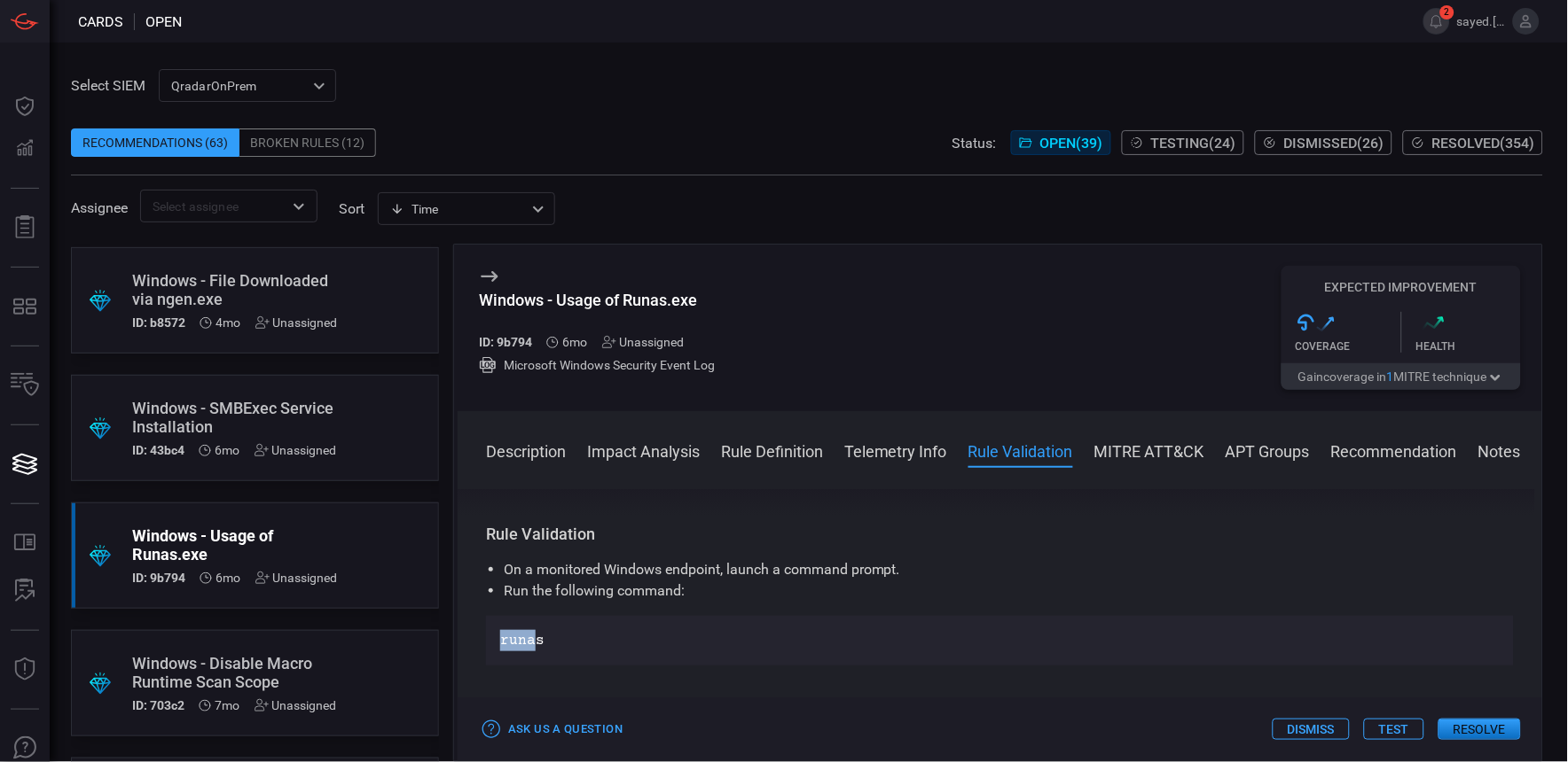
drag, startPoint x: 509, startPoint y: 617, endPoint x: 473, endPoint y: 610, distance: 36.7
click at [473, 610] on div "Description Windows operating systems allow users to execute commands and appli…" at bounding box center [1000, 621] width 1085 height 266
drag, startPoint x: 473, startPoint y: 610, endPoint x: 485, endPoint y: 612, distance: 12.2
click at [486, 616] on div "runas" at bounding box center [999, 640] width 1028 height 50
copy p "runas"
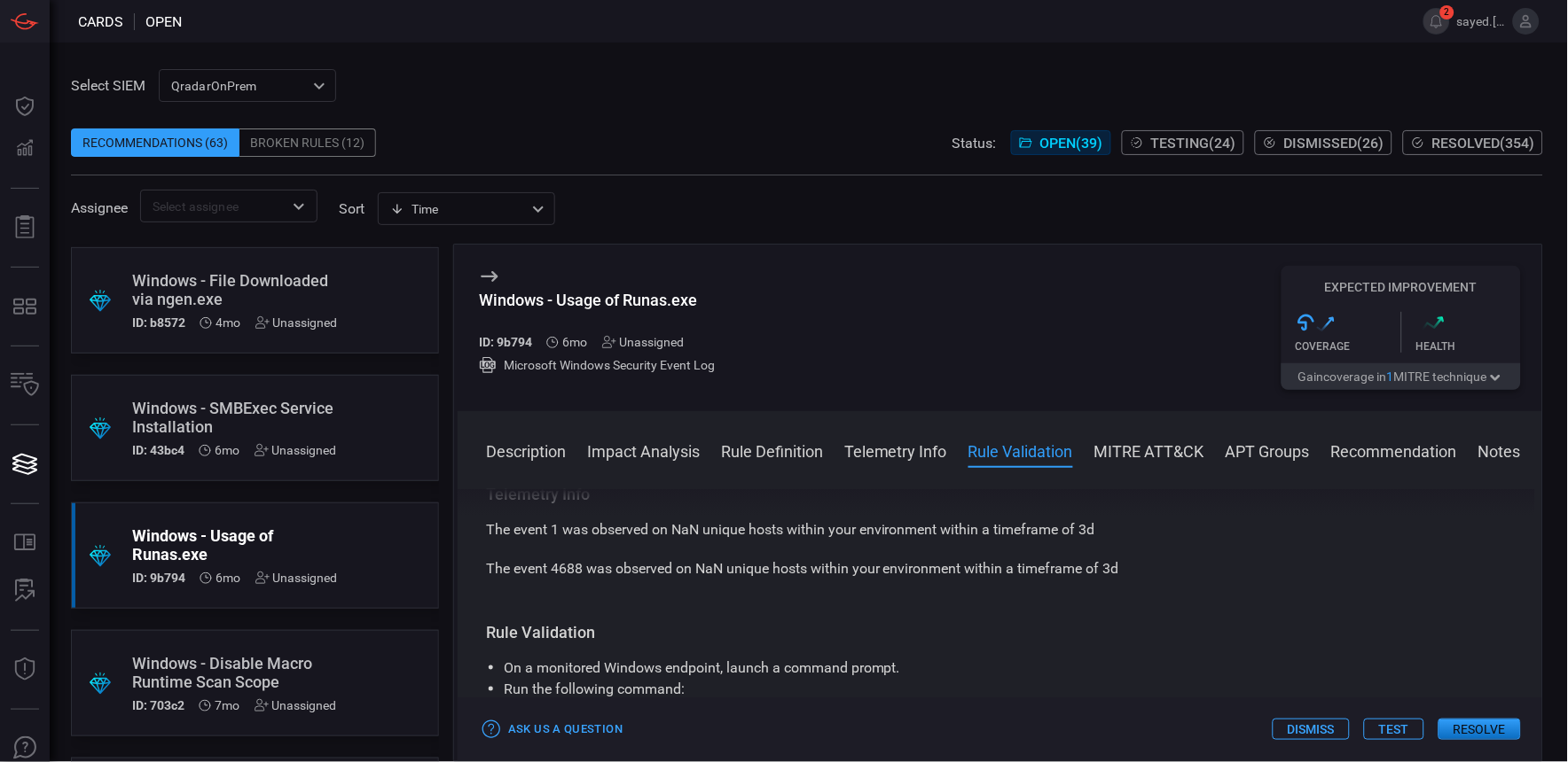
scroll to position [1378, 0]
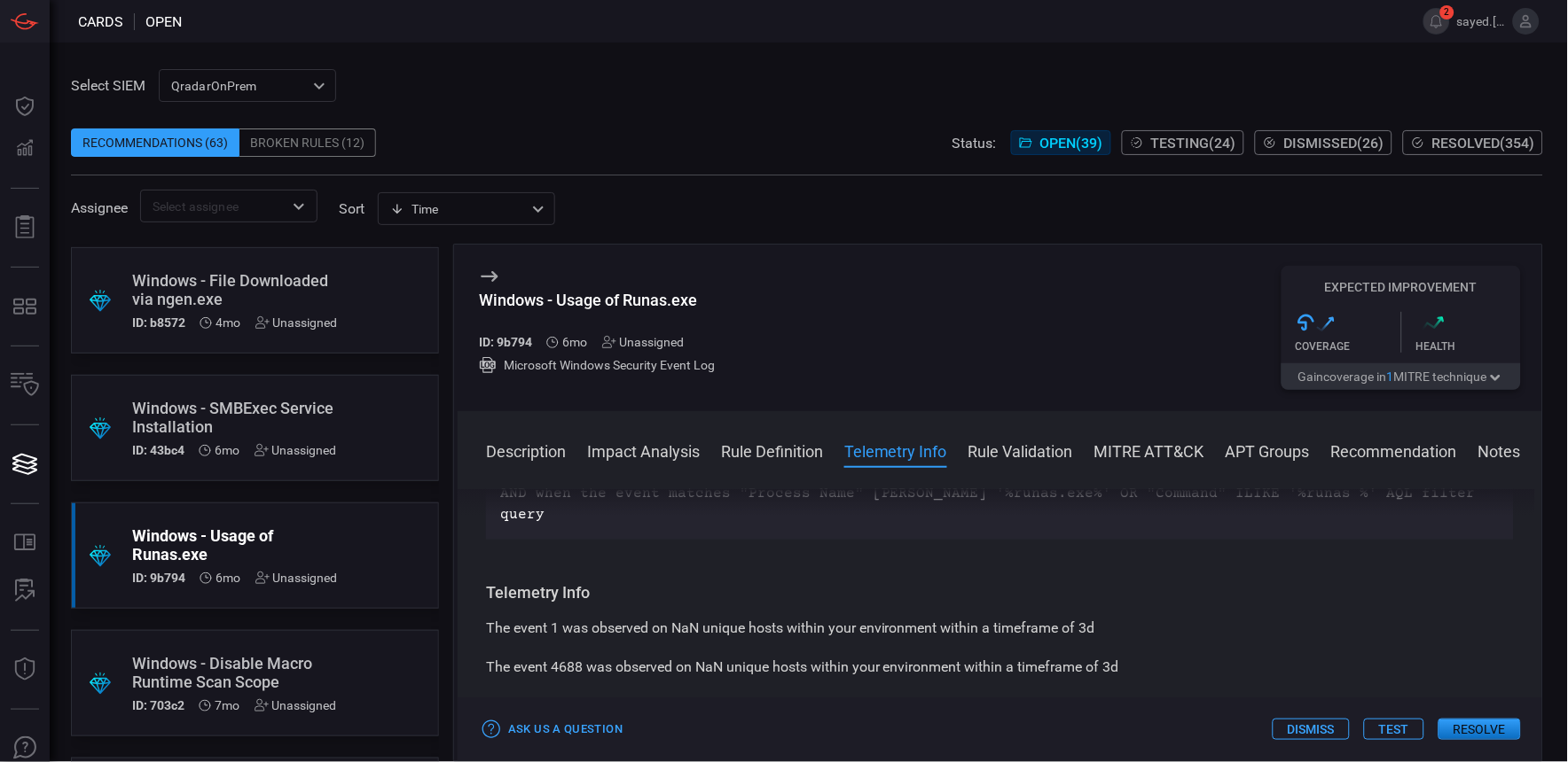
click at [990, 447] on button "Rule Validation" at bounding box center [1021, 450] width 105 height 22
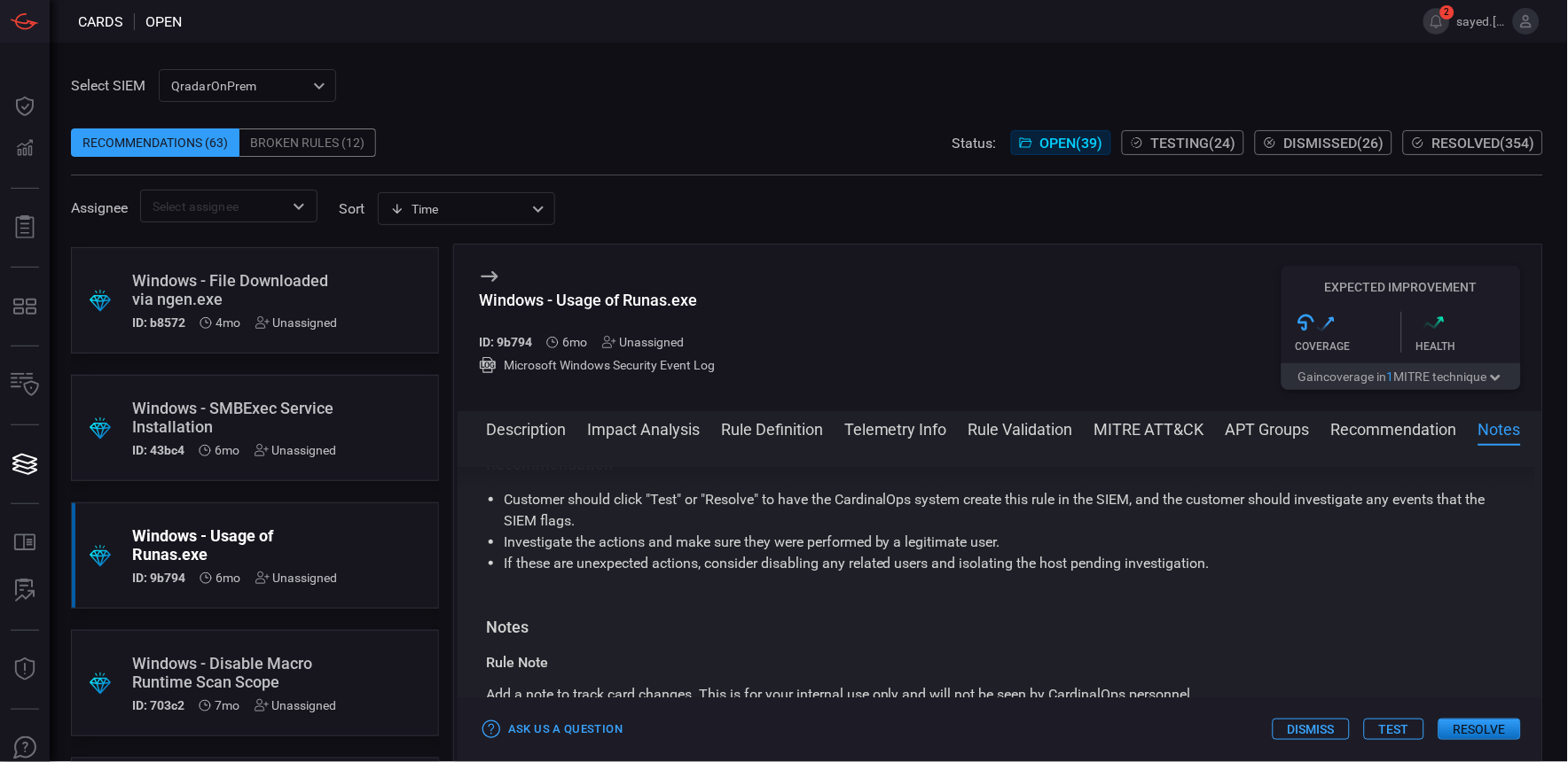
scroll to position [2056, 0]
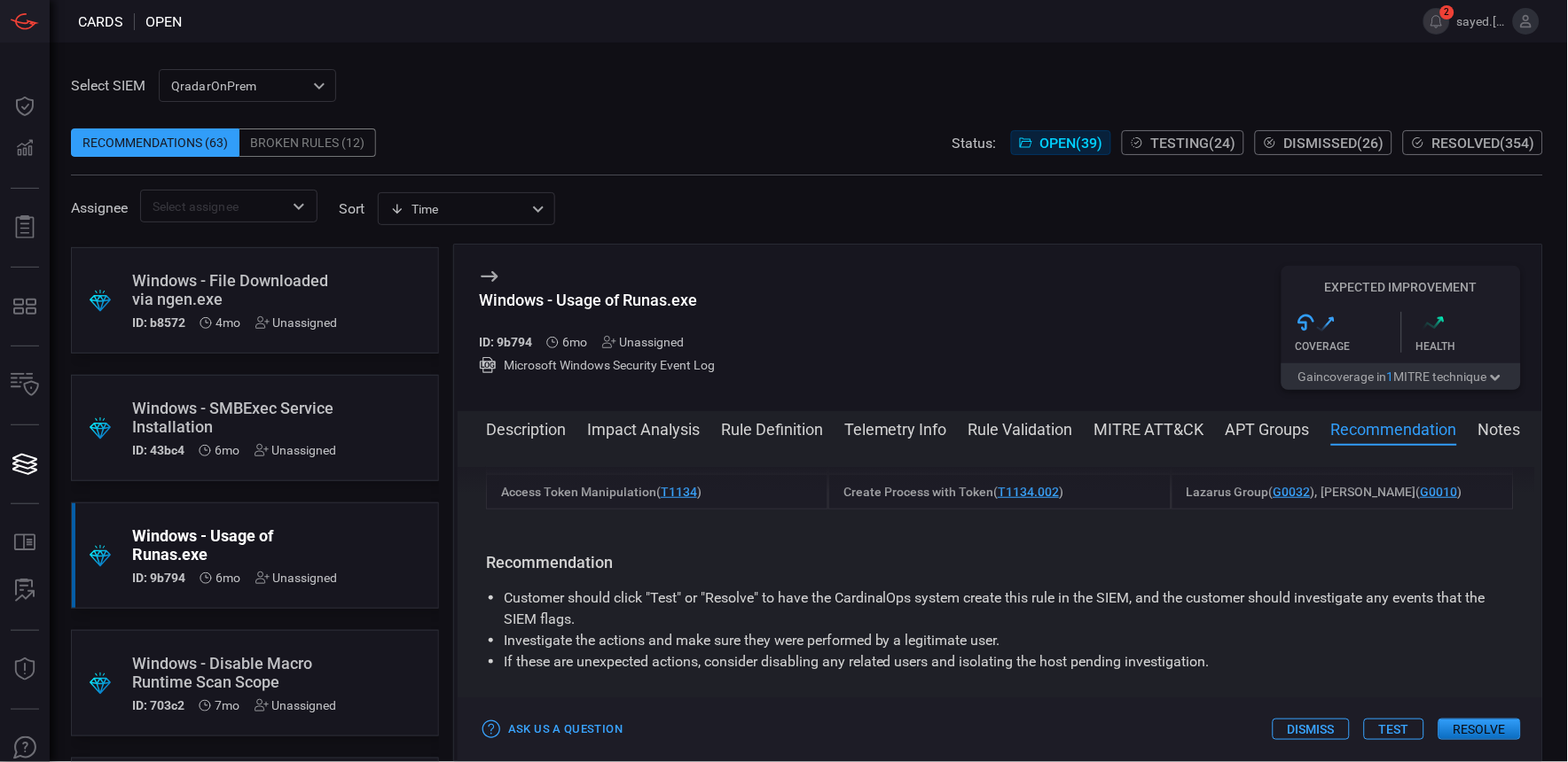
click at [1390, 724] on button "Test" at bounding box center [1394, 730] width 60 height 22
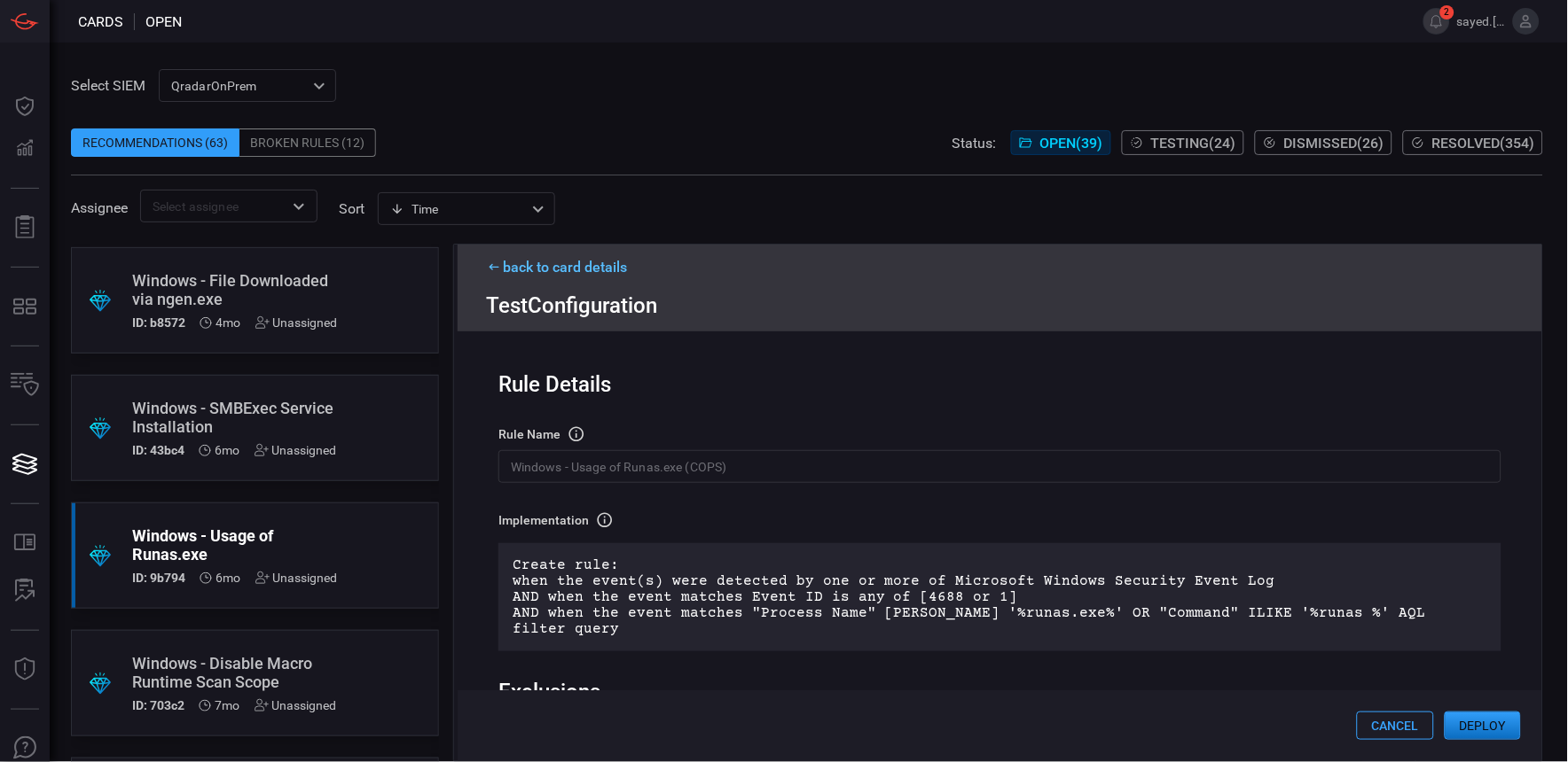
click at [1466, 730] on button "Deploy" at bounding box center [1482, 725] width 77 height 28
